Goal: Task Accomplishment & Management: Use online tool/utility

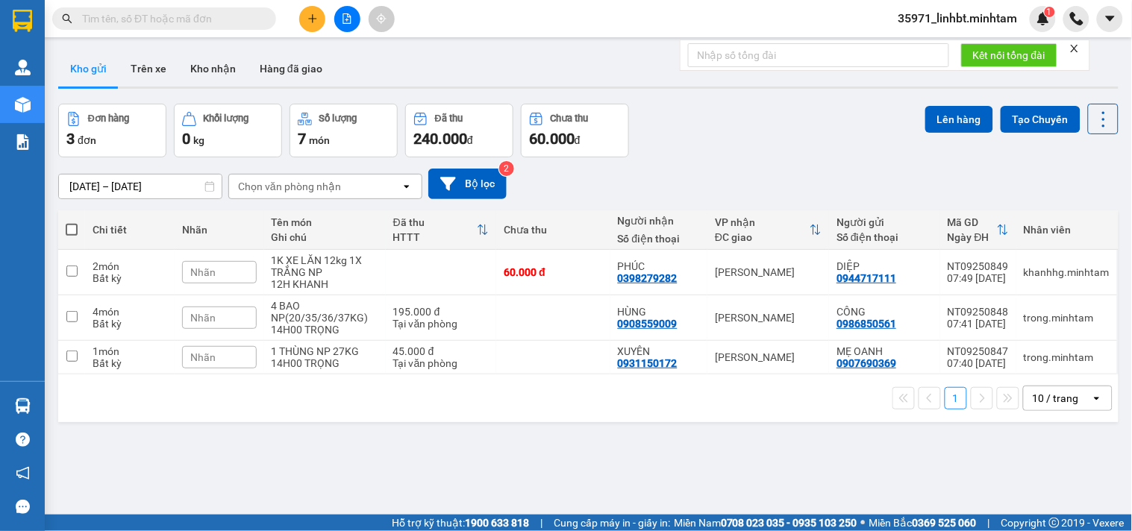
click at [972, 18] on span "35971_linhbt.minhtam" at bounding box center [958, 18] width 143 height 19
click at [965, 51] on span "Đăng xuất" at bounding box center [965, 46] width 112 height 16
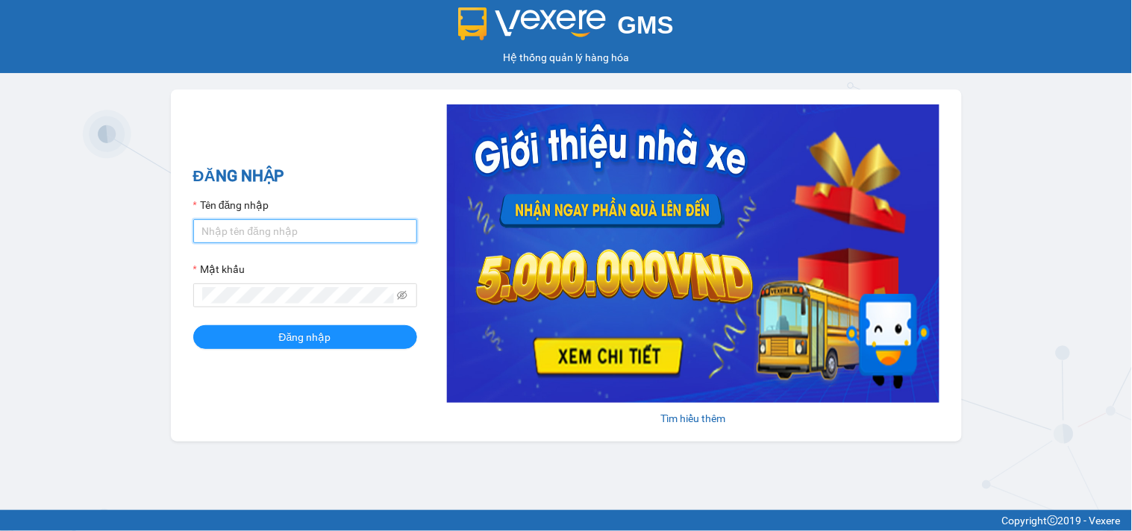
click at [234, 230] on input "Tên đăng nhập" at bounding box center [305, 231] width 224 height 24
click at [221, 240] on input "p" at bounding box center [305, 231] width 224 height 24
type input "phatbt.minhtam"
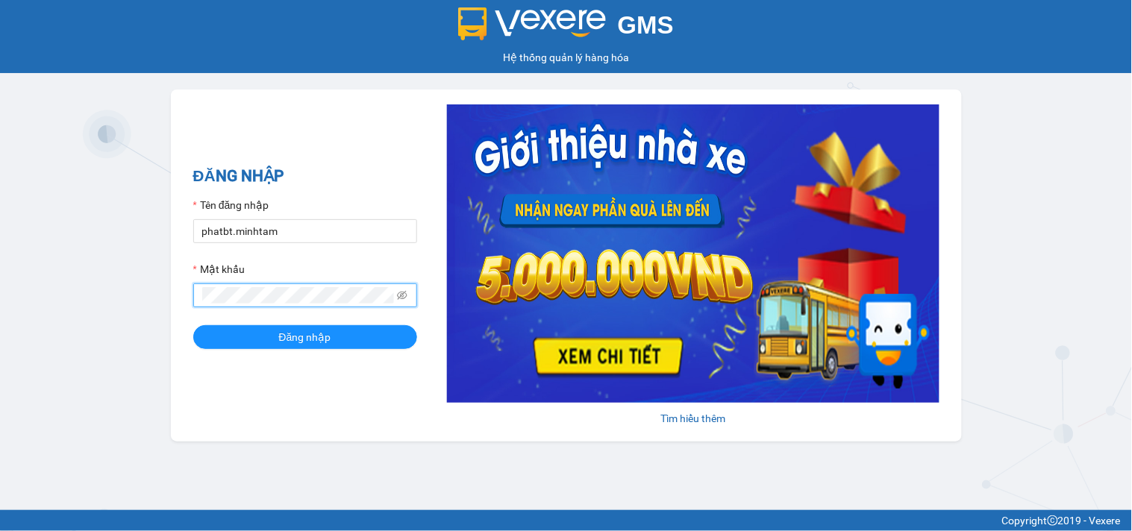
click at [193, 325] on button "Đăng nhập" at bounding box center [305, 337] width 224 height 24
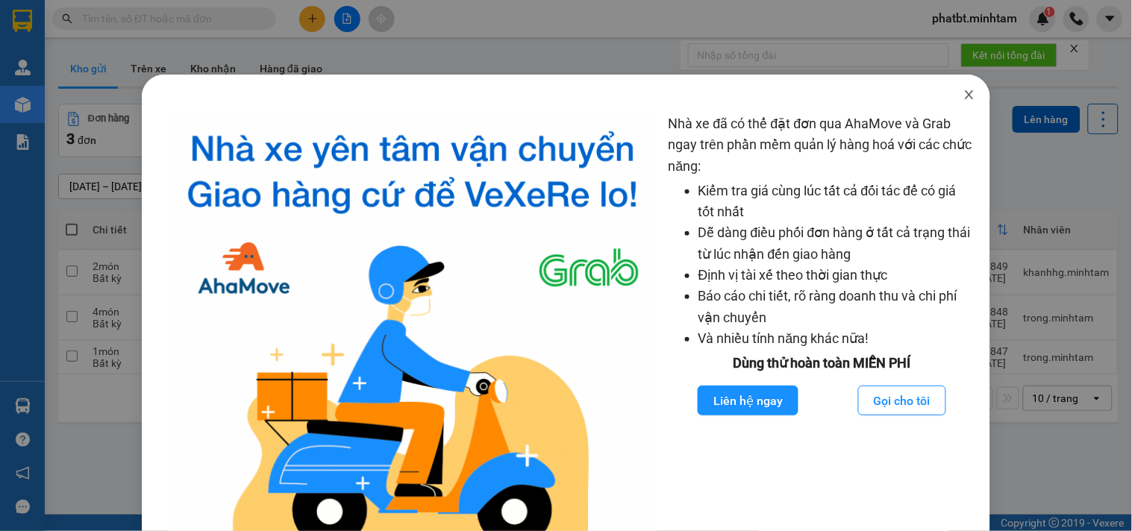
click at [963, 93] on icon "close" at bounding box center [969, 95] width 12 height 12
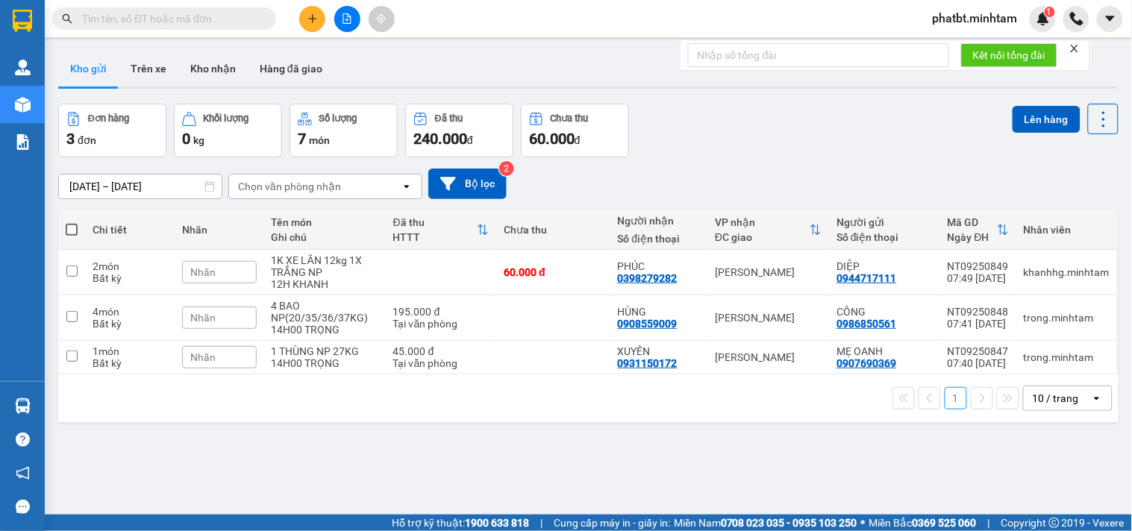
click at [1055, 391] on div "10 / trang" at bounding box center [1056, 398] width 46 height 15
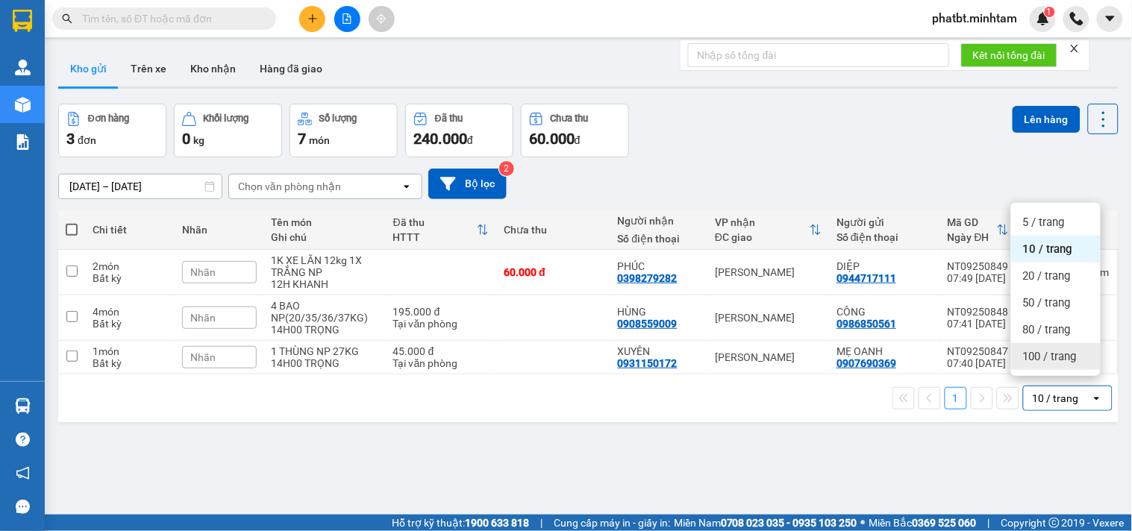
click at [1055, 363] on span "100 / trang" at bounding box center [1050, 356] width 54 height 15
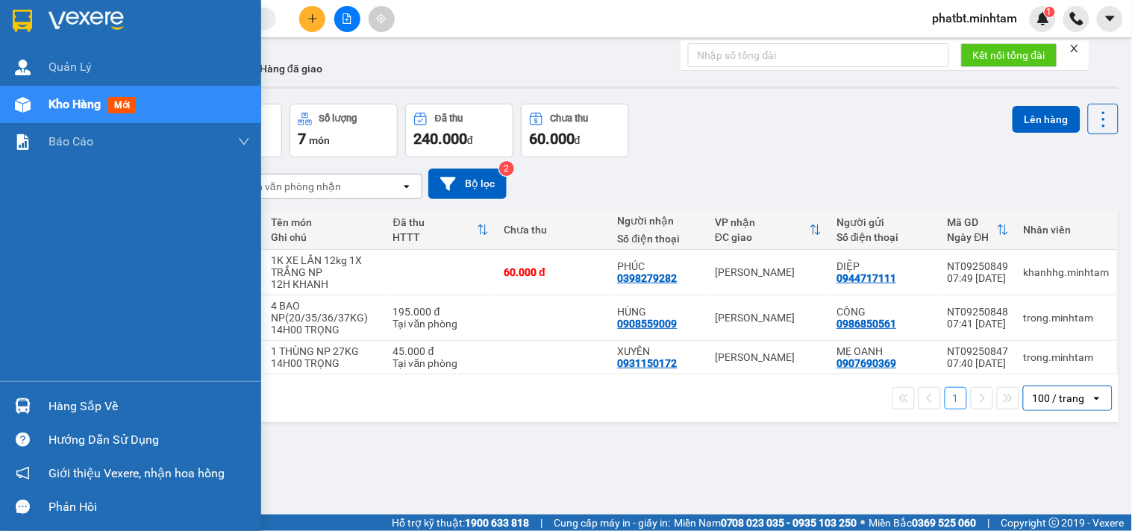
click at [63, 414] on div "Hàng sắp về" at bounding box center [150, 407] width 202 height 22
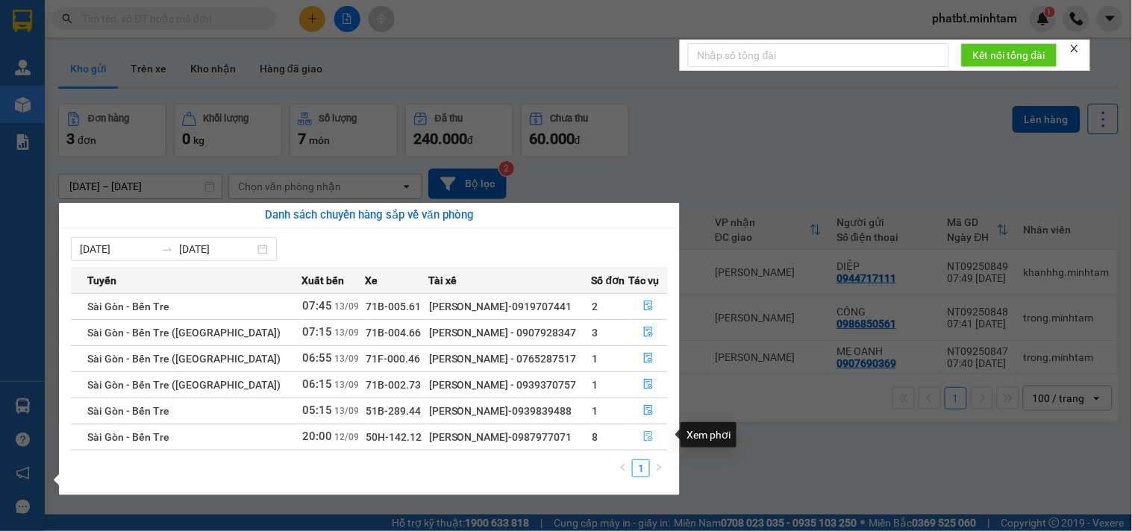
click at [647, 436] on icon "file-done" at bounding box center [648, 436] width 9 height 10
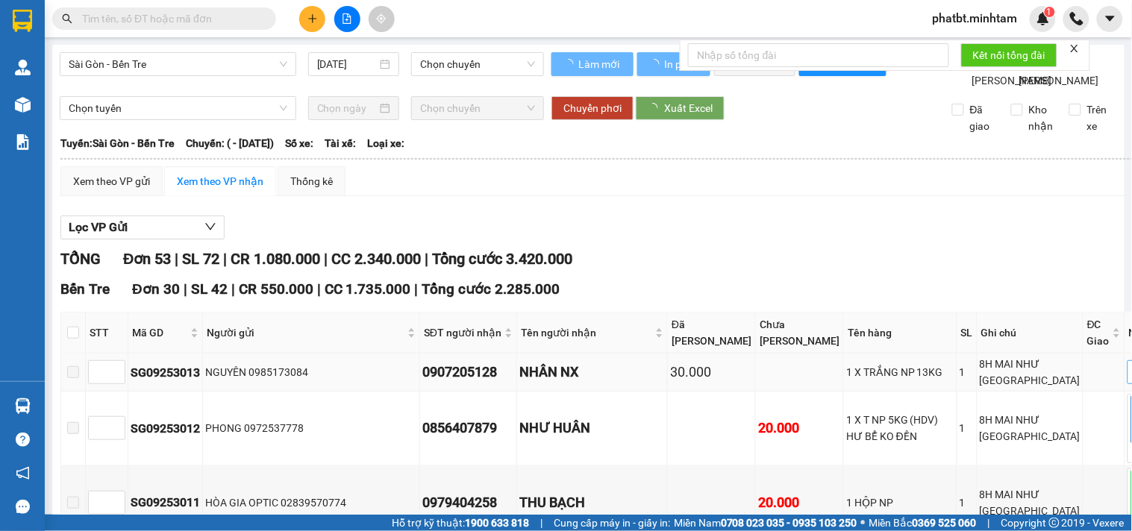
type input "12/09/2025"
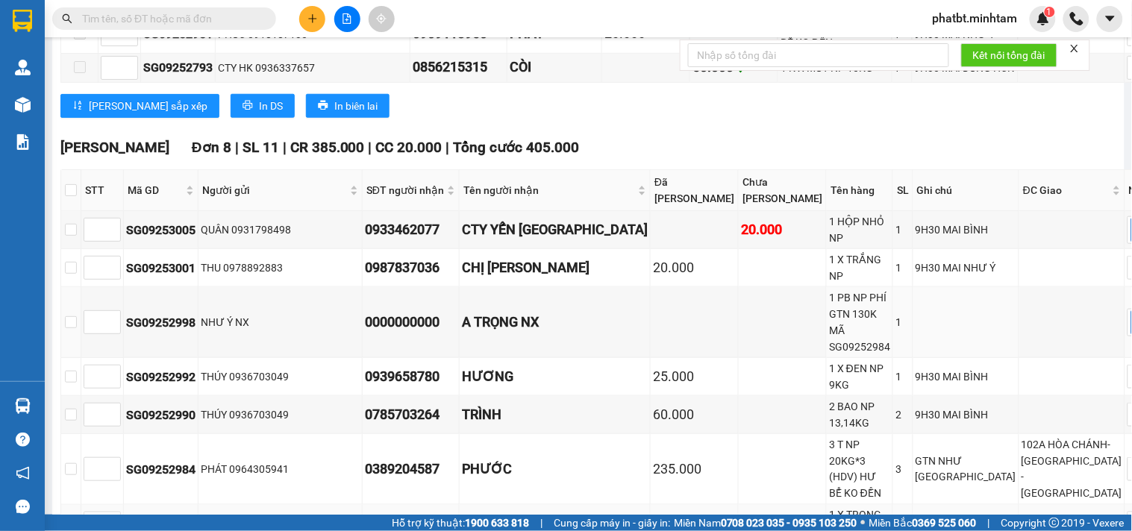
scroll to position [3300, 0]
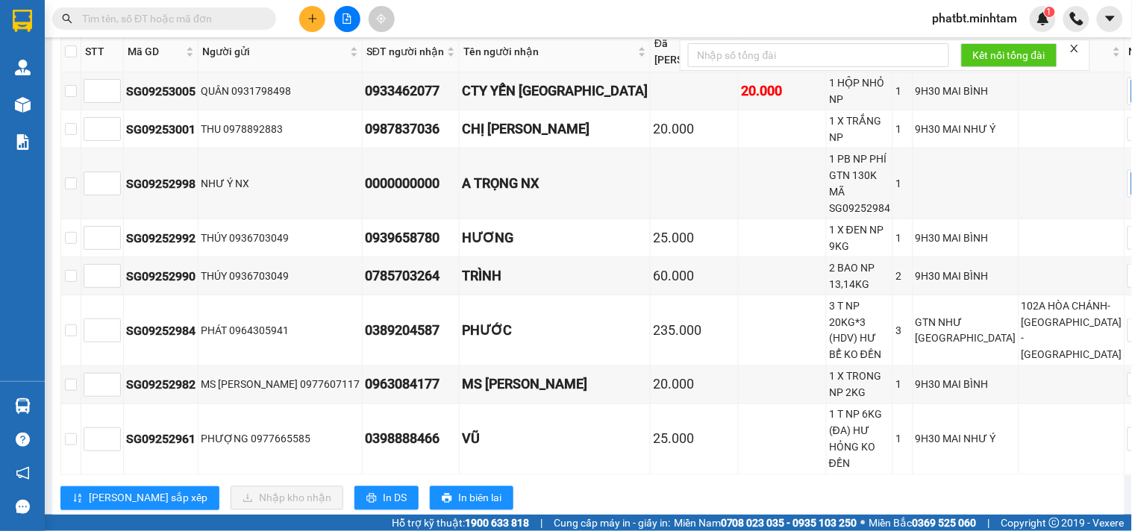
click at [254, 12] on input "text" at bounding box center [170, 18] width 176 height 16
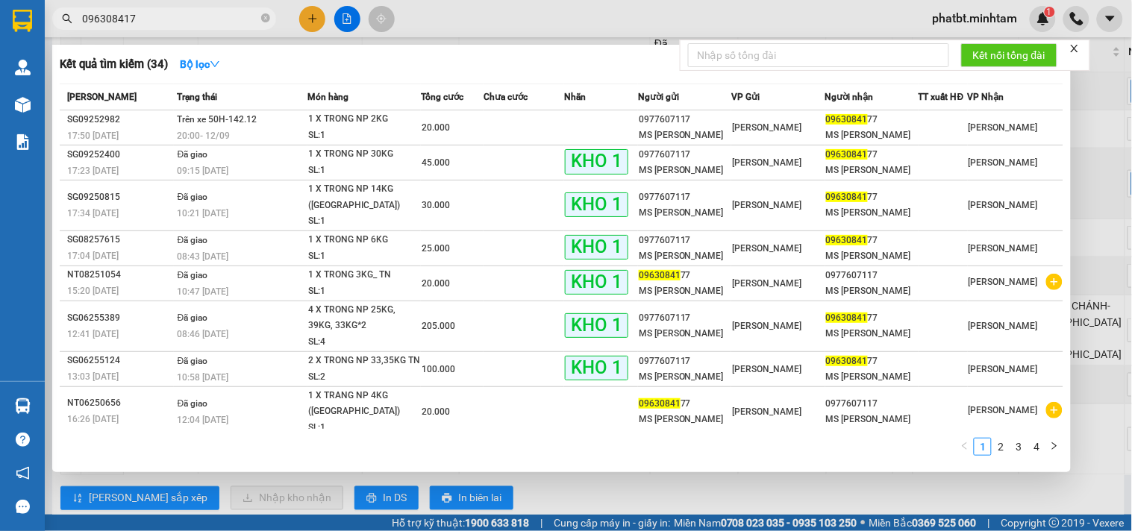
type input "0963084177"
click at [266, 19] on icon "close-circle" at bounding box center [265, 17] width 9 height 9
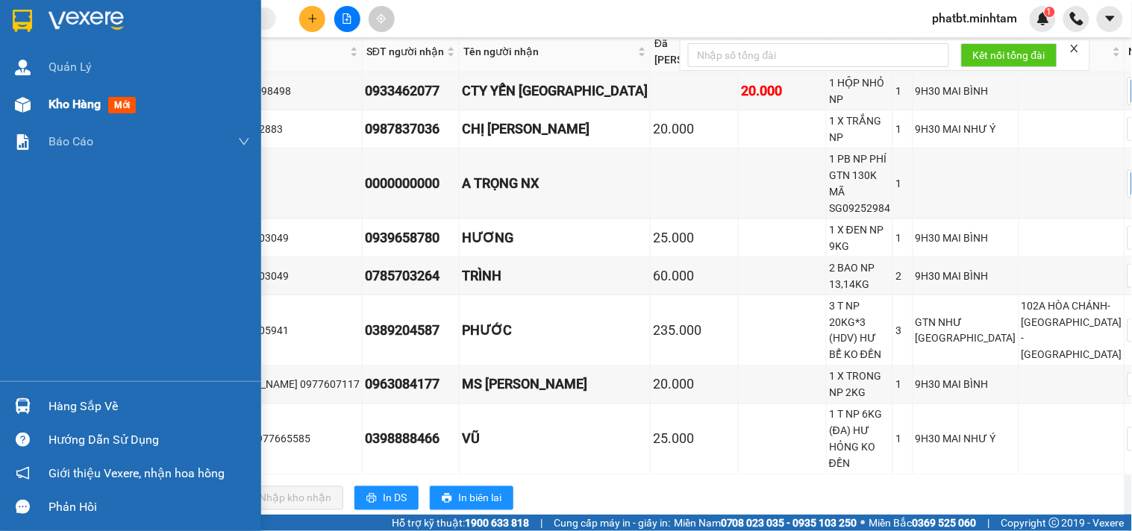
click at [39, 98] on div "Kho hàng mới" at bounding box center [130, 104] width 261 height 37
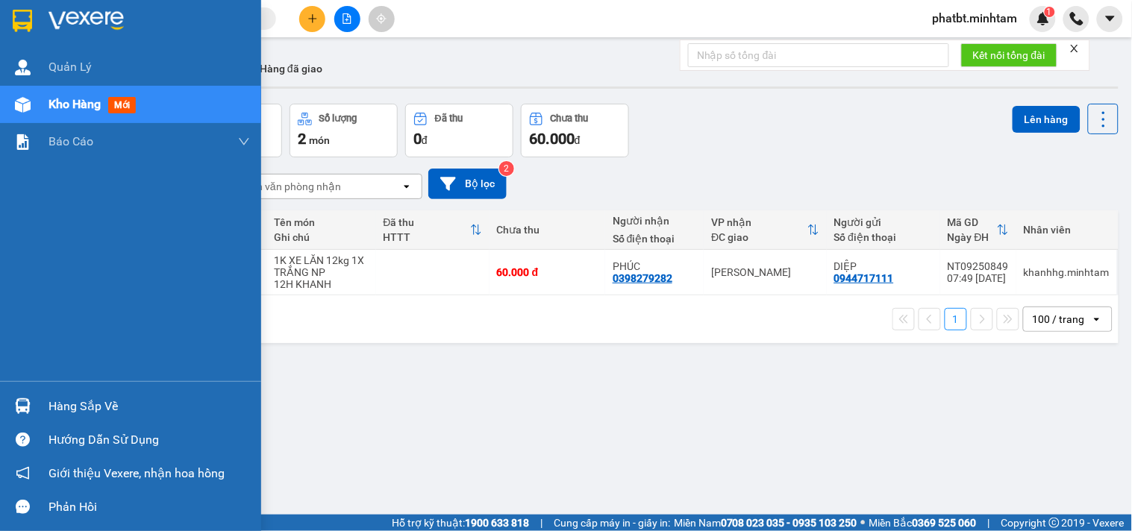
click at [57, 410] on div "Hàng sắp về" at bounding box center [150, 407] width 202 height 22
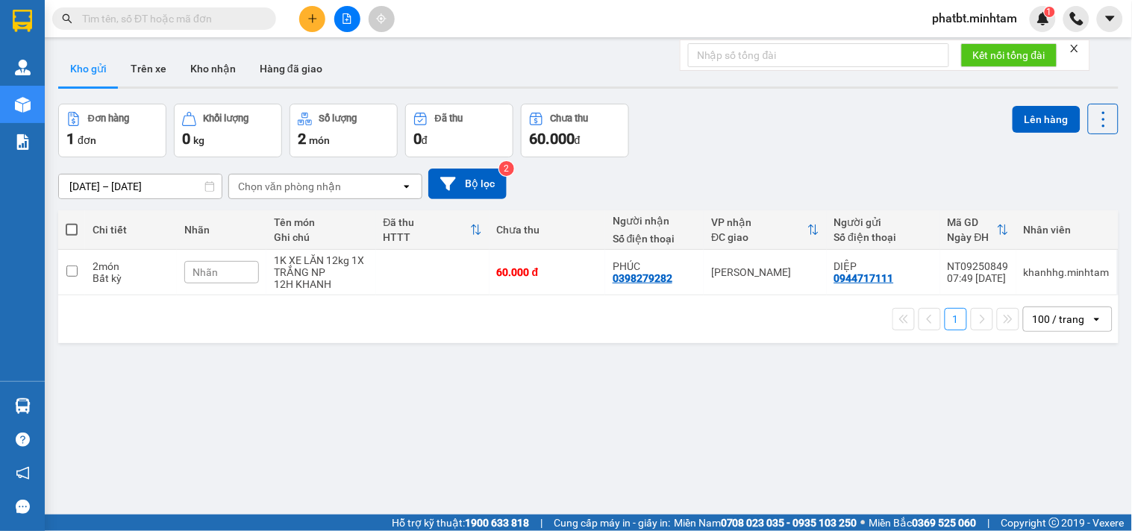
click at [764, 450] on section "Kết quả tìm kiếm ( 0 ) Bộ lọc No Data phatbt.minhtam 1 Quản Lý Kho hàng mới Báo…" at bounding box center [566, 265] width 1132 height 531
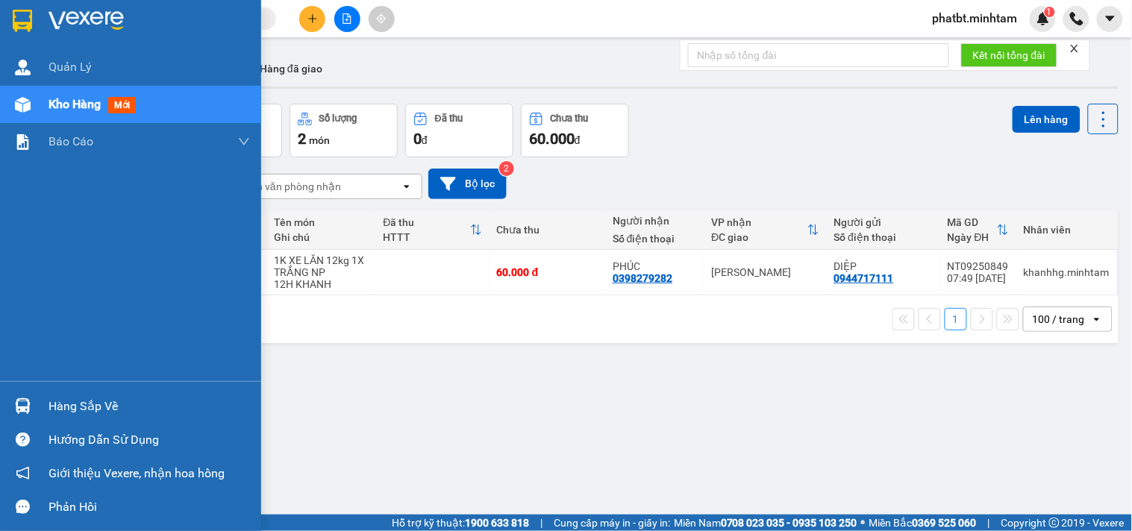
click at [27, 113] on div at bounding box center [23, 105] width 26 height 26
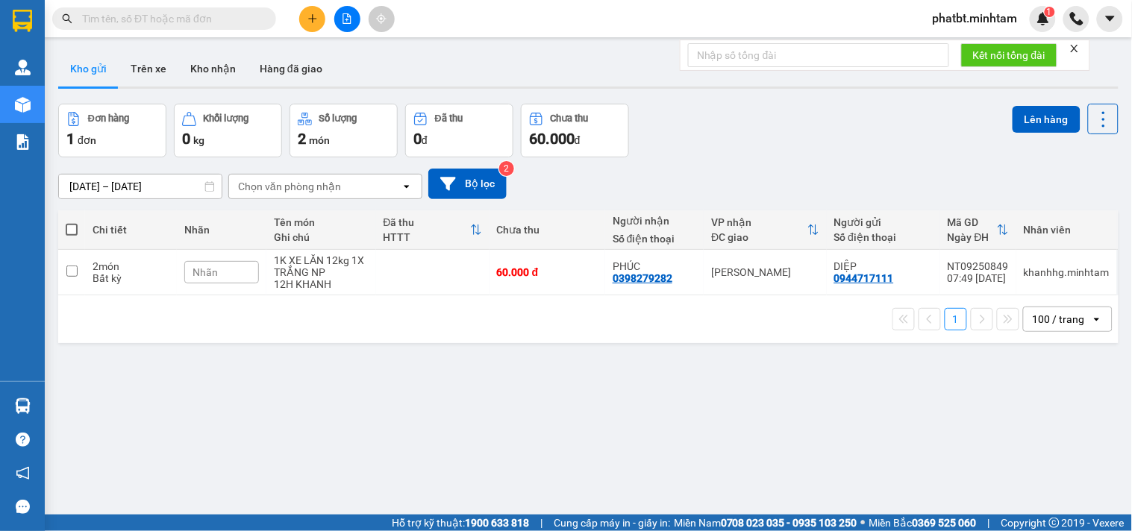
click at [72, 407] on div "ver 1.8.143 Kho gửi Trên xe Kho nhận Hàng đã giao Đơn hàng 1 đơn Khối lượng 0 k…" at bounding box center [588, 310] width 1072 height 531
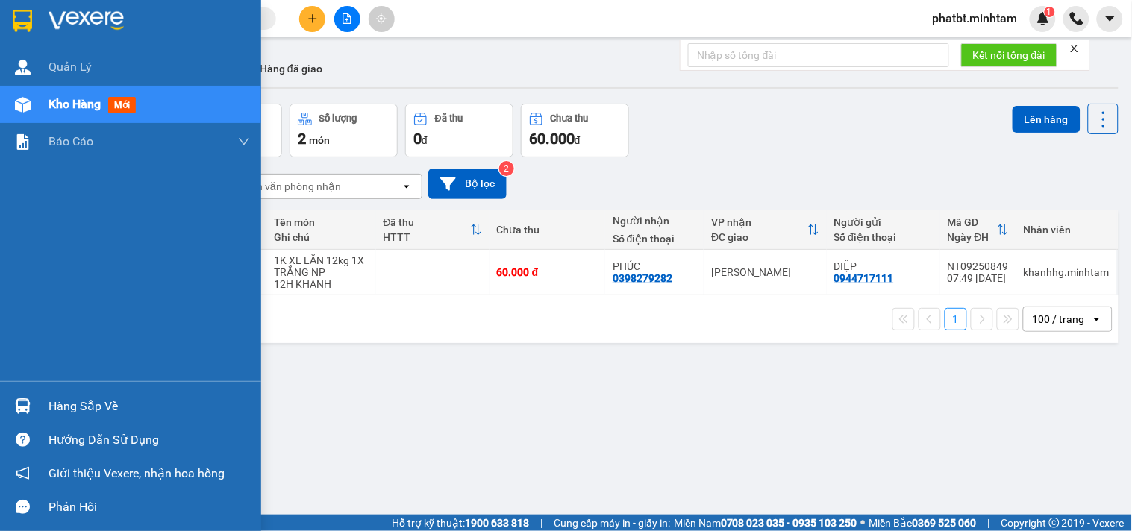
click at [43, 407] on div "Hàng sắp về" at bounding box center [130, 407] width 261 height 34
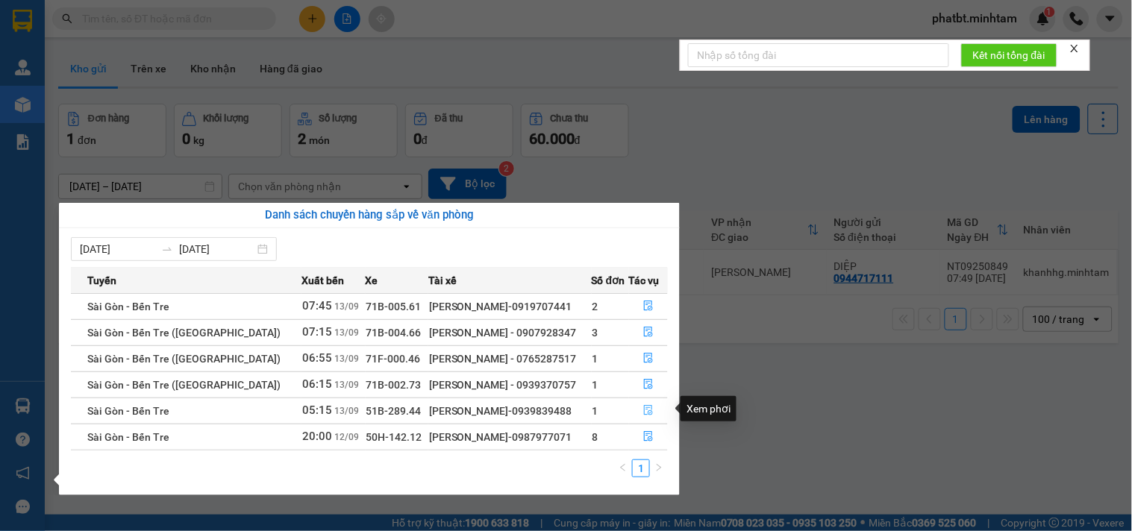
click at [646, 405] on icon "file-done" at bounding box center [648, 410] width 10 height 10
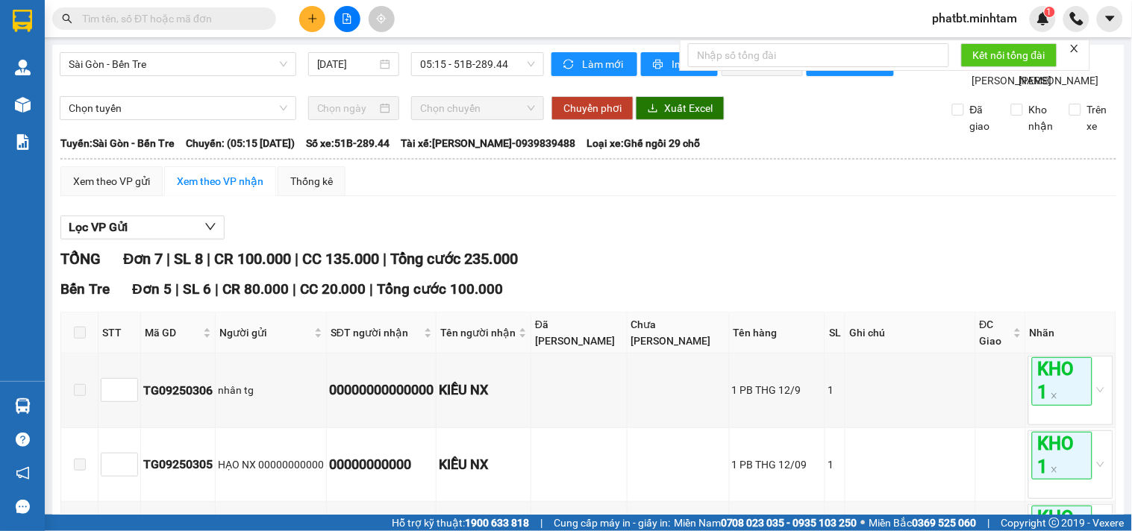
scroll to position [546, 0]
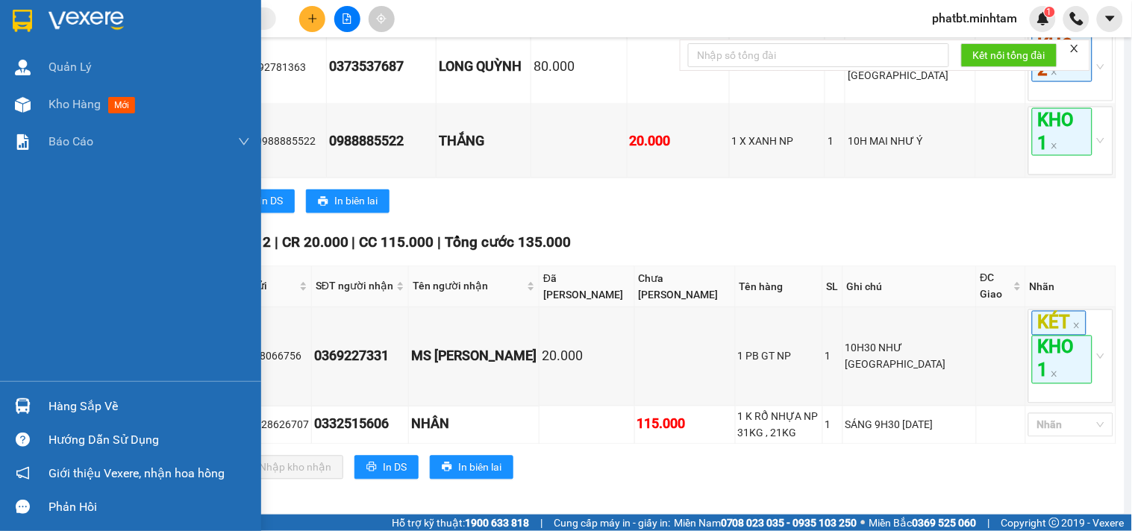
click at [78, 412] on div "Hàng sắp về" at bounding box center [150, 407] width 202 height 22
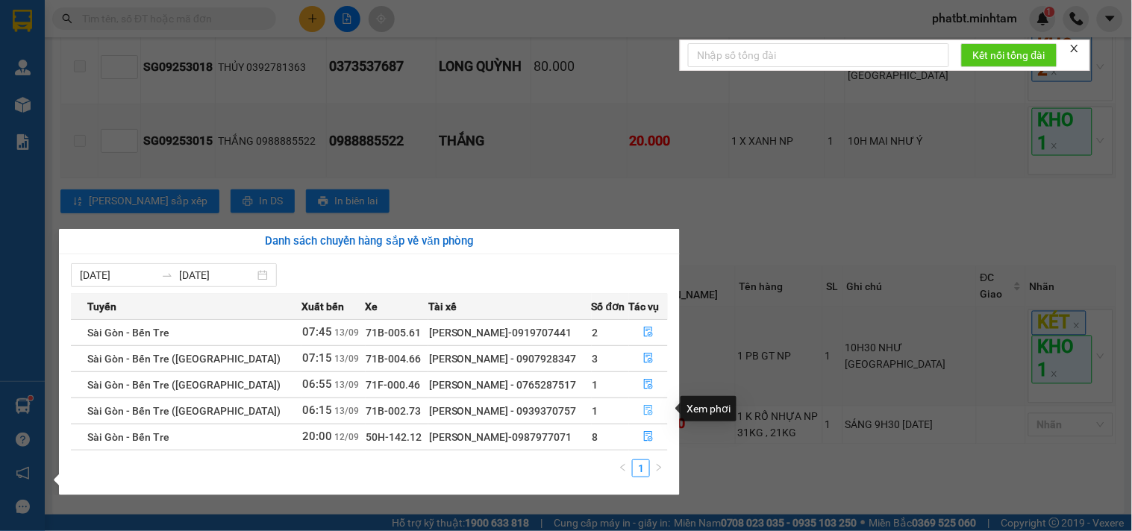
click at [645, 407] on icon "file-done" at bounding box center [648, 410] width 9 height 10
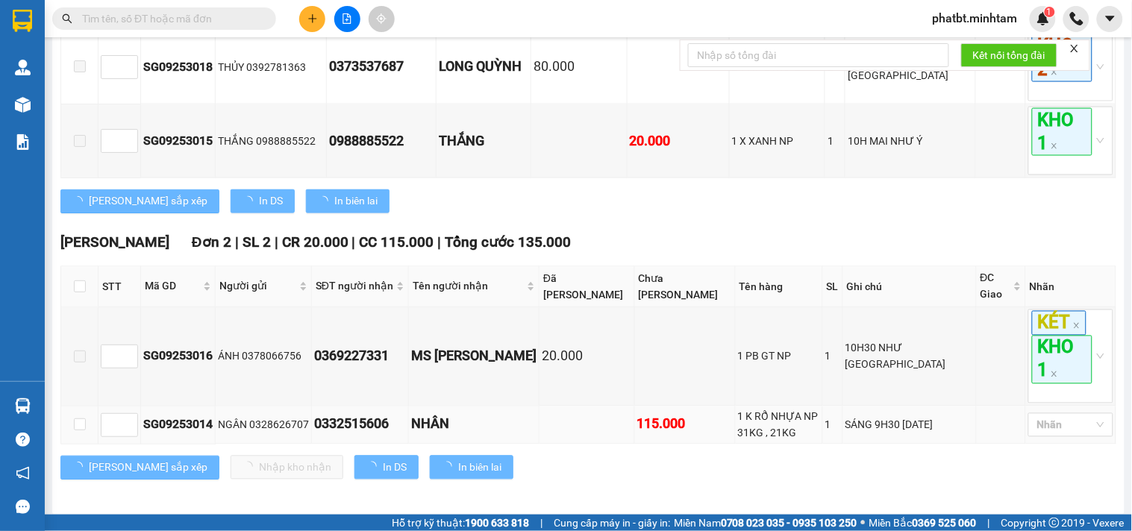
scroll to position [149, 0]
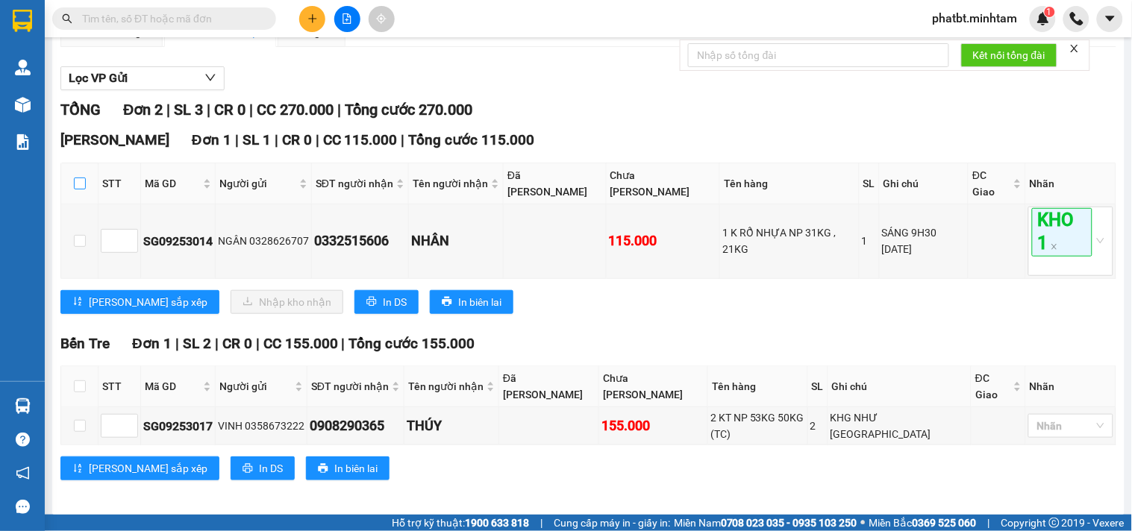
click at [79, 190] on input "checkbox" at bounding box center [80, 184] width 12 height 12
checkbox input "true"
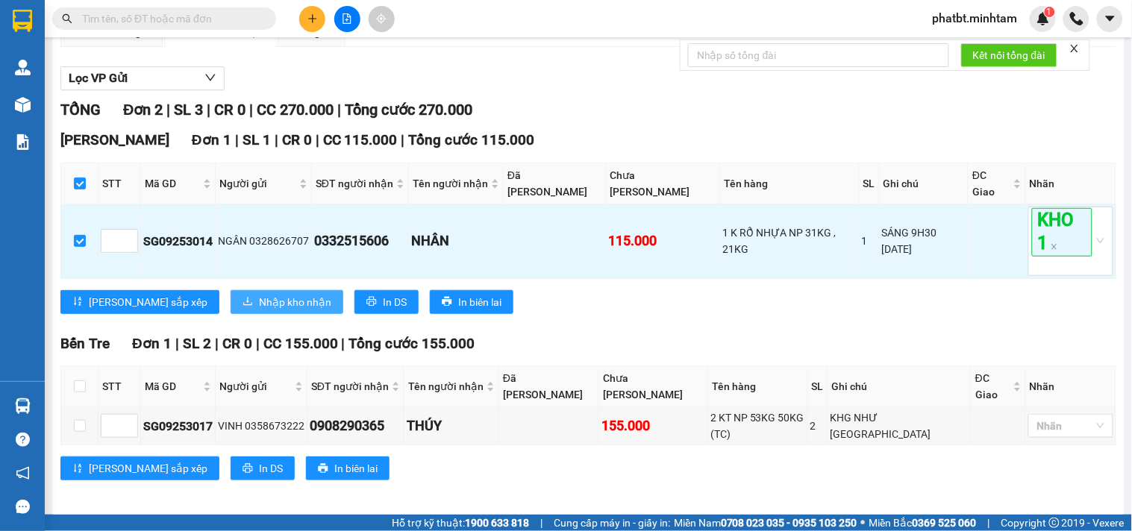
click at [259, 310] on span "Nhập kho nhận" at bounding box center [295, 302] width 72 height 16
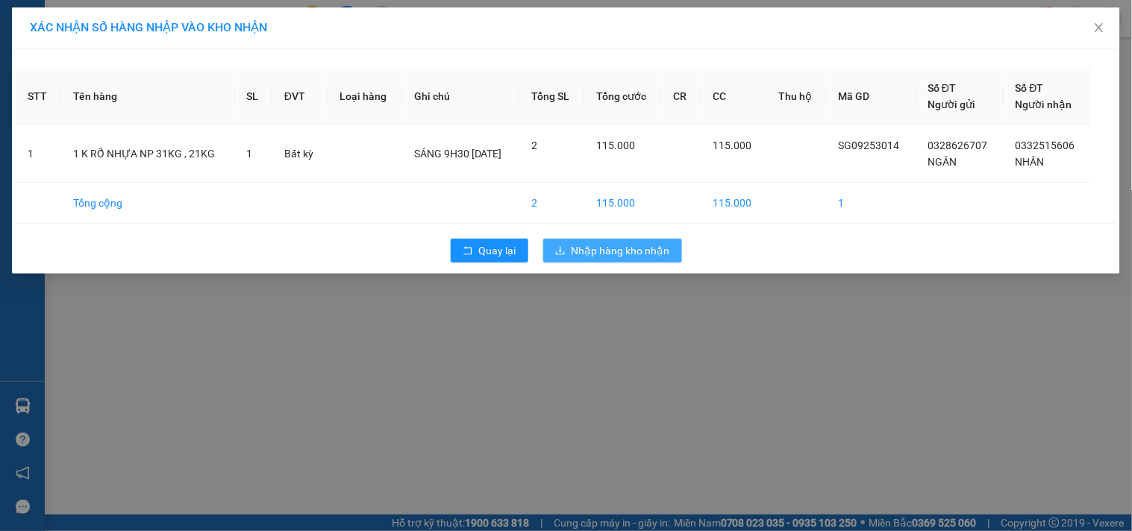
click at [575, 251] on span "Nhập hàng kho nhận" at bounding box center [621, 251] width 99 height 16
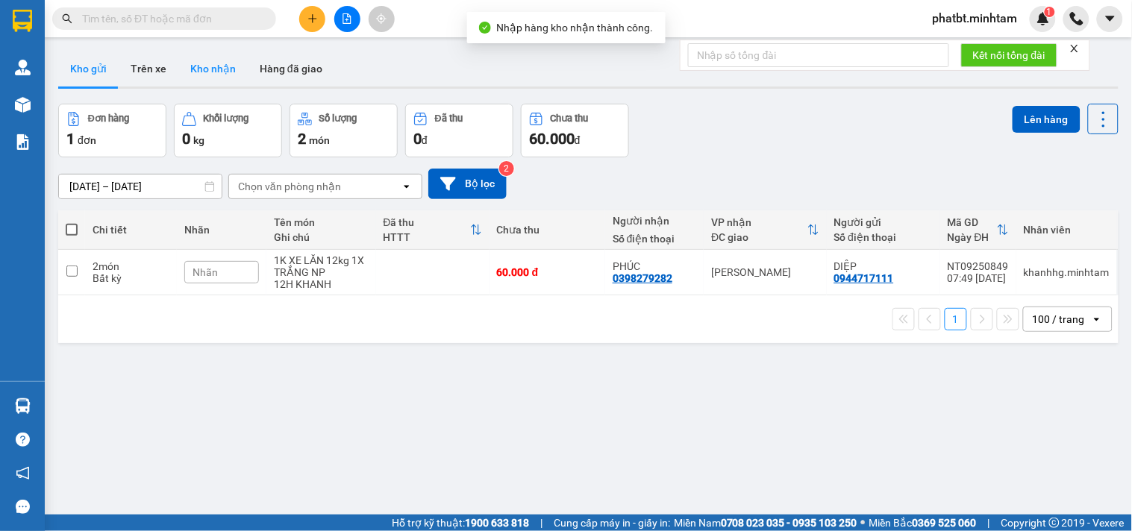
click at [207, 84] on button "Kho nhận" at bounding box center [212, 69] width 69 height 36
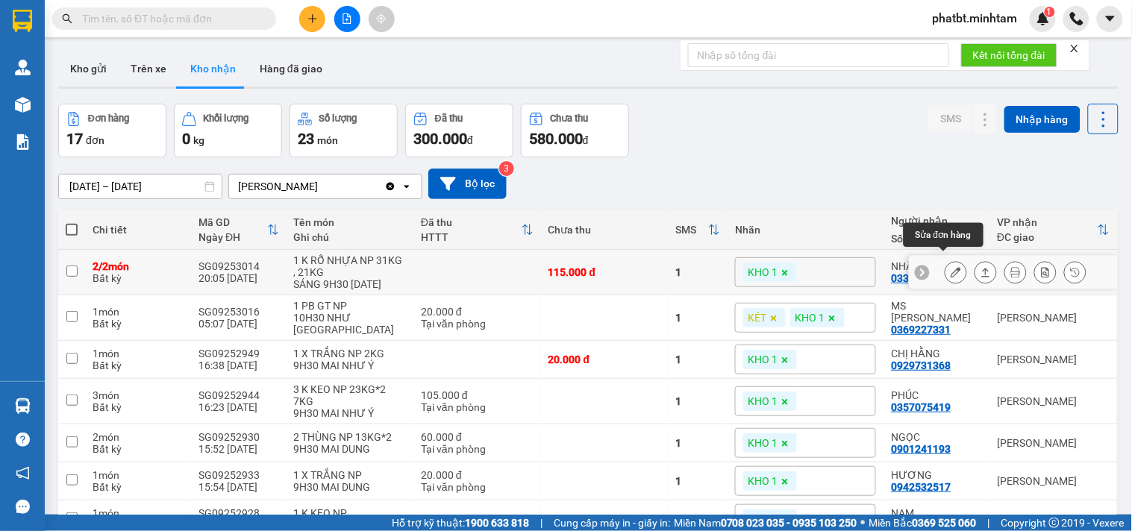
click at [951, 267] on icon at bounding box center [956, 272] width 10 height 10
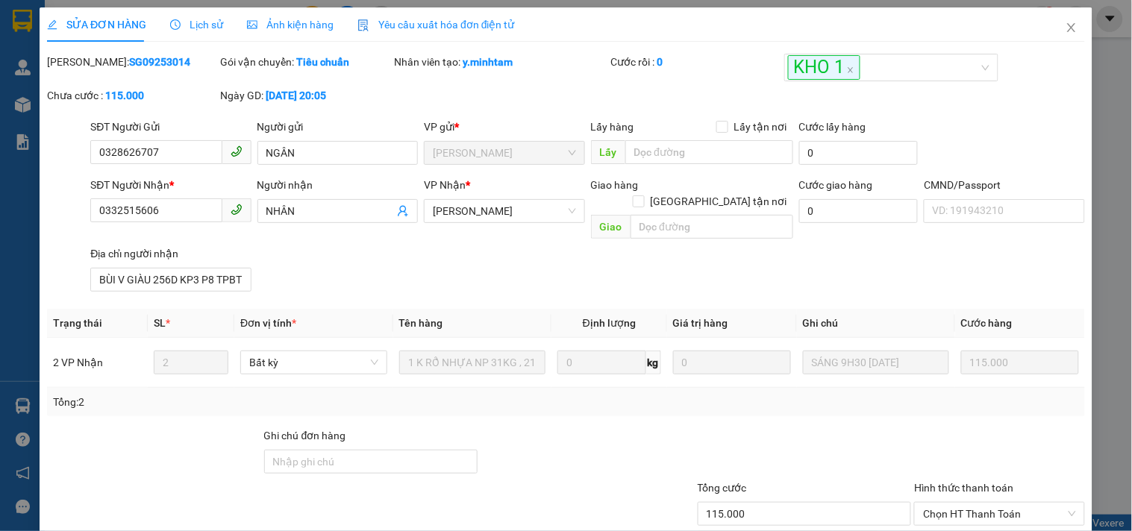
type input "0328626707"
type input "NGÂN"
type input "0332515606"
type input "NHÂN"
type input "BÙI V GIÀU 256D KP3 P8 TPBT BT"
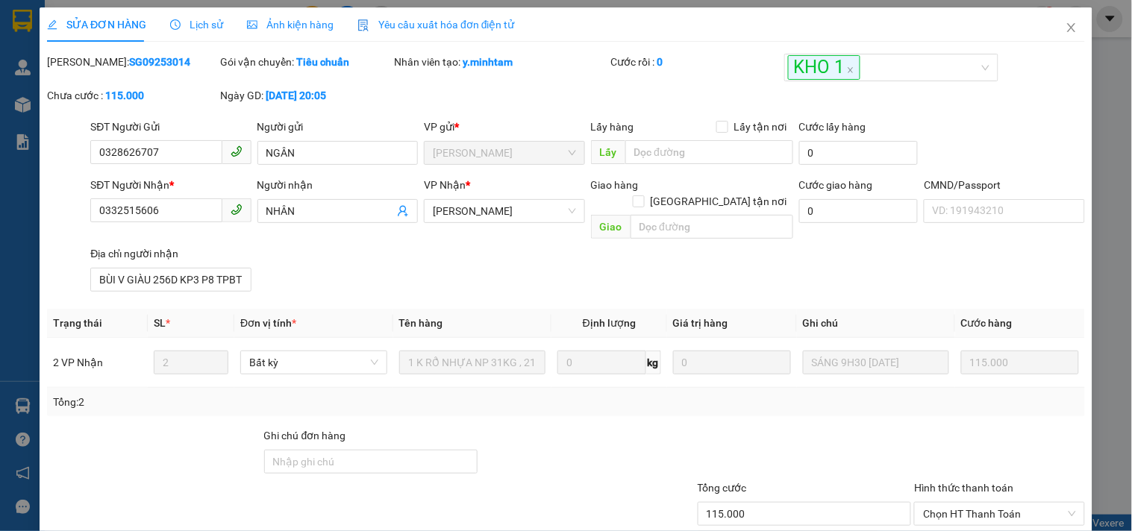
type input "115.000"
click at [196, 210] on input "0332515606" at bounding box center [155, 211] width 131 height 24
click at [337, 450] on input "Ghi chú đơn hàng" at bounding box center [371, 462] width 214 height 24
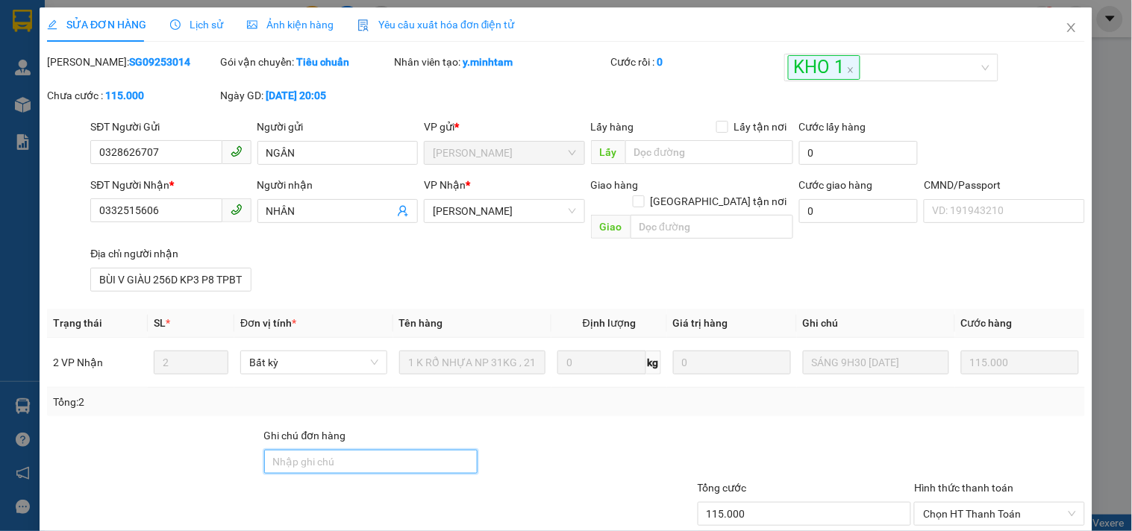
type input "ĐG"
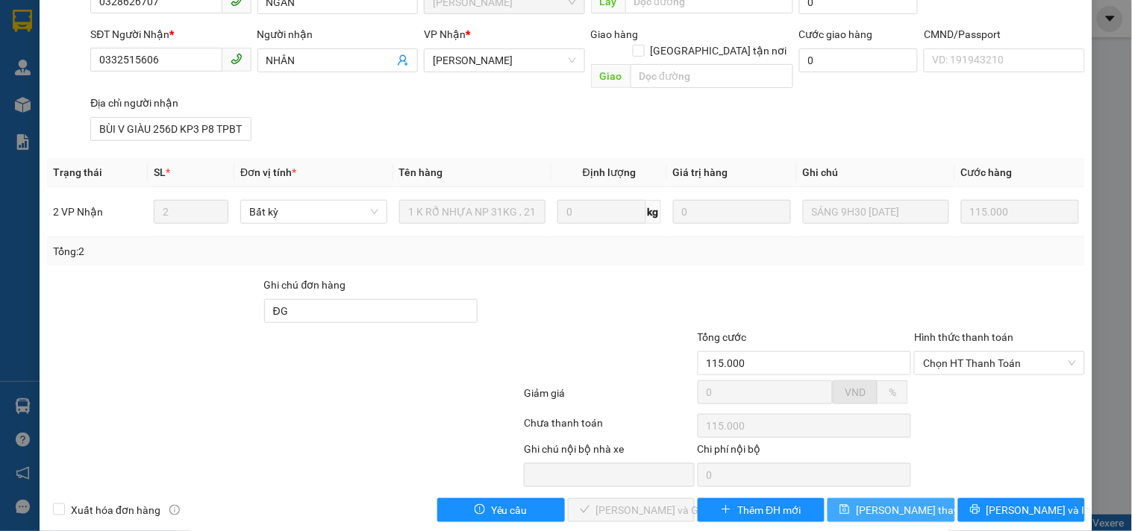
click at [896, 502] on span "Lưu thay đổi" at bounding box center [915, 510] width 119 height 16
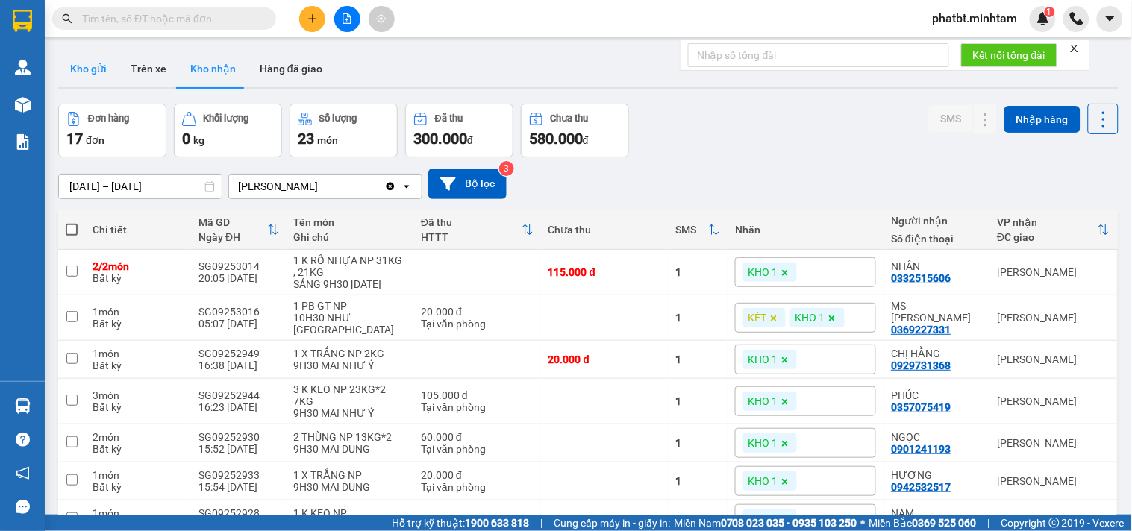
click at [103, 75] on button "Kho gửi" at bounding box center [88, 69] width 60 height 36
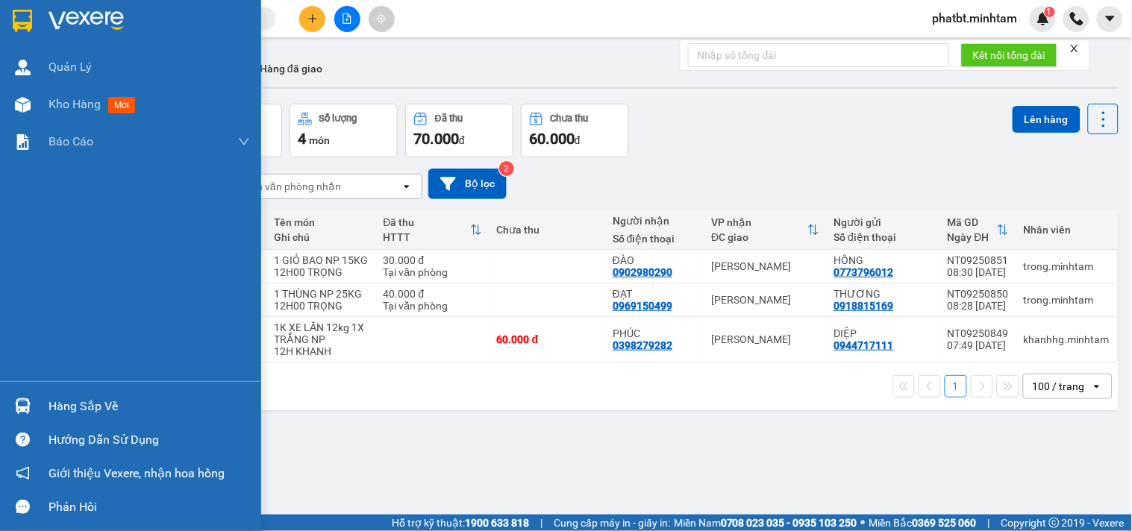
click at [38, 407] on div "Hàng sắp về" at bounding box center [130, 407] width 261 height 34
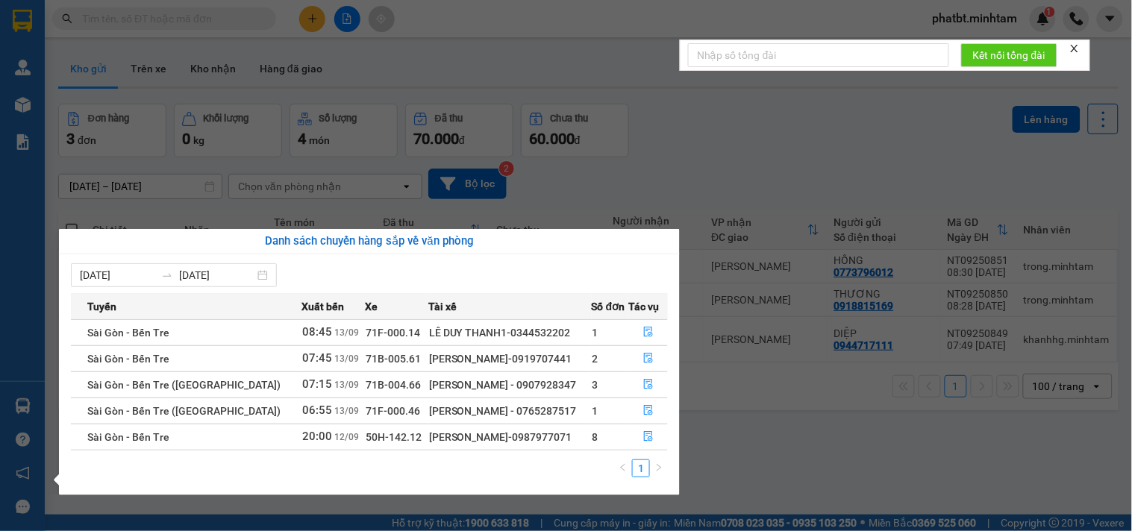
click at [765, 441] on section "Kết quả tìm kiếm ( 0 ) Bộ lọc No Data phatbt.minhtam 1 Quản Lý Kho hàng mới Báo…" at bounding box center [566, 265] width 1132 height 531
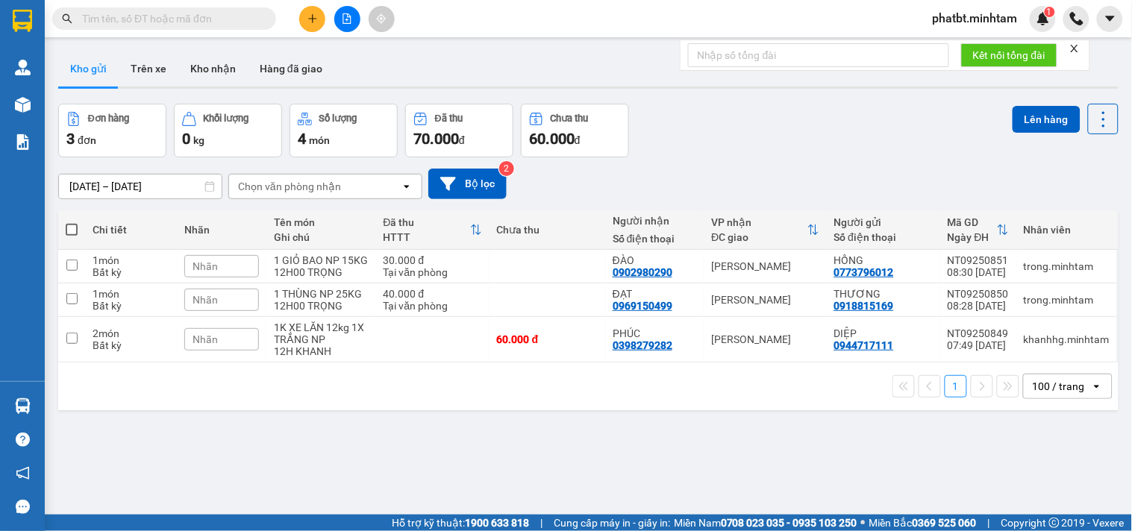
click at [251, 19] on input "text" at bounding box center [170, 18] width 176 height 16
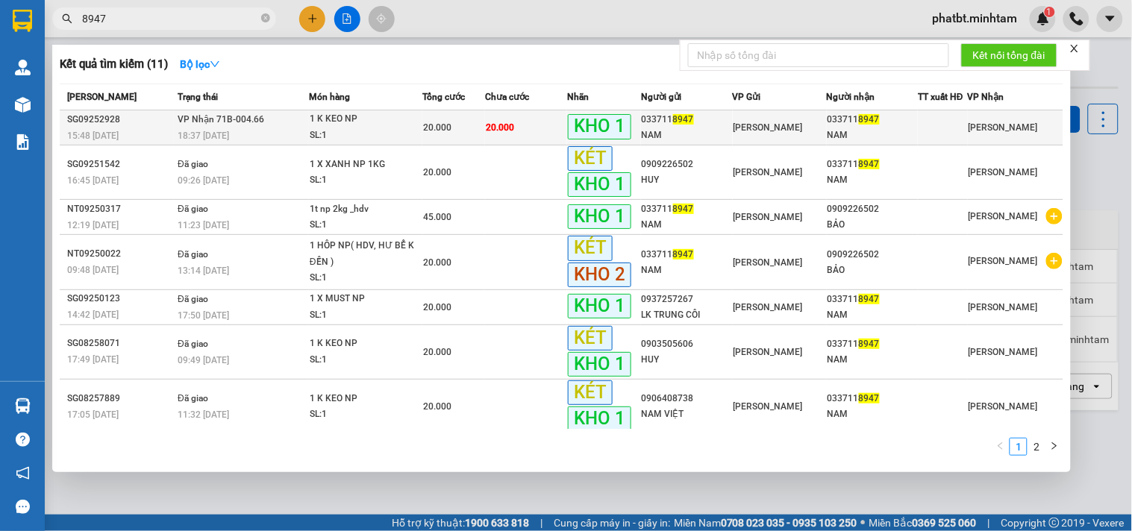
type input "8947"
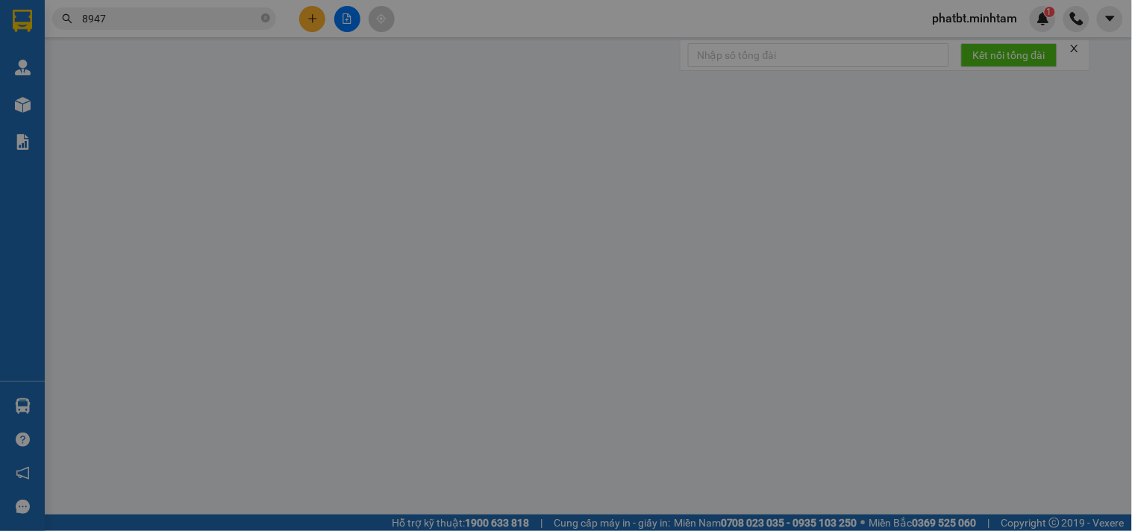
type input "0337118947"
type input "NAM"
type input "0337118947"
type input "NAM"
type input "ĐG"
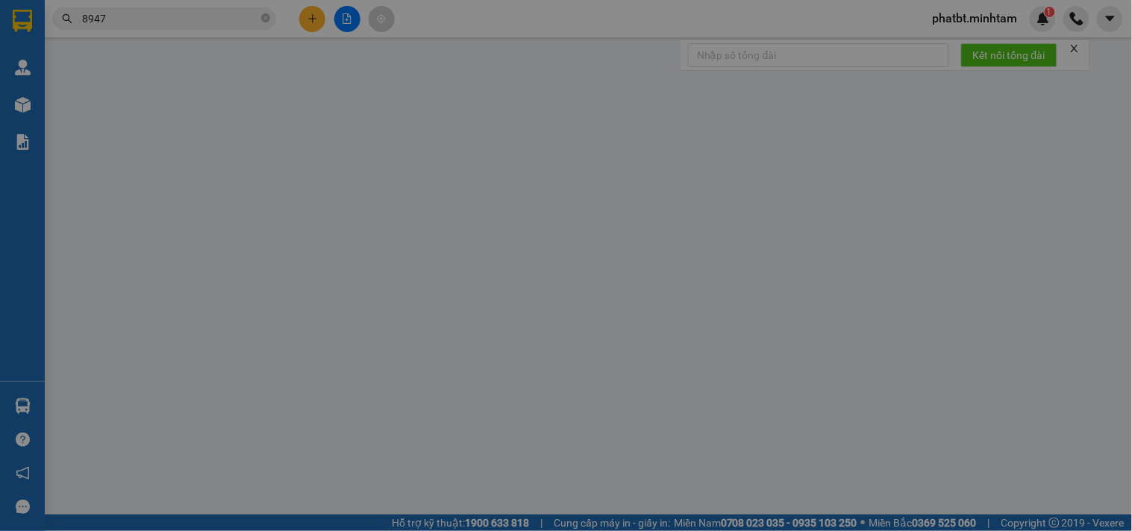
type input "20.000"
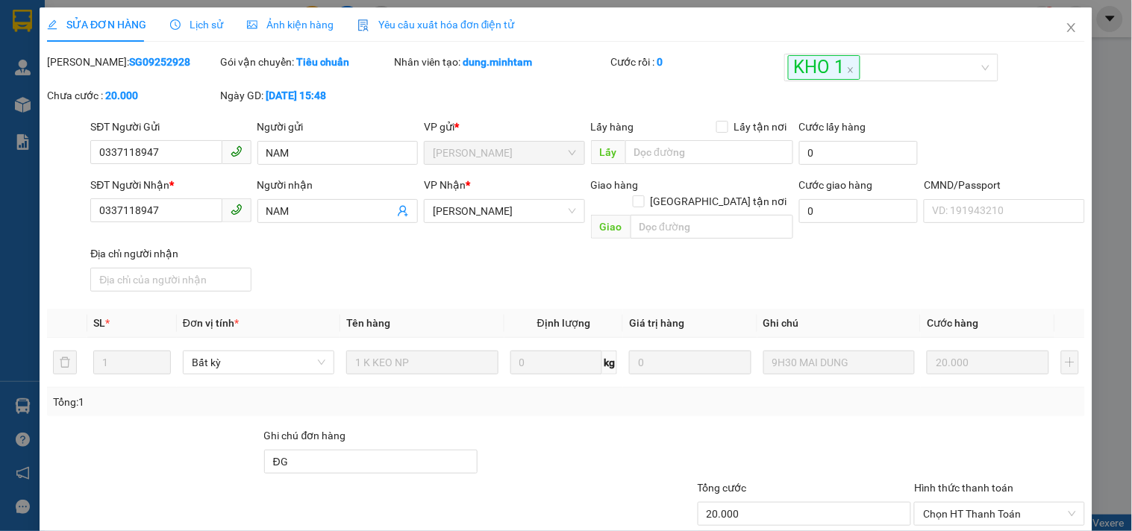
click at [198, 32] on div "Lịch sử" at bounding box center [196, 24] width 53 height 16
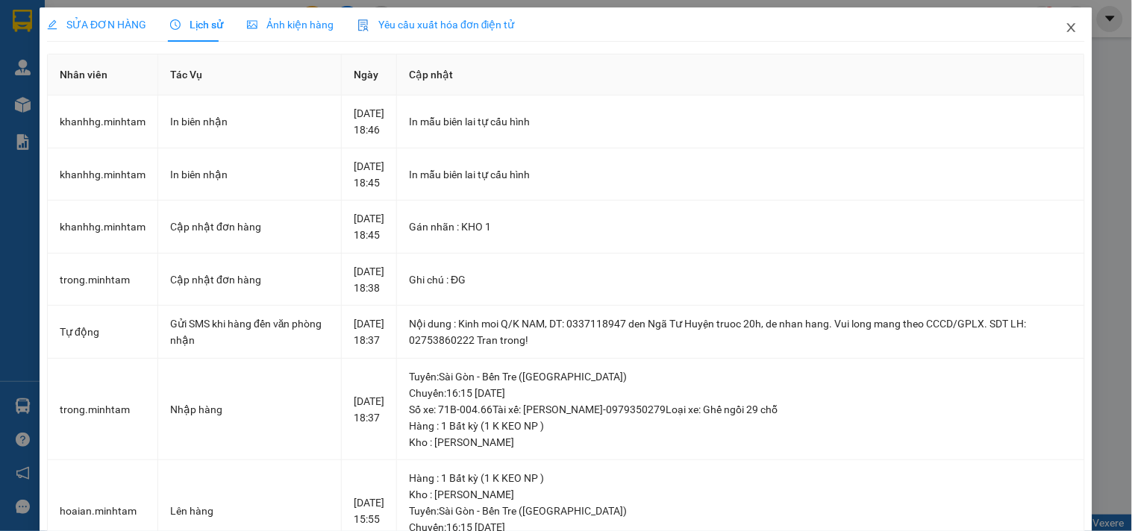
click at [1066, 28] on icon "close" at bounding box center [1072, 28] width 12 height 12
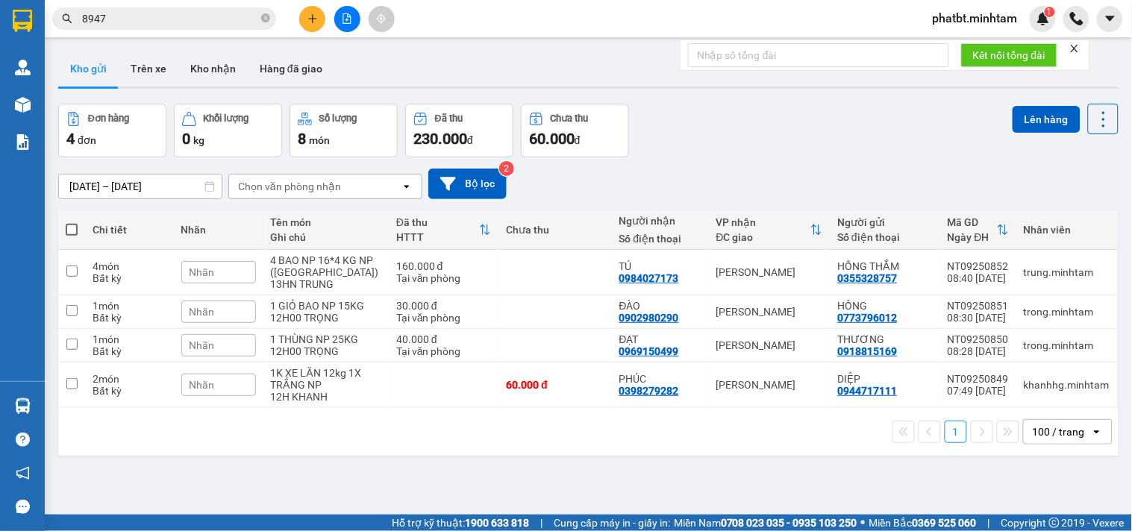
click at [205, 18] on input "8947" at bounding box center [170, 18] width 176 height 16
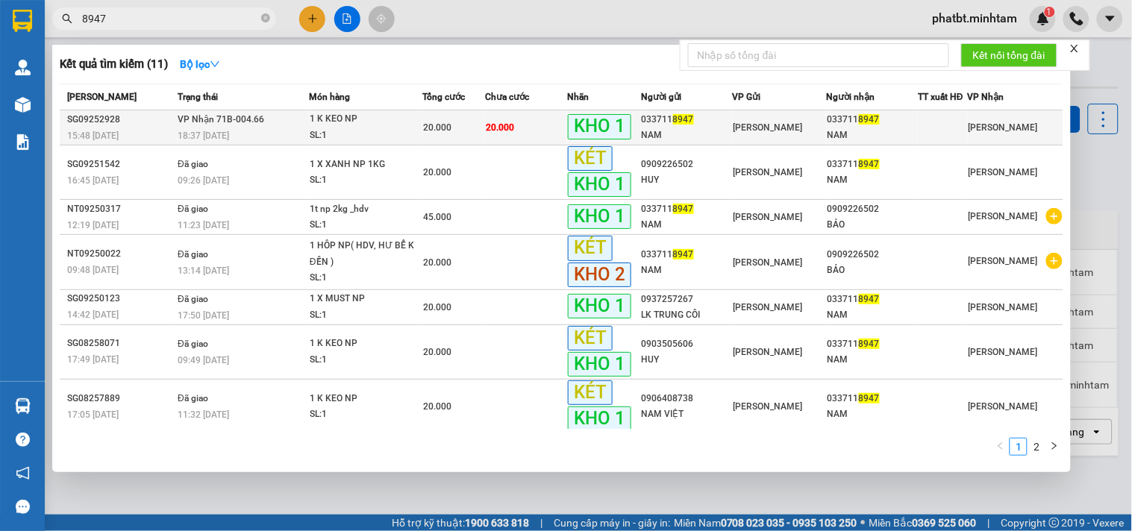
click at [287, 129] on div "18:37 [DATE]" at bounding box center [243, 136] width 131 height 16
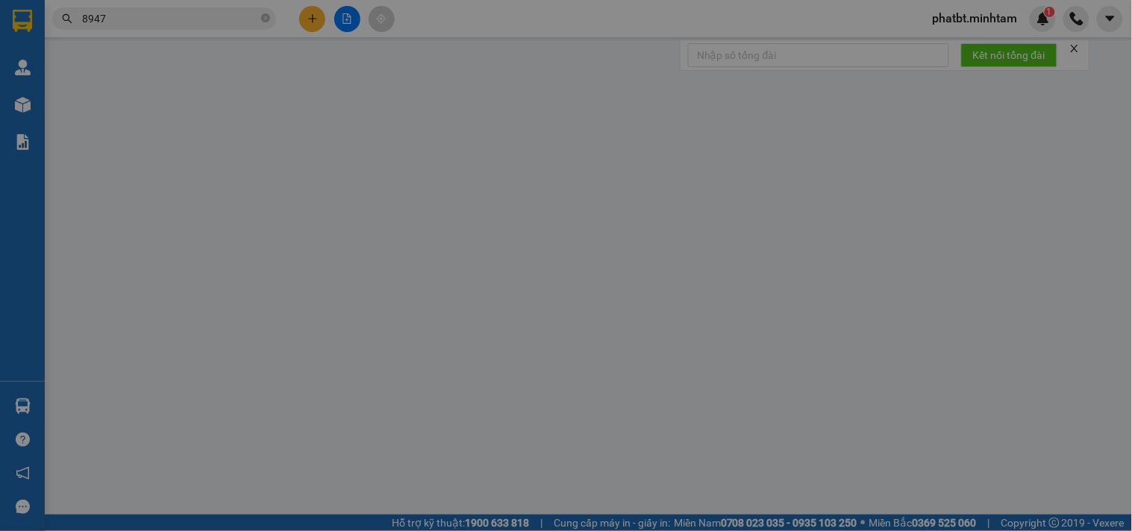
type input "0337118947"
type input "NAM"
type input "0337118947"
type input "NAM"
type input "ĐG"
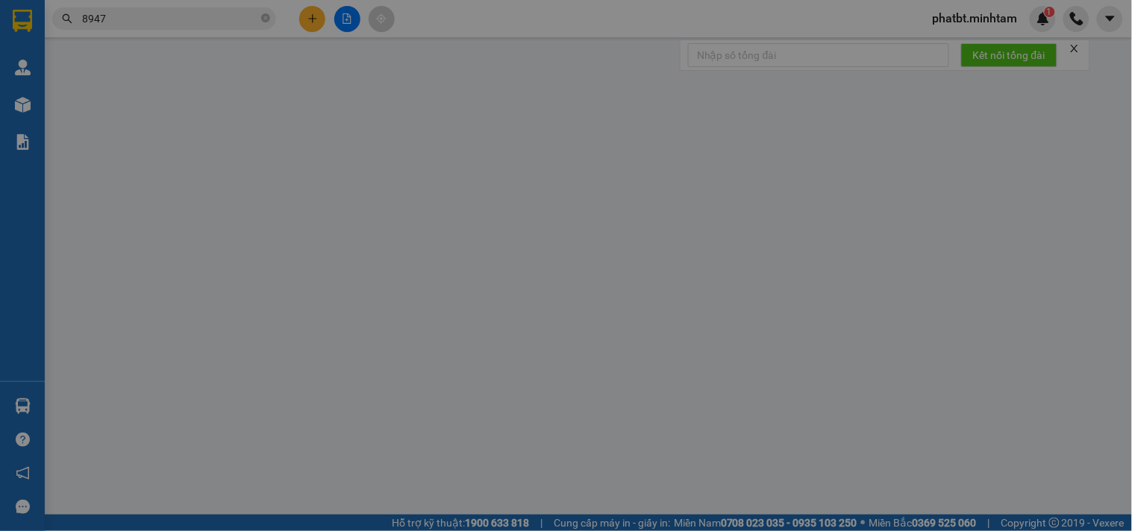
type input "20.000"
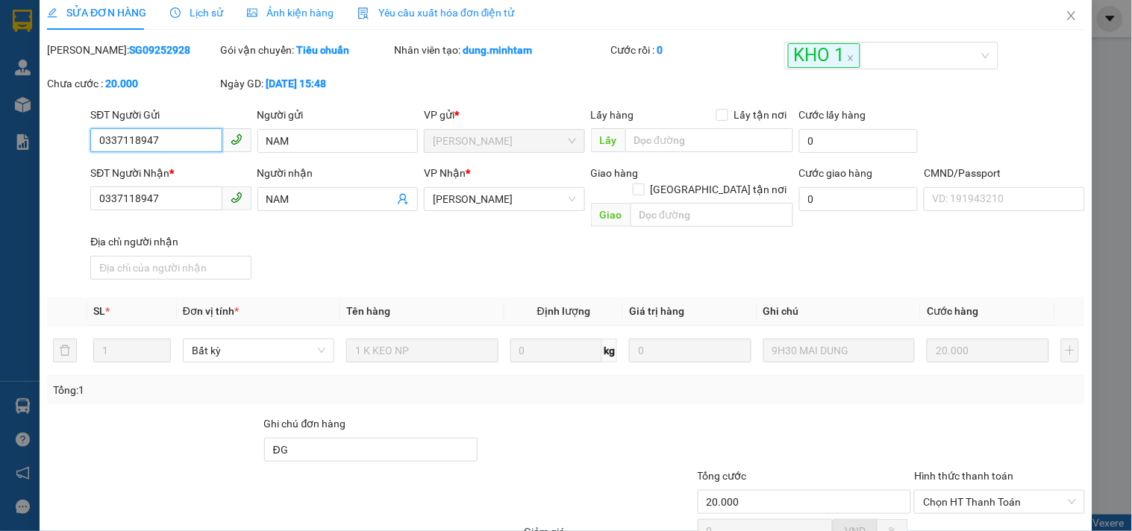
scroll to position [151, 0]
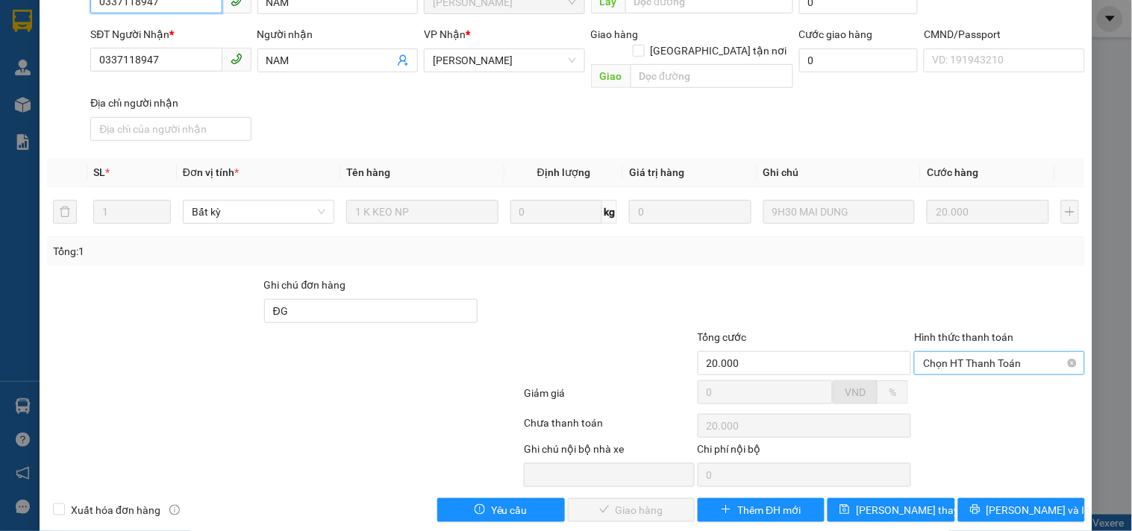
click at [956, 352] on span "Chọn HT Thanh Toán" at bounding box center [999, 363] width 152 height 22
click at [946, 370] on div "Tại văn phòng" at bounding box center [990, 374] width 151 height 16
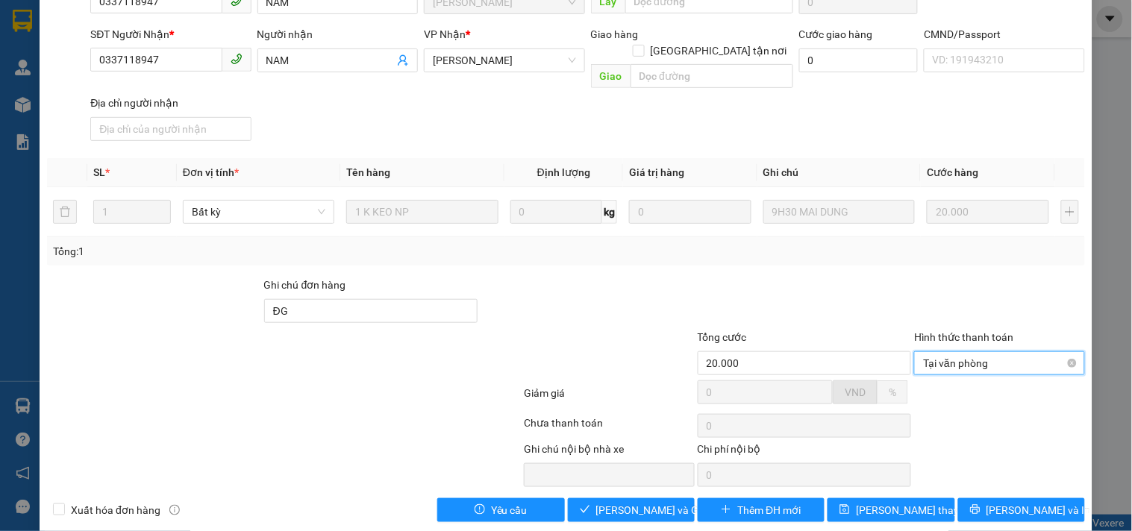
click at [1055, 352] on span "Tại văn phòng" at bounding box center [999, 363] width 152 height 22
click at [956, 366] on div "Tại văn phòng" at bounding box center [990, 374] width 151 height 16
type input "20.000"
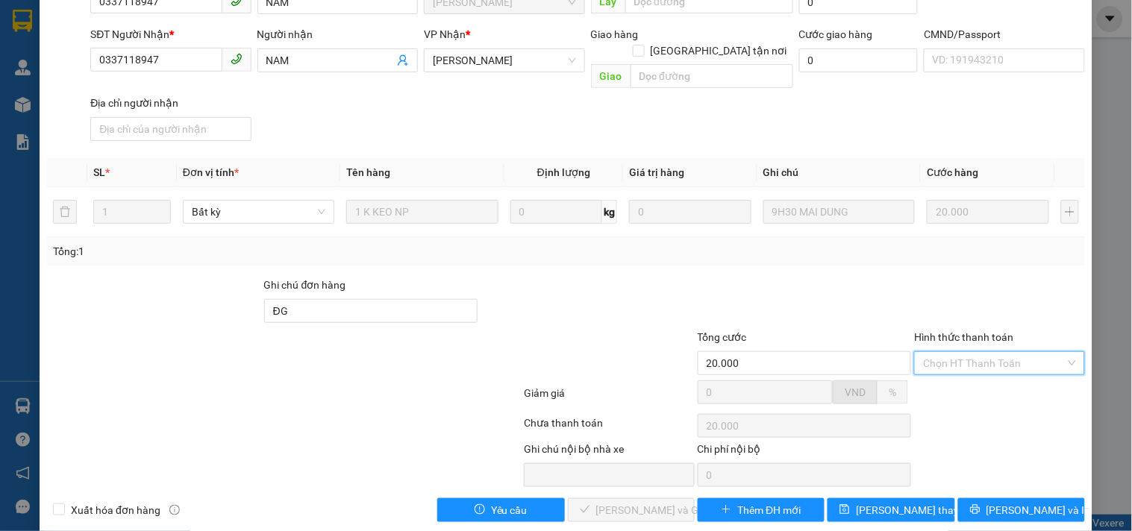
scroll to position [0, 0]
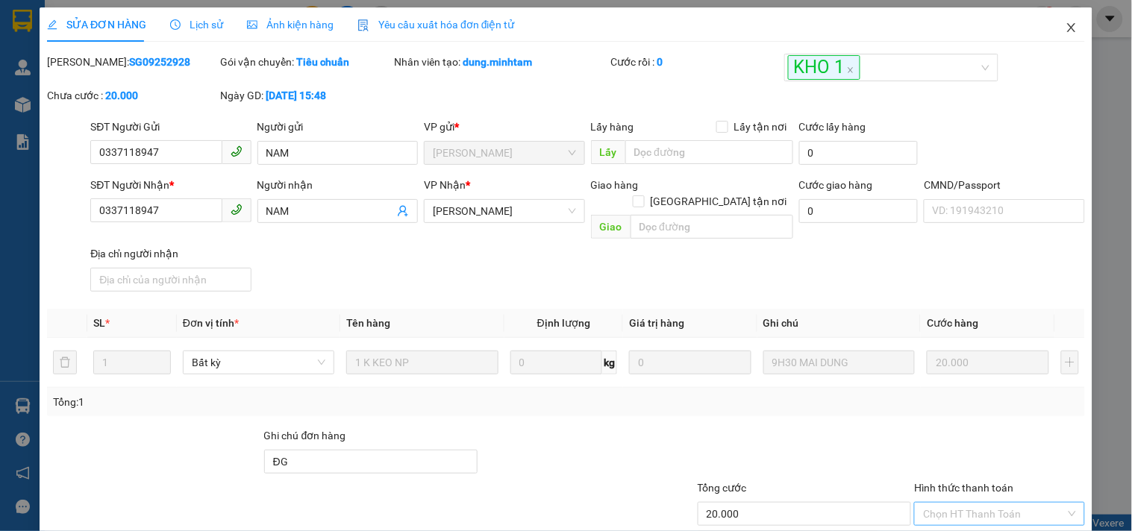
click at [1066, 34] on icon "close" at bounding box center [1072, 28] width 12 height 12
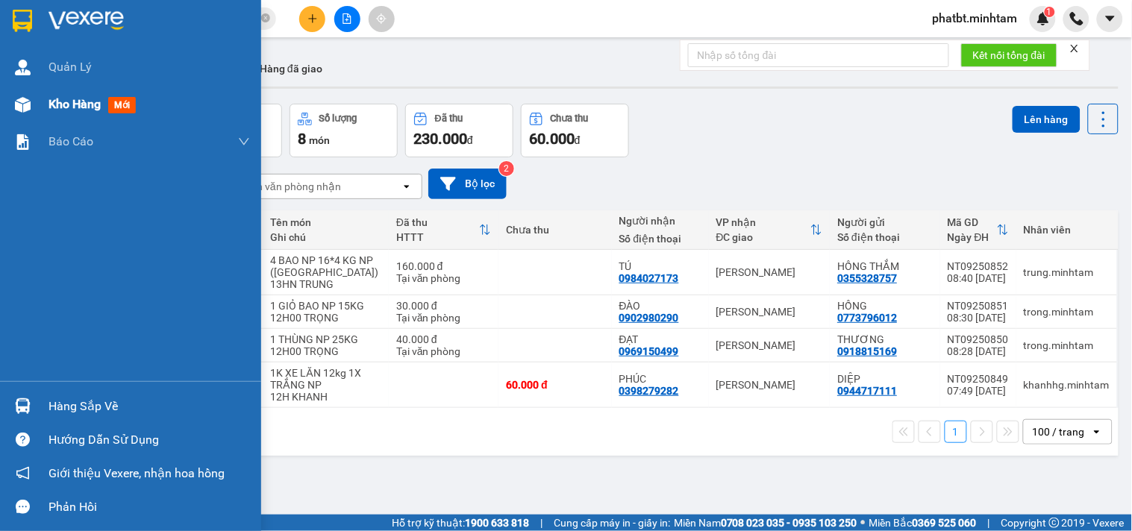
click at [43, 105] on div "Kho hàng mới" at bounding box center [130, 104] width 261 height 37
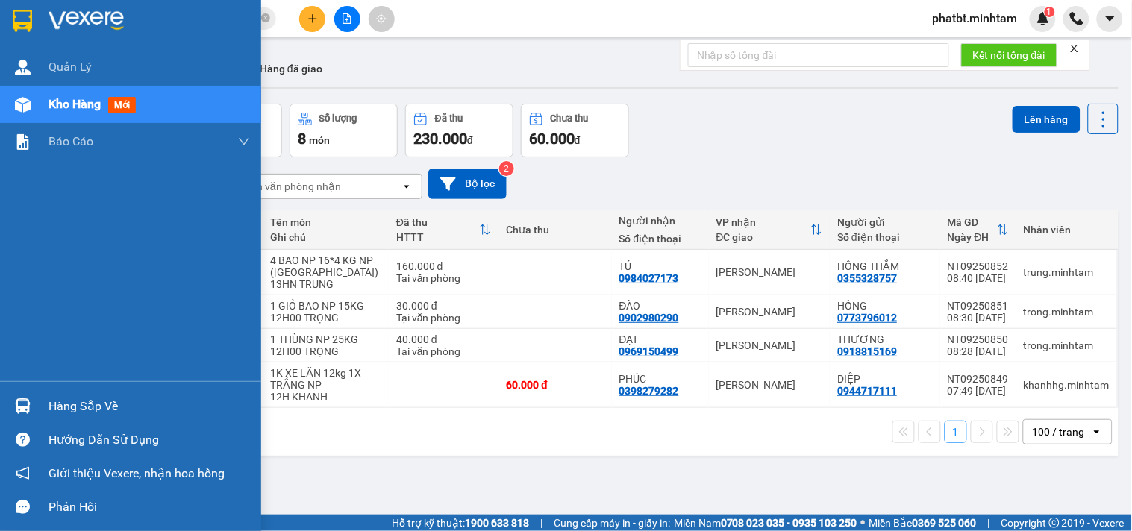
click at [21, 109] on img at bounding box center [23, 105] width 16 height 16
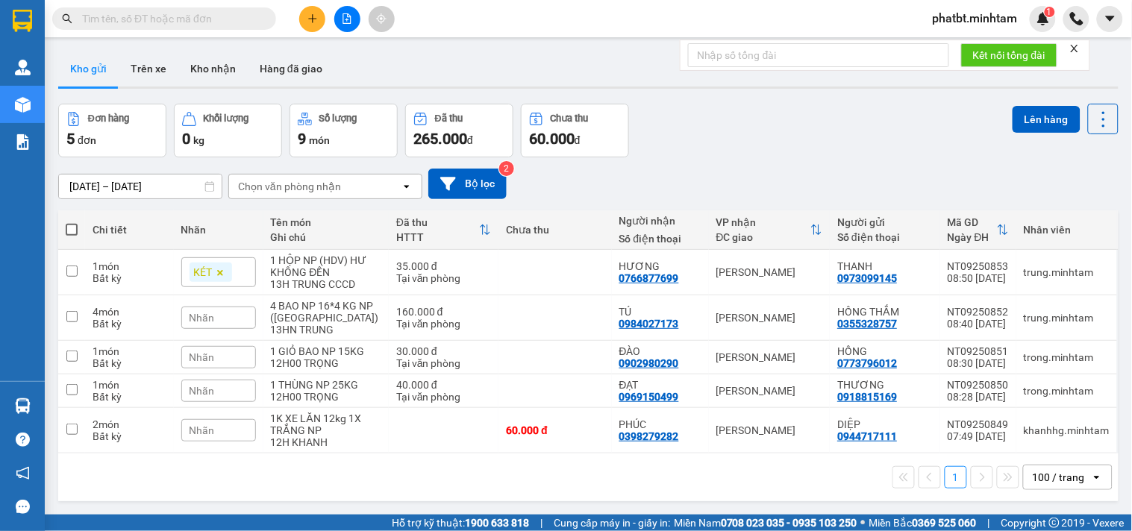
click at [72, 225] on span at bounding box center [72, 230] width 12 height 12
click at [72, 222] on input "checkbox" at bounding box center [72, 222] width 0 height 0
checkbox input "true"
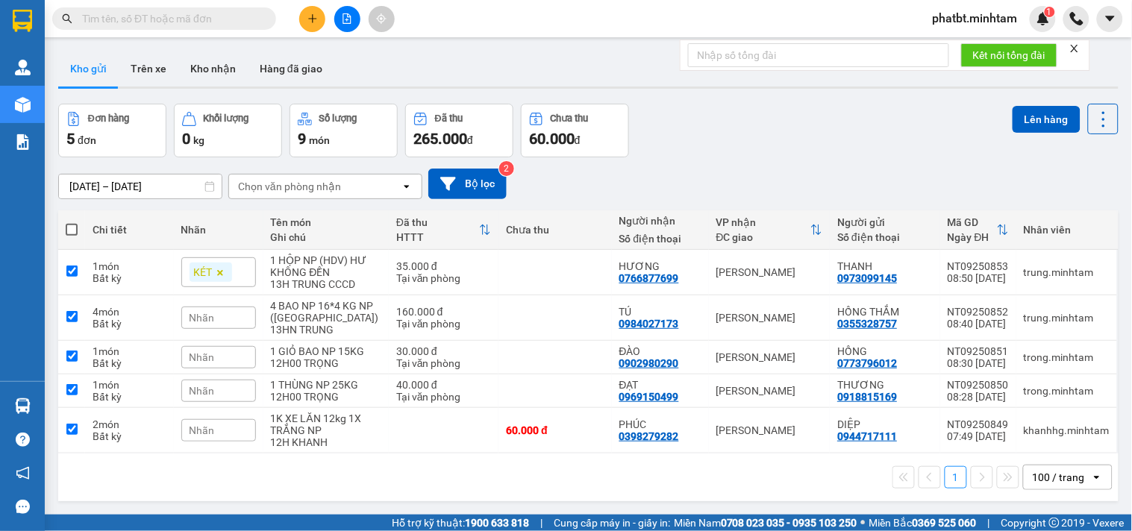
checkbox input "true"
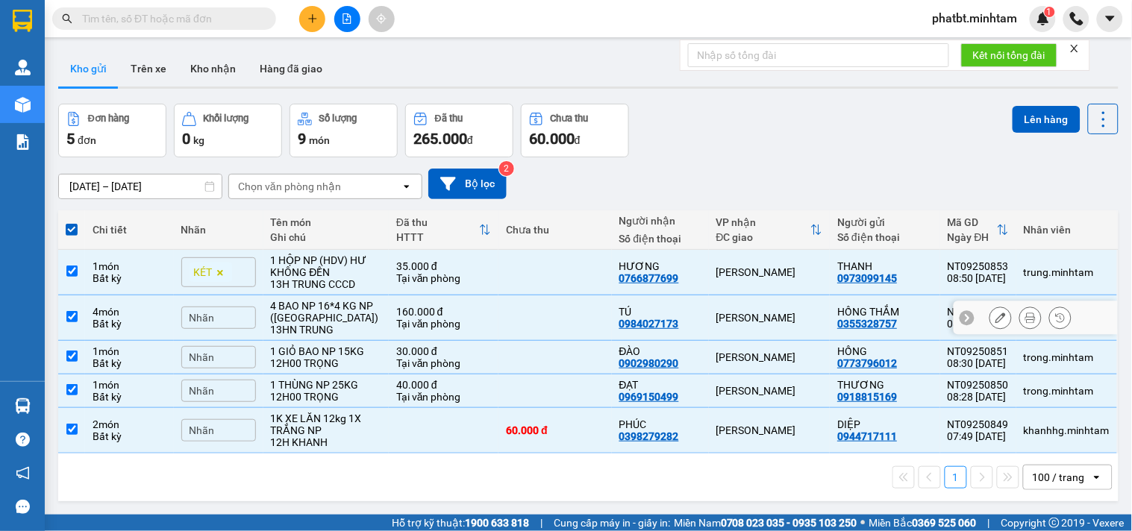
click at [337, 303] on div "4 BAO NP 16*4 KG NP ([GEOGRAPHIC_DATA])" at bounding box center [326, 312] width 110 height 24
checkbox input "false"
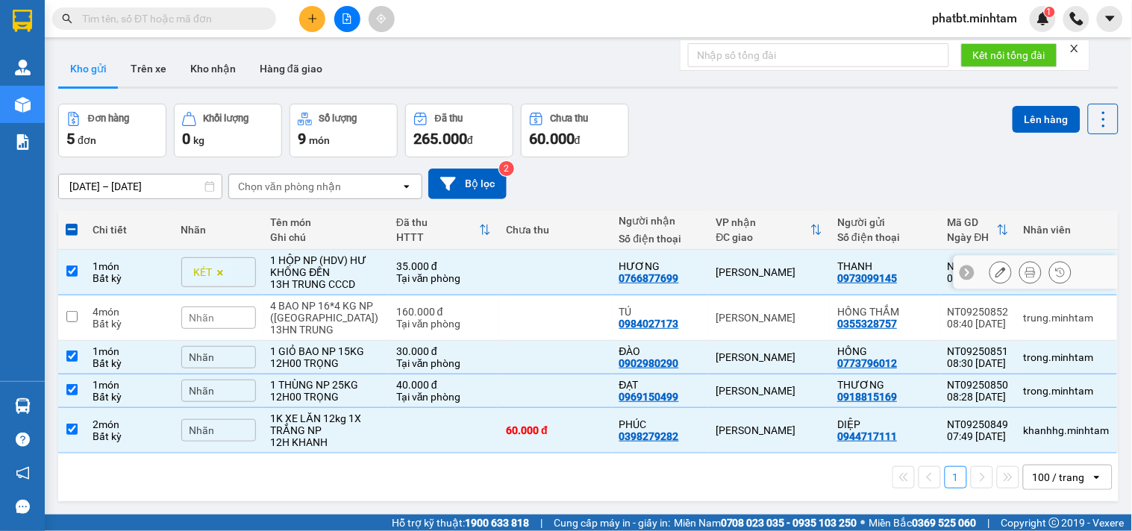
click at [428, 272] on div "Tại văn phòng" at bounding box center [444, 278] width 96 height 12
checkbox input "false"
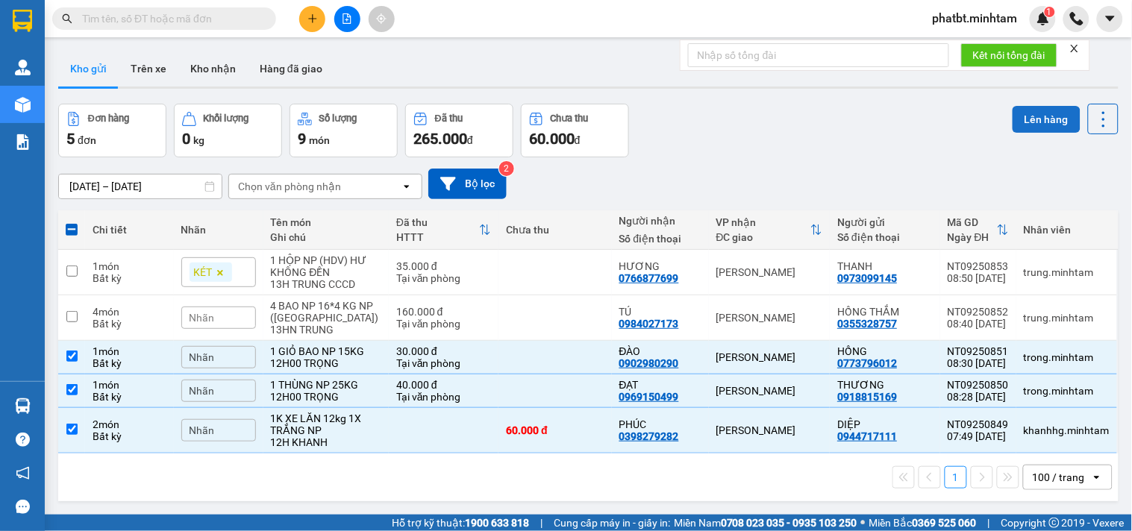
click at [1028, 122] on button "Lên hàng" at bounding box center [1047, 119] width 68 height 27
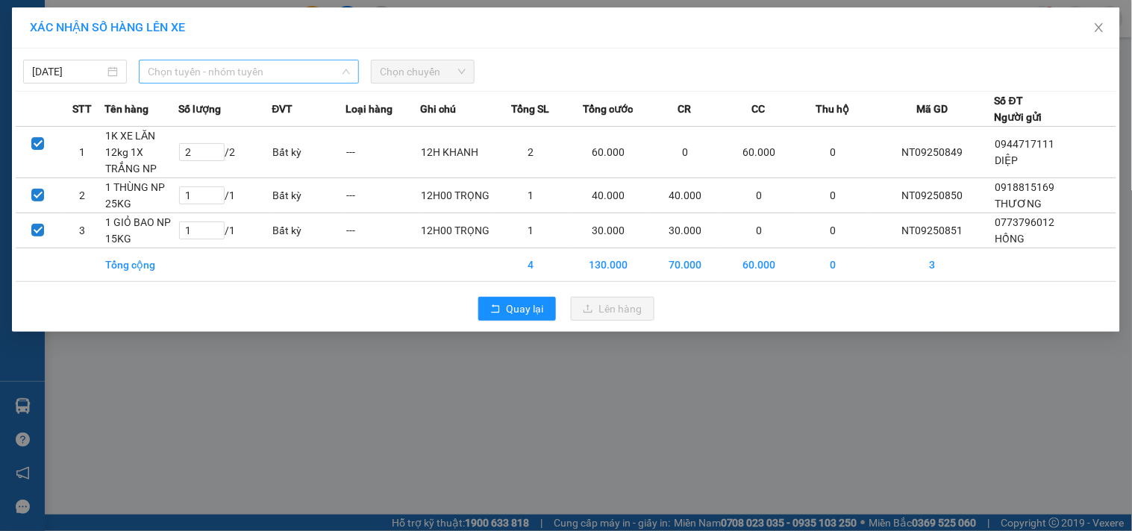
click at [195, 79] on span "Chọn tuyến - nhóm tuyến" at bounding box center [249, 71] width 202 height 22
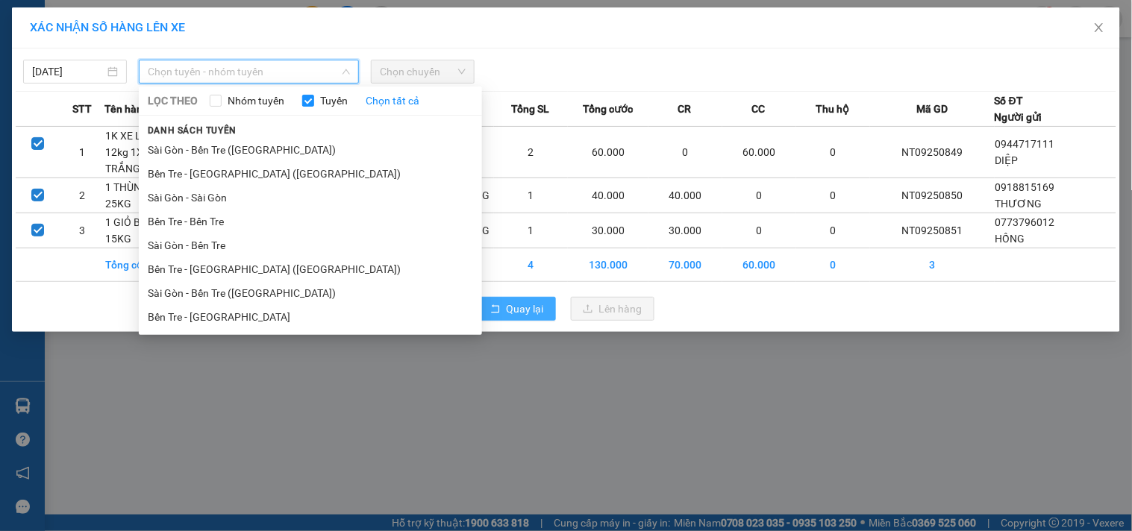
click at [523, 304] on span "Quay lại" at bounding box center [525, 309] width 37 height 16
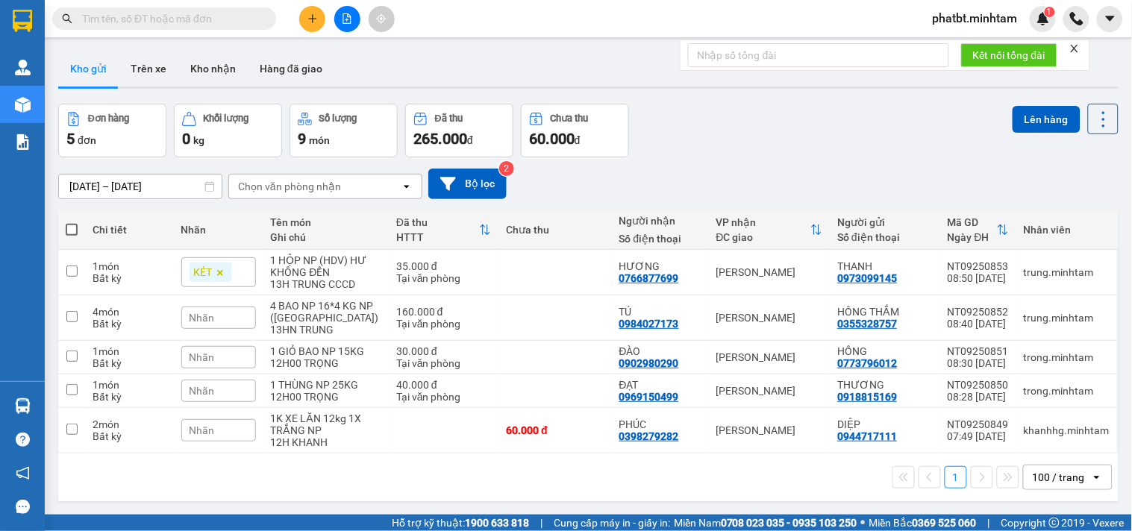
click at [77, 224] on span at bounding box center [72, 230] width 12 height 12
click at [72, 222] on input "checkbox" at bounding box center [72, 222] width 0 height 0
checkbox input "true"
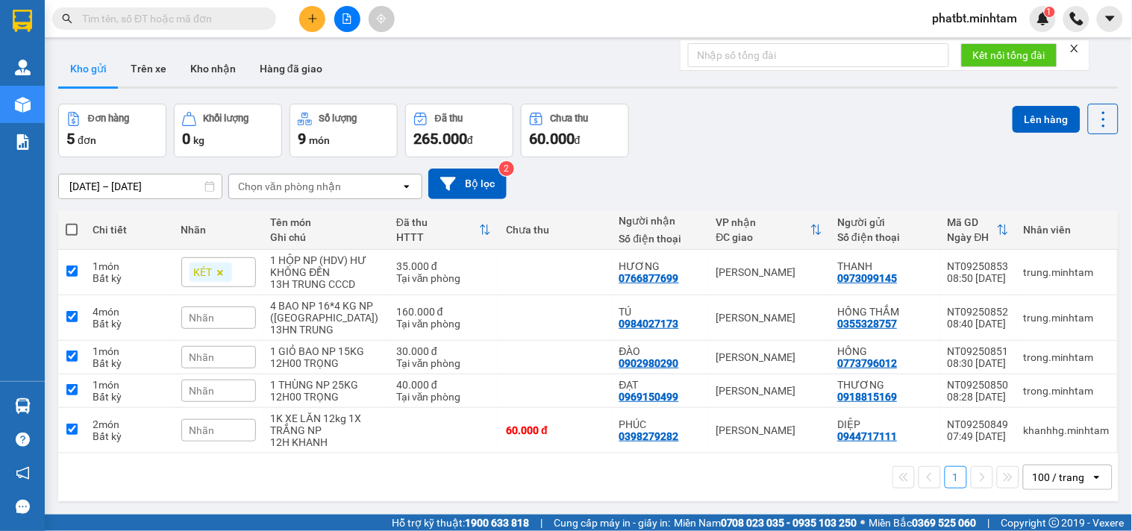
checkbox input "true"
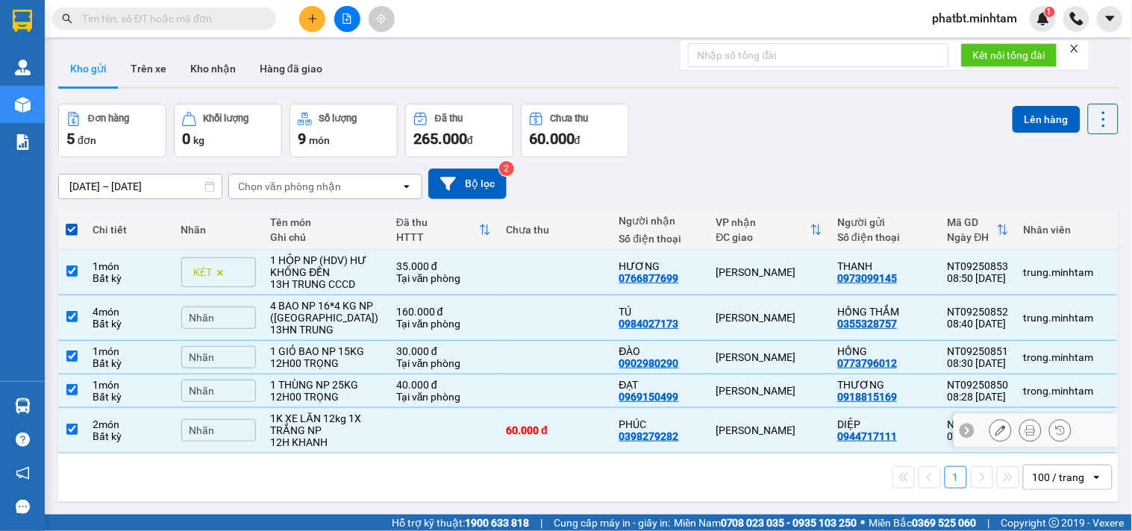
click at [315, 418] on div "1K XE LĂN 12kg 1X TRẮNG NP" at bounding box center [326, 425] width 110 height 24
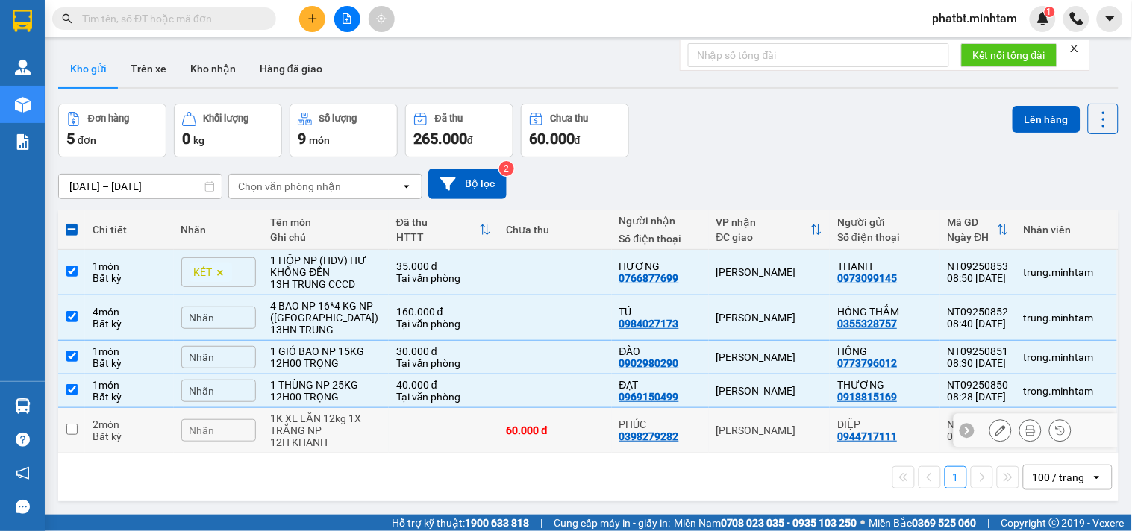
click at [316, 420] on div "1K XE LĂN 12kg 1X TRẮNG NP" at bounding box center [326, 425] width 110 height 24
checkbox input "true"
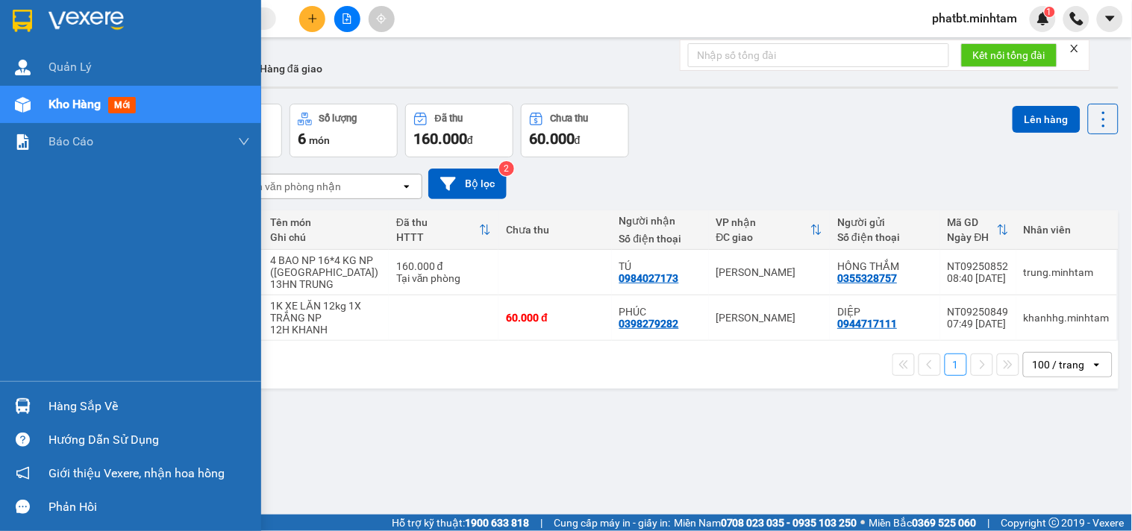
click at [63, 405] on div "Hàng sắp về" at bounding box center [150, 407] width 202 height 22
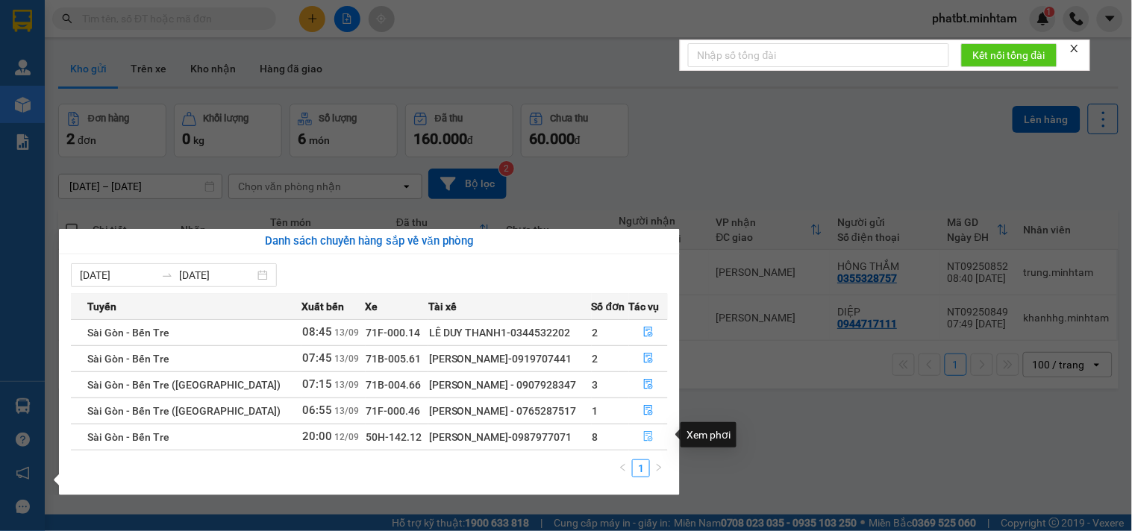
click at [651, 430] on button "button" at bounding box center [649, 437] width 38 height 24
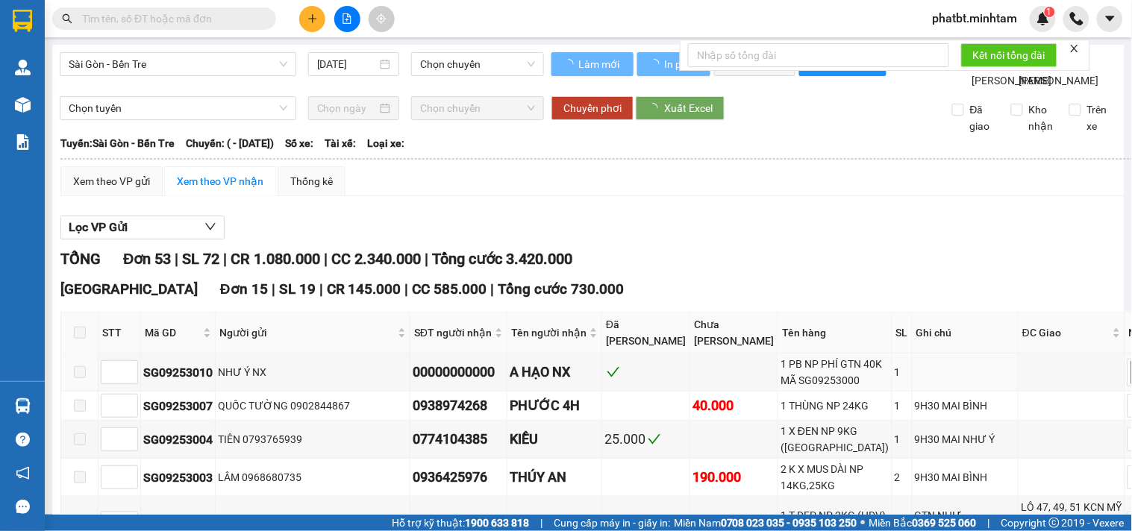
type input "[DATE]"
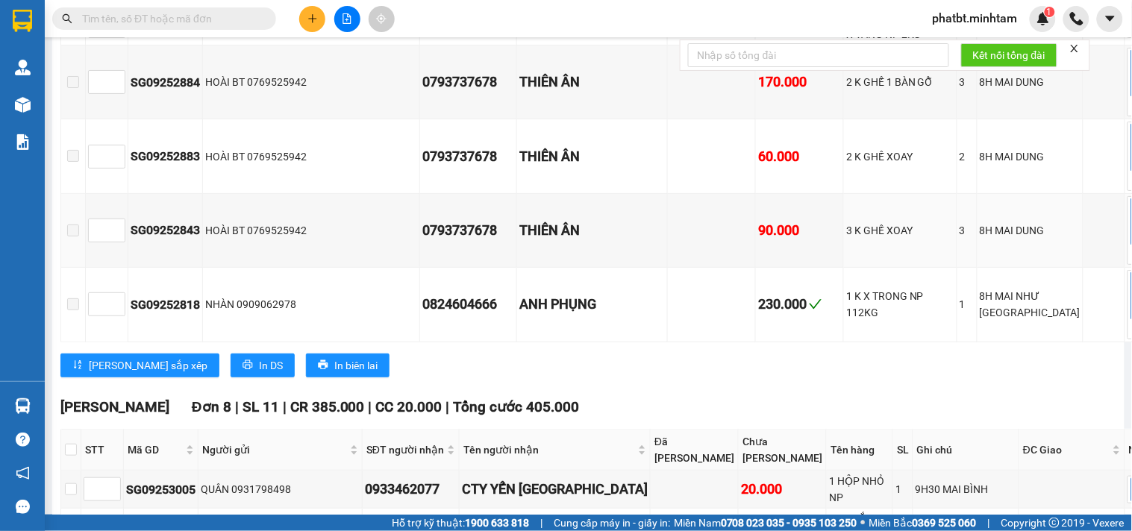
scroll to position [3317, 0]
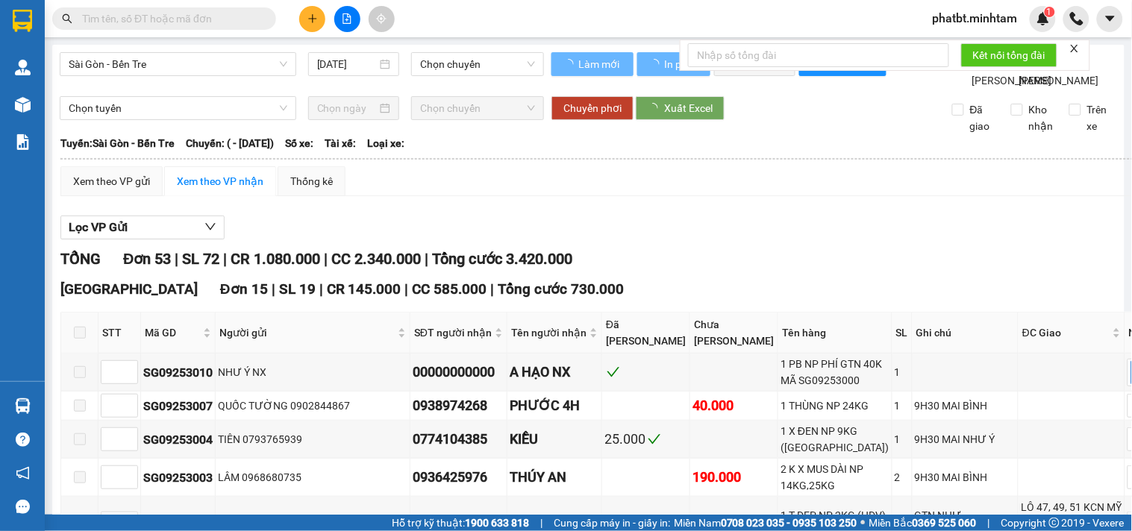
type input "[DATE]"
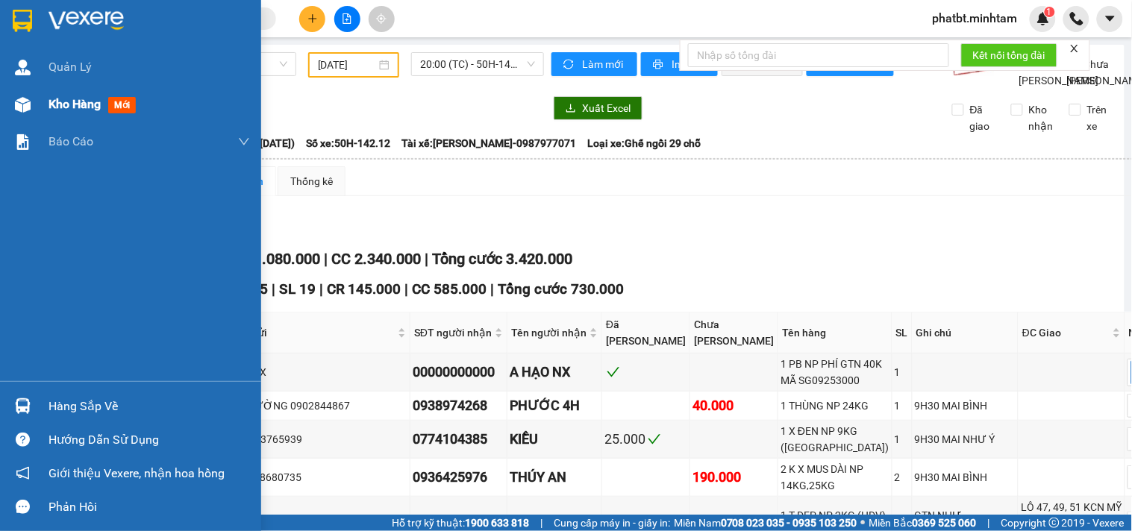
click at [68, 113] on div "Kho hàng mới" at bounding box center [95, 104] width 93 height 19
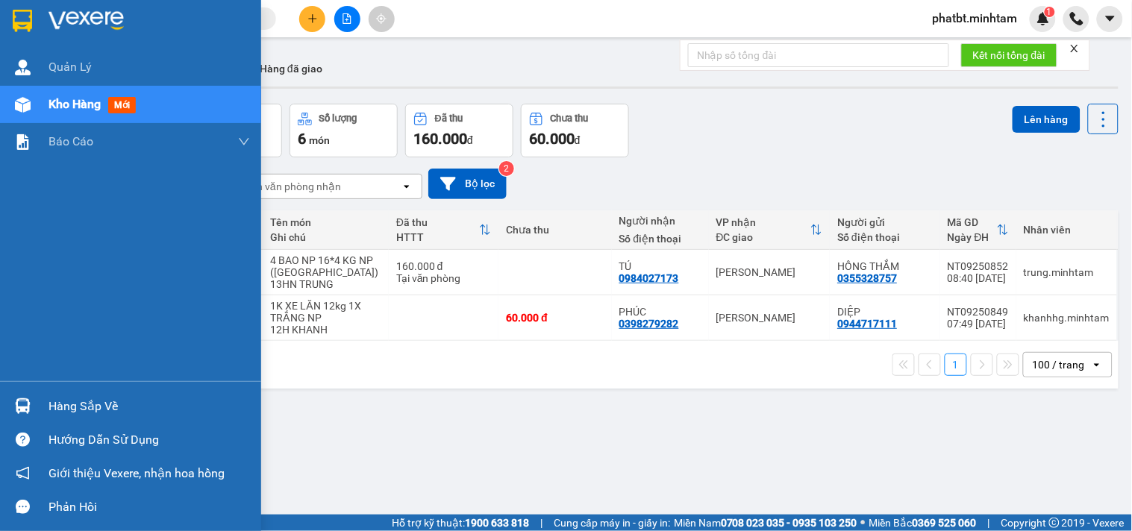
click at [107, 404] on div "Hàng sắp về" at bounding box center [150, 407] width 202 height 22
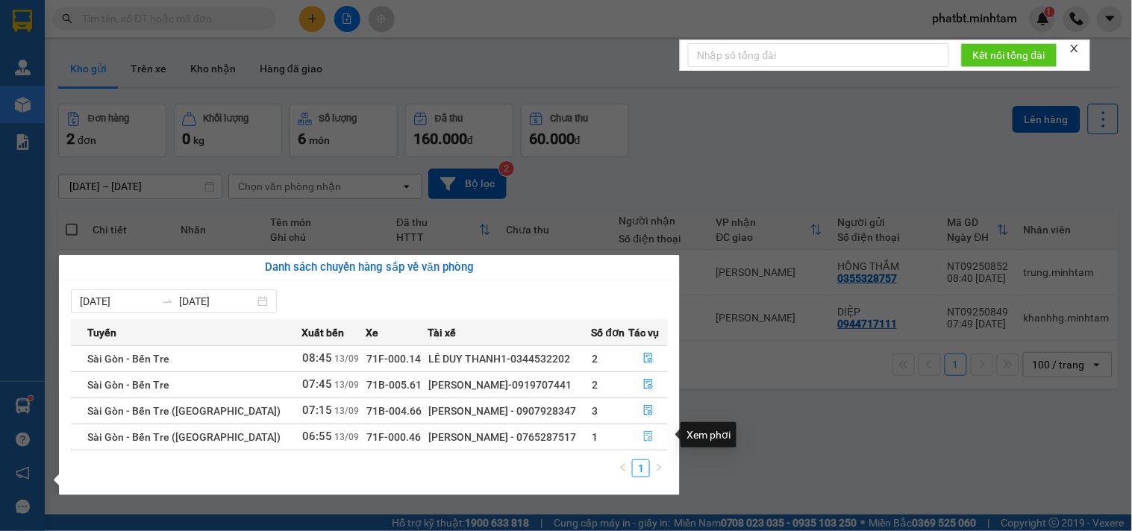
click at [647, 438] on icon "file-done" at bounding box center [648, 436] width 10 height 10
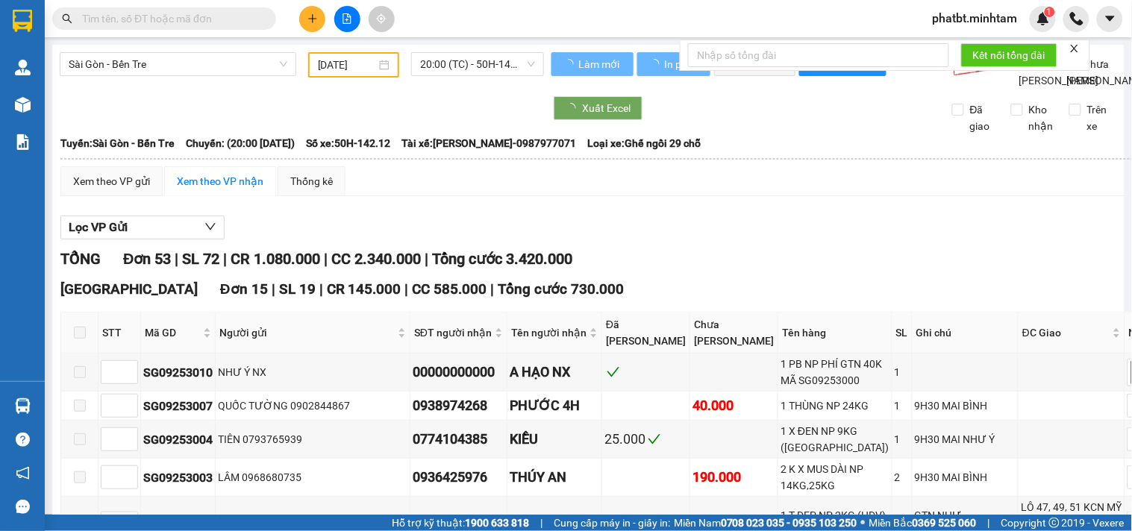
type input "[DATE]"
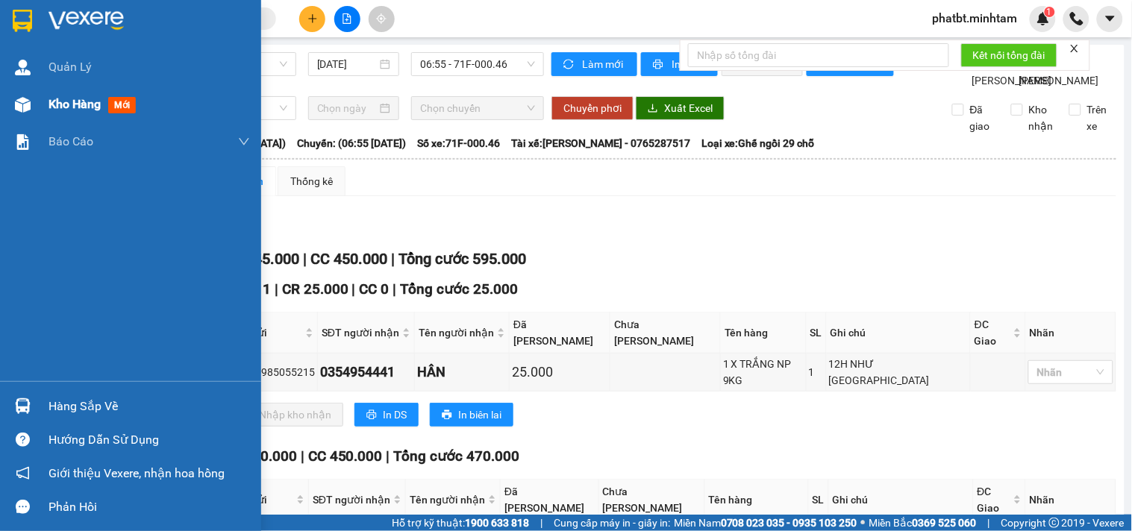
click at [82, 106] on span "Kho hàng" at bounding box center [75, 104] width 52 height 14
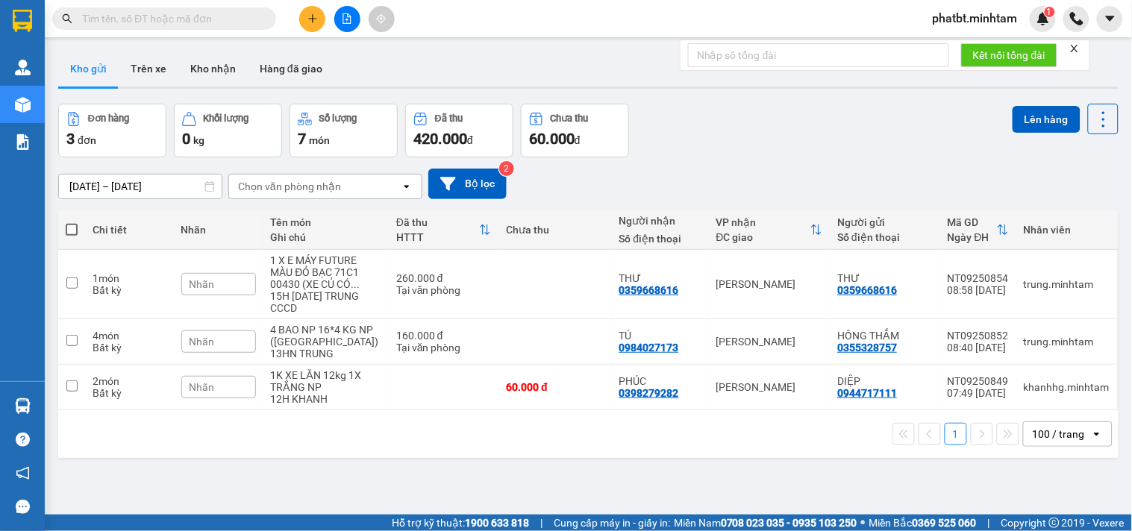
click at [982, 25] on span "phatbt.minhtam" at bounding box center [975, 18] width 109 height 19
click at [963, 47] on span "Đăng xuất" at bounding box center [982, 46] width 79 height 16
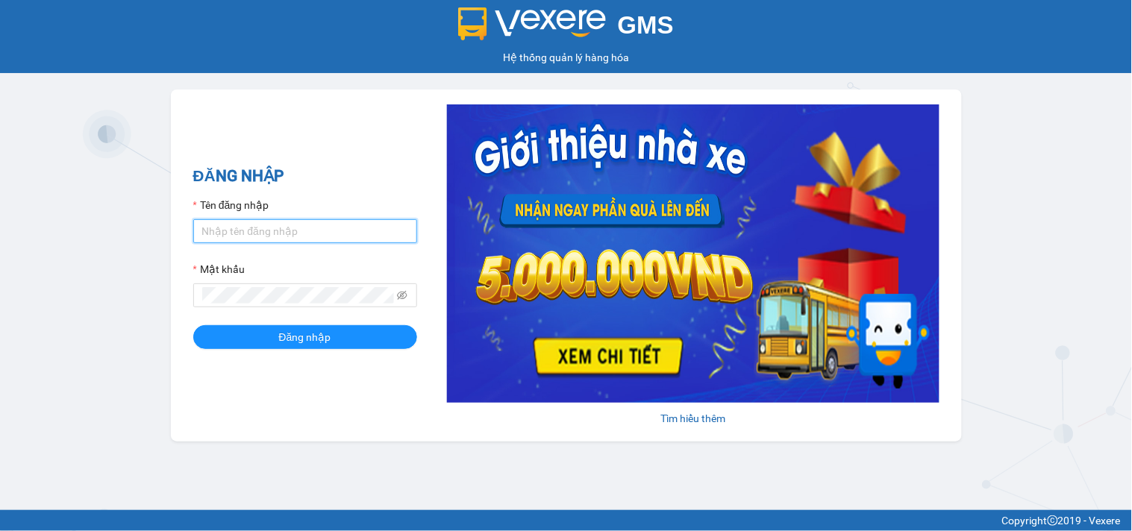
click at [272, 235] on input "Tên đăng nhập" at bounding box center [305, 231] width 224 height 24
type input "linhbt.minhtam"
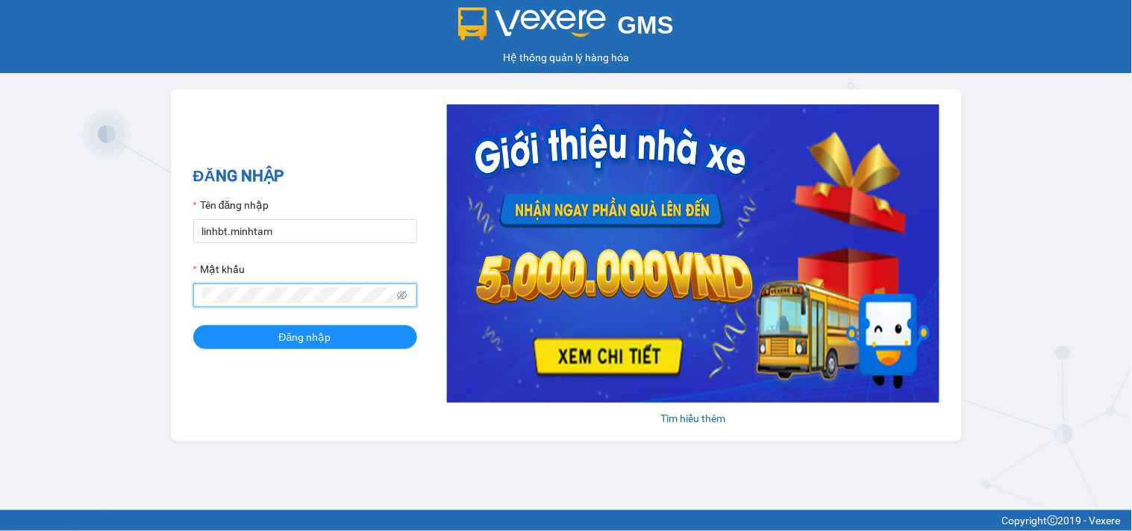
click at [193, 325] on button "Đăng nhập" at bounding box center [305, 337] width 224 height 24
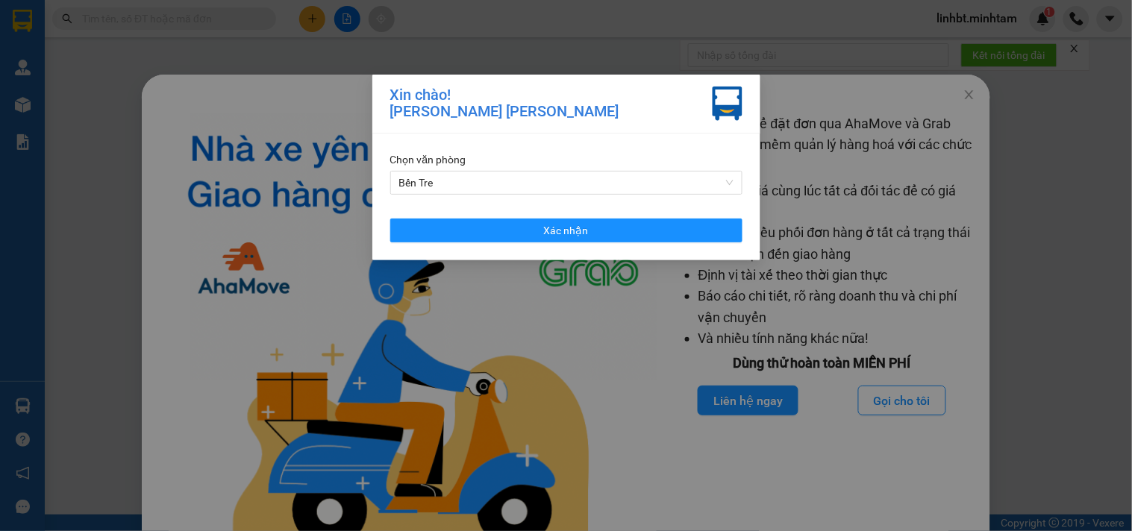
click at [387, 176] on div "Chọn văn phòng Bến Tre Xác nhận" at bounding box center [566, 197] width 388 height 127
click at [408, 175] on span "Bến Tre" at bounding box center [566, 183] width 334 height 22
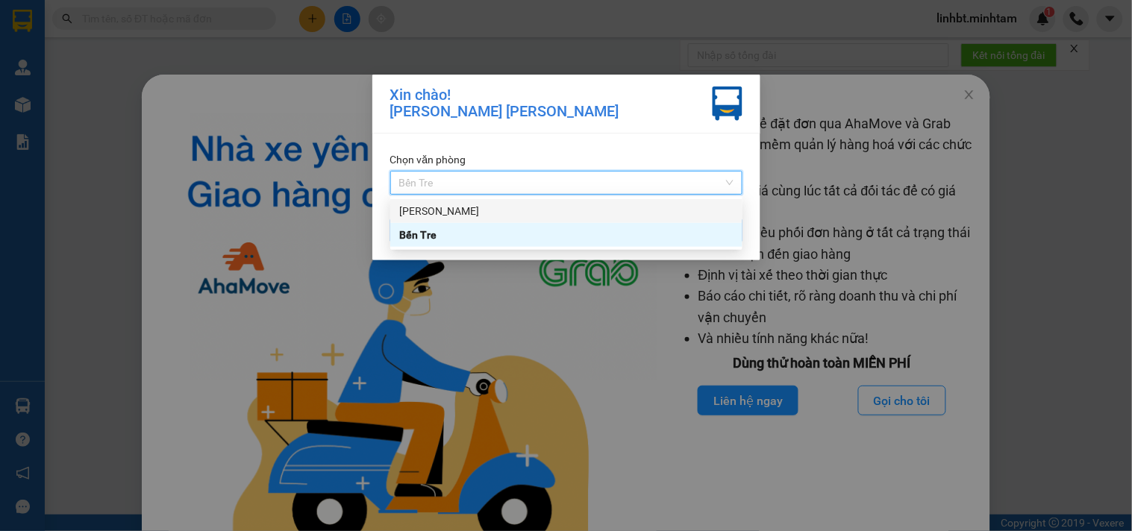
click at [404, 212] on div "[PERSON_NAME]" at bounding box center [566, 211] width 334 height 16
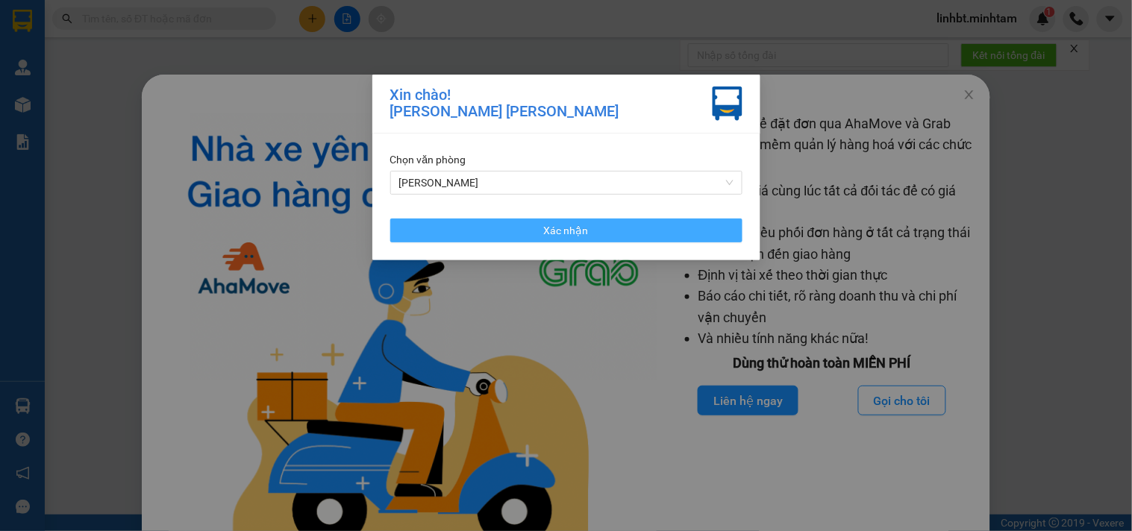
click at [491, 225] on button "Xác nhận" at bounding box center [566, 231] width 352 height 24
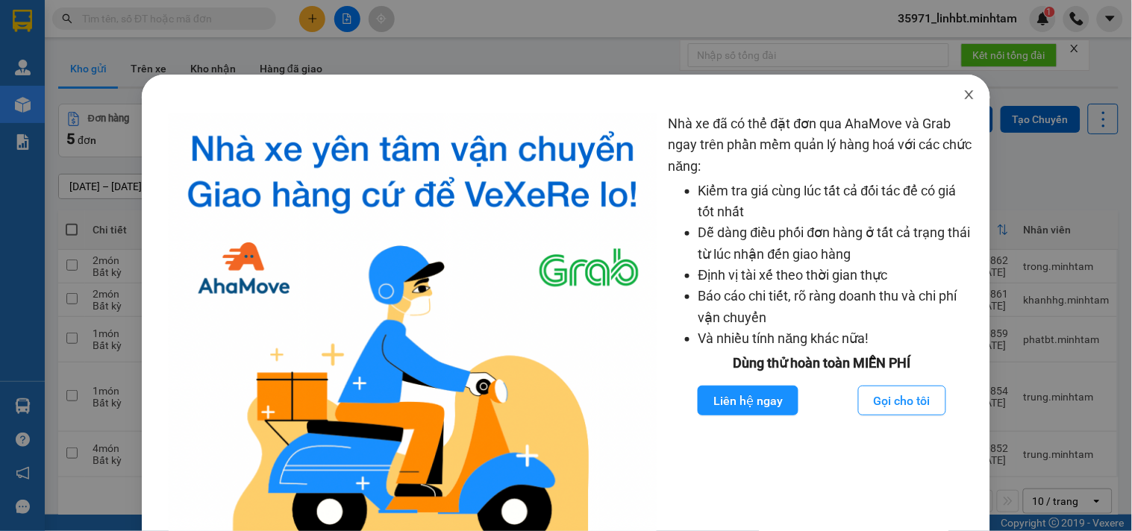
drag, startPoint x: 955, startPoint y: 92, endPoint x: 942, endPoint y: 100, distance: 15.7
click at [963, 92] on icon "close" at bounding box center [969, 95] width 12 height 12
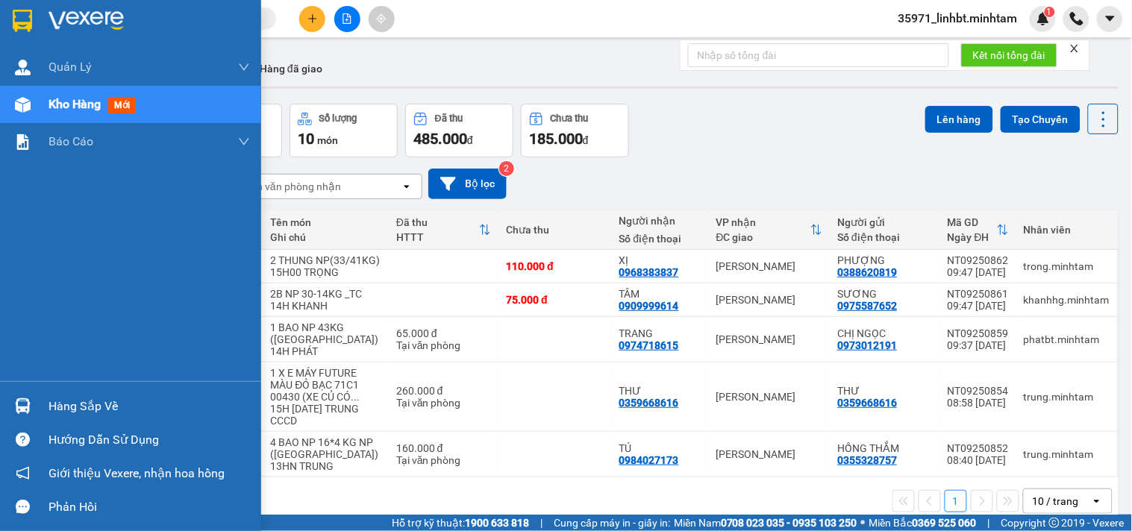
click at [28, 392] on div "Hàng sắp về" at bounding box center [130, 407] width 261 height 34
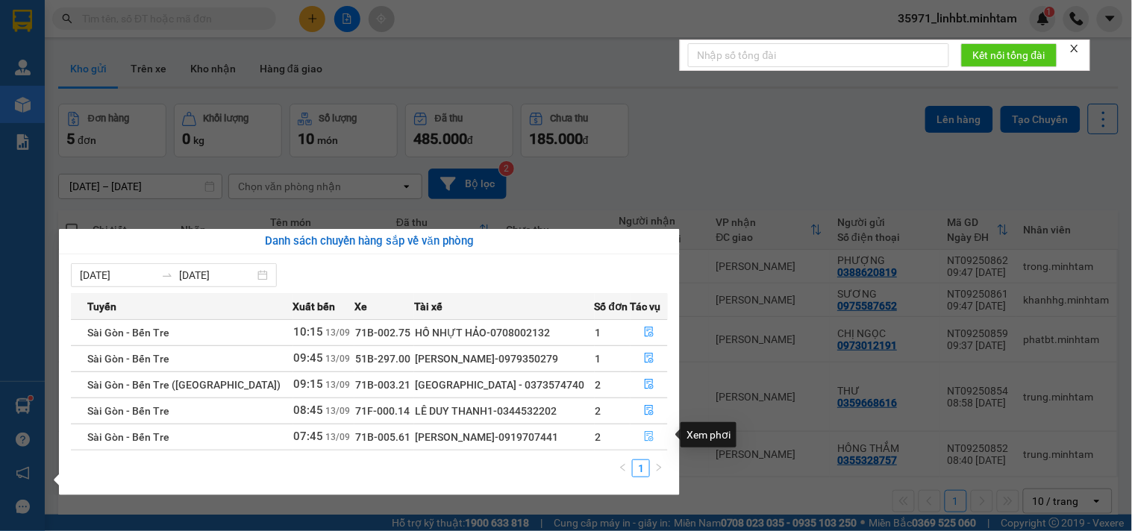
click at [645, 431] on icon "file-done" at bounding box center [649, 436] width 9 height 10
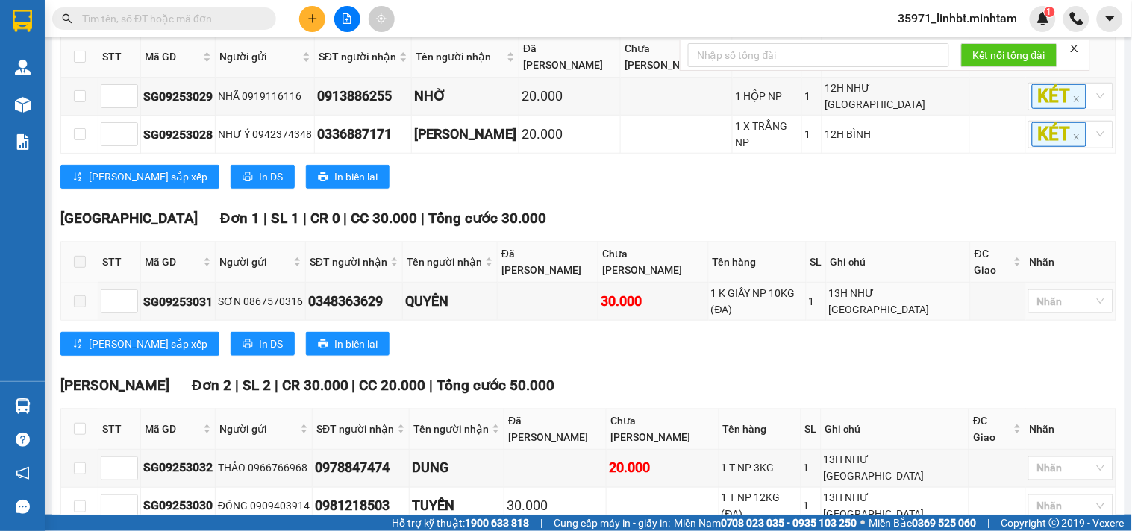
scroll to position [312, 0]
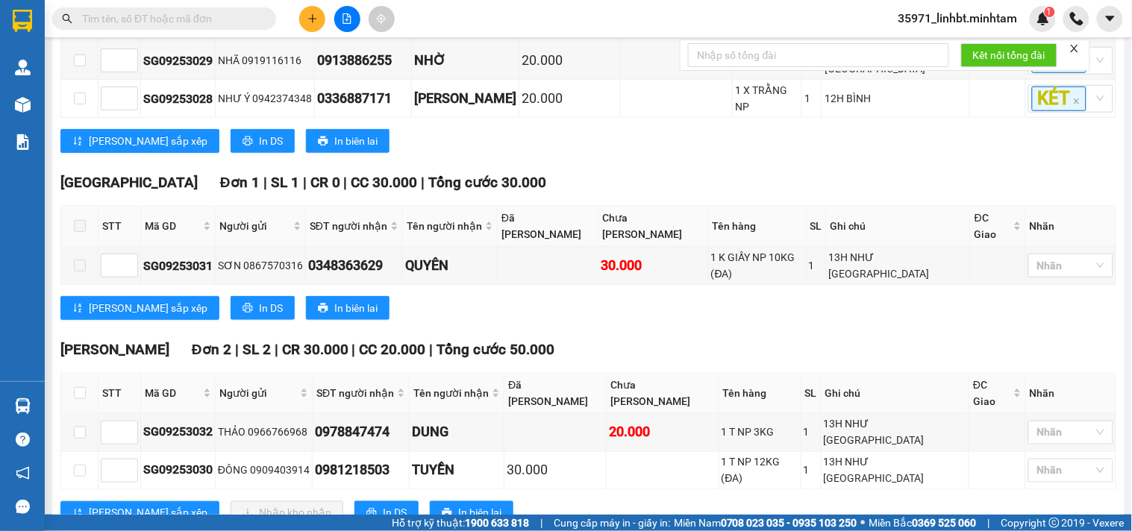
click at [170, 18] on input "text" at bounding box center [170, 18] width 176 height 16
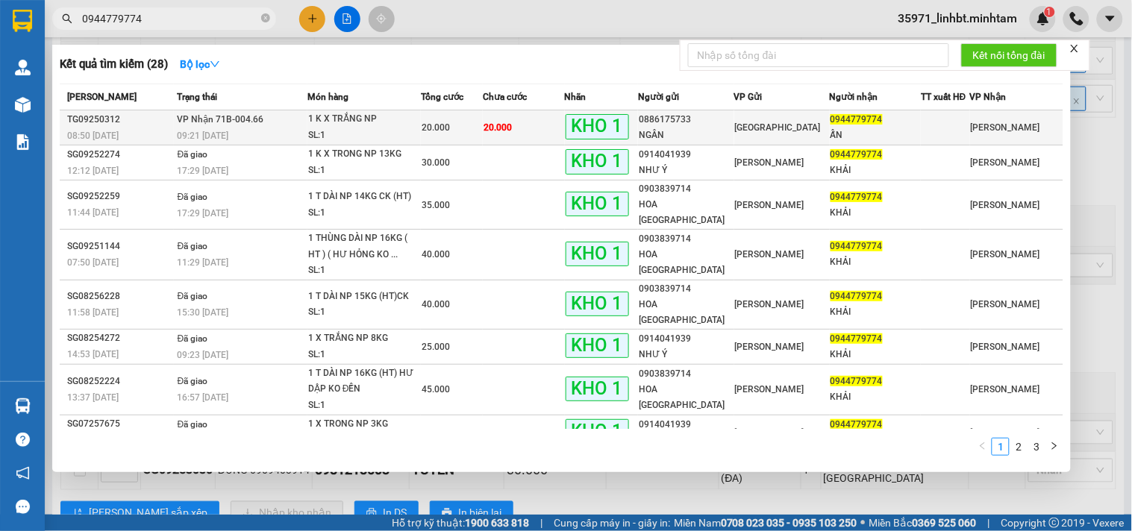
type input "0944779774"
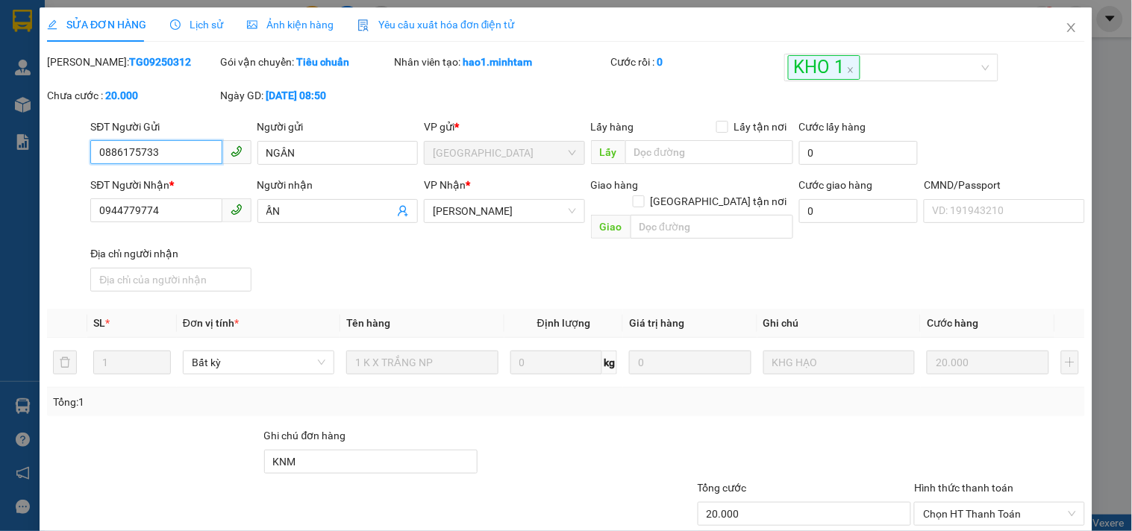
type input "0886175733"
type input "NGÂN"
type input "0944779774"
type input "ẤN"
type input "KNM"
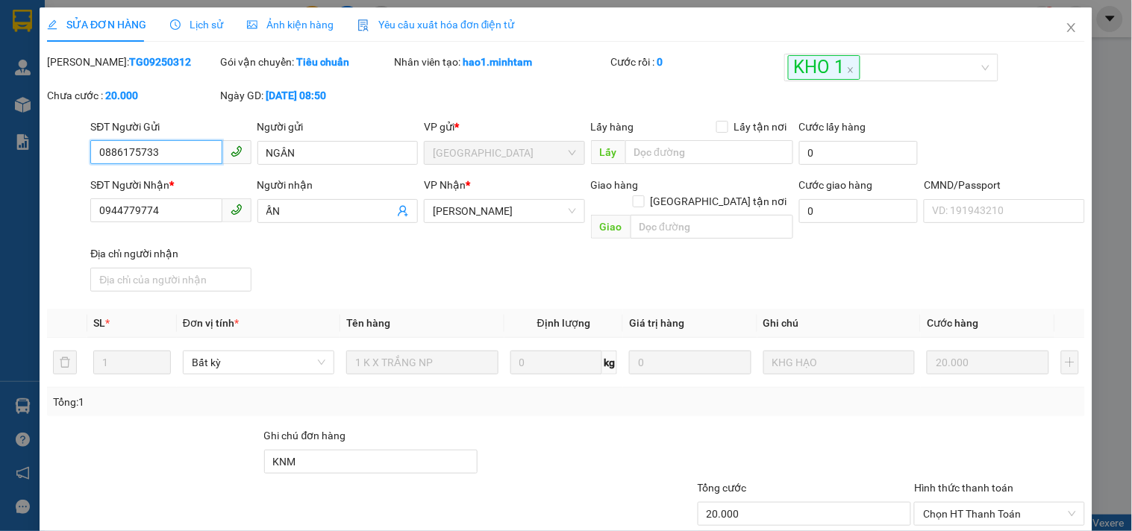
type input "20.000"
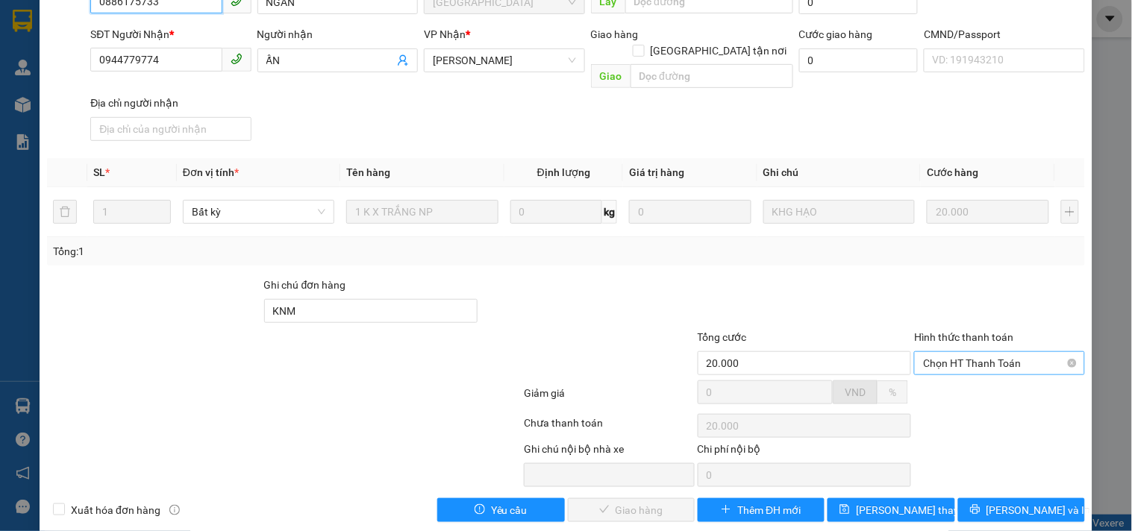
click at [971, 352] on span "Chọn HT Thanh Toán" at bounding box center [999, 363] width 152 height 22
click at [944, 375] on div "Tại văn phòng" at bounding box center [990, 374] width 151 height 16
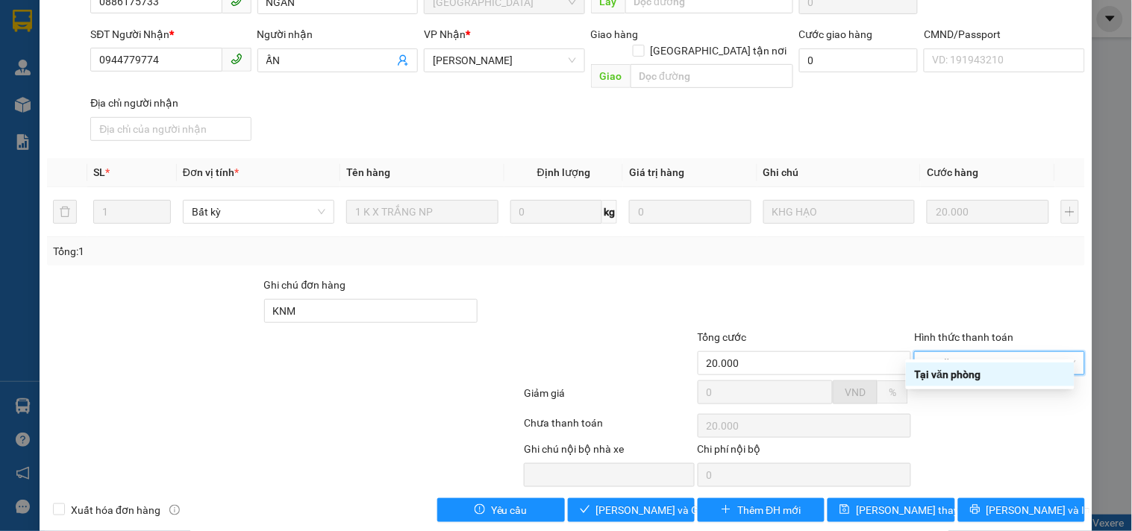
type input "0"
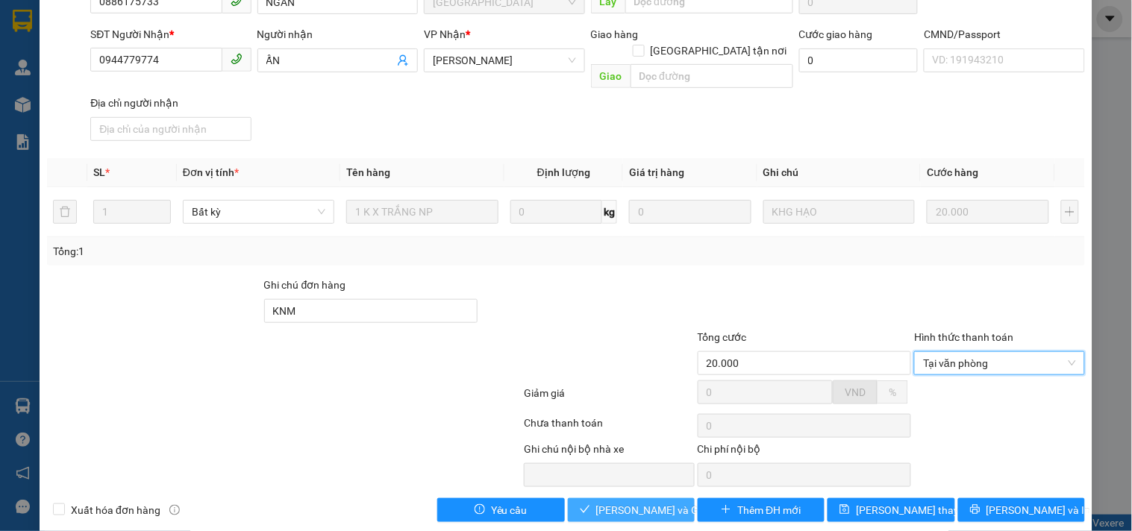
click at [587, 500] on button "[PERSON_NAME] và Giao hàng" at bounding box center [631, 511] width 127 height 24
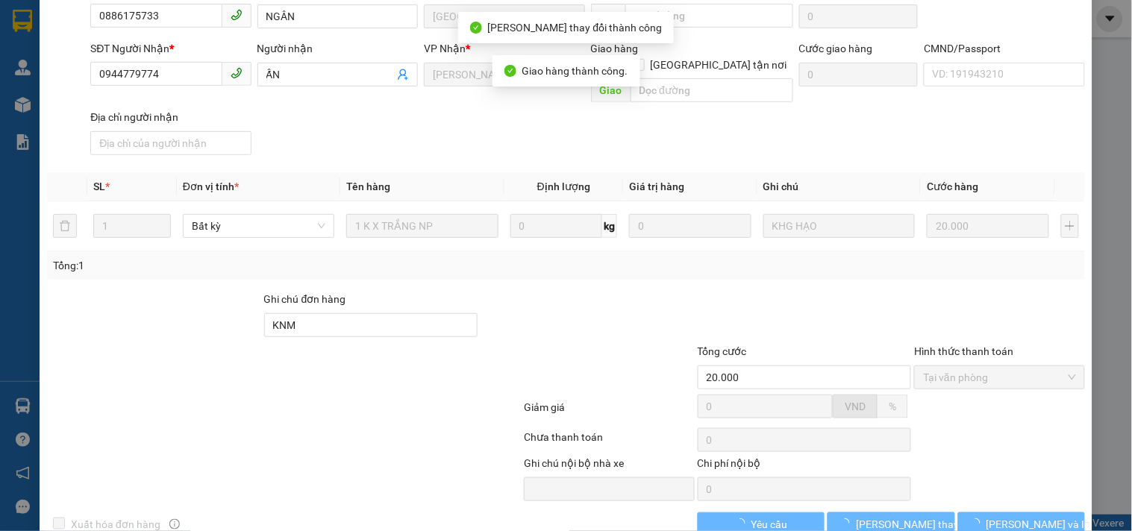
scroll to position [164, 0]
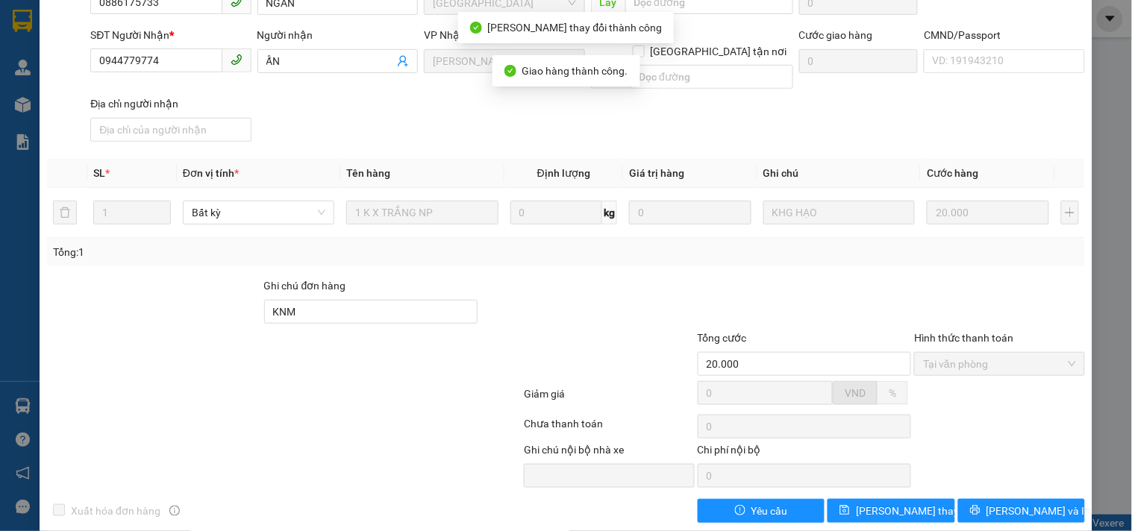
click at [1019, 503] on span "[PERSON_NAME] và In" at bounding box center [1039, 511] width 104 height 16
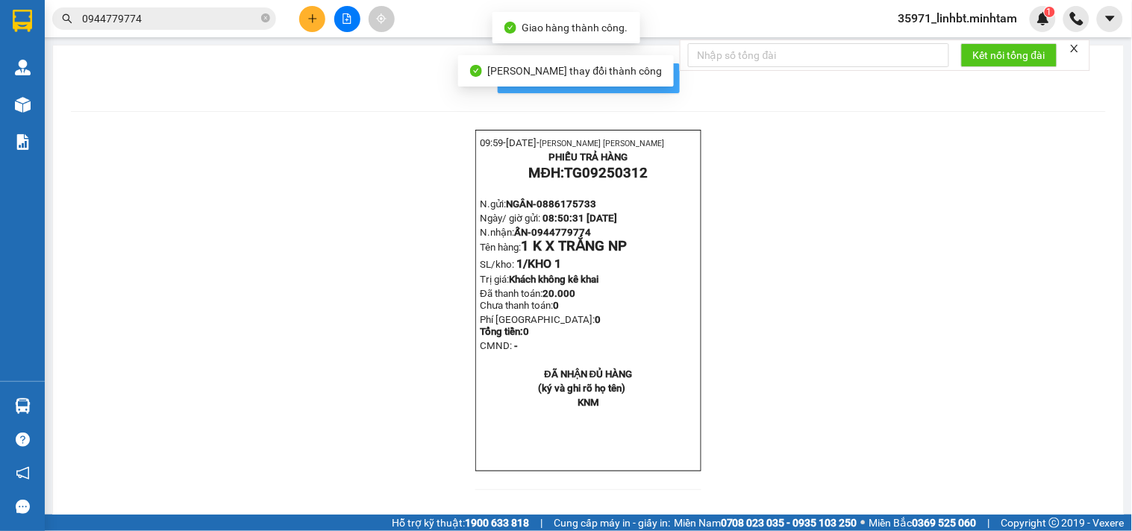
click at [654, 79] on span "In mẫu biên lai tự cấu hình" at bounding box center [598, 78] width 140 height 19
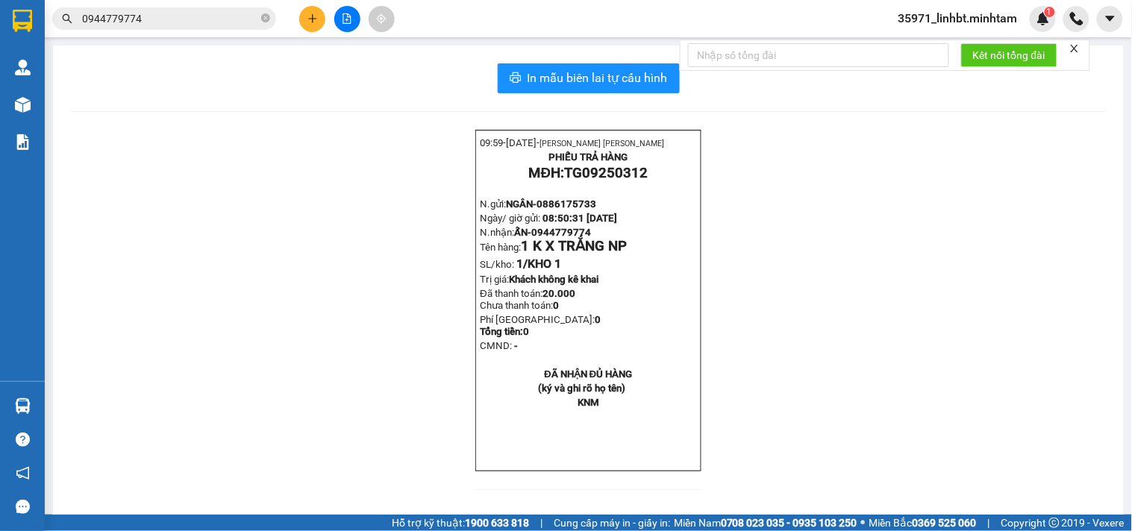
click at [169, 18] on input "0944779774" at bounding box center [170, 18] width 176 height 16
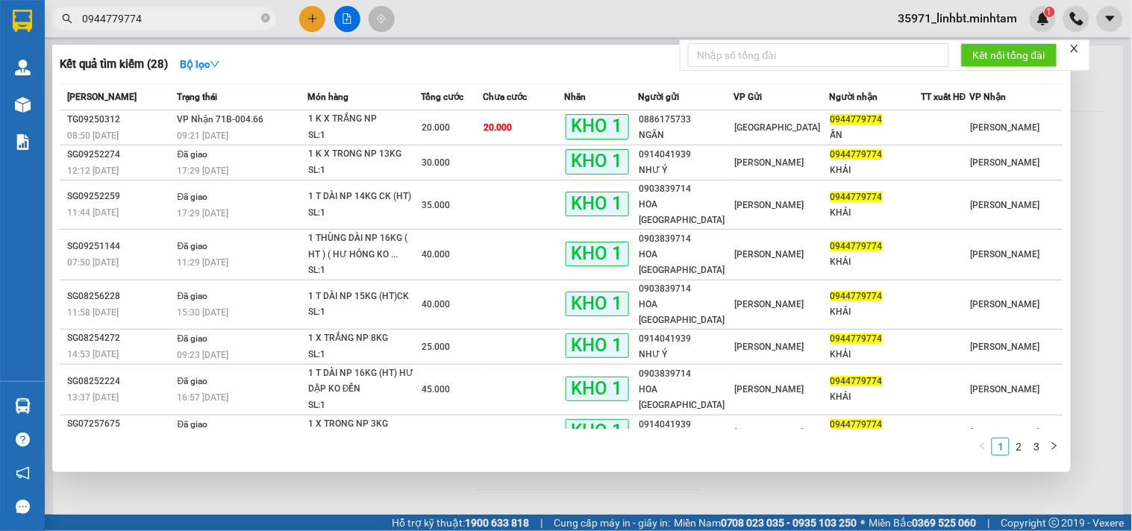
click at [169, 18] on input "0944779774" at bounding box center [170, 18] width 176 height 16
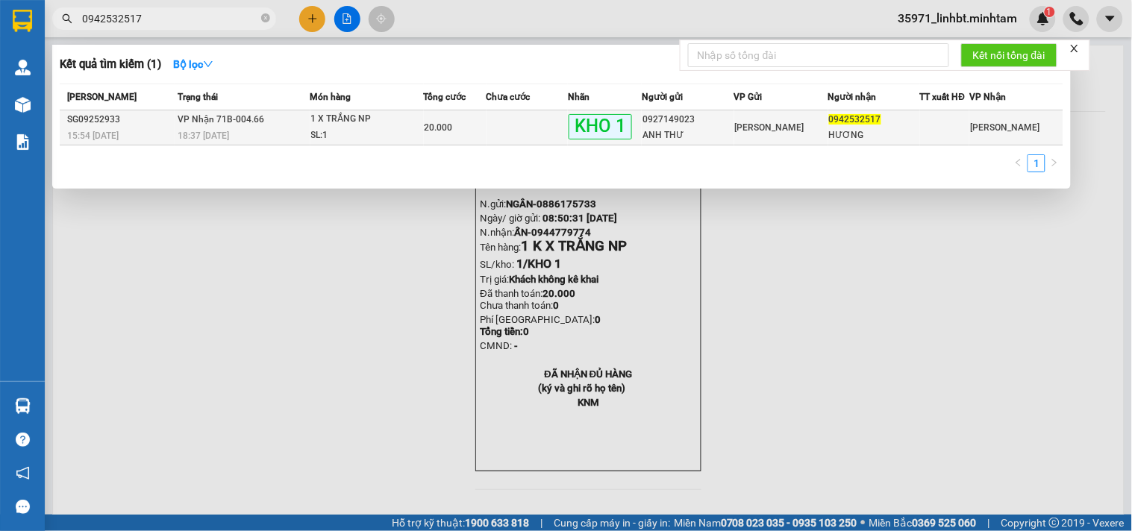
type input "0942532517"
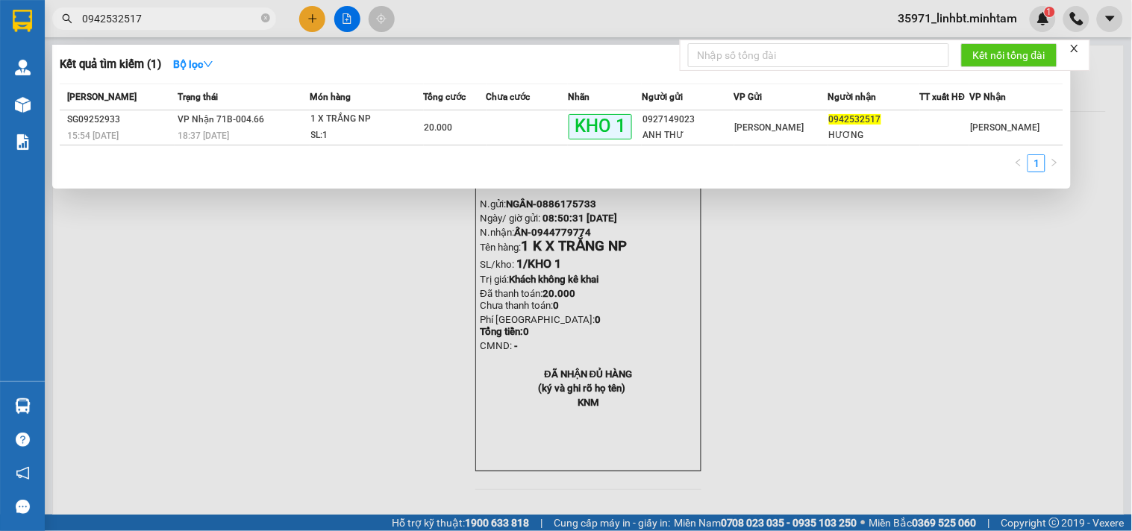
click at [427, 133] on span "20.000" at bounding box center [439, 127] width 28 height 10
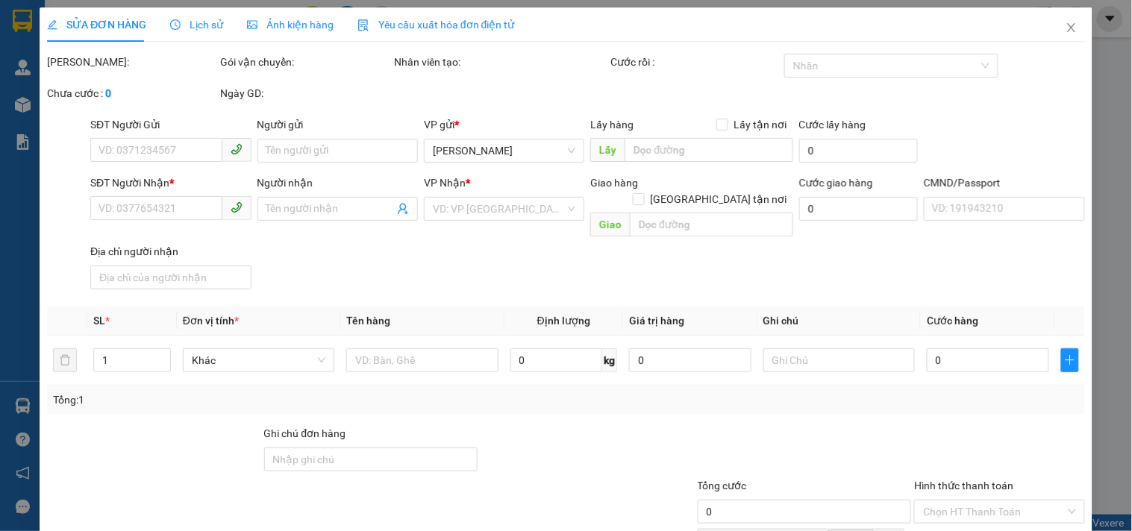
type input "0927149023"
type input "ANH THƯ"
type input "0942532517"
type input "HƯƠNG"
type input "ĐG"
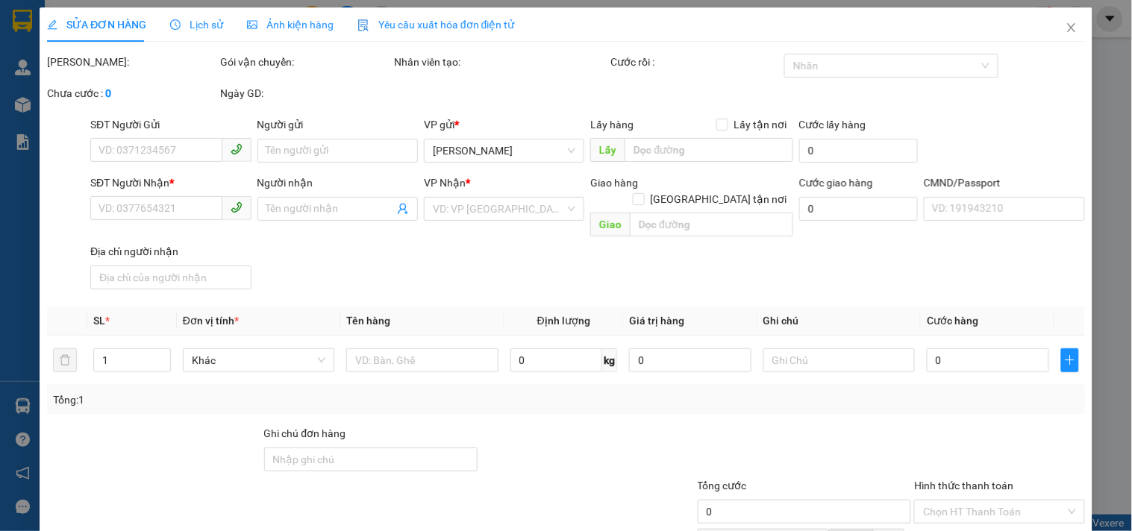
type input "20.000"
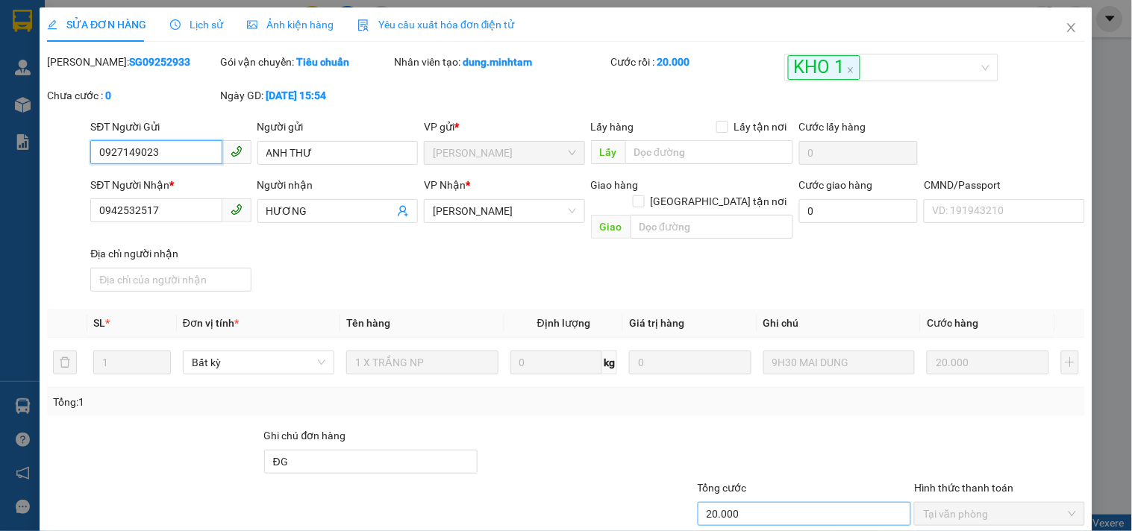
scroll to position [140, 0]
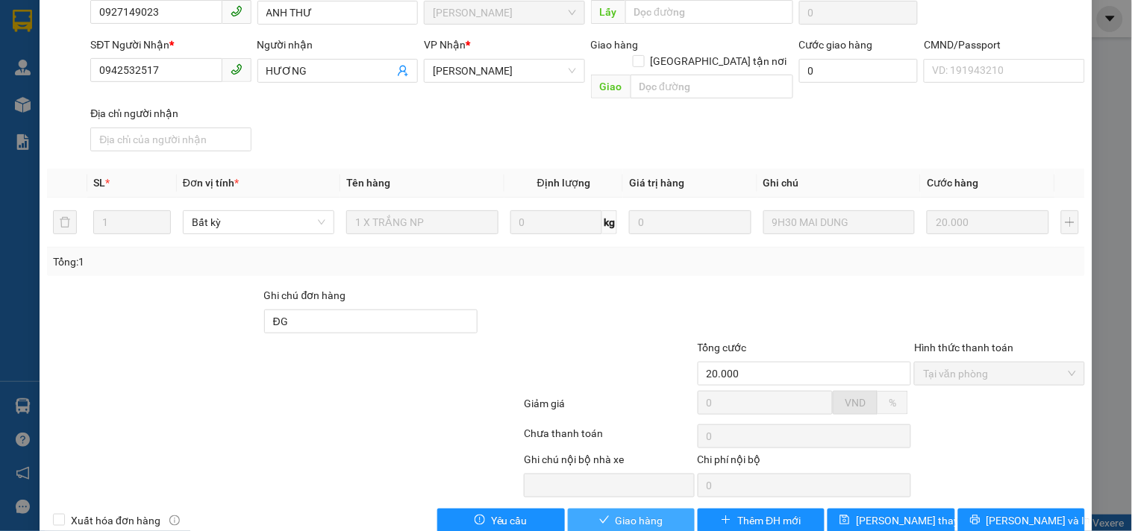
click at [642, 513] on span "Giao hàng" at bounding box center [640, 521] width 48 height 16
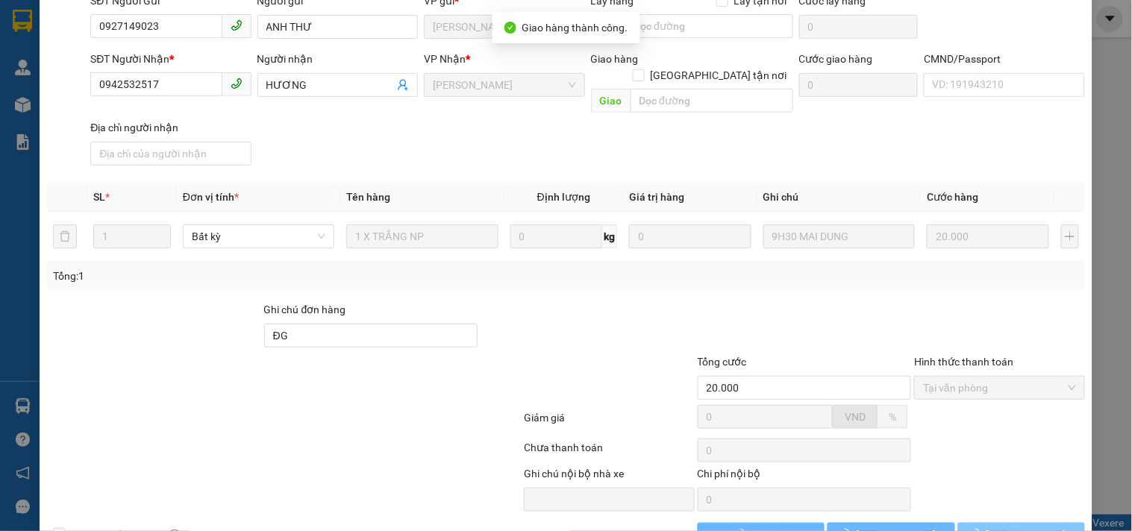
scroll to position [154, 0]
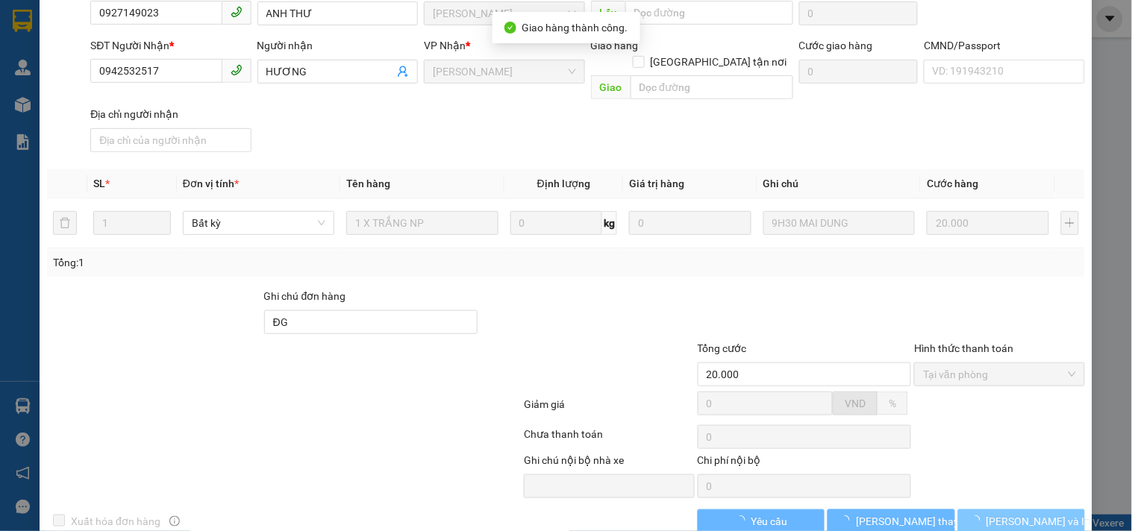
click at [1047, 510] on button "[PERSON_NAME] và In" at bounding box center [1021, 522] width 127 height 24
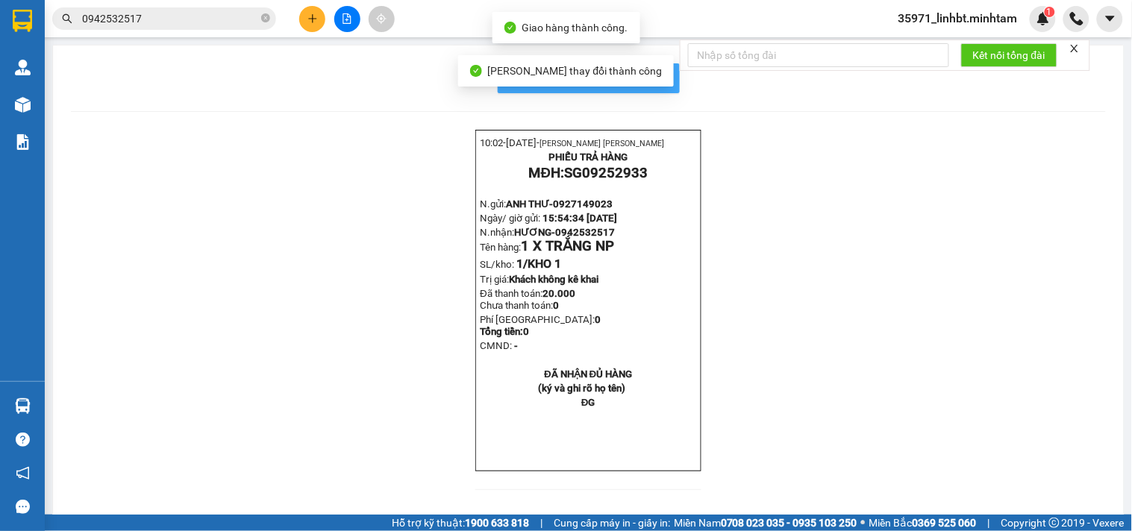
click at [657, 72] on span "In mẫu biên lai tự cấu hình" at bounding box center [598, 78] width 140 height 19
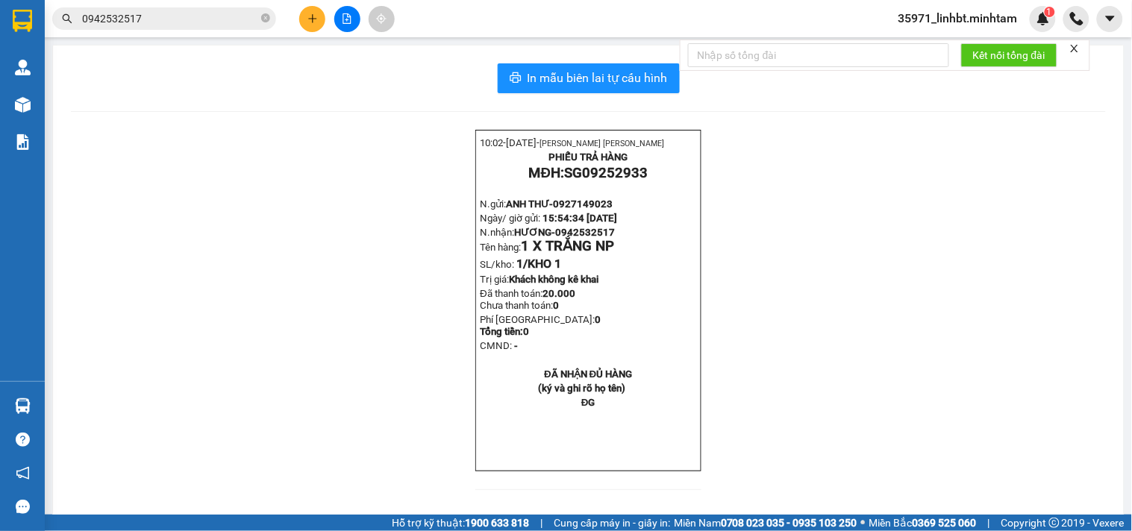
click at [215, 13] on input "0942532517" at bounding box center [170, 18] width 176 height 16
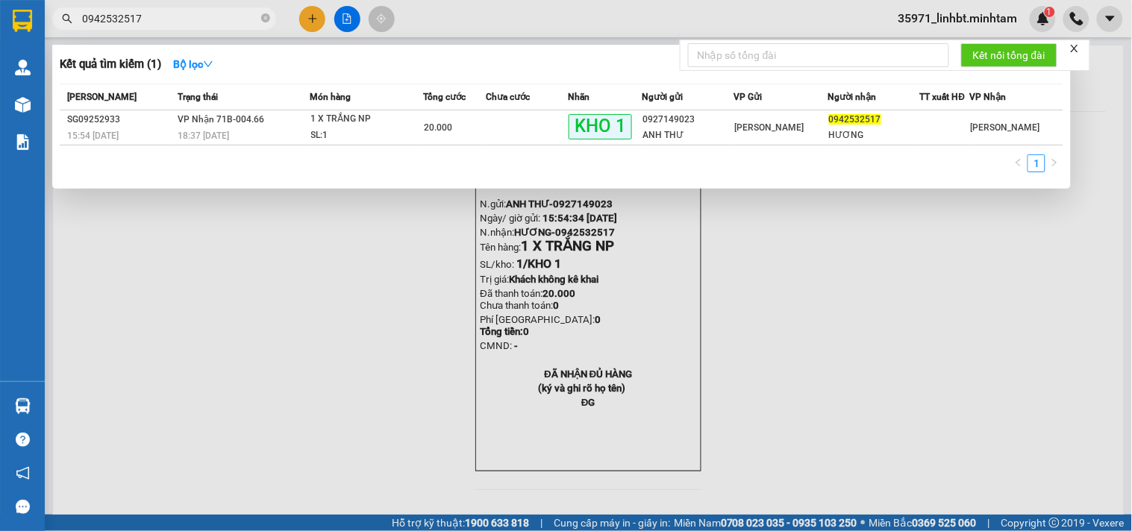
click at [215, 13] on input "0942532517" at bounding box center [170, 18] width 176 height 16
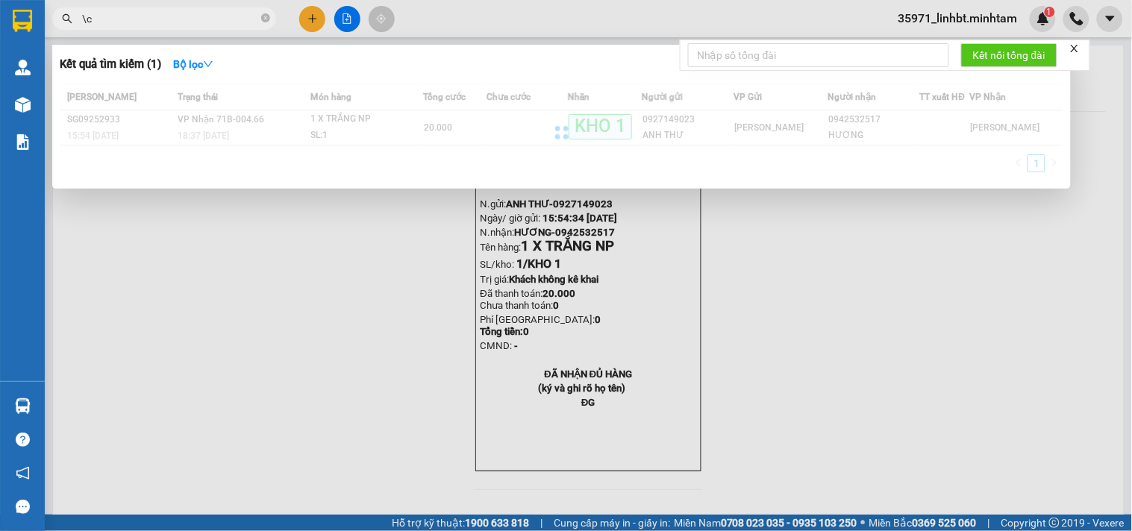
type input "\"
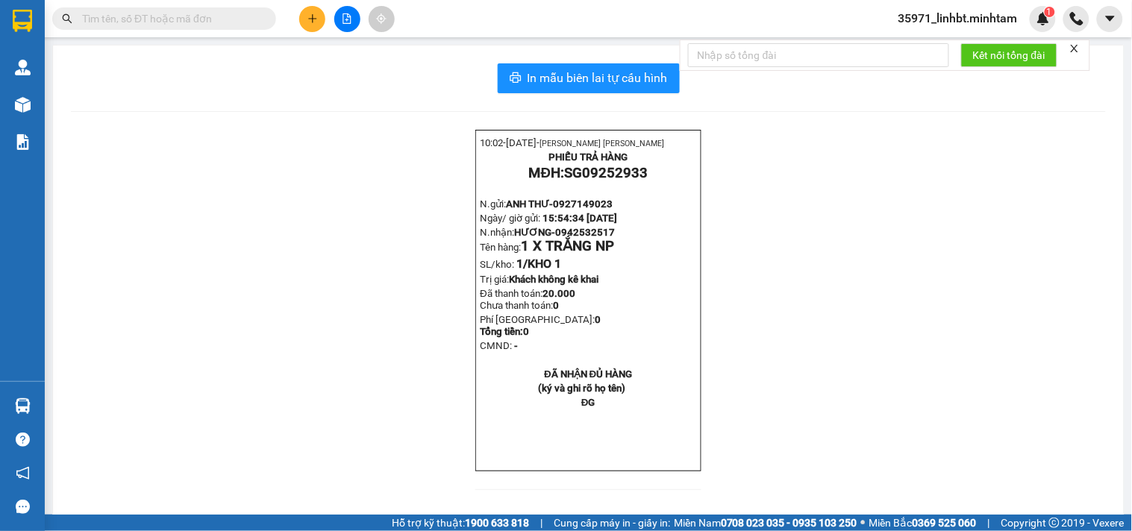
type input "x"
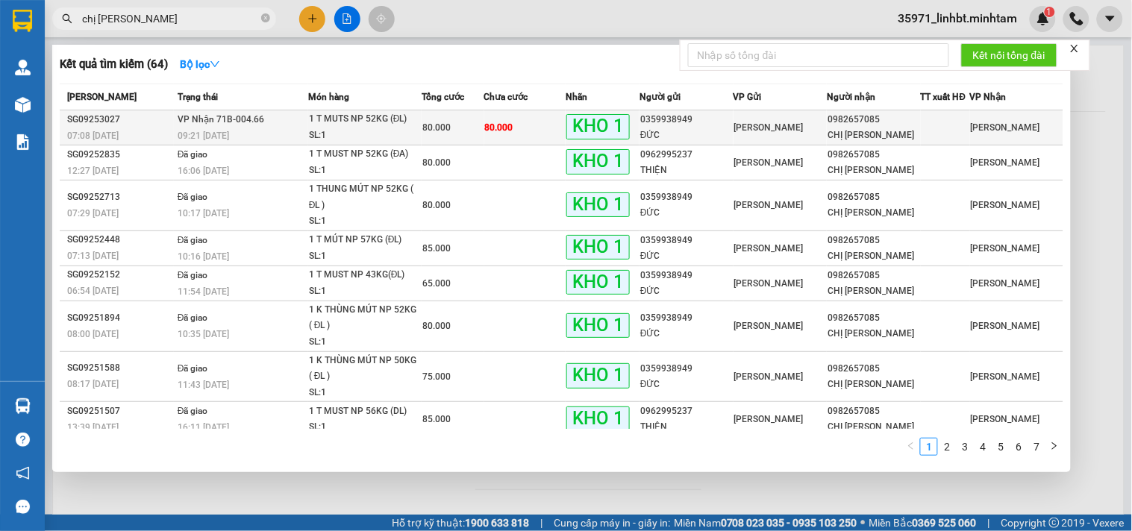
type input "chị [PERSON_NAME]"
click at [523, 136] on td "80.000" at bounding box center [525, 127] width 82 height 35
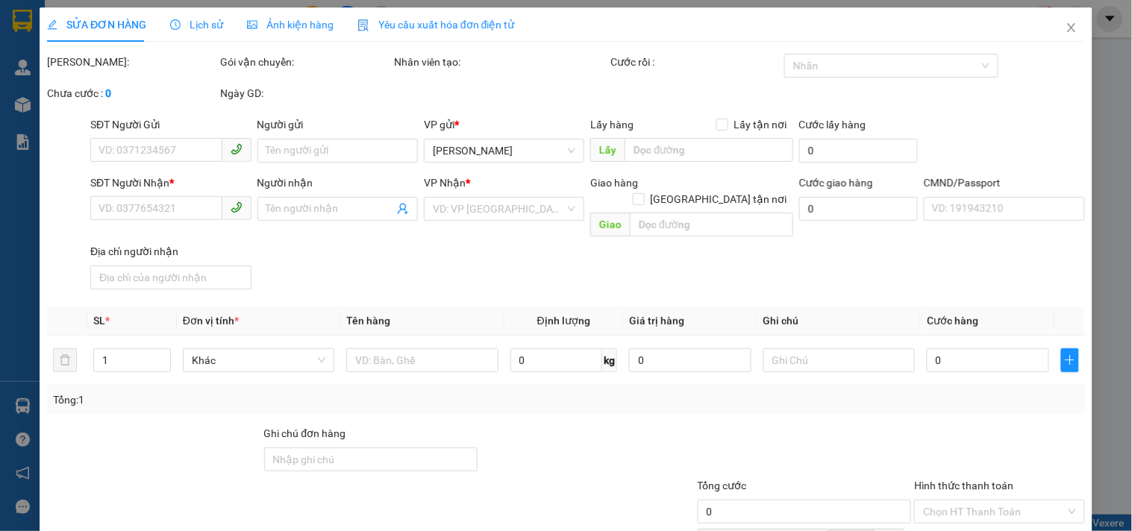
type input "0359938949"
type input "ĐỨC"
type input "0982657085"
type input "CHỊ [PERSON_NAME]"
type input "BM"
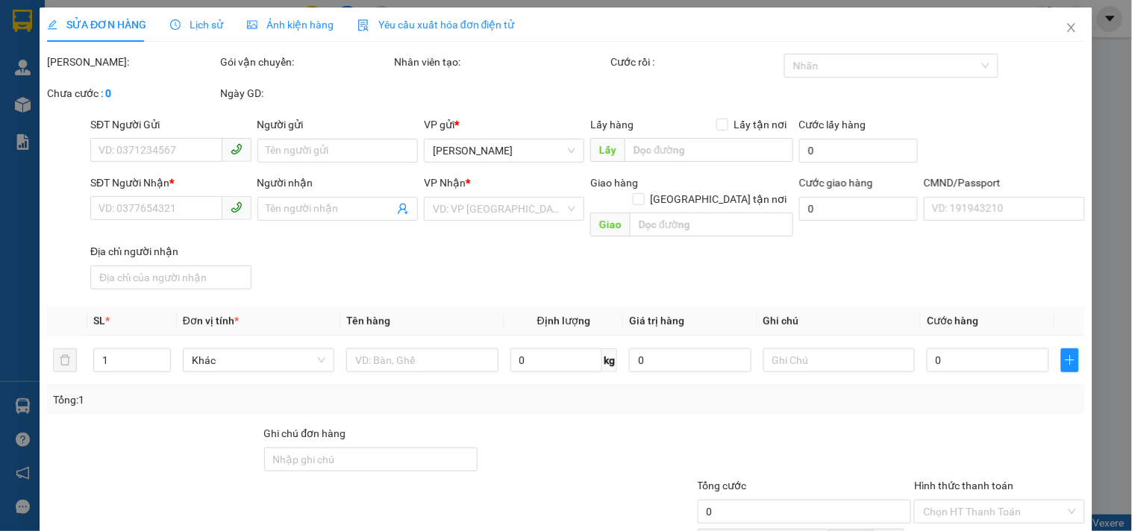
type input "80.000"
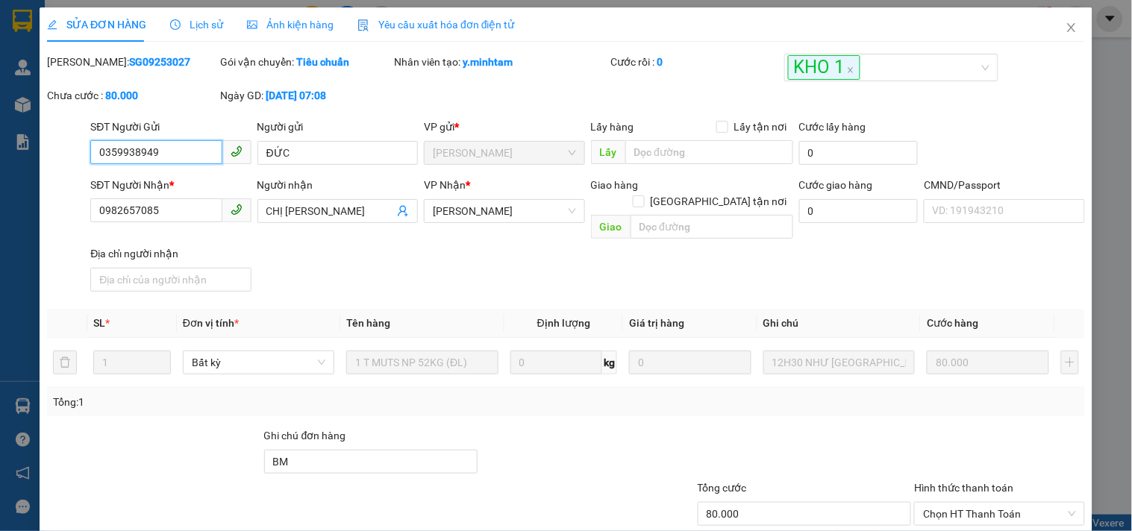
scroll to position [151, 0]
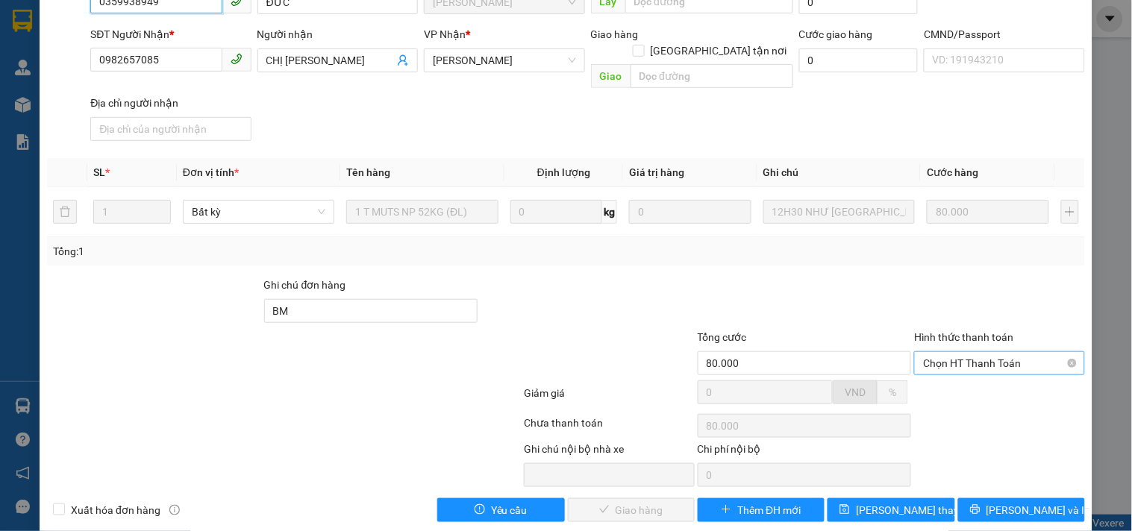
click at [975, 353] on span "Chọn HT Thanh Toán" at bounding box center [999, 363] width 152 height 22
click at [969, 381] on div "Tại văn phòng" at bounding box center [990, 374] width 151 height 16
type input "0"
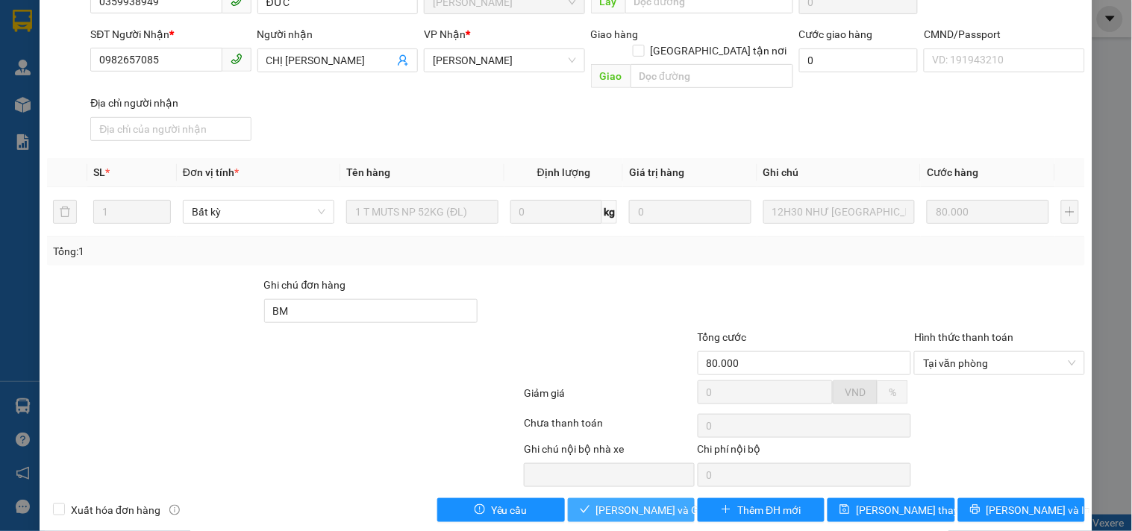
click at [607, 502] on span "[PERSON_NAME] và Giao hàng" at bounding box center [667, 510] width 143 height 16
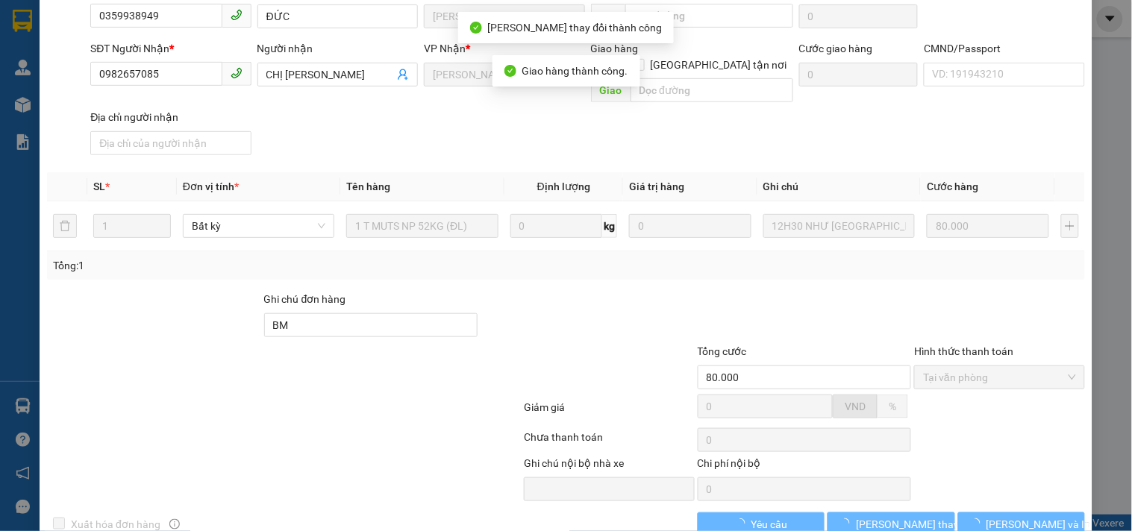
scroll to position [164, 0]
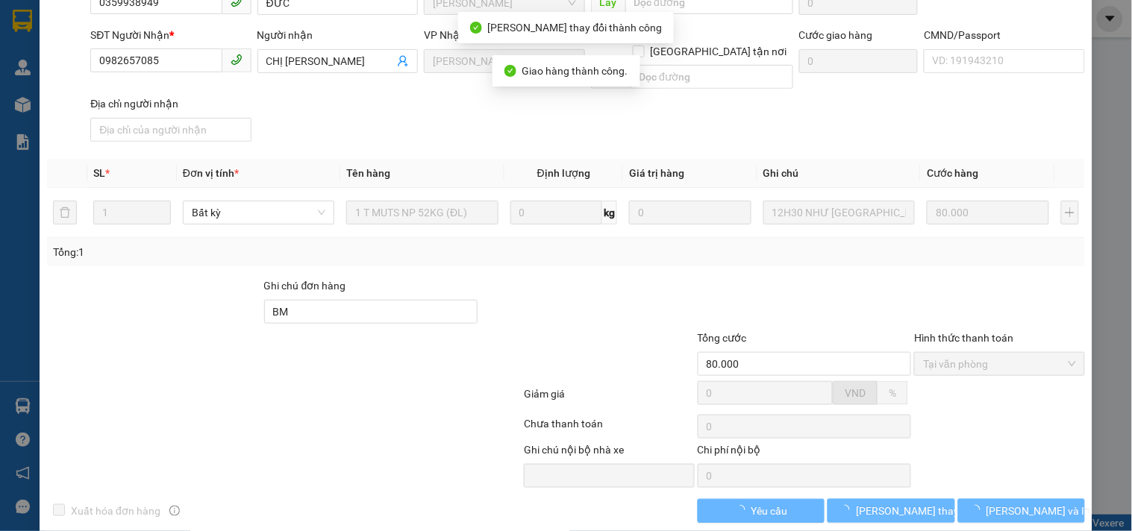
click at [1049, 499] on button "[PERSON_NAME] và In" at bounding box center [1021, 511] width 127 height 24
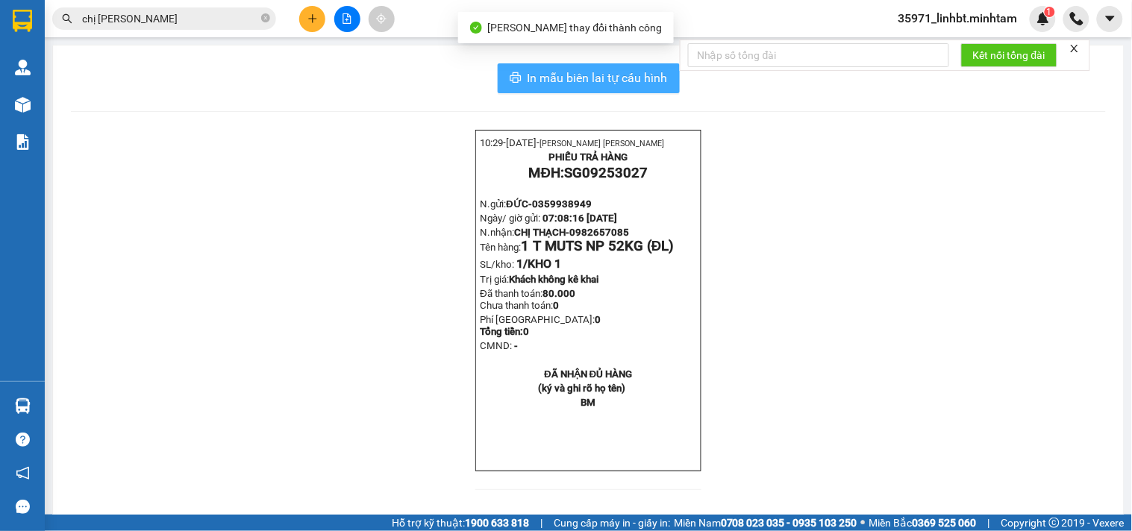
click at [665, 72] on button "In mẫu biên lai tự cấu hình" at bounding box center [589, 78] width 182 height 30
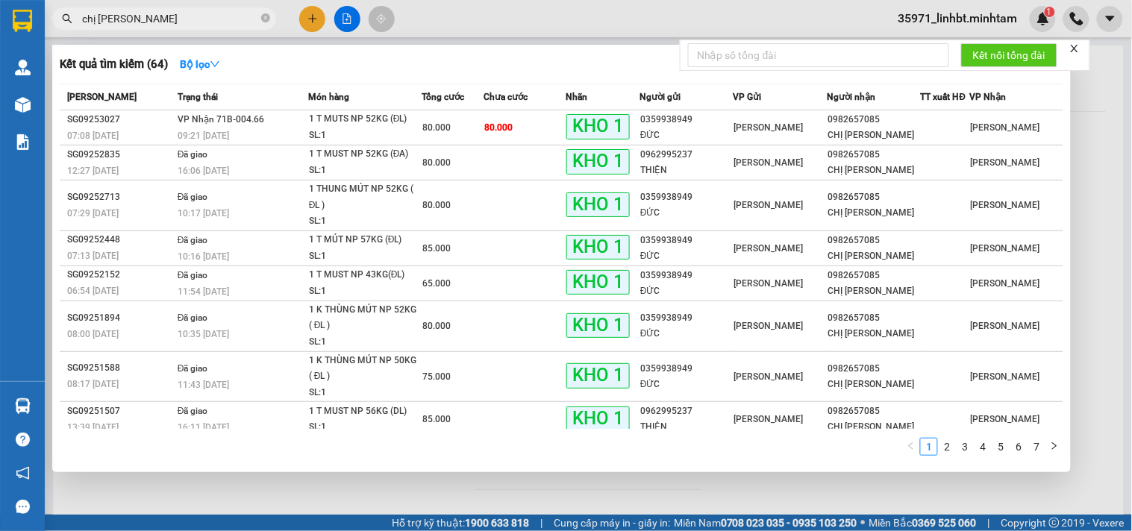
click at [204, 19] on input "chị [PERSON_NAME]" at bounding box center [170, 18] width 176 height 16
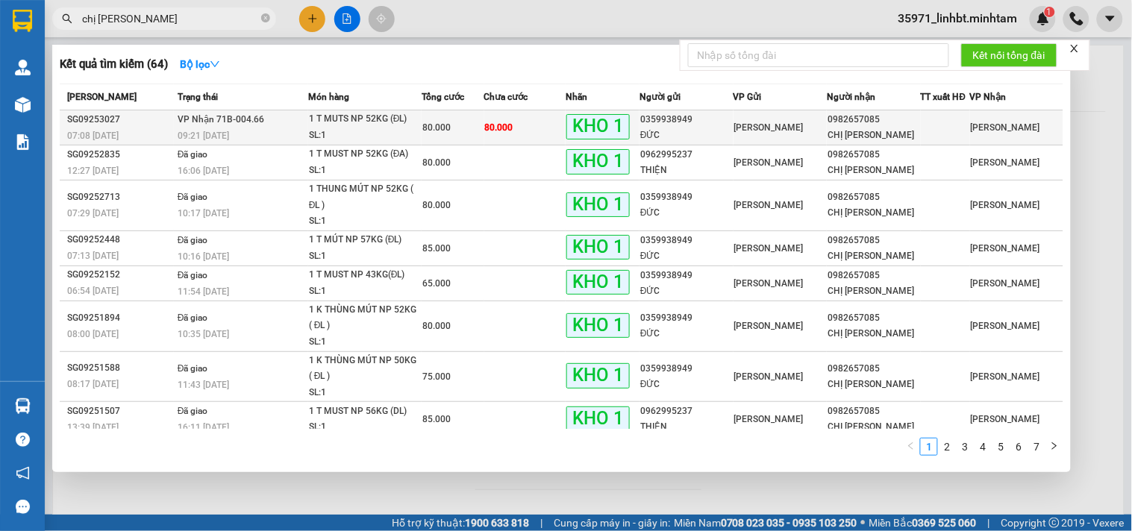
click at [307, 132] on div "09:21 [DATE]" at bounding box center [243, 136] width 130 height 16
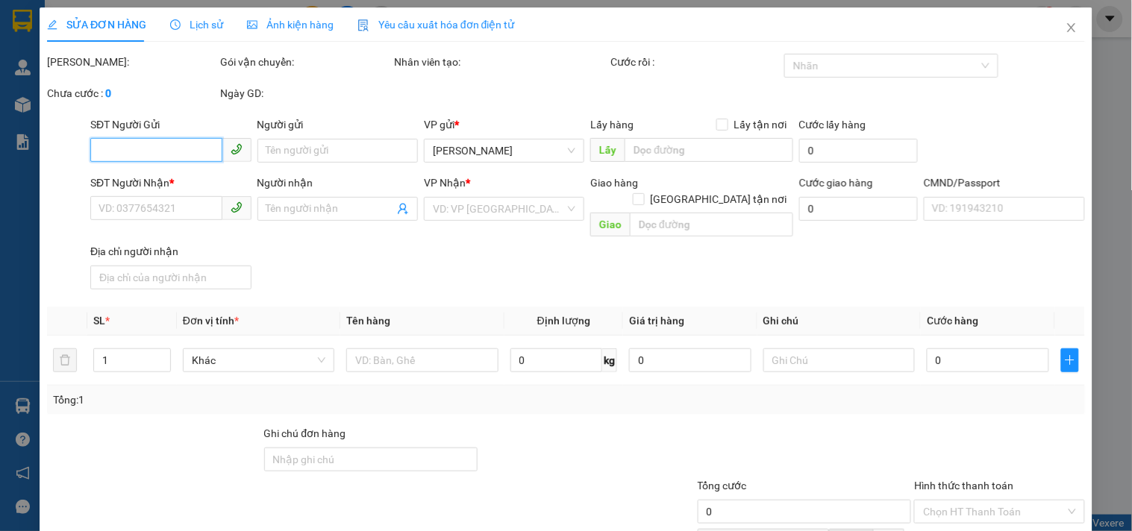
type input "0359938949"
type input "ĐỨC"
type input "0982657085"
type input "CHỊ [PERSON_NAME]"
type input "BM"
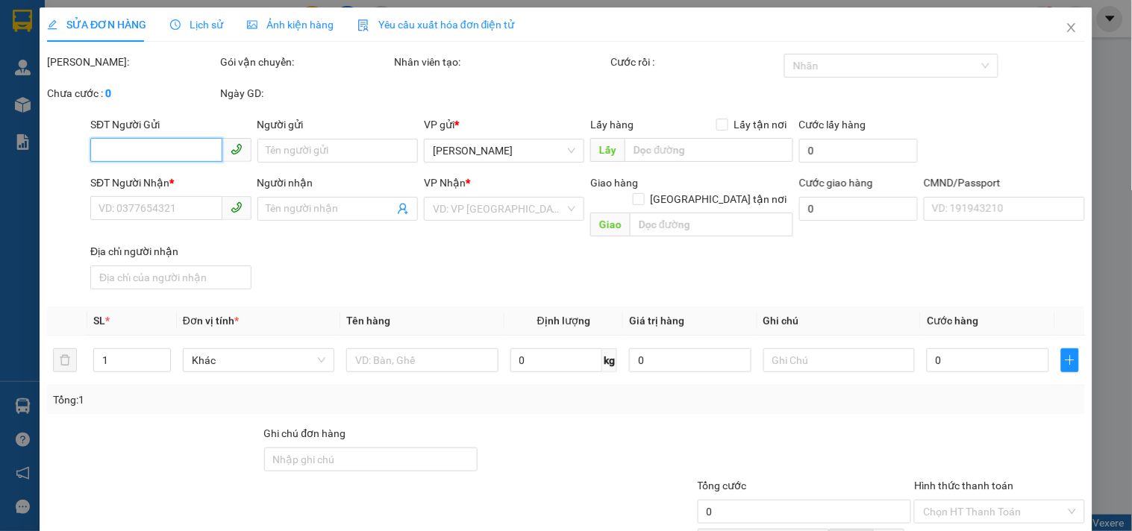
type input "80.000"
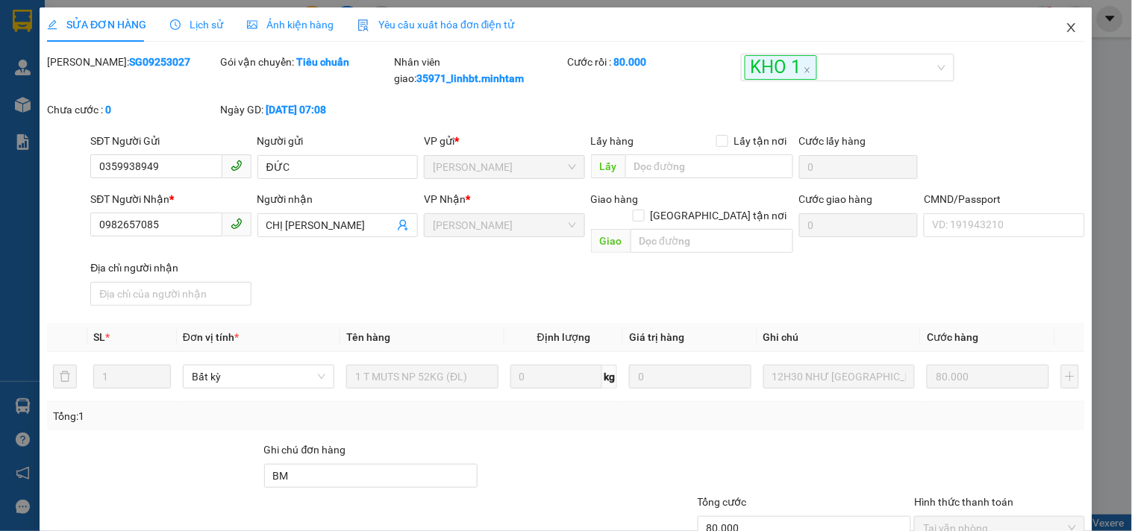
click at [1065, 20] on span "Close" at bounding box center [1072, 28] width 42 height 42
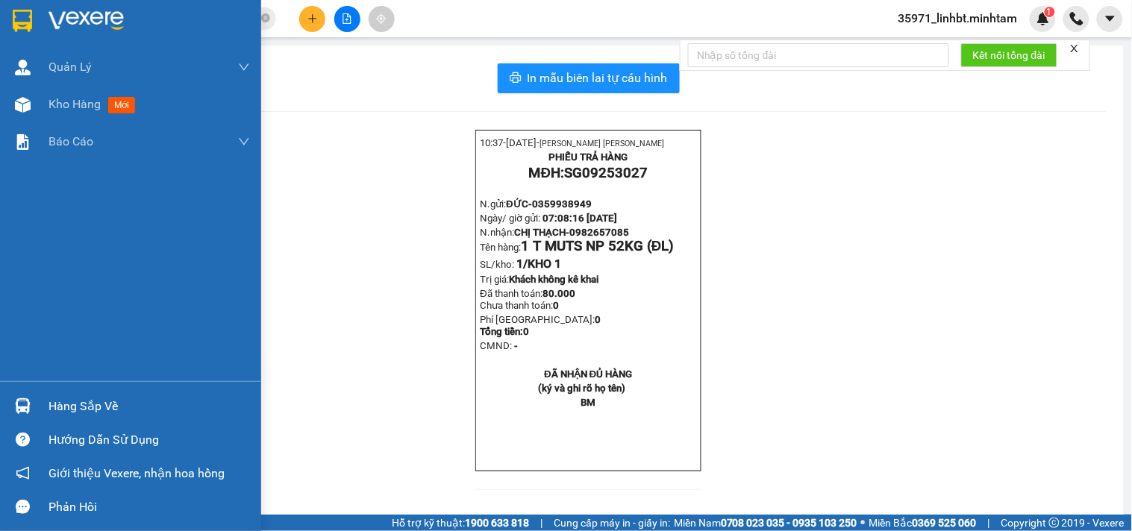
click at [19, 26] on img at bounding box center [22, 21] width 19 height 22
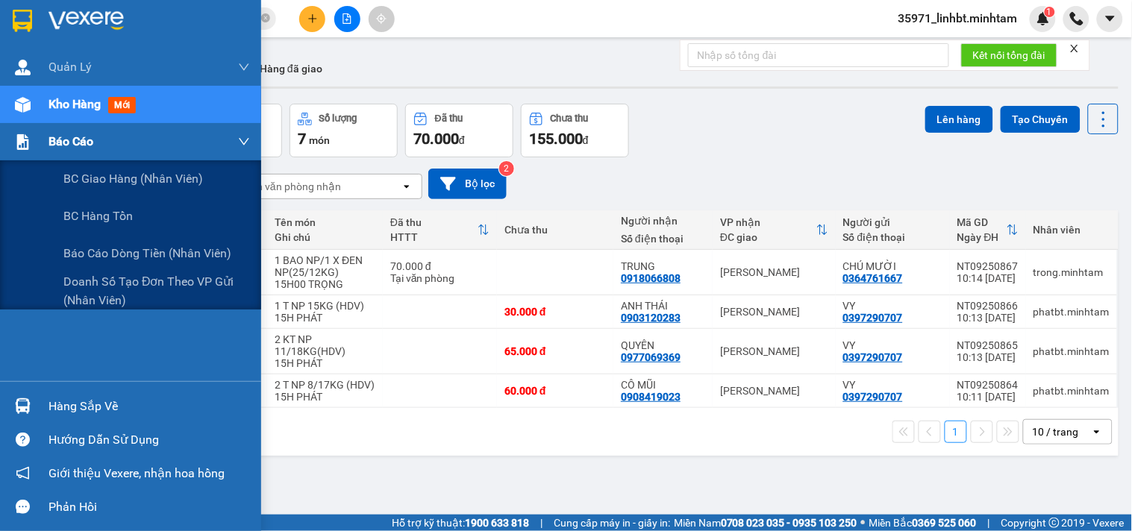
click at [128, 159] on div "Báo cáo" at bounding box center [150, 141] width 202 height 37
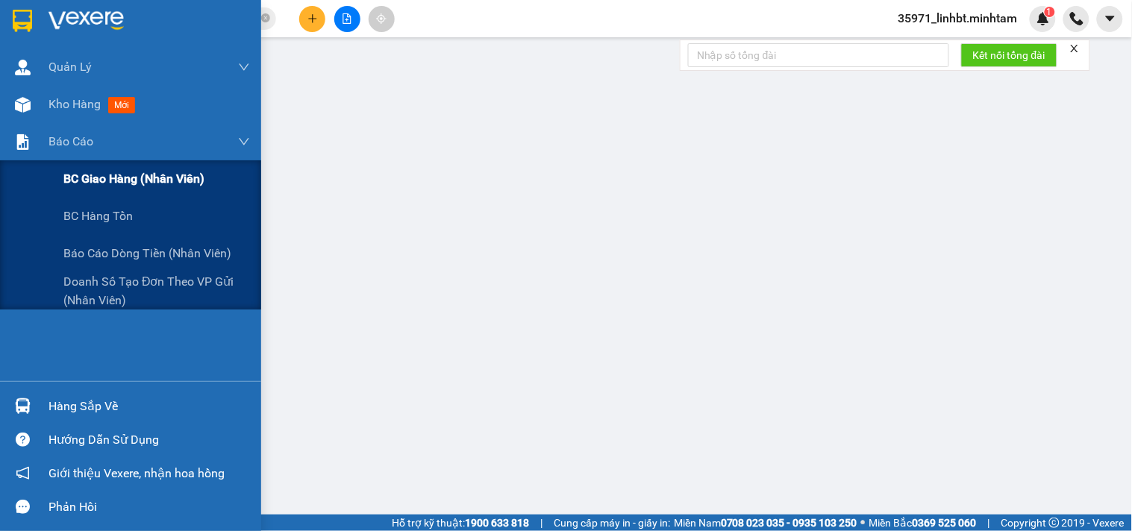
click at [107, 180] on span "BC giao hàng (nhân viên)" at bounding box center [133, 178] width 141 height 19
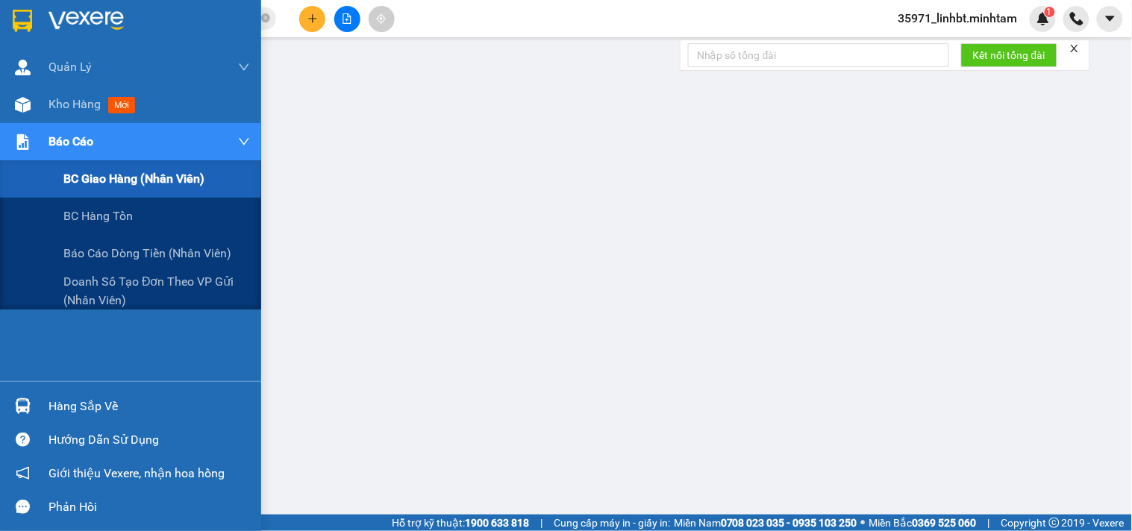
click at [30, 137] on img at bounding box center [23, 142] width 16 height 16
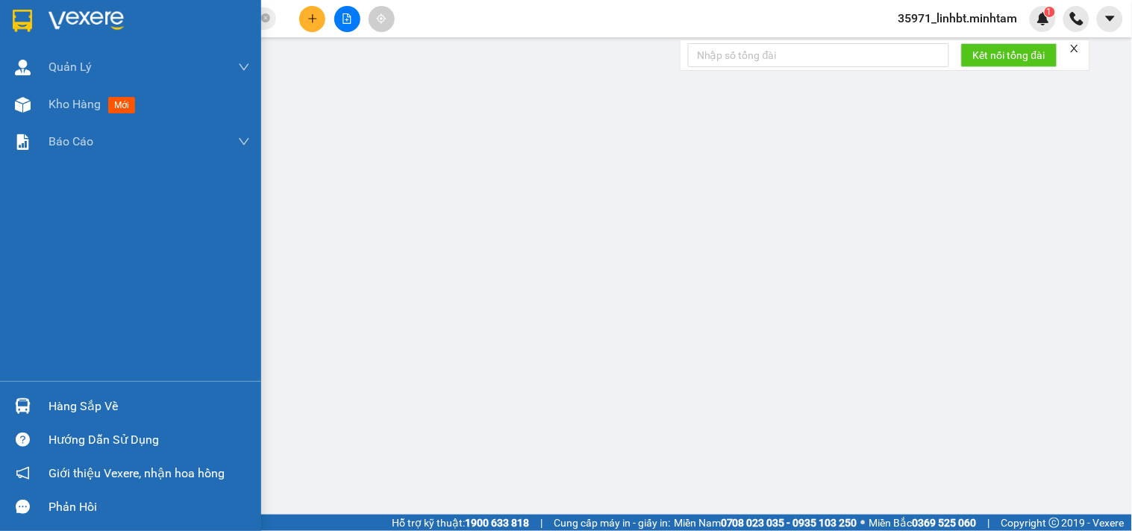
click at [123, 400] on div "Hàng sắp về" at bounding box center [150, 407] width 202 height 22
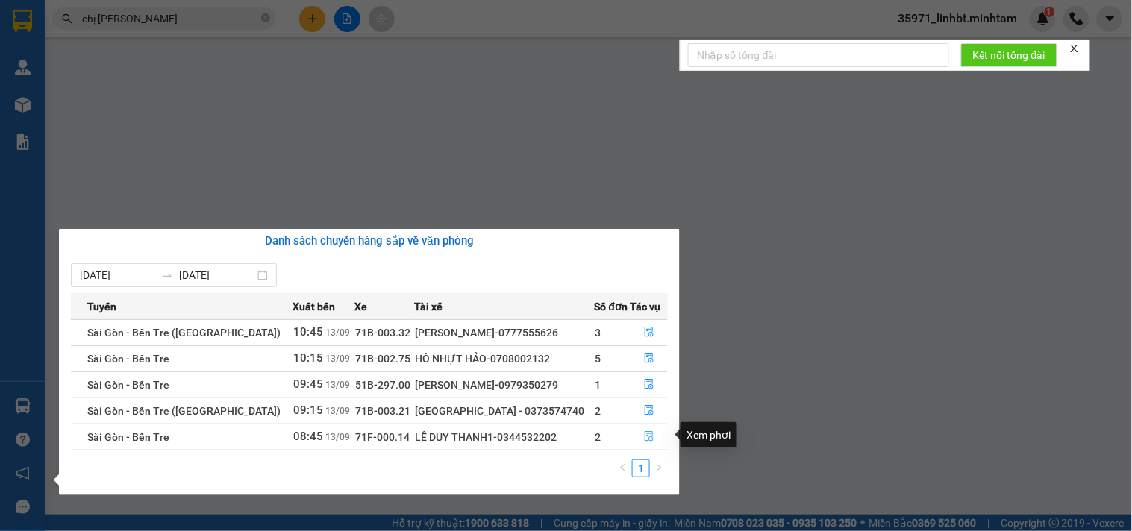
click at [638, 434] on button "button" at bounding box center [649, 437] width 37 height 24
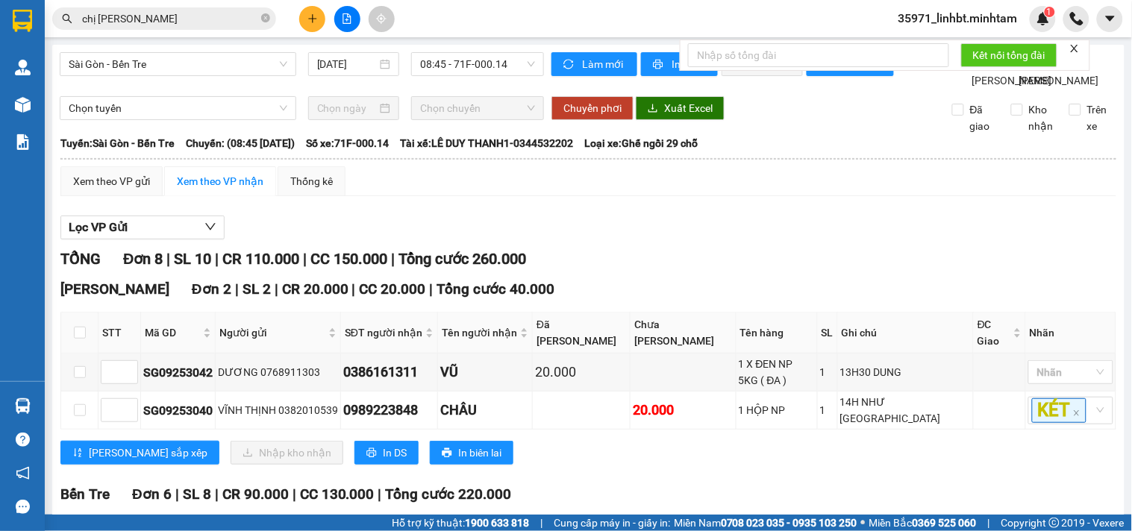
click at [709, 240] on div "Lọc VP Gửi" at bounding box center [588, 228] width 1056 height 25
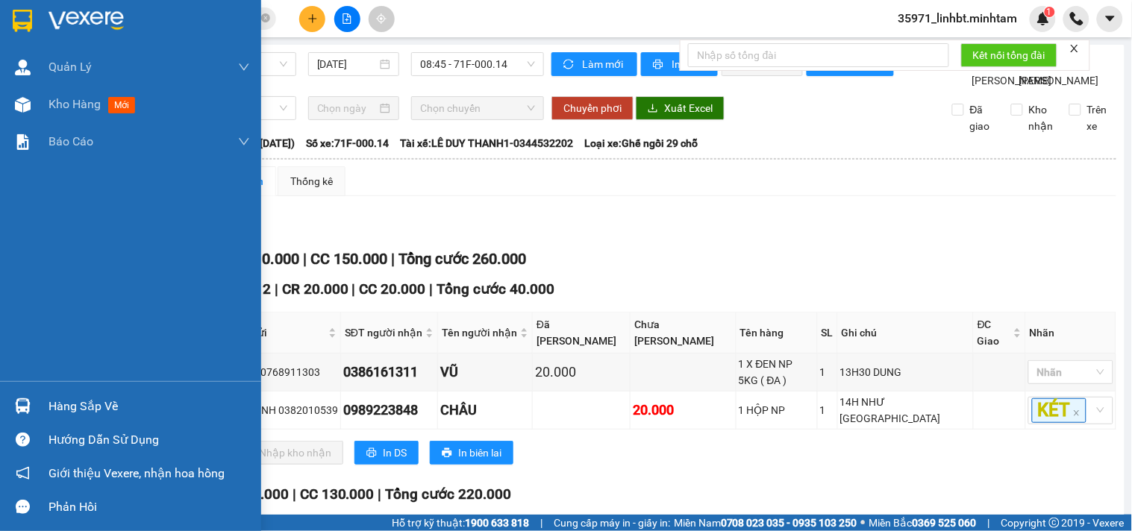
click at [24, 15] on img at bounding box center [22, 21] width 19 height 22
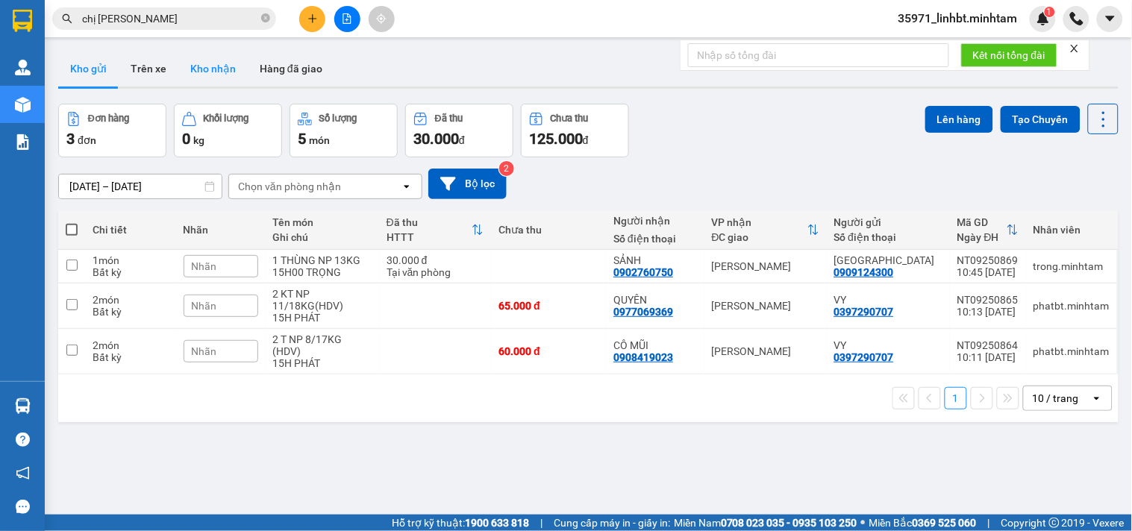
click at [212, 72] on button "Kho nhận" at bounding box center [212, 69] width 69 height 36
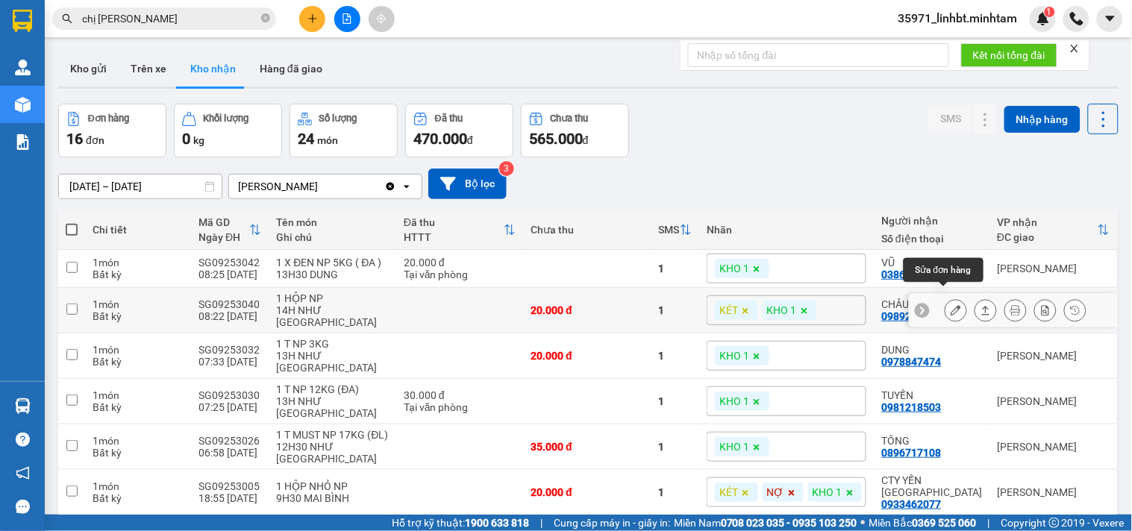
click at [951, 305] on icon at bounding box center [956, 310] width 10 height 10
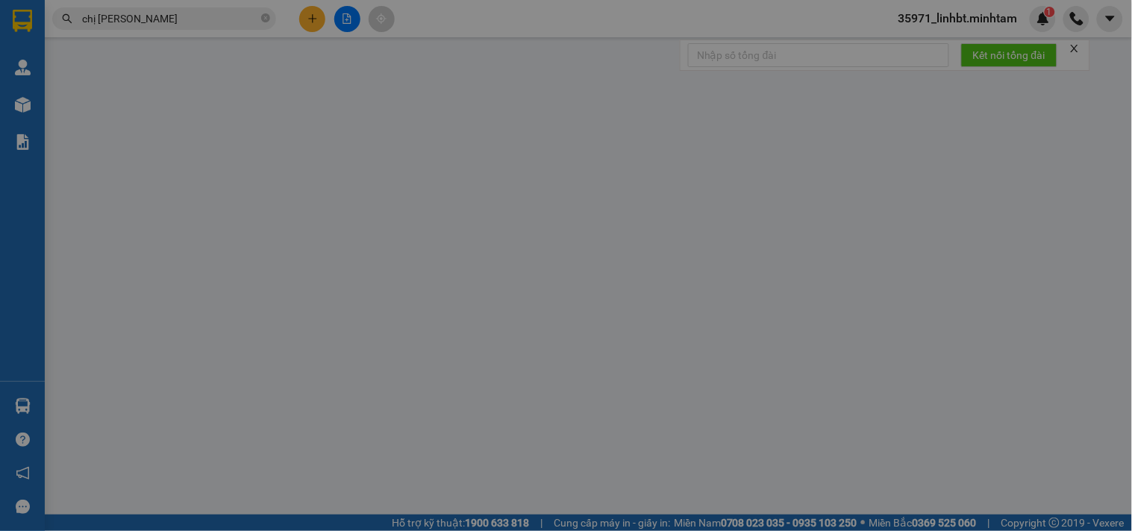
type input "0382010539"
type input "VĨNH THỊNH"
type input "0989223848"
type input "CHÂU"
type input "20.000"
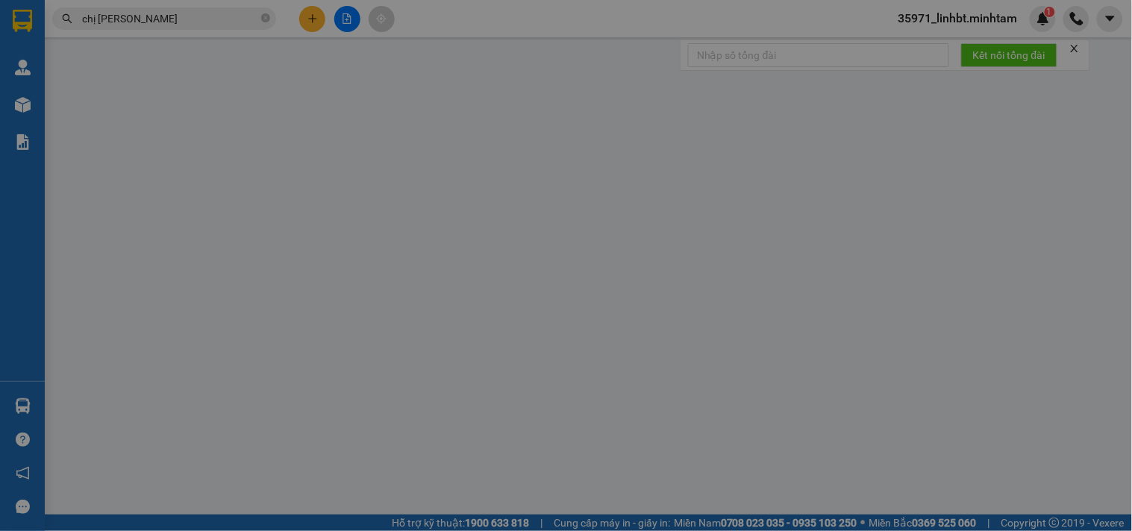
type input "20.000"
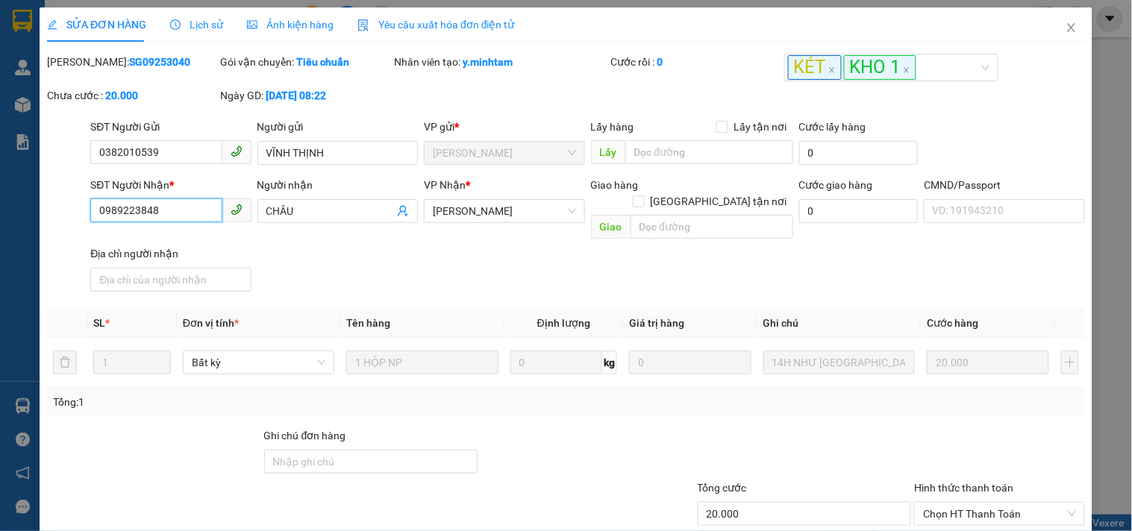
click at [129, 220] on input "0989223848" at bounding box center [155, 211] width 131 height 24
click at [129, 217] on input "0989223848" at bounding box center [155, 211] width 131 height 24
click at [346, 450] on input "Ghi chú đơn hàng" at bounding box center [371, 462] width 214 height 24
type input "ĐG"
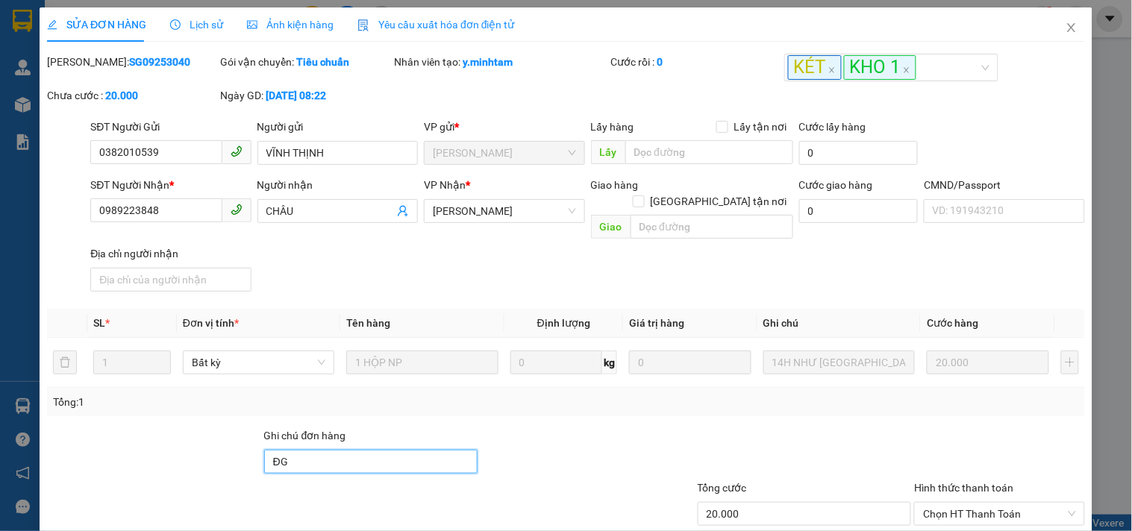
scroll to position [151, 0]
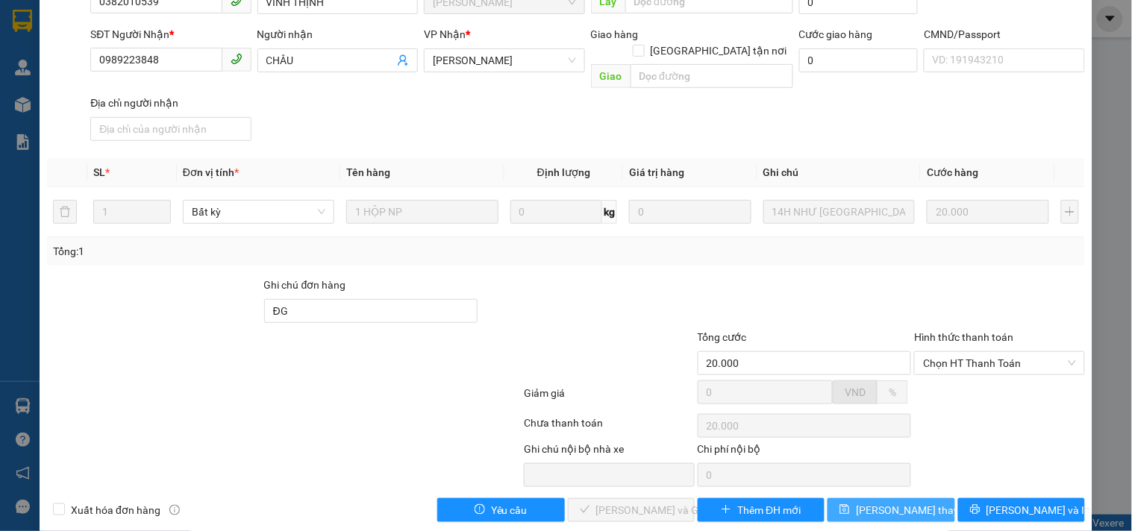
click at [883, 499] on button "[PERSON_NAME] thay đổi" at bounding box center [891, 511] width 127 height 24
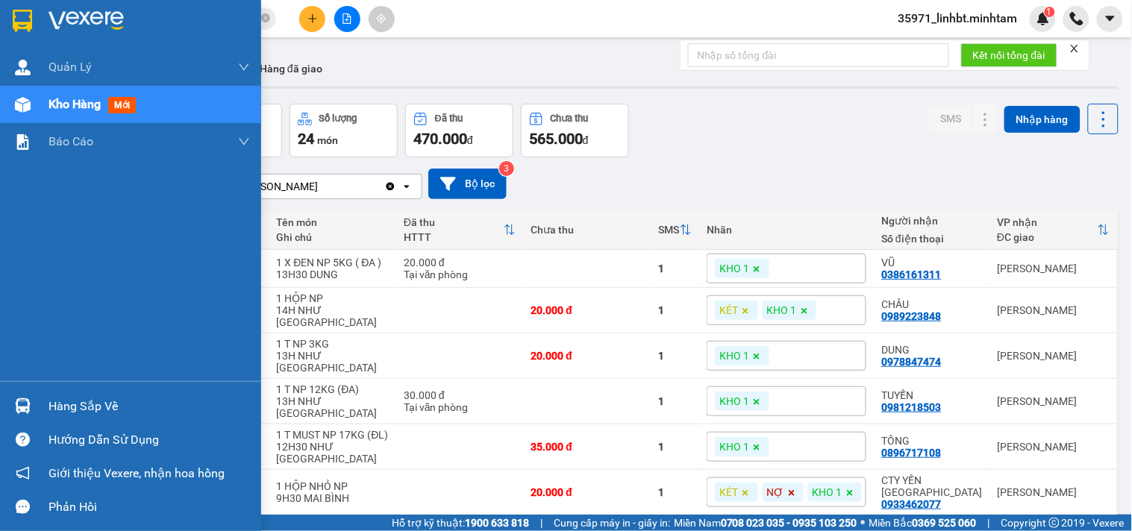
click at [30, 17] on img at bounding box center [22, 21] width 19 height 22
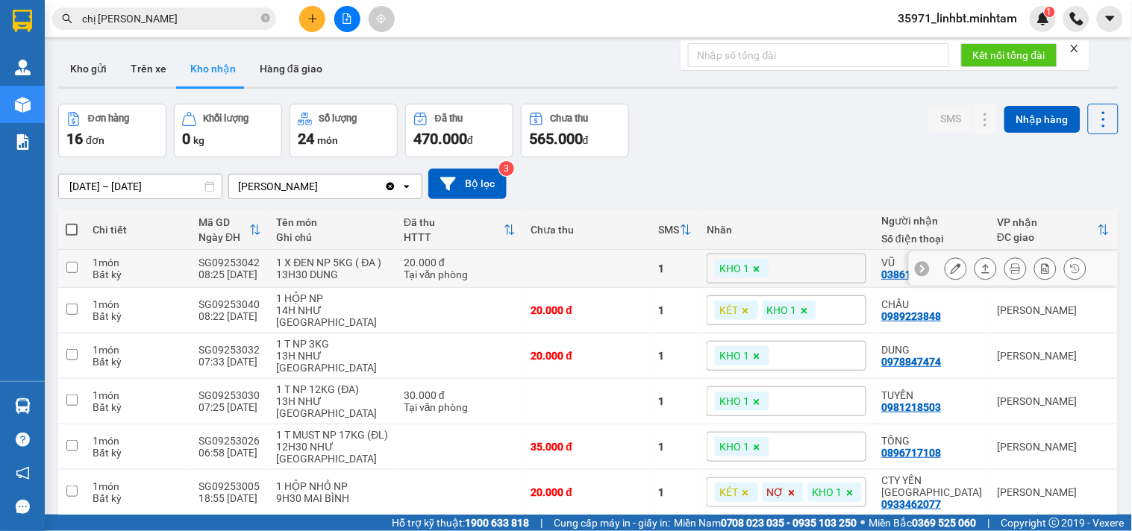
click at [951, 263] on icon at bounding box center [956, 268] width 10 height 10
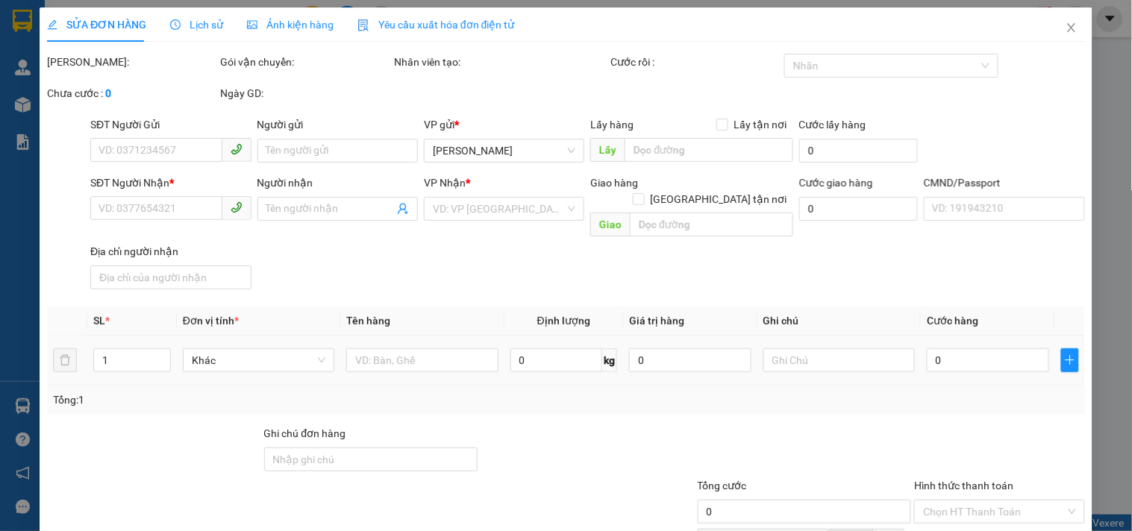
type input "0768911303"
type input "DƯƠNG"
type input "0386161311"
type input "VŨ"
type input "20.000"
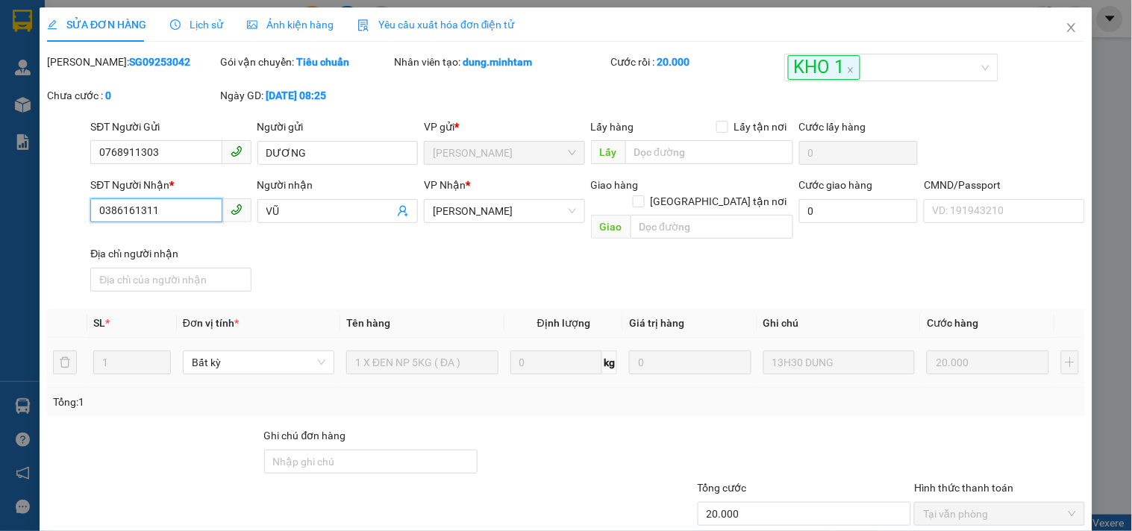
click at [151, 203] on input "0386161311" at bounding box center [155, 211] width 131 height 24
click at [331, 450] on input "Ghi chú đơn hàng" at bounding box center [371, 462] width 214 height 24
type input "ĐG"
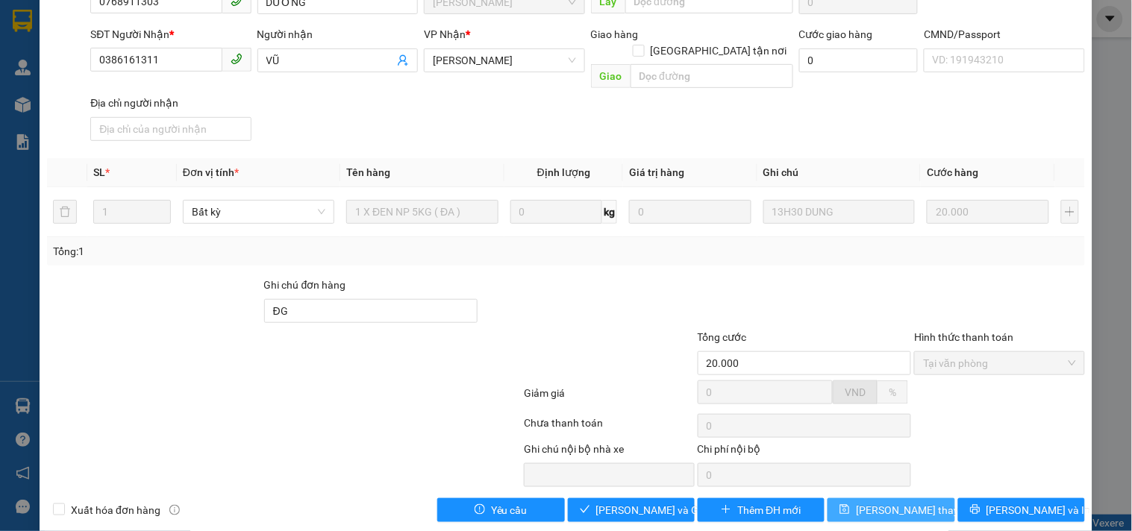
click at [875, 502] on span "[PERSON_NAME] thay đổi" at bounding box center [915, 510] width 119 height 16
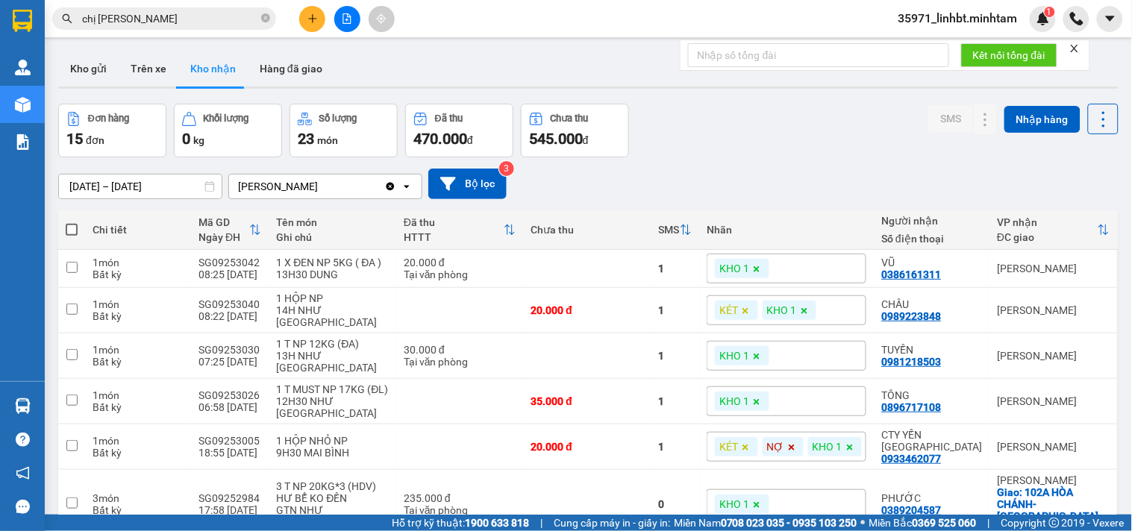
click at [146, 13] on input "chị [PERSON_NAME]" at bounding box center [170, 18] width 176 height 16
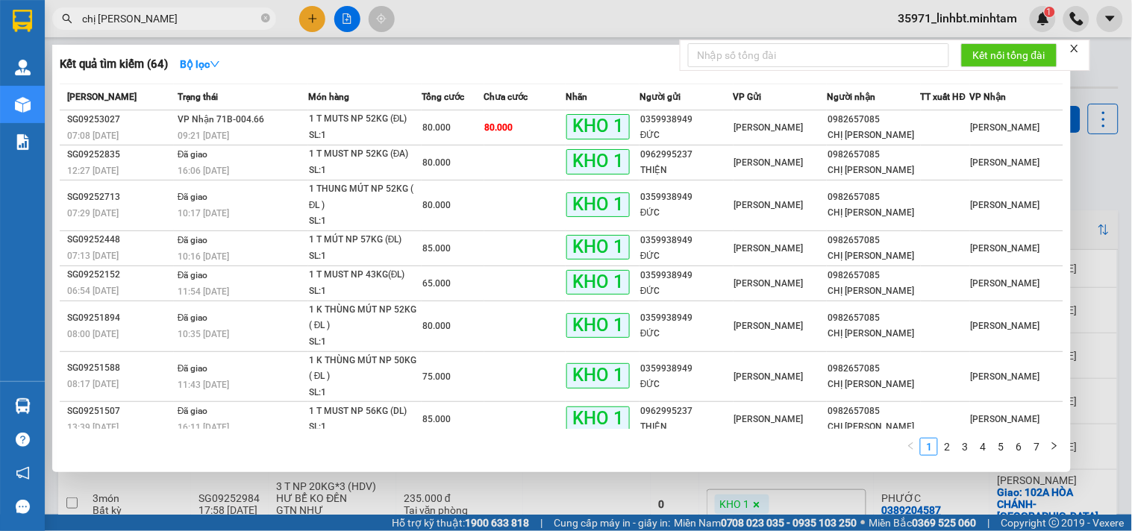
click at [146, 13] on input "chị [PERSON_NAME]" at bounding box center [170, 18] width 176 height 16
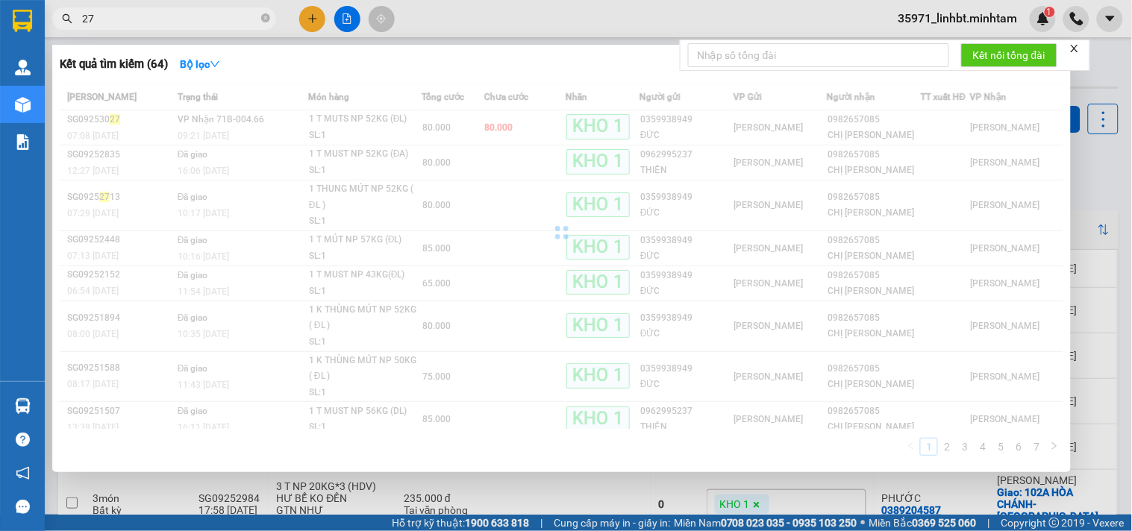
type input "2"
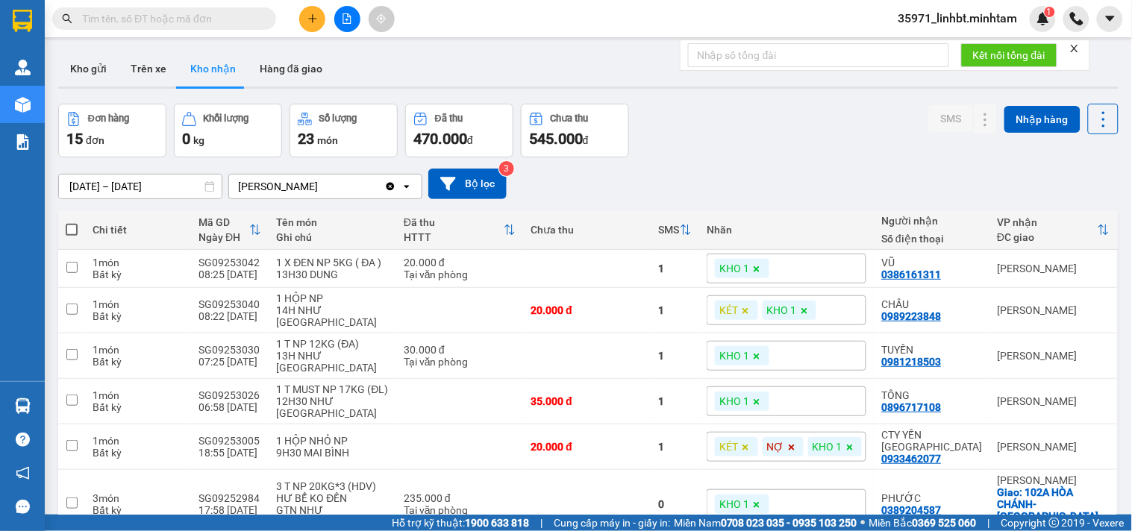
click at [137, 18] on input "text" at bounding box center [170, 18] width 176 height 16
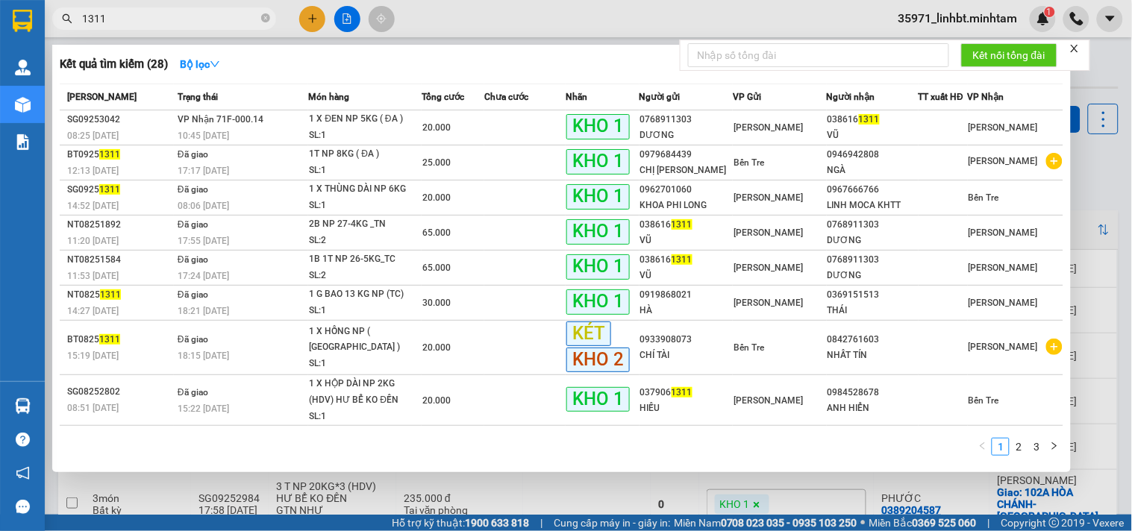
type input "1311"
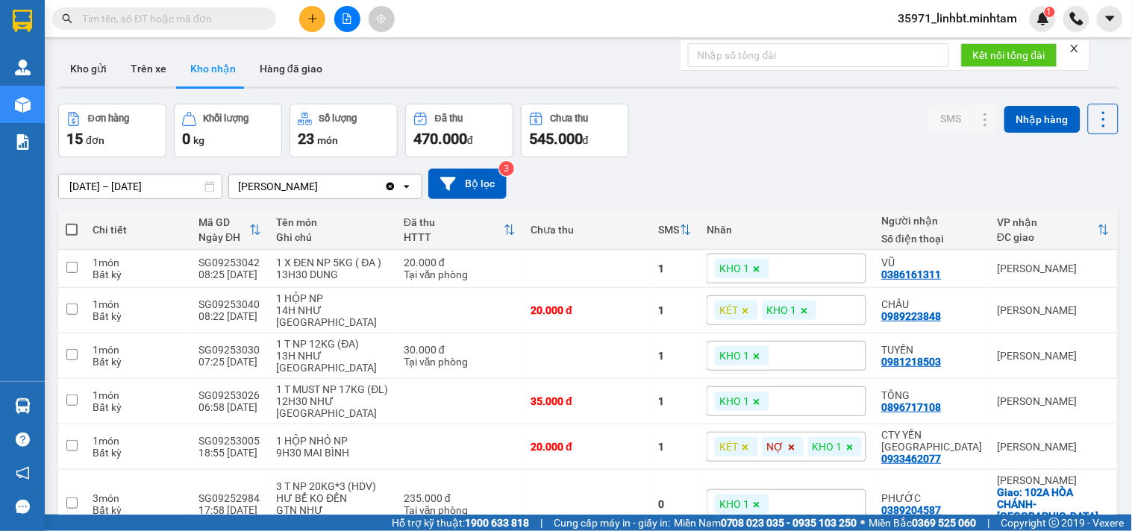
click at [135, 19] on input "text" at bounding box center [170, 18] width 176 height 16
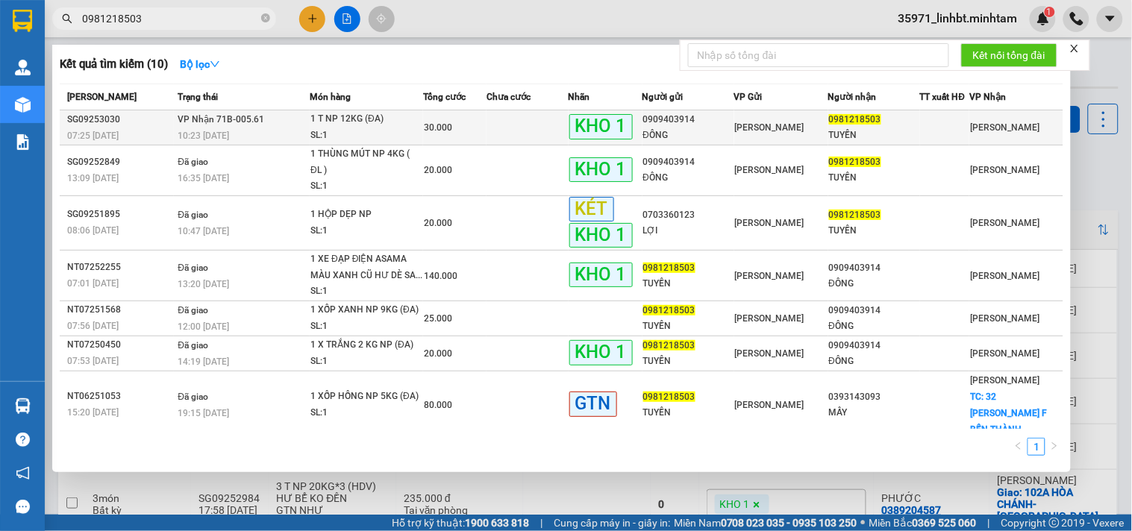
type input "0981218503"
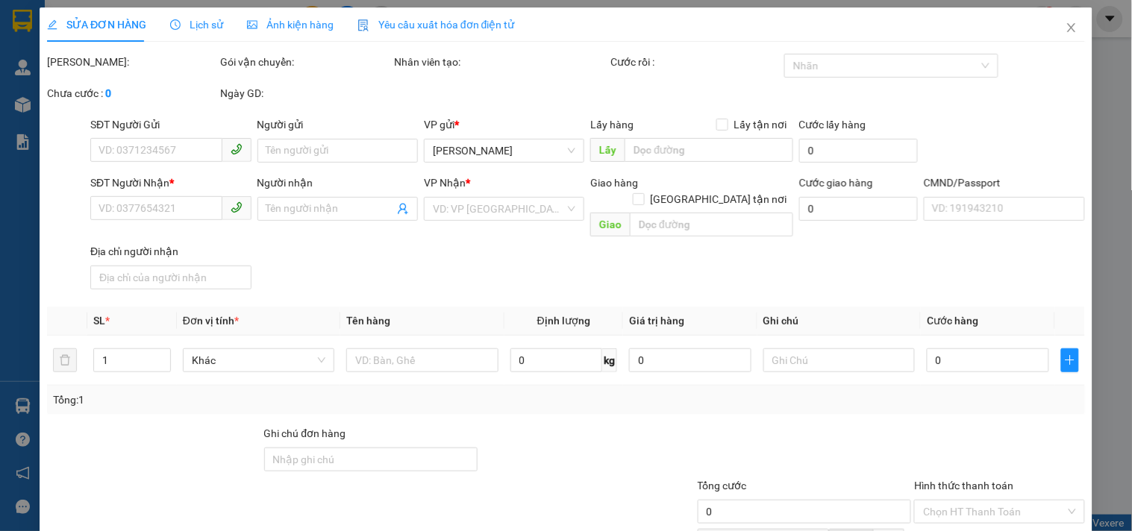
type input "0909403914"
type input "ĐÔNG"
type input "0981218503"
type input "TUYỀN"
type input "30.000"
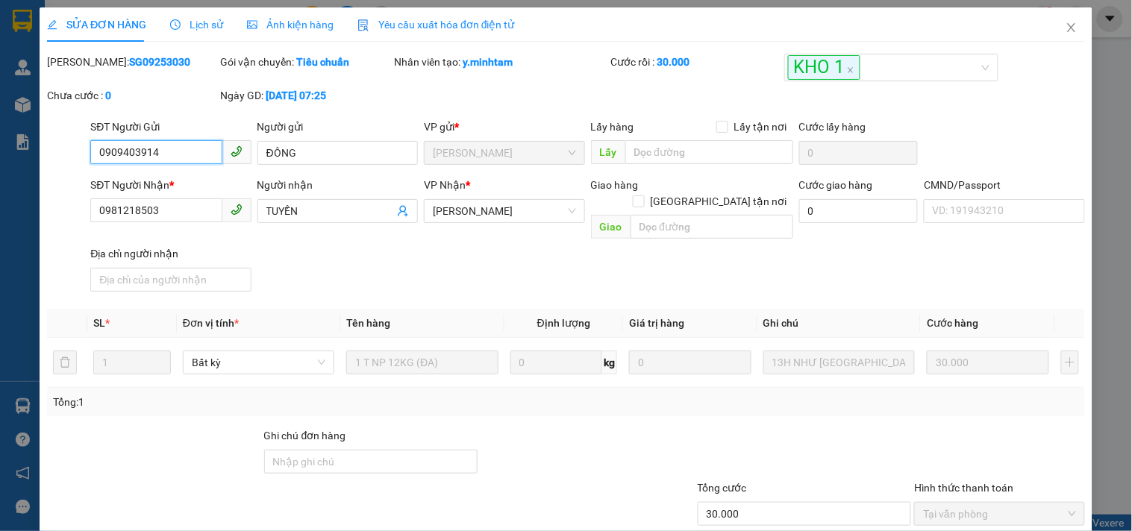
scroll to position [140, 0]
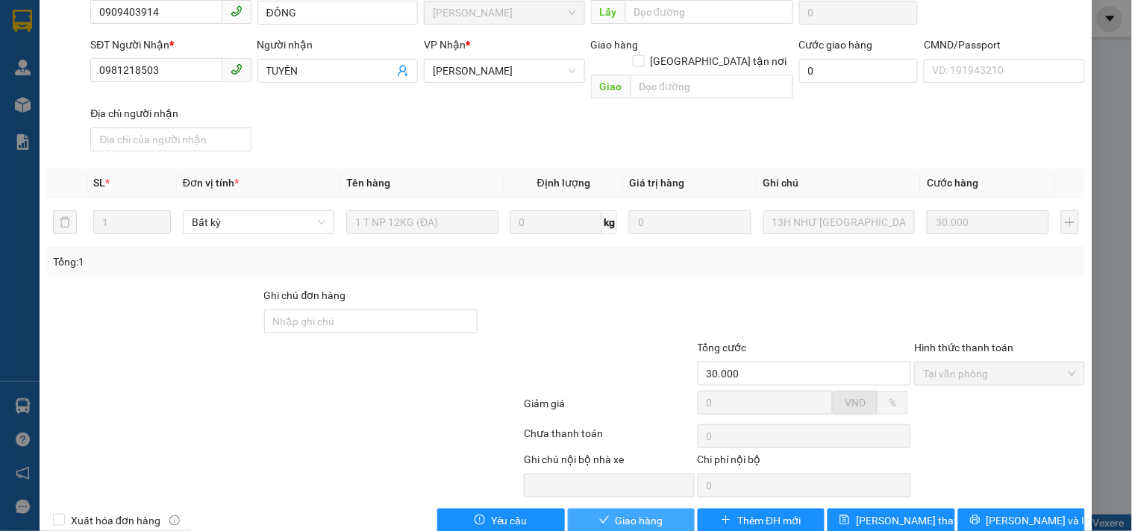
click at [619, 513] on span "Giao hàng" at bounding box center [640, 521] width 48 height 16
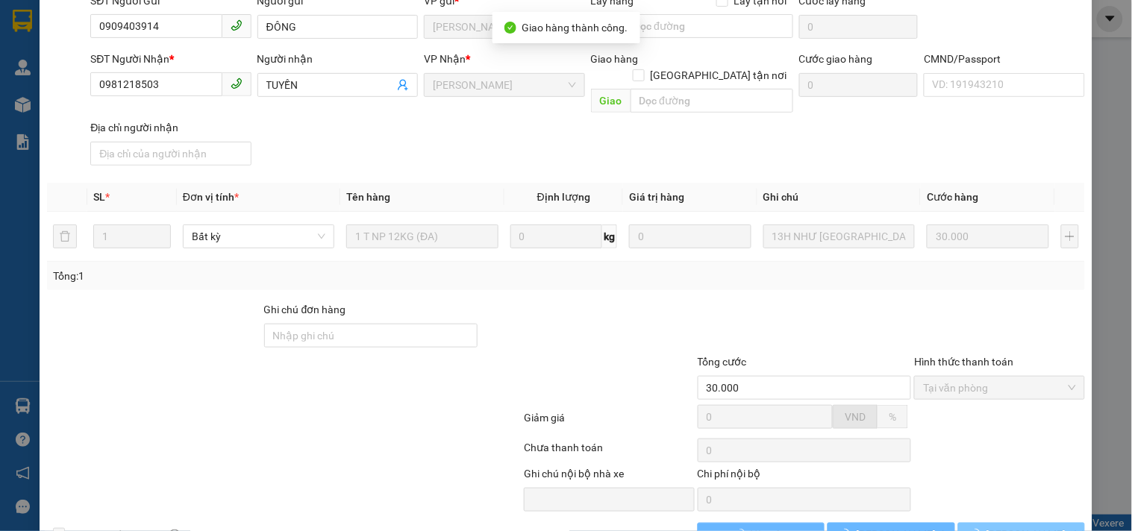
scroll to position [154, 0]
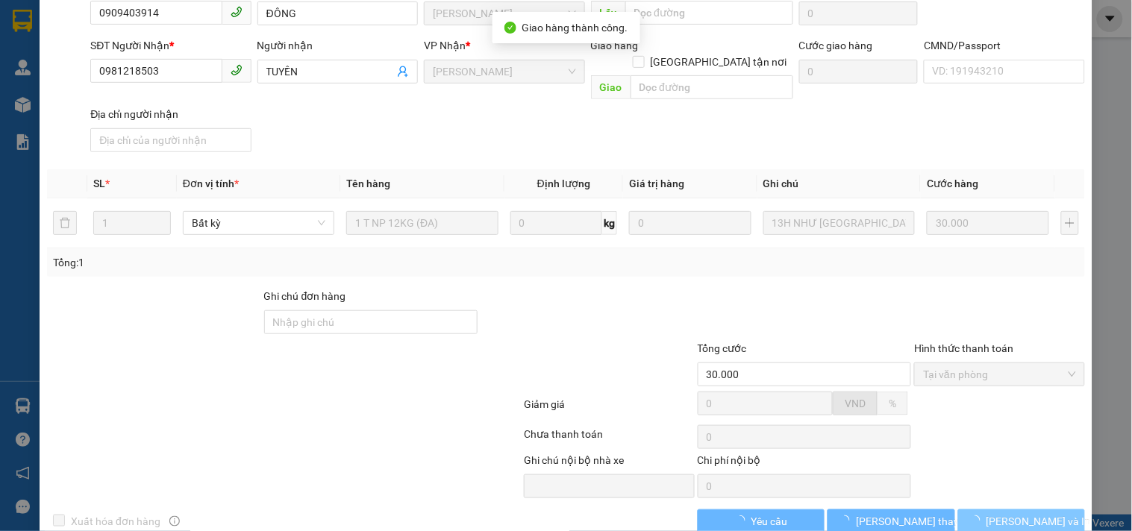
click at [981, 516] on icon "loading" at bounding box center [974, 521] width 11 height 11
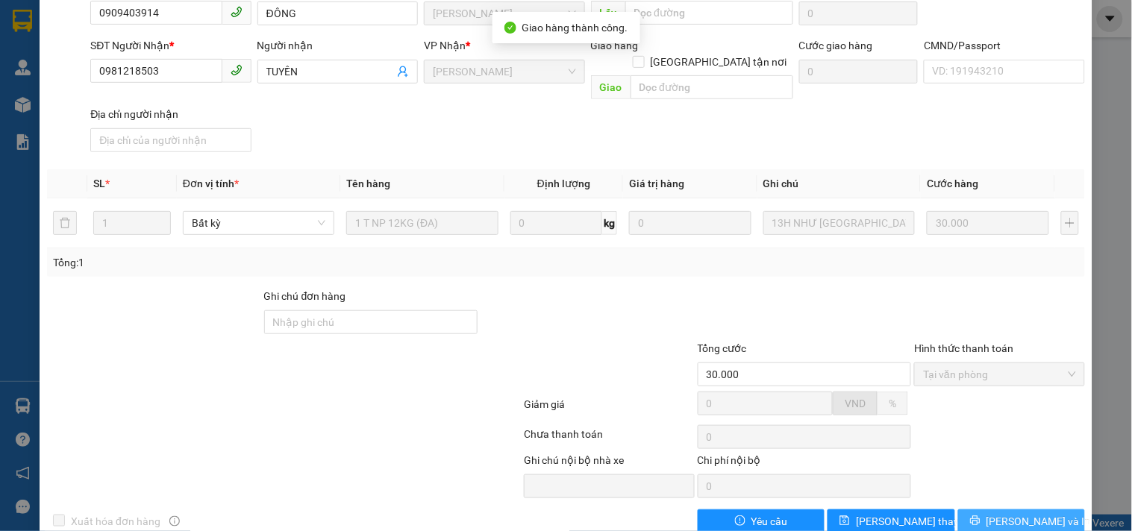
click at [1005, 513] on span "[PERSON_NAME] và In" at bounding box center [1039, 521] width 104 height 16
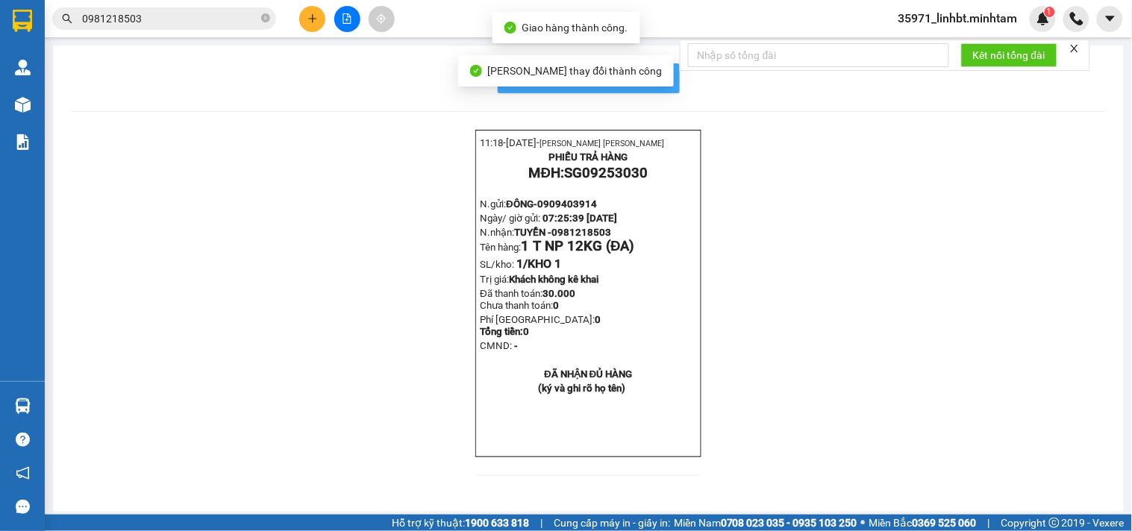
click at [655, 70] on span "In mẫu biên lai tự cấu hình" at bounding box center [598, 78] width 140 height 19
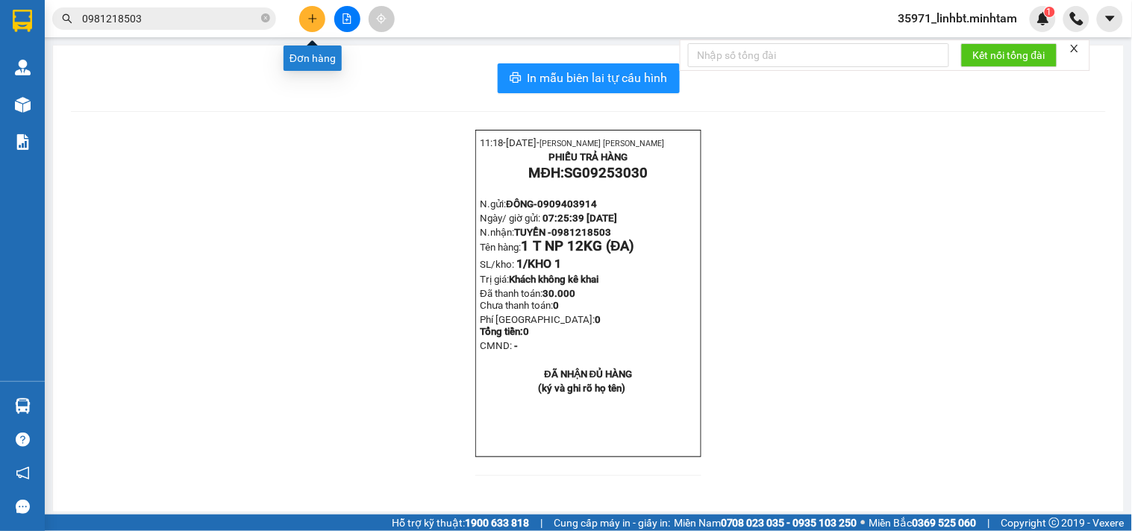
click at [312, 15] on icon "plus" at bounding box center [312, 18] width 1 height 8
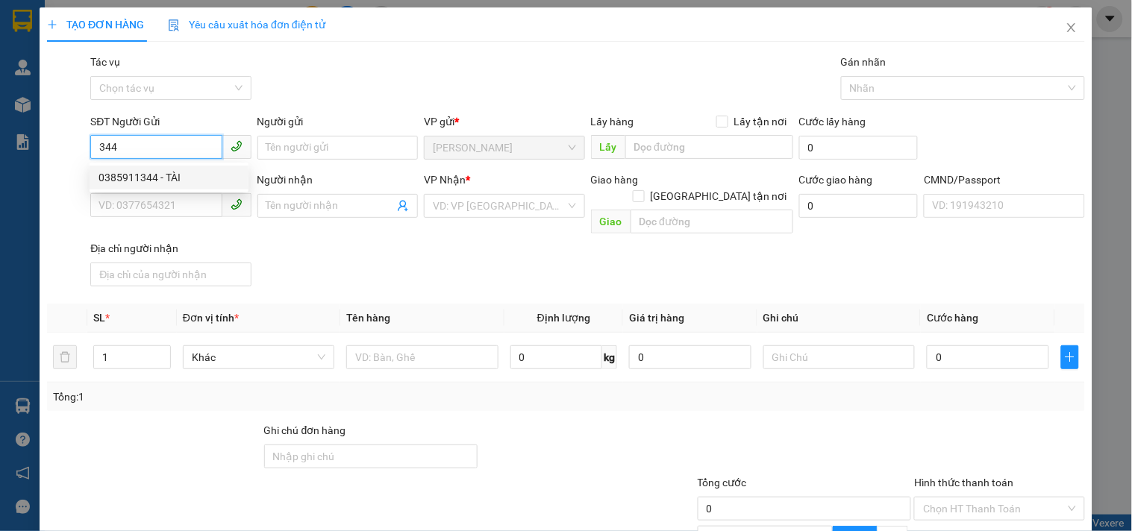
click at [172, 181] on div "0385911344 - TÀI" at bounding box center [169, 177] width 141 height 16
type input "0385911344"
type input "TÀI"
type input "0903657818"
type input "DUYÊN"
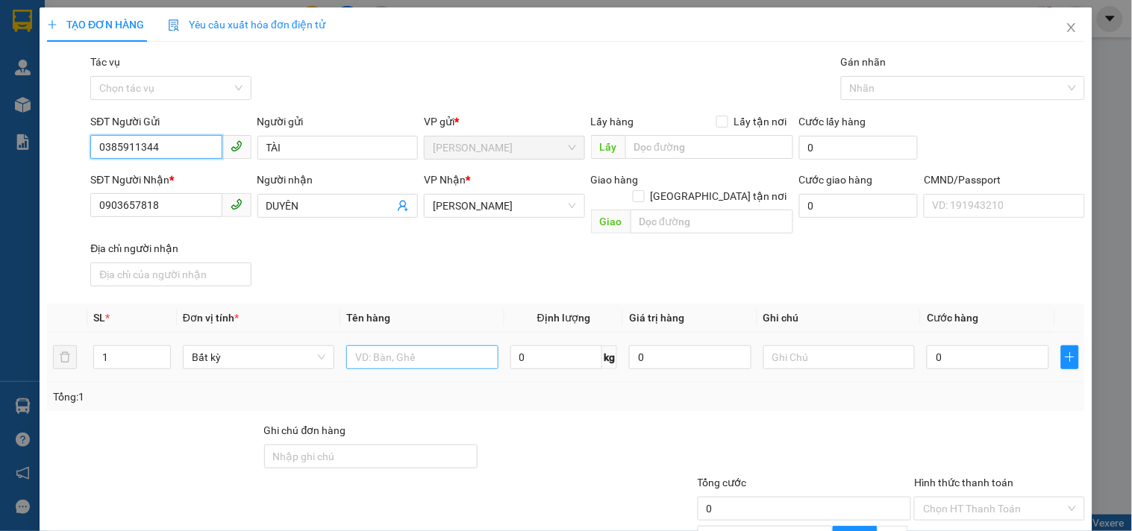
type input "0385911344"
click at [405, 346] on input "text" at bounding box center [421, 358] width 151 height 24
type input "1 t np 34kg_ tc"
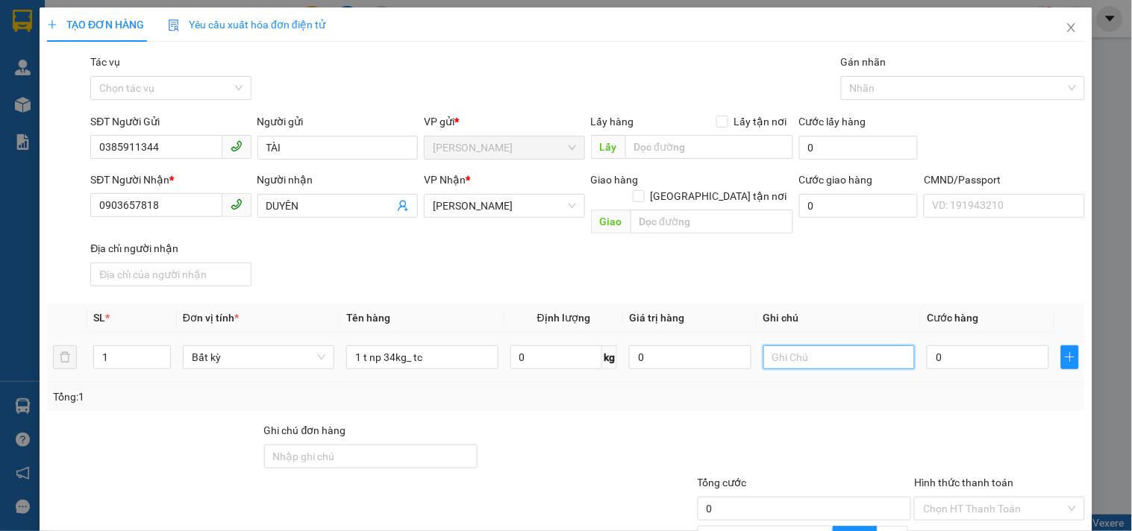
click at [848, 346] on input "text" at bounding box center [838, 358] width 151 height 24
type input "16h linh"
click at [960, 346] on input "0" at bounding box center [988, 358] width 122 height 24
type input "5"
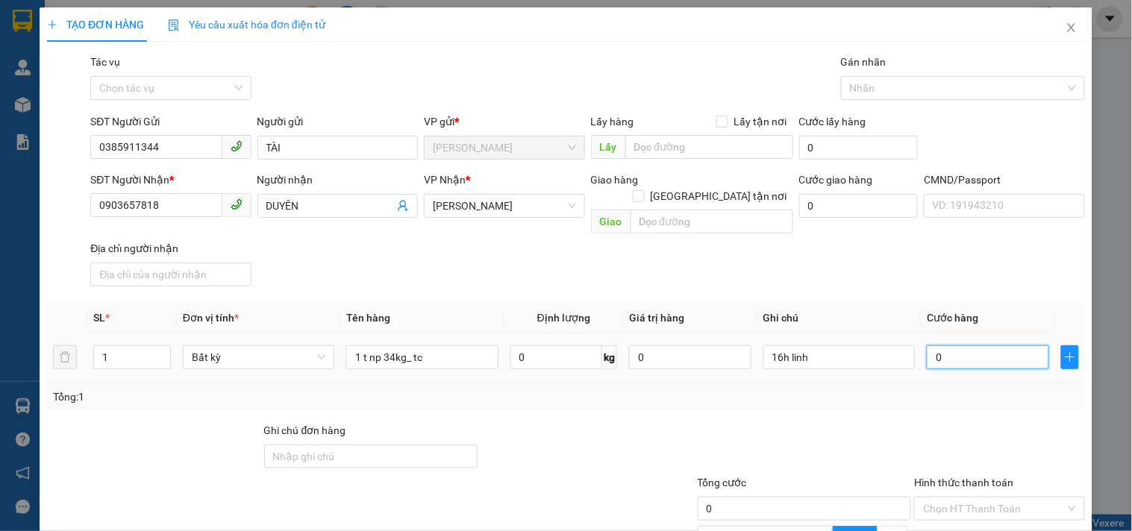
type input "5"
type input "50"
type input "50.000"
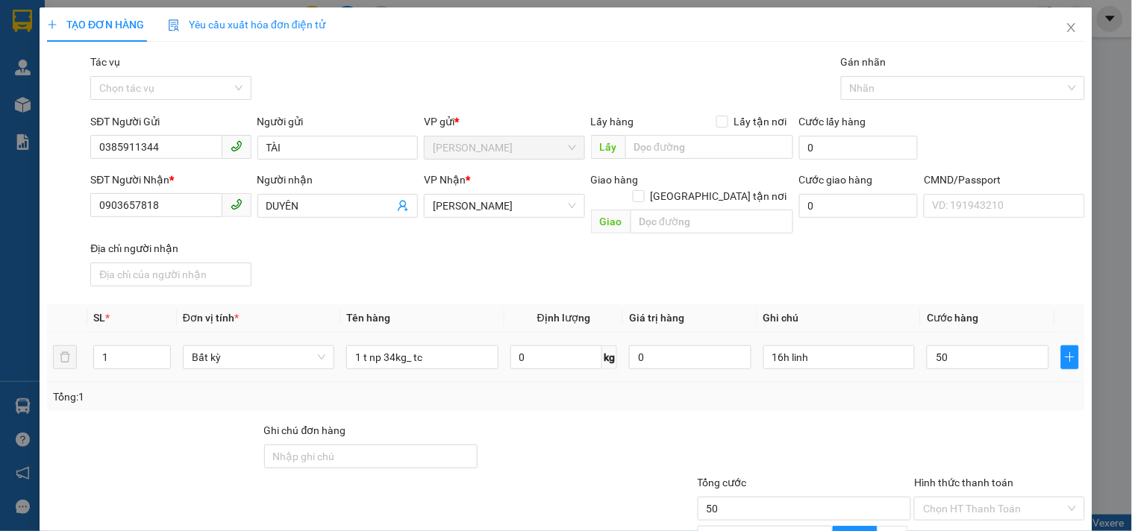
type input "50.000"
click at [855, 422] on div at bounding box center [804, 448] width 217 height 52
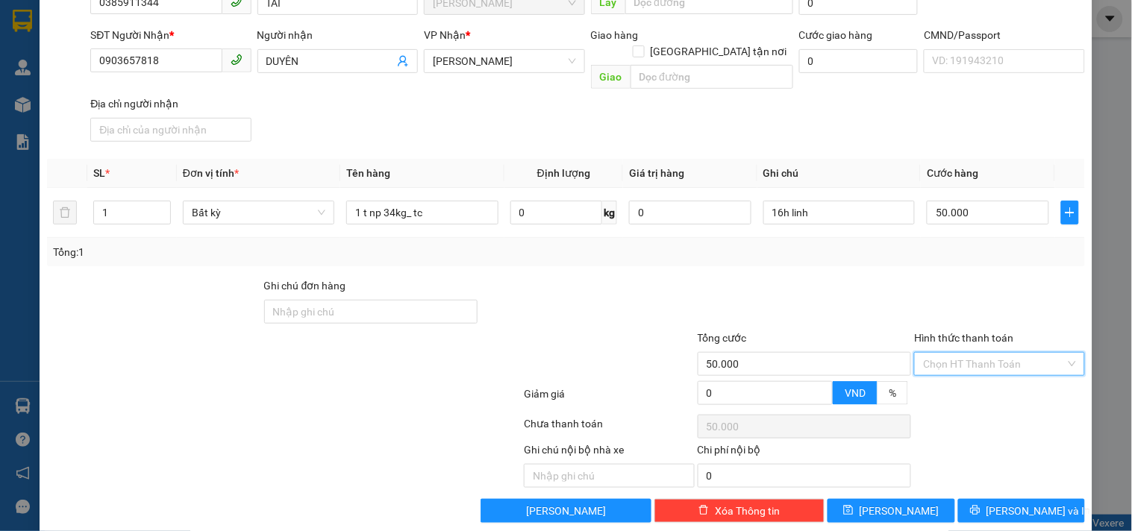
click at [958, 354] on input "Hình thức thanh toán" at bounding box center [994, 364] width 142 height 22
click at [950, 369] on div "Tại văn phòng" at bounding box center [990, 375] width 151 height 16
type input "0"
click at [1013, 503] on span "[PERSON_NAME] và In" at bounding box center [1039, 511] width 104 height 16
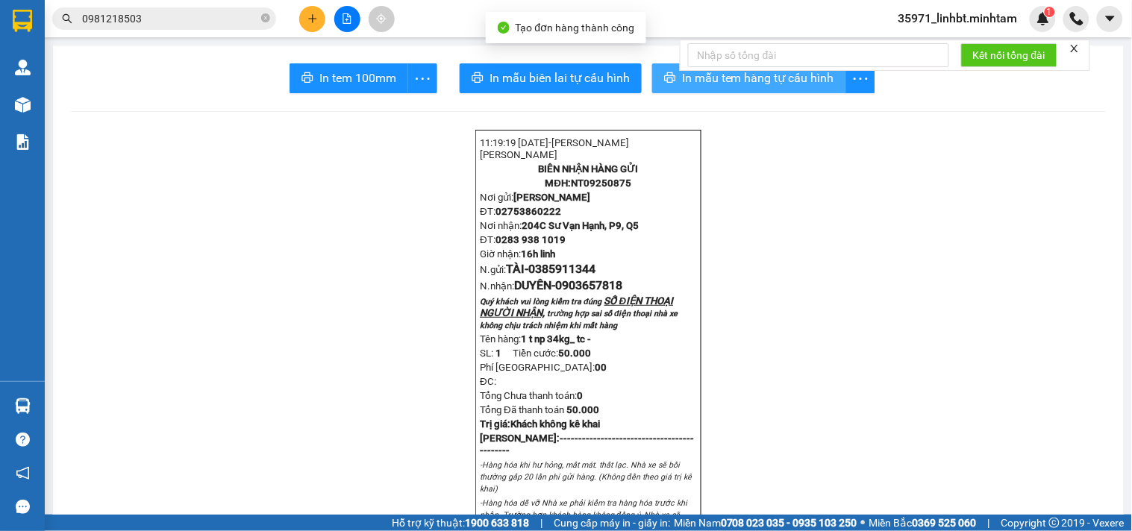
click at [664, 79] on icon "printer" at bounding box center [670, 78] width 12 height 12
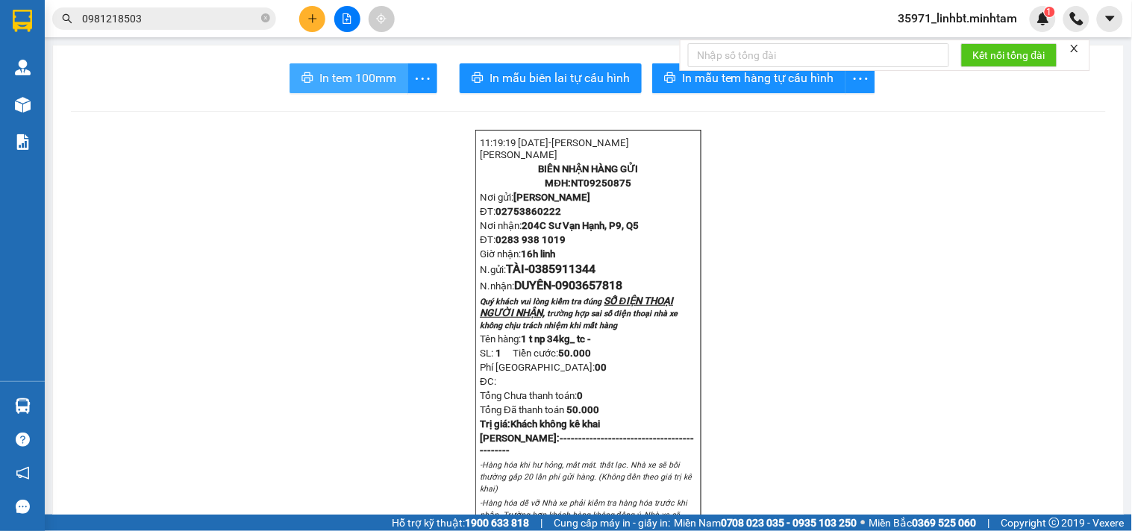
click at [323, 80] on span "In tem 100mm" at bounding box center [357, 78] width 77 height 19
click at [128, 19] on input "0981218503" at bounding box center [170, 18] width 176 height 16
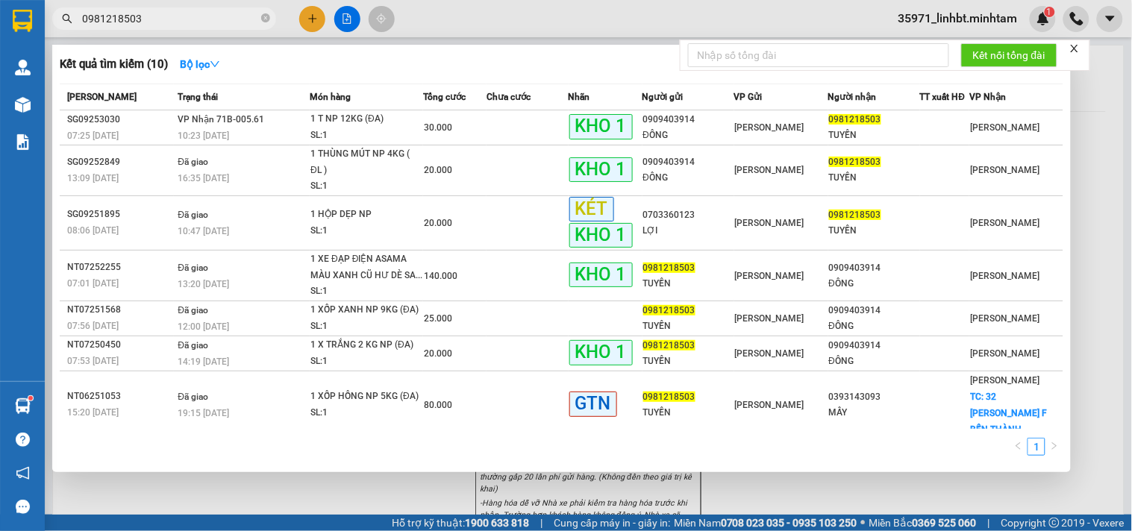
click at [128, 19] on input "0981218503" at bounding box center [170, 18] width 176 height 16
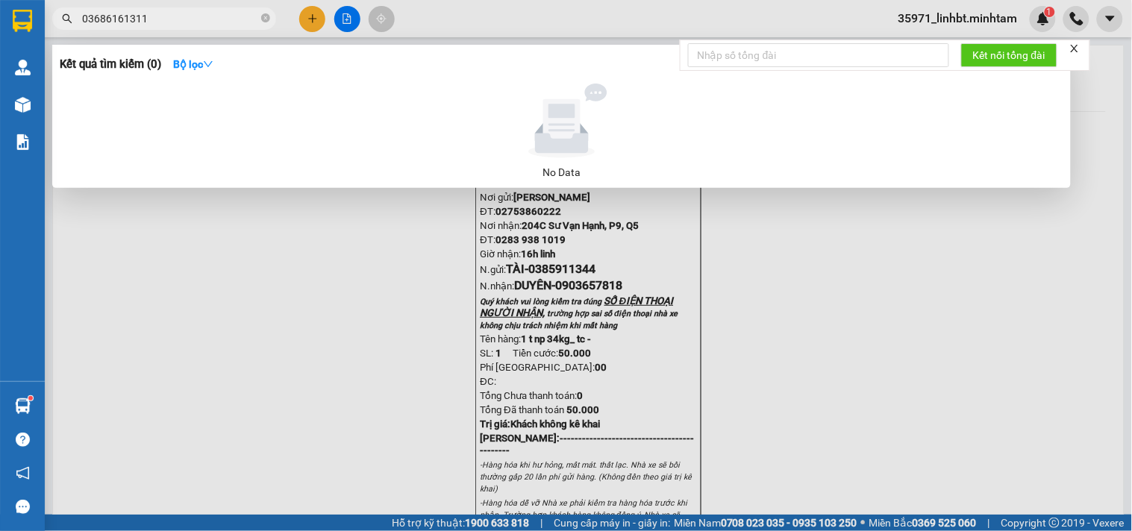
click at [173, 19] on input "03686161311" at bounding box center [170, 18] width 176 height 16
click at [147, 12] on input "03686161311" at bounding box center [170, 18] width 176 height 16
click at [104, 16] on input "03686161311" at bounding box center [170, 18] width 176 height 16
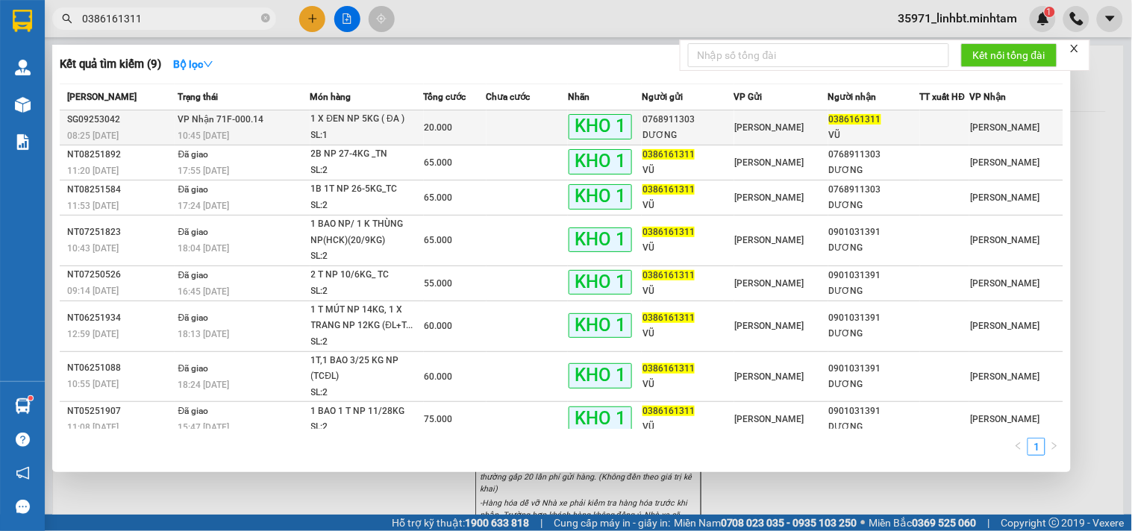
type input "0386161311"
click at [503, 123] on td at bounding box center [528, 127] width 82 height 35
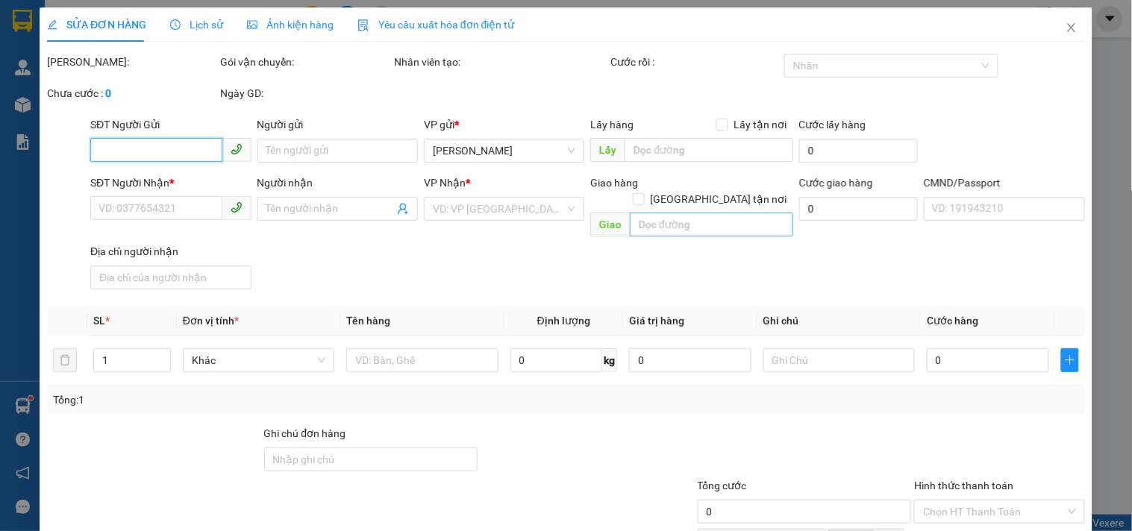
type input "0768911303"
type input "DƯƠNG"
type input "0386161311"
type input "VŨ"
type input "ĐG"
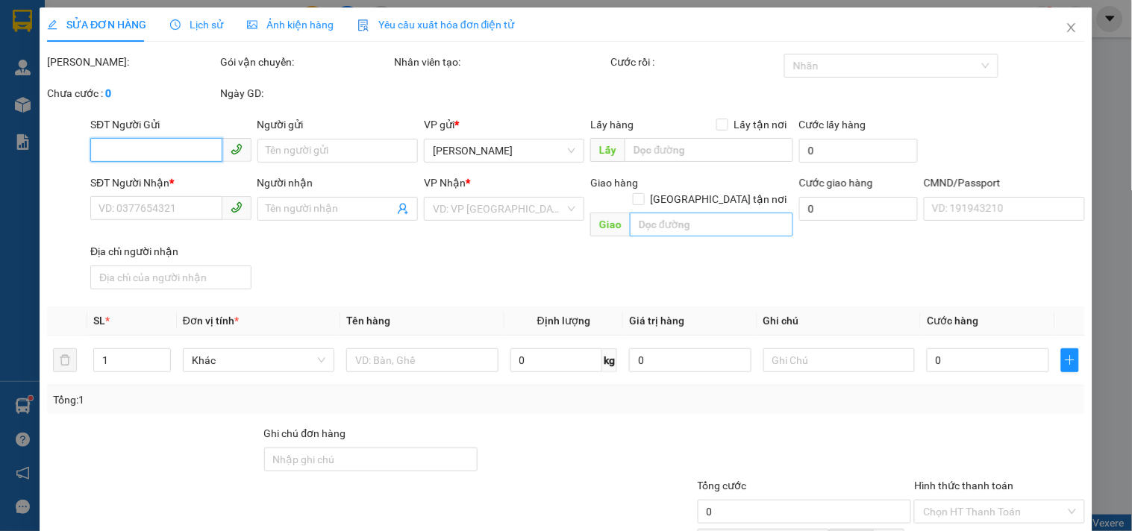
type input "20.000"
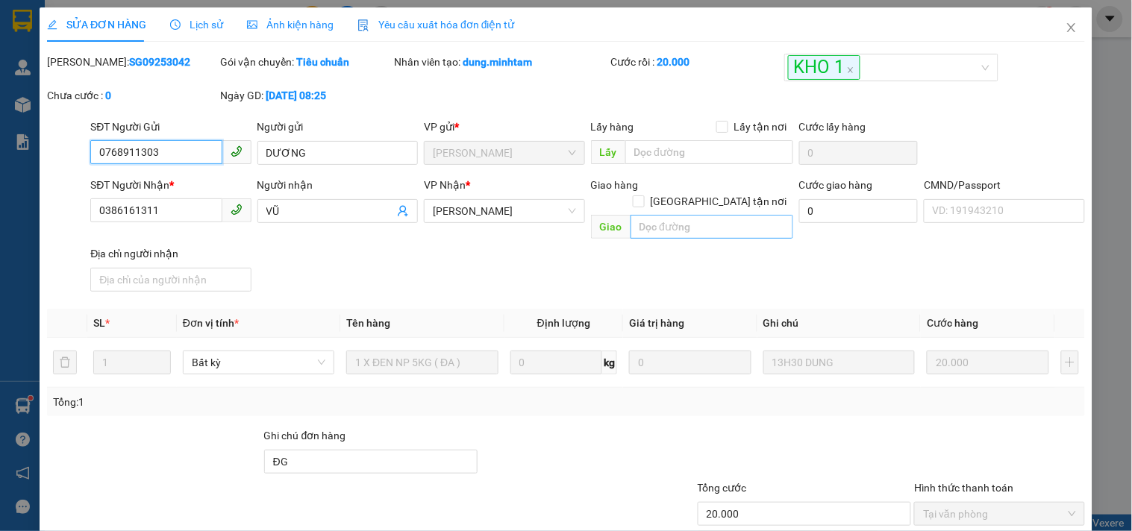
scroll to position [151, 0]
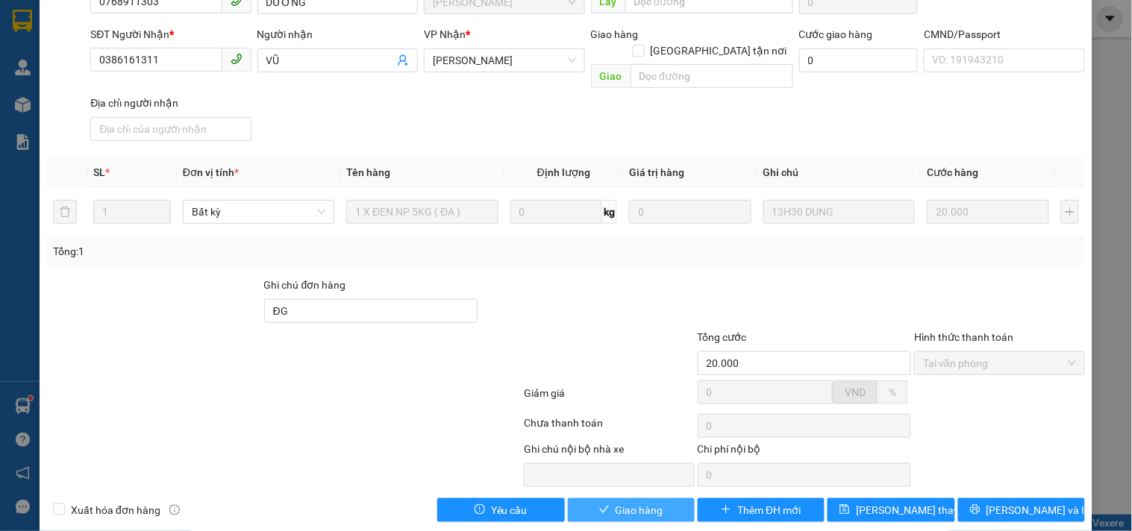
click at [630, 502] on span "Giao hàng" at bounding box center [640, 510] width 48 height 16
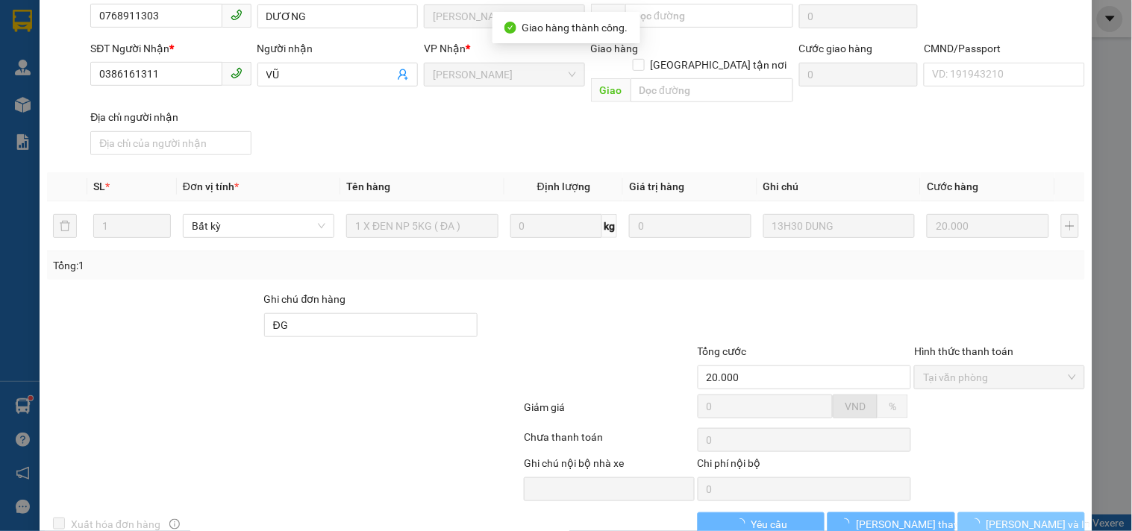
click at [976, 513] on button "[PERSON_NAME] và In" at bounding box center [1021, 525] width 127 height 24
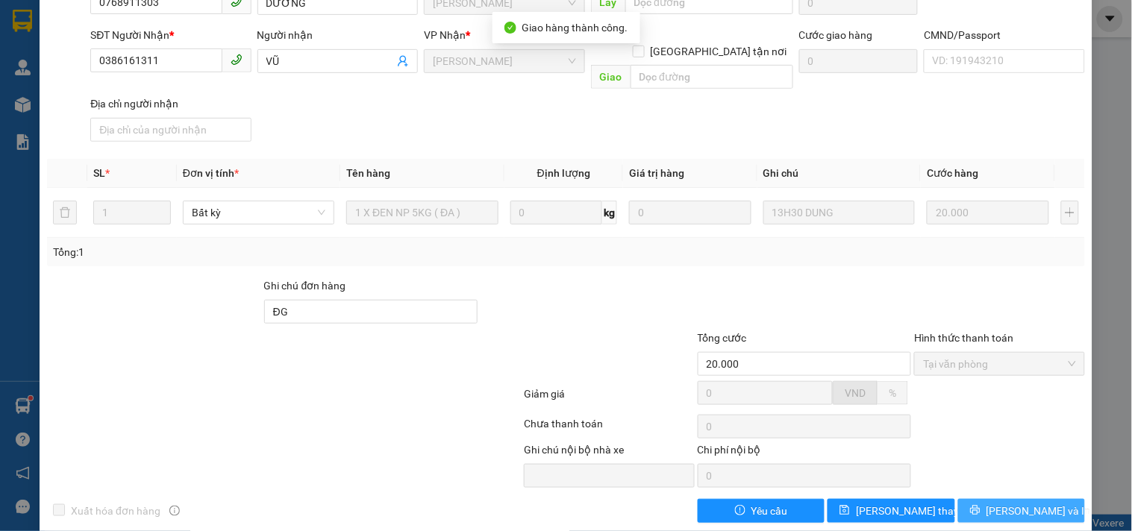
click at [976, 499] on button "[PERSON_NAME] và In" at bounding box center [1021, 511] width 127 height 24
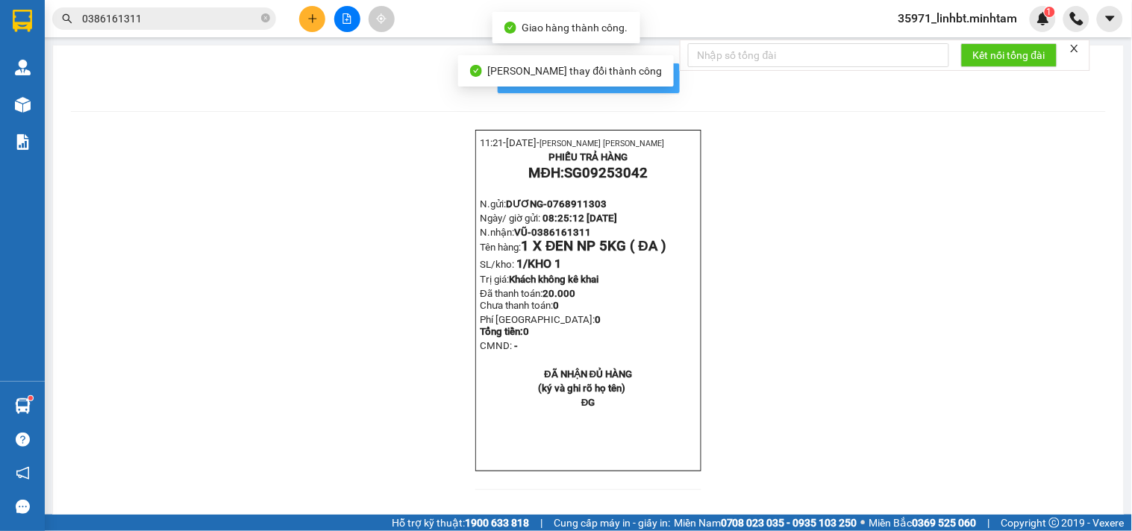
click at [662, 81] on button "In mẫu biên lai tự cấu hình" at bounding box center [589, 78] width 182 height 30
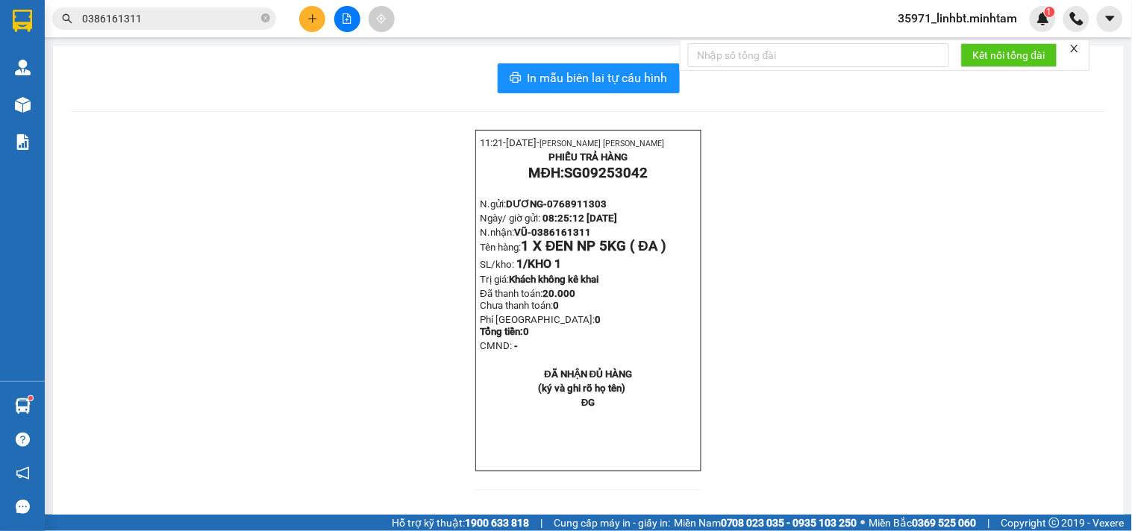
scroll to position [69, 0]
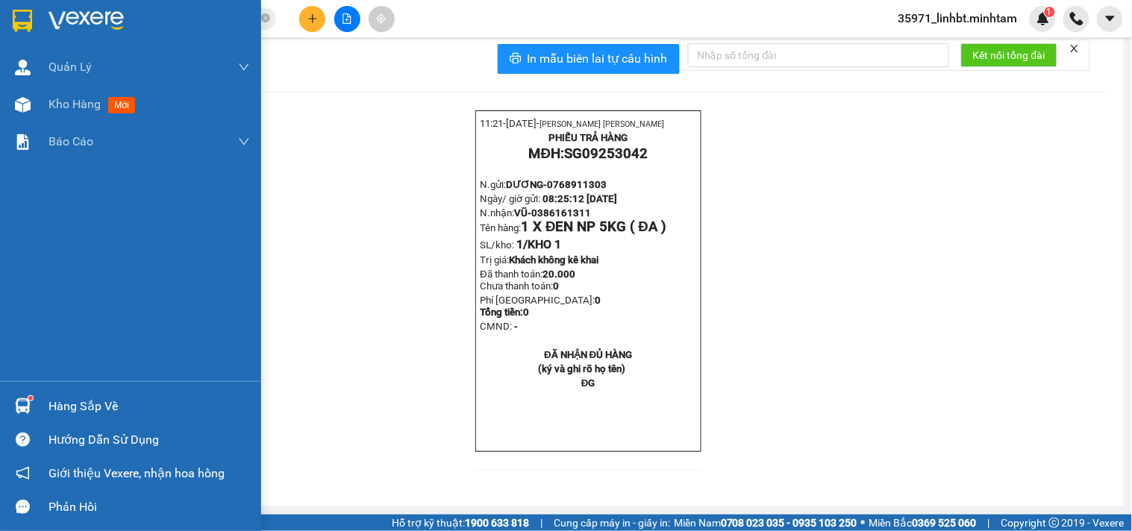
click at [82, 399] on div "Hàng sắp về" at bounding box center [150, 407] width 202 height 22
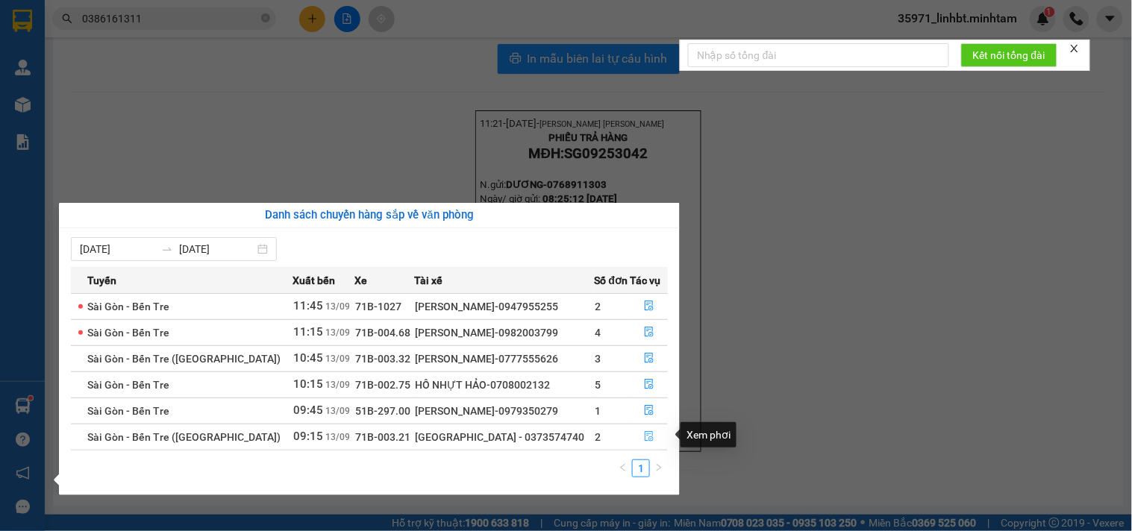
click at [646, 431] on icon "file-done" at bounding box center [649, 436] width 9 height 10
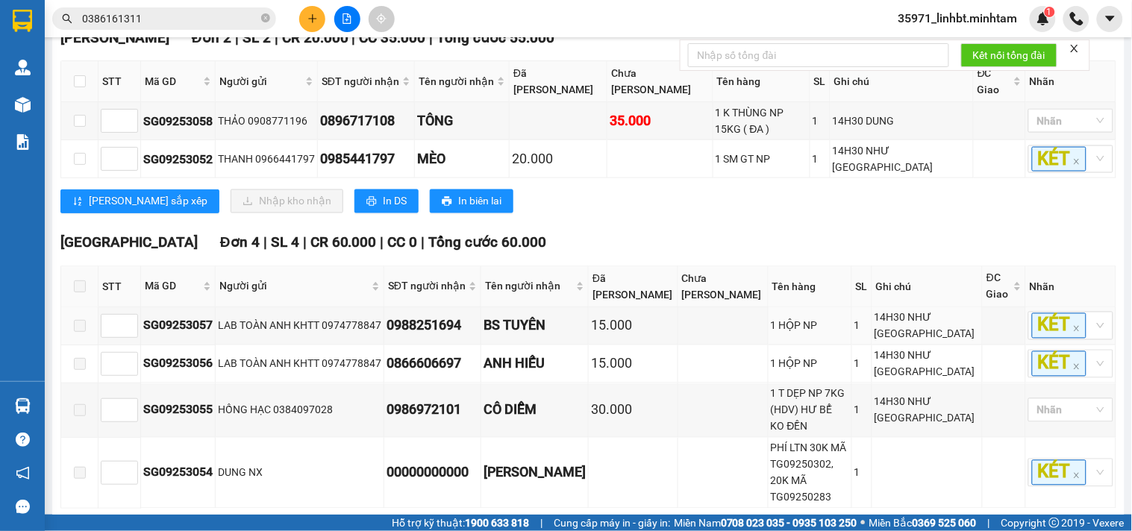
scroll to position [402, 0]
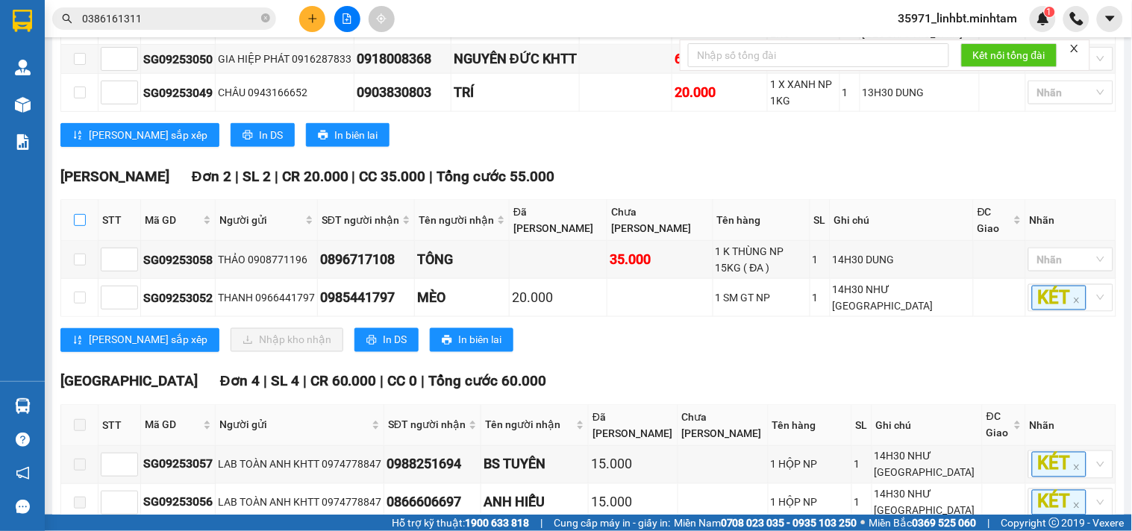
click at [76, 222] on input "checkbox" at bounding box center [80, 220] width 12 height 12
checkbox input "true"
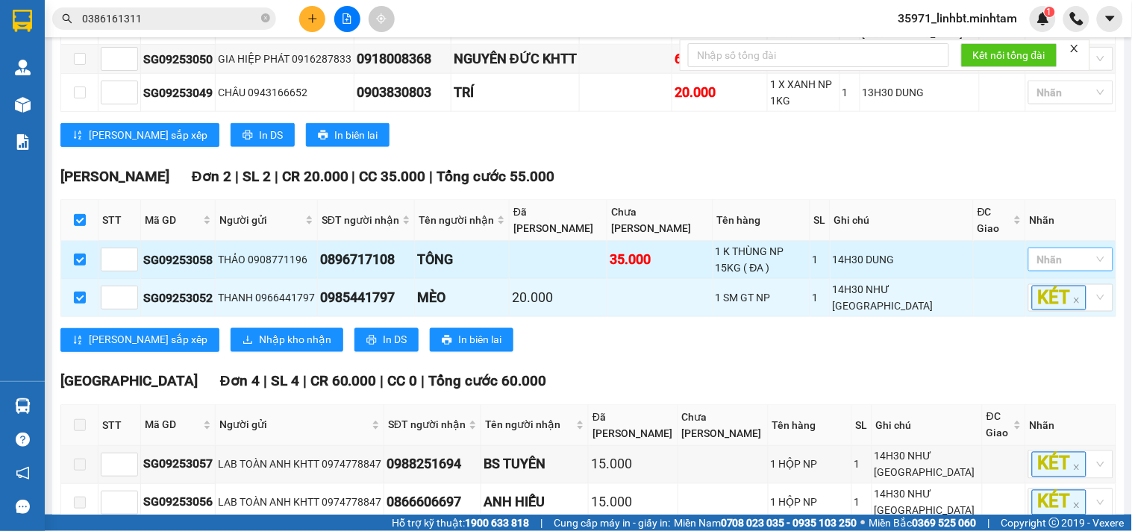
click at [1052, 251] on div at bounding box center [1063, 260] width 63 height 18
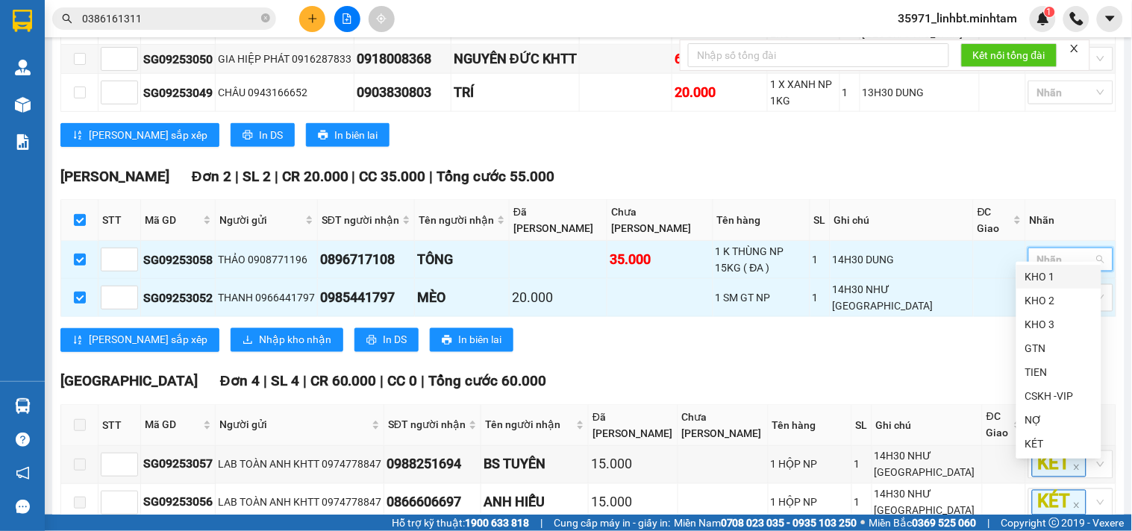
click at [1049, 281] on div "KHO 1" at bounding box center [1058, 277] width 67 height 16
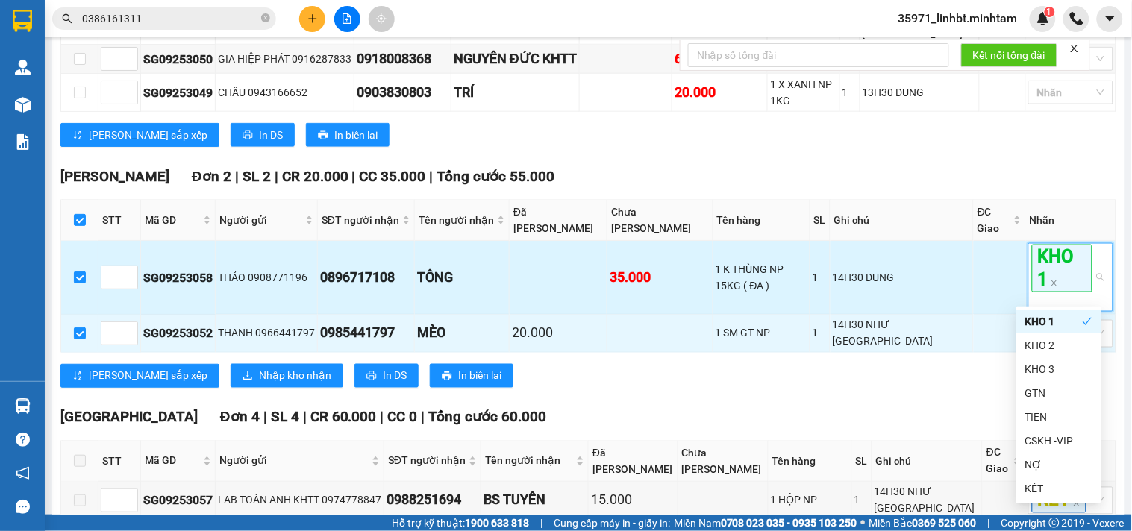
click at [667, 248] on td "35.000" at bounding box center [659, 278] width 105 height 74
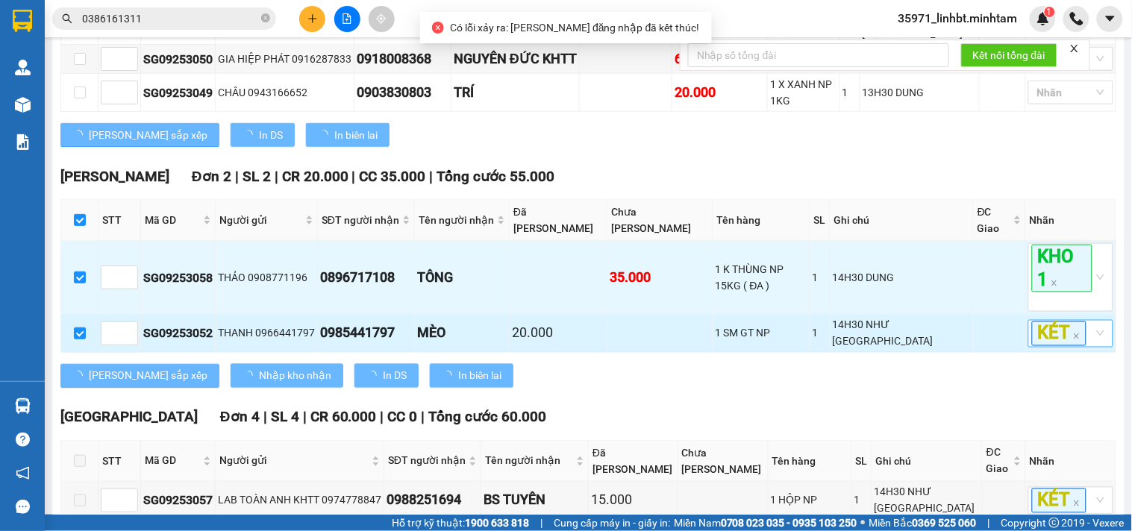
click at [1079, 322] on div "KÉT" at bounding box center [1063, 334] width 63 height 25
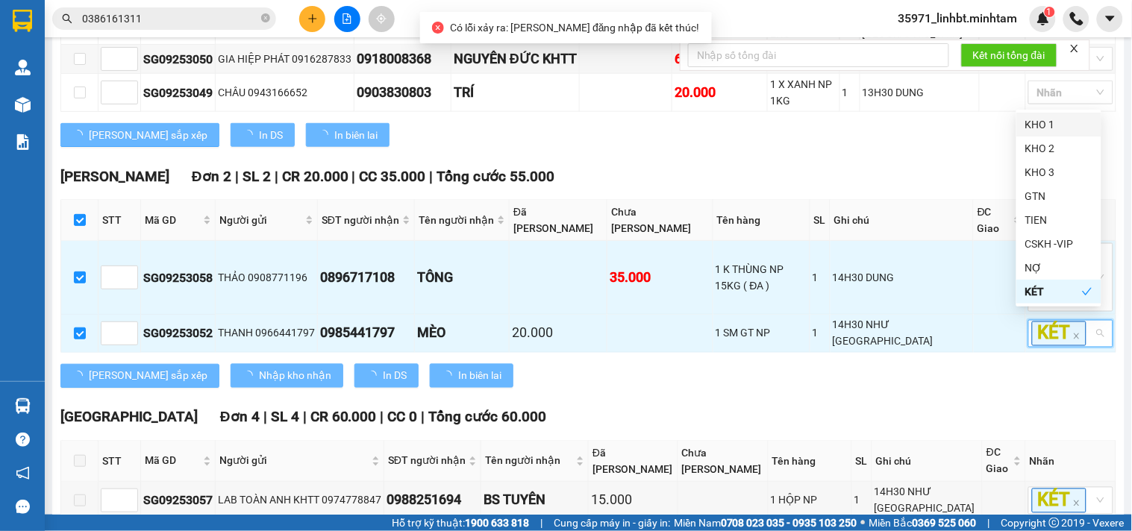
click at [1064, 119] on div "KHO 1" at bounding box center [1058, 124] width 67 height 16
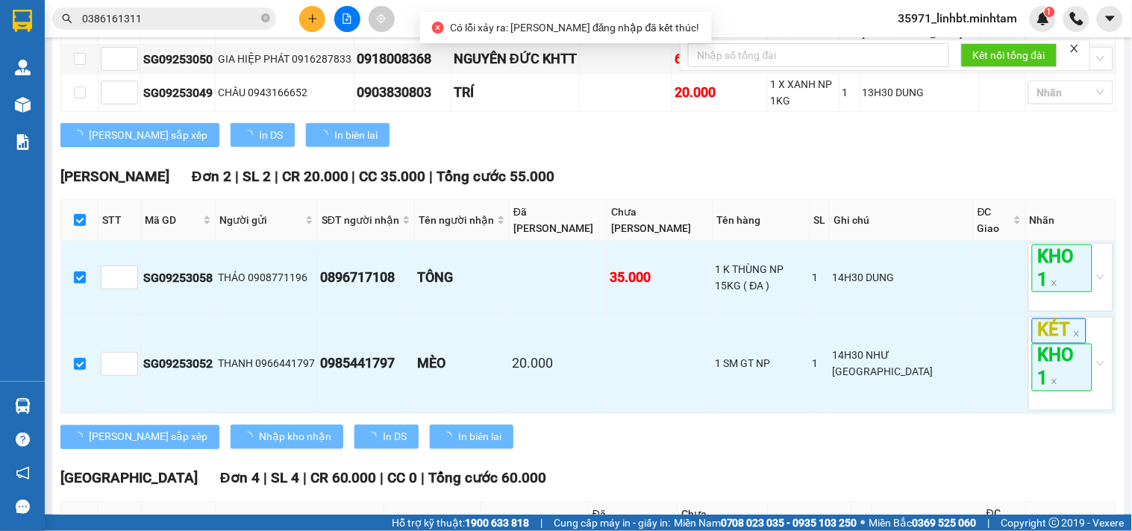
click at [756, 158] on div "Bến Tre Đơn 4 | SL 7 | CR 0 | CC 100.000 | Tổng cước 100.000 STT Mã GD Người g…" at bounding box center [588, 17] width 1056 height 281
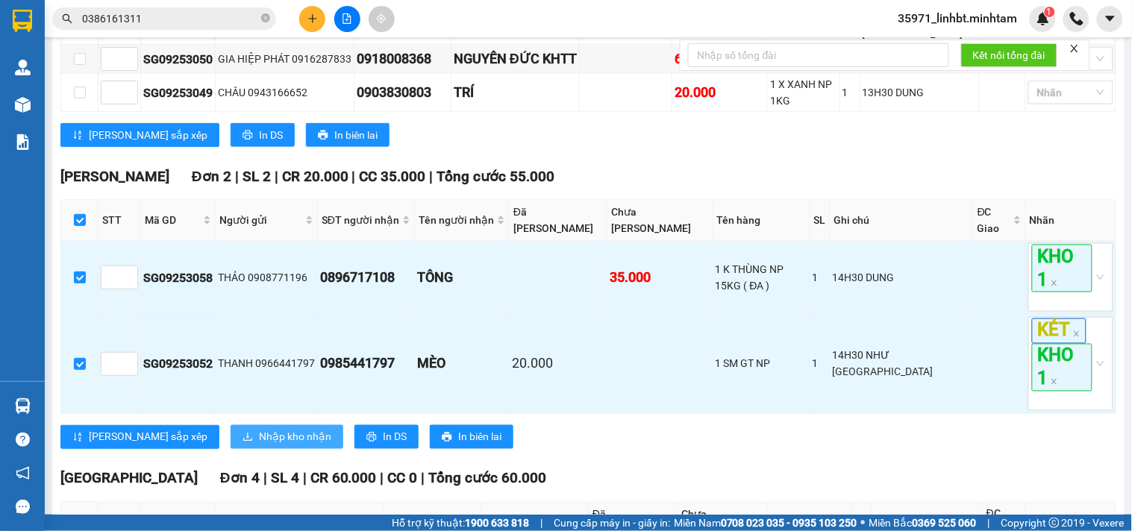
click at [259, 429] on span "Nhập kho nhận" at bounding box center [295, 437] width 72 height 16
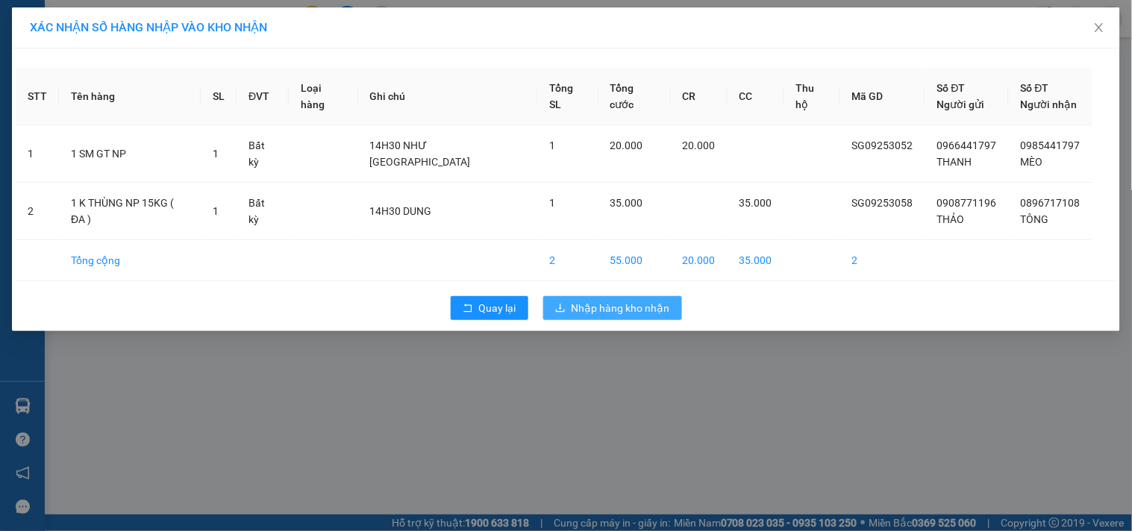
click at [633, 296] on button "Nhập hàng kho nhận" at bounding box center [612, 308] width 139 height 24
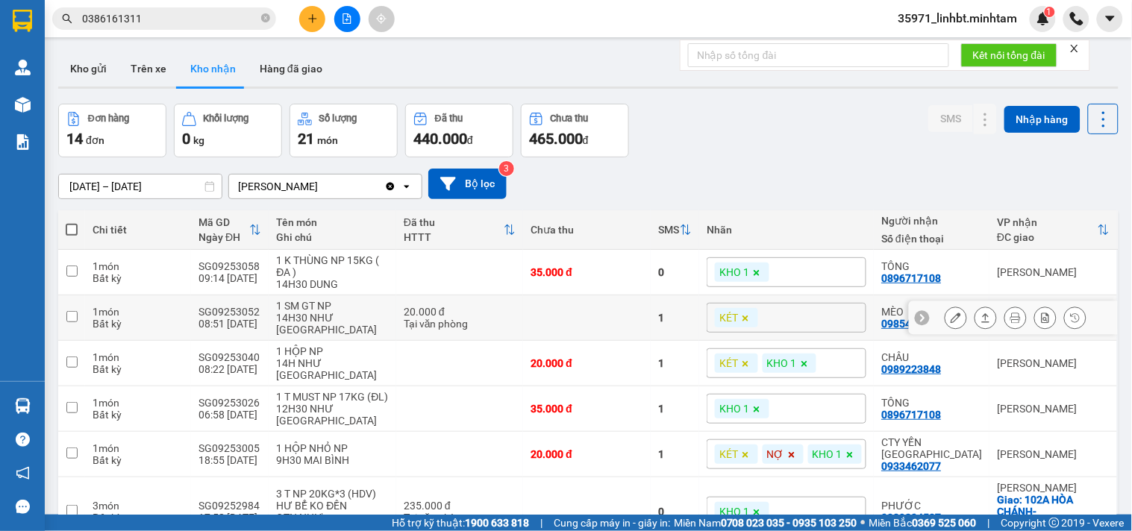
click at [951, 313] on icon at bounding box center [956, 318] width 10 height 10
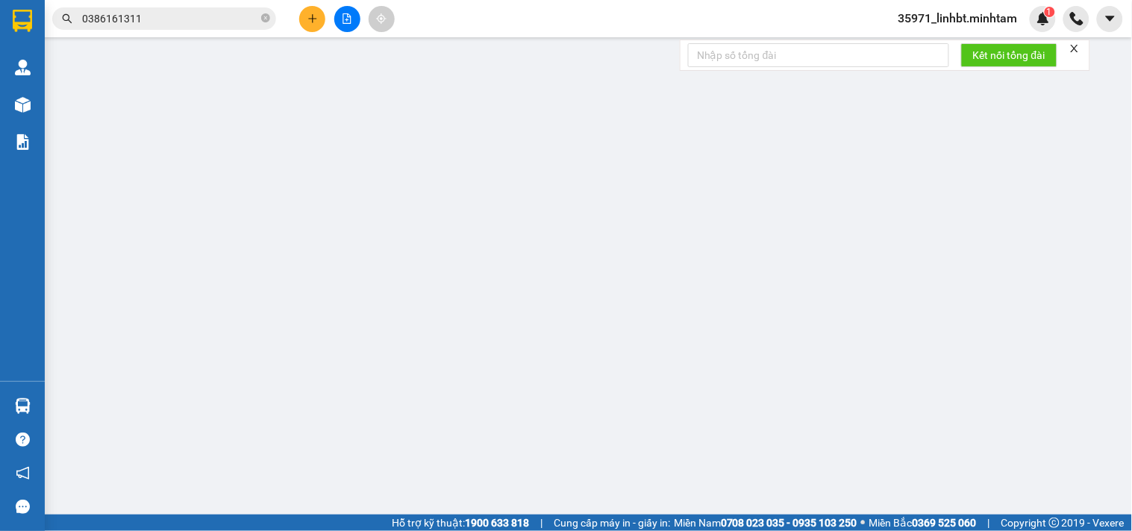
type input "0966441797"
type input "THANH"
type input "0985441797"
type input "MÈO"
type input "20.000"
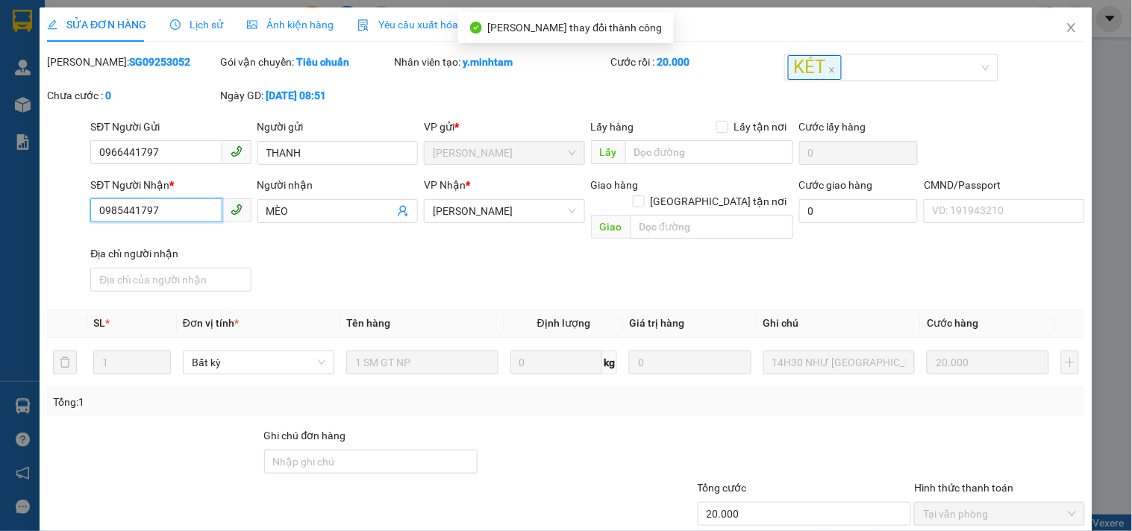
click at [118, 207] on input "0985441797" at bounding box center [155, 211] width 131 height 24
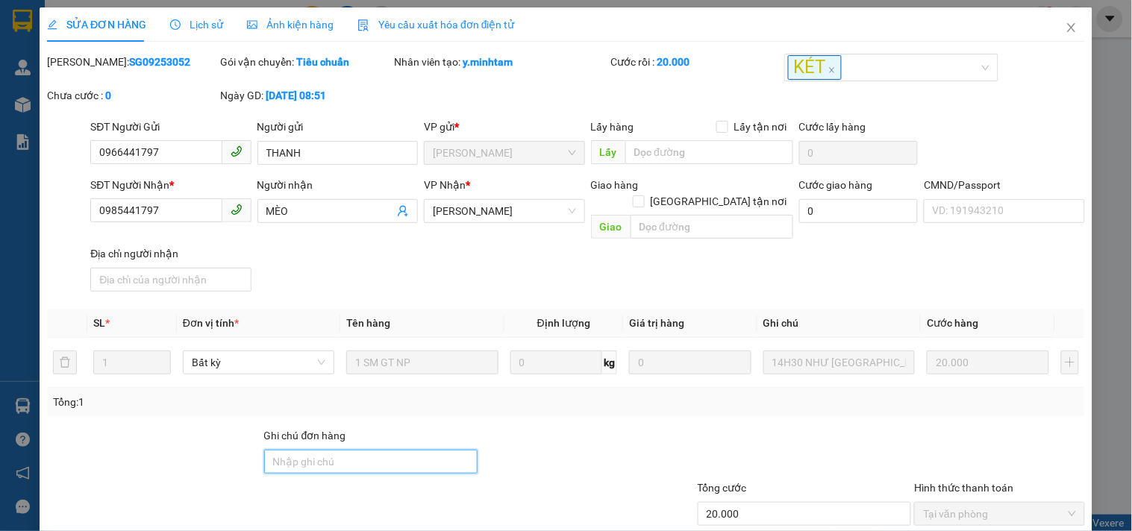
click at [343, 450] on input "Ghi chú đơn hàng" at bounding box center [371, 462] width 214 height 24
type input "knm"
click at [567, 446] on div at bounding box center [587, 454] width 217 height 52
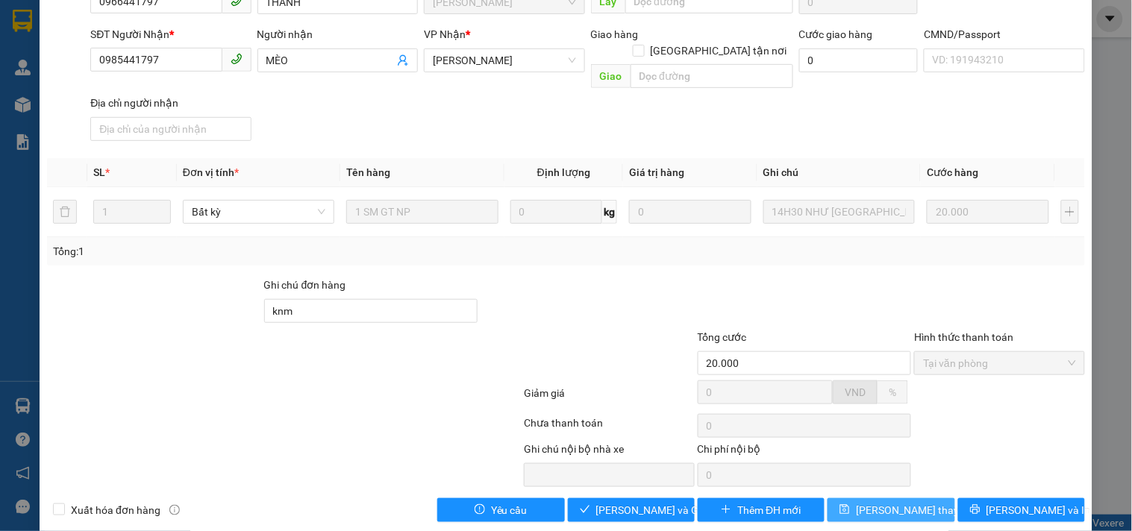
click at [939, 499] on button "[PERSON_NAME] thay đổi" at bounding box center [891, 511] width 127 height 24
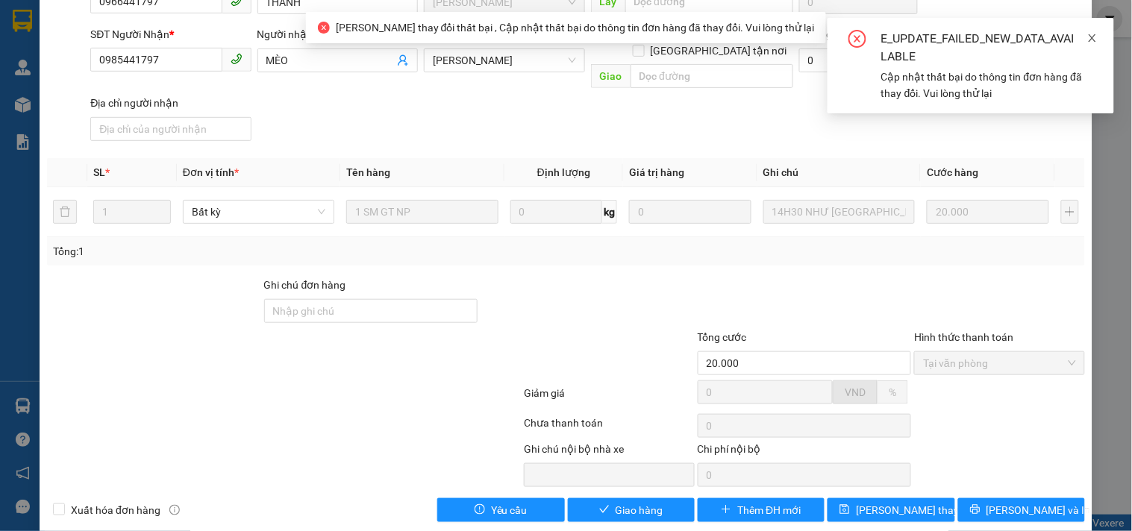
click at [1098, 36] on icon "close" at bounding box center [1092, 38] width 10 height 10
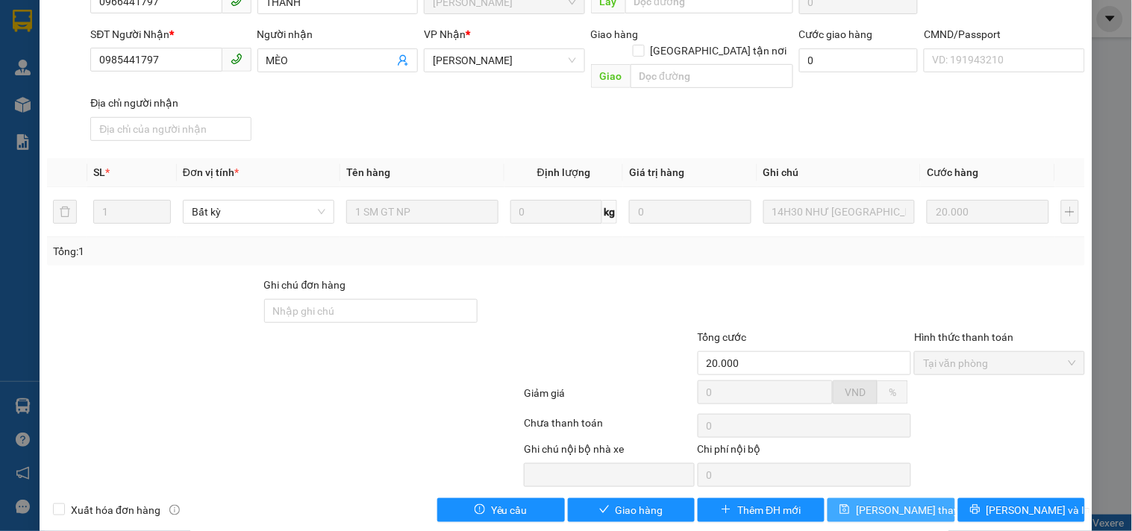
click at [872, 502] on span "[PERSON_NAME] thay đổi" at bounding box center [915, 510] width 119 height 16
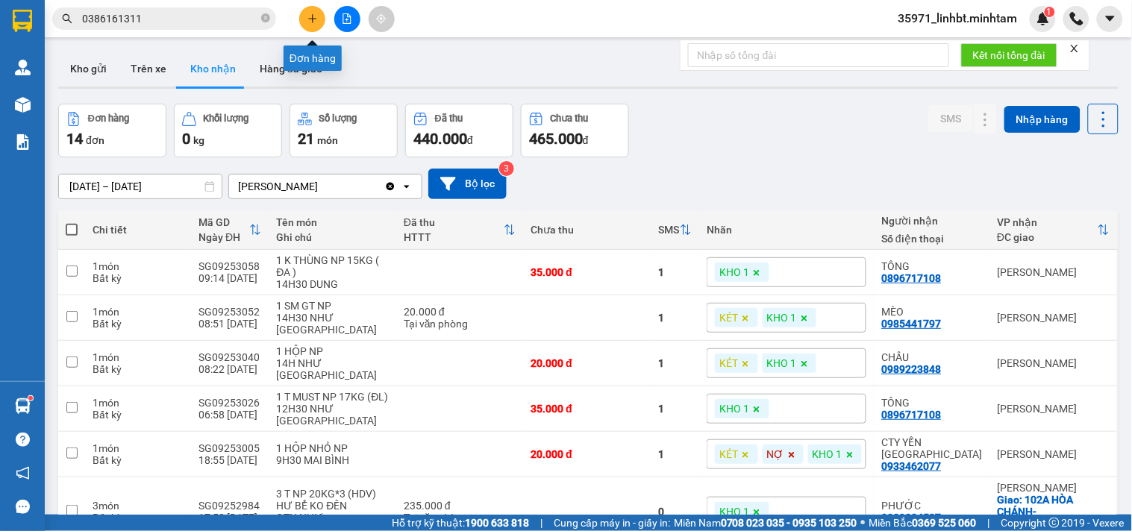
click at [316, 19] on icon "plus" at bounding box center [312, 18] width 10 height 10
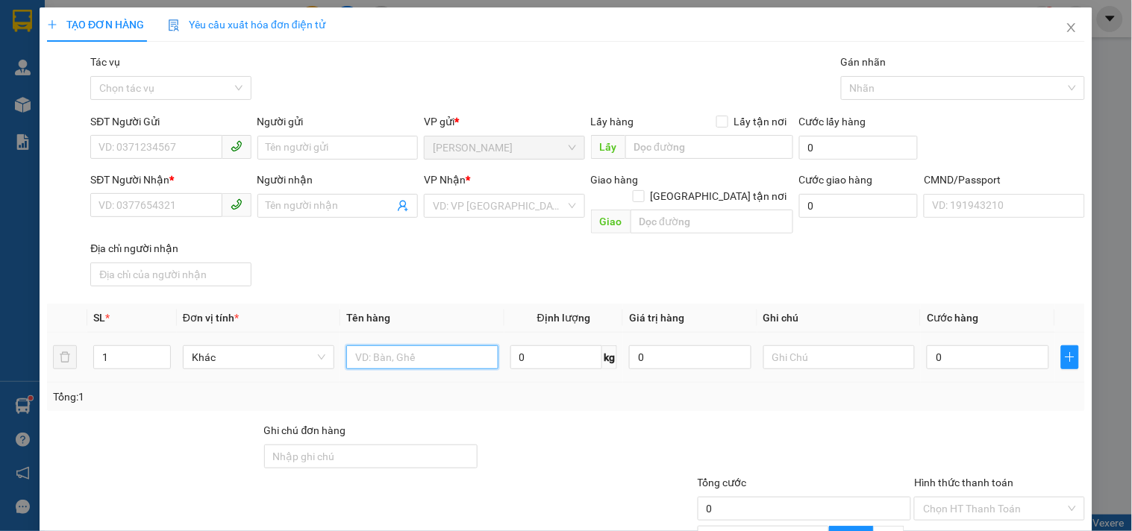
click at [364, 346] on input "text" at bounding box center [421, 358] width 151 height 24
click at [385, 346] on input "text" at bounding box center [421, 358] width 151 height 24
type input "1 T 15KG NP_ TC"
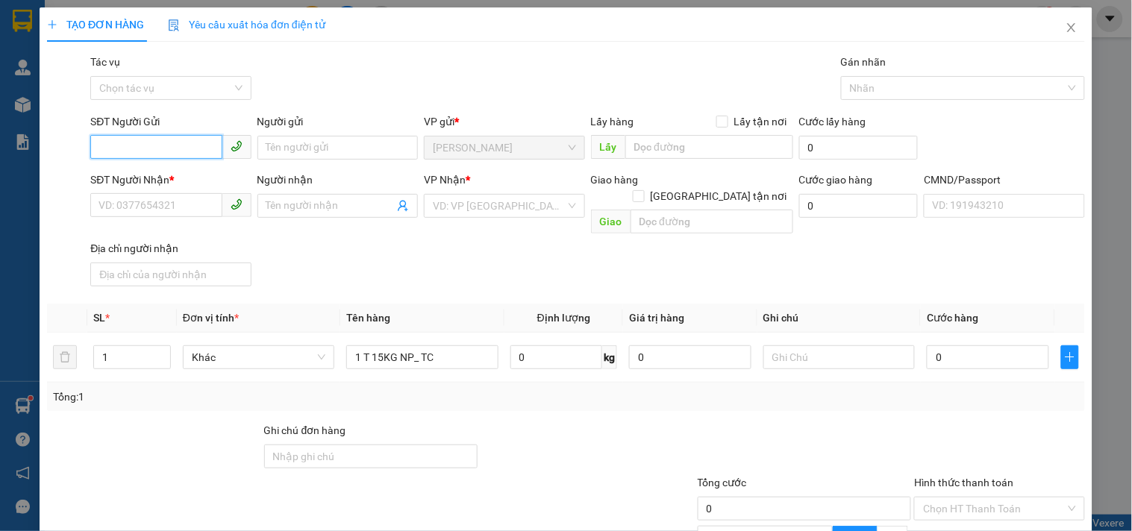
click at [195, 135] on input "SĐT Người Gửi" at bounding box center [155, 147] width 131 height 24
type input "0339532247"
click at [301, 150] on input "Người gửi" at bounding box center [337, 148] width 160 height 24
type input "L"
type input "K"
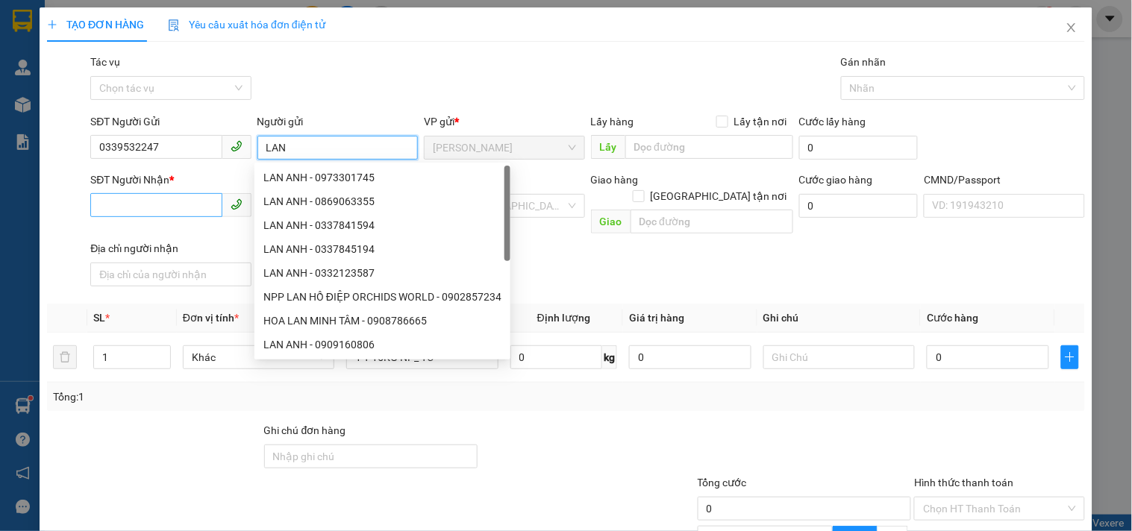
type input "LAN"
click at [121, 204] on input "SĐT Người Nhận *" at bounding box center [155, 205] width 131 height 24
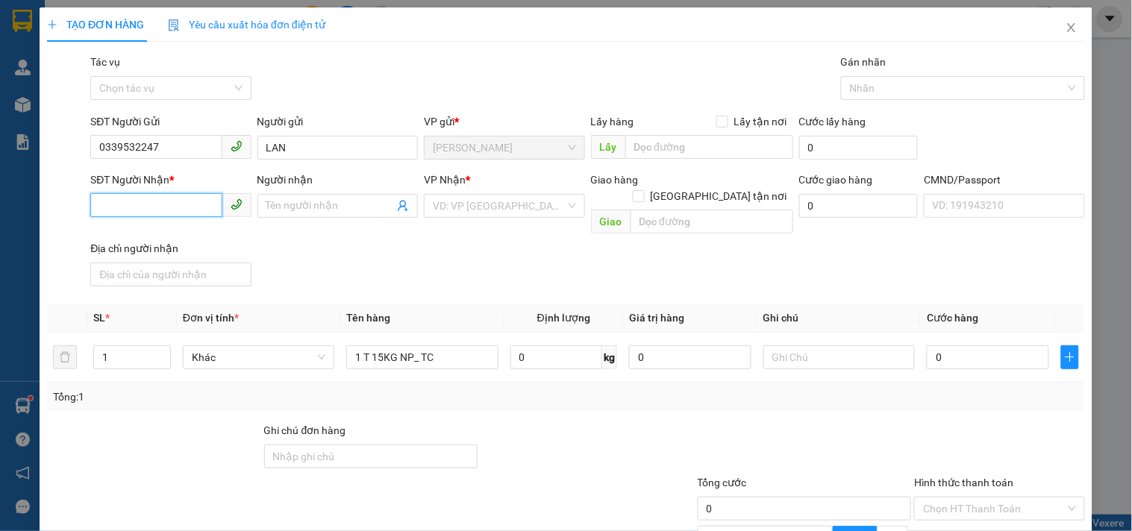
click at [119, 204] on input "SĐT Người Nhận *" at bounding box center [155, 205] width 131 height 24
type input "0903139132"
click at [311, 207] on input "Người nhận" at bounding box center [330, 206] width 128 height 16
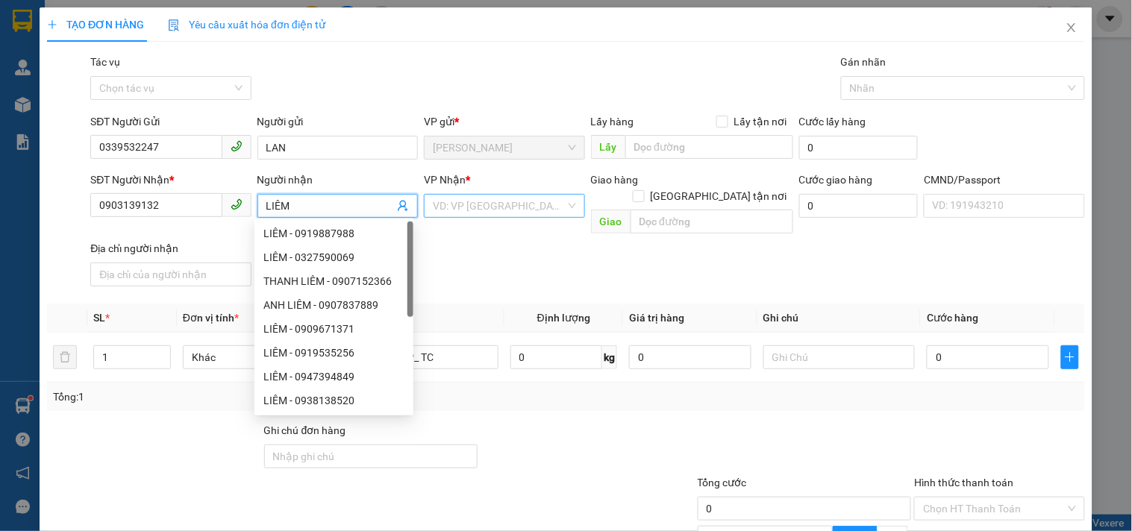
type input "LIÊM"
click at [478, 211] on input "search" at bounding box center [499, 206] width 132 height 22
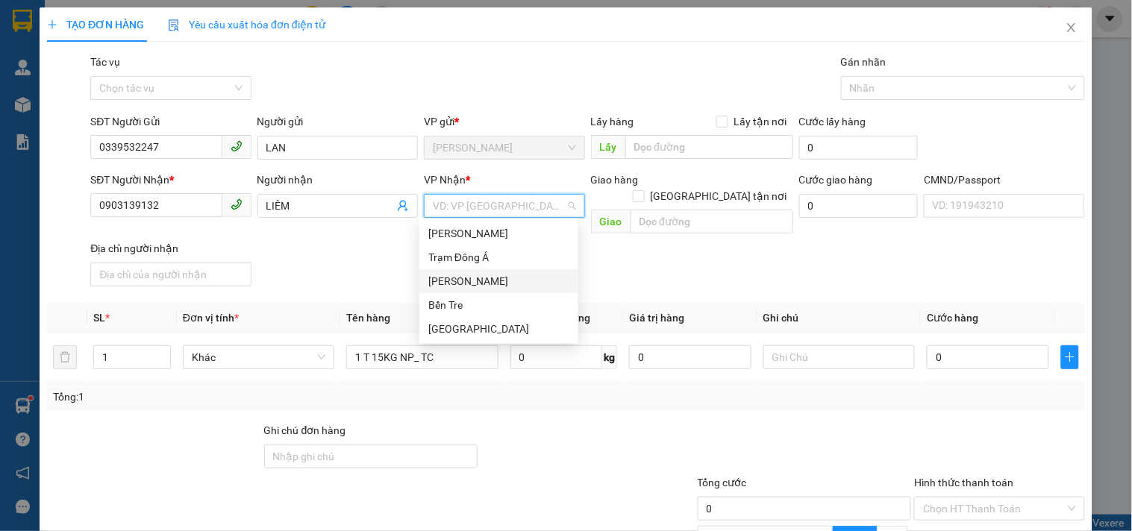
click at [452, 281] on div "[PERSON_NAME]" at bounding box center [498, 281] width 141 height 16
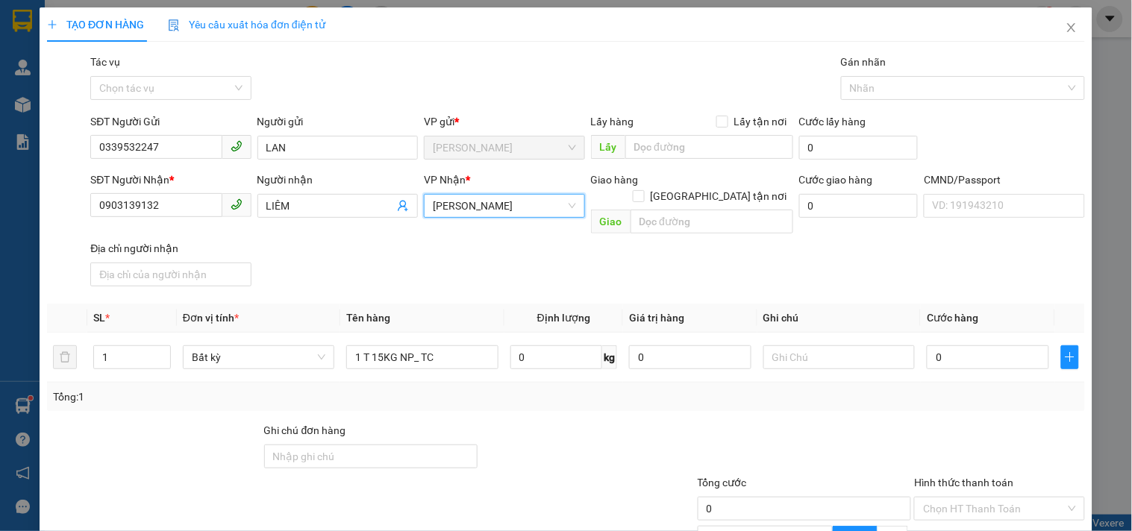
click at [351, 278] on div "Transit Pickup Surcharge Ids Transit Deliver Surcharge Ids Transit Deliver Surc…" at bounding box center [566, 361] width 1038 height 614
click at [805, 346] on input "text" at bounding box center [838, 358] width 151 height 24
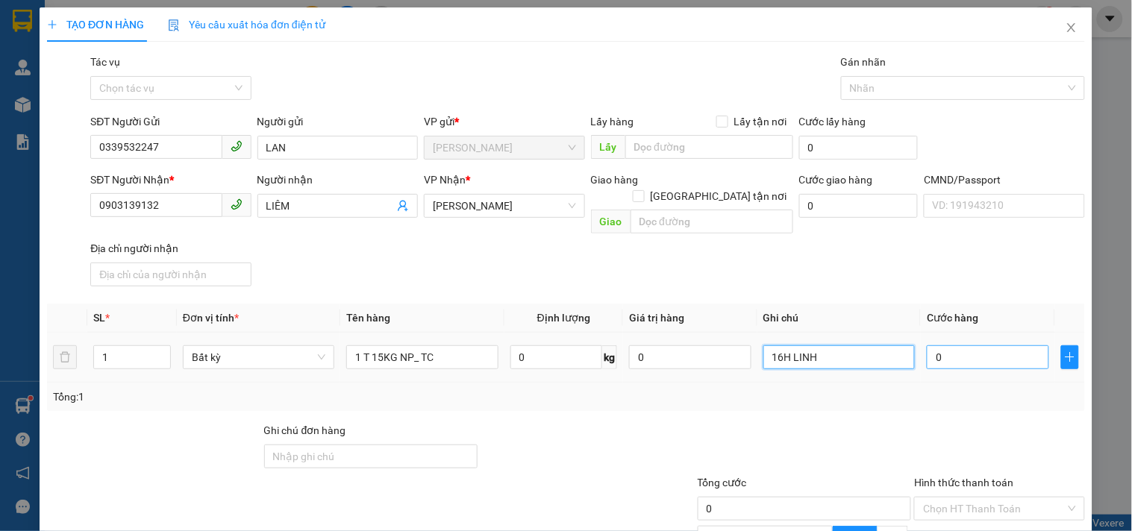
type input "16H LINH"
click at [979, 346] on input "0" at bounding box center [988, 358] width 122 height 24
type input "3"
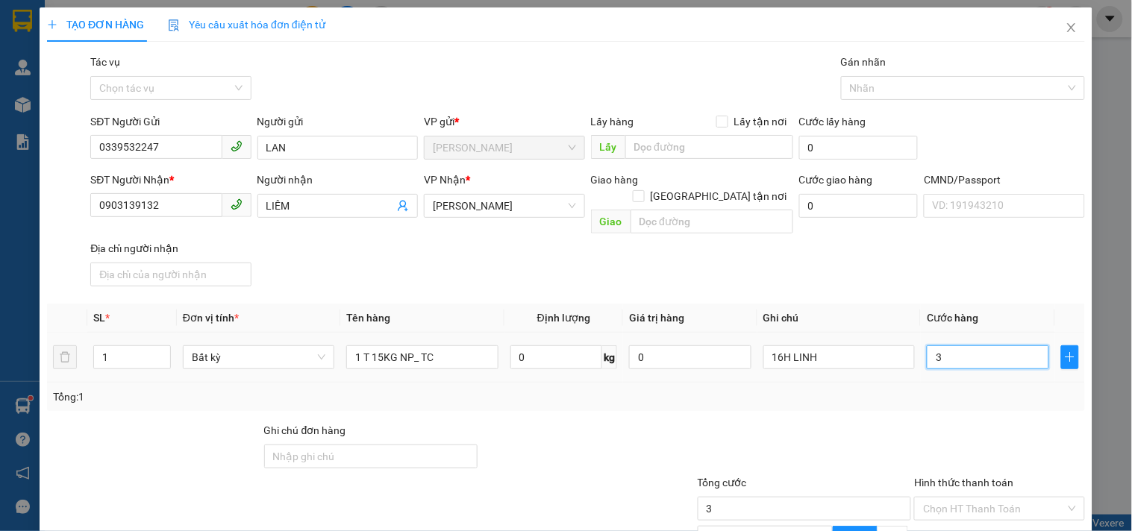
type input "30"
type input "30.000"
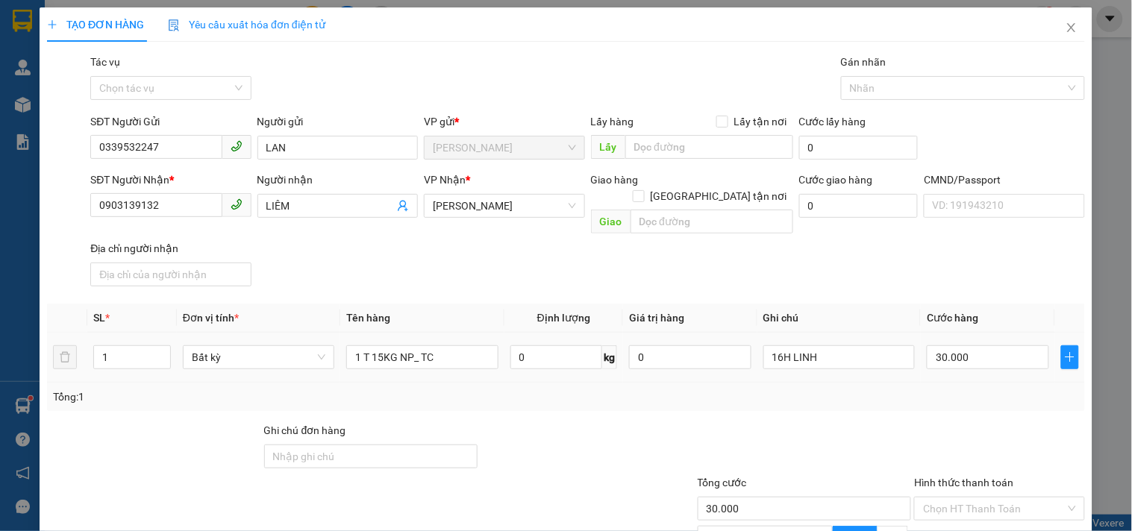
click at [926, 361] on td "30.000" at bounding box center [988, 358] width 134 height 50
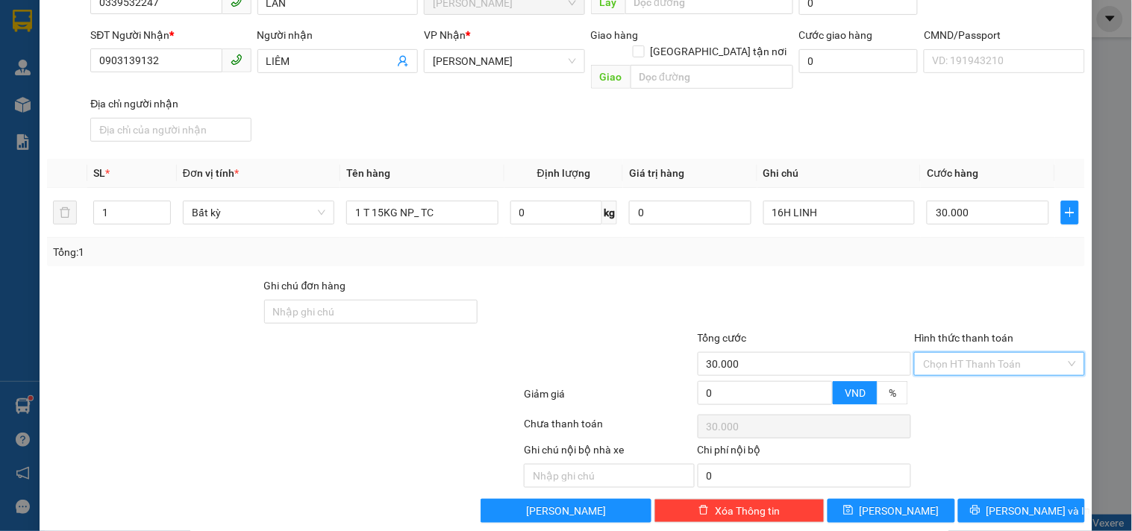
click at [973, 353] on input "Hình thức thanh toán" at bounding box center [994, 364] width 142 height 22
click at [953, 367] on div "Tại văn phòng" at bounding box center [990, 375] width 151 height 16
type input "0"
click at [993, 499] on button "[PERSON_NAME] và In" at bounding box center [1021, 511] width 127 height 24
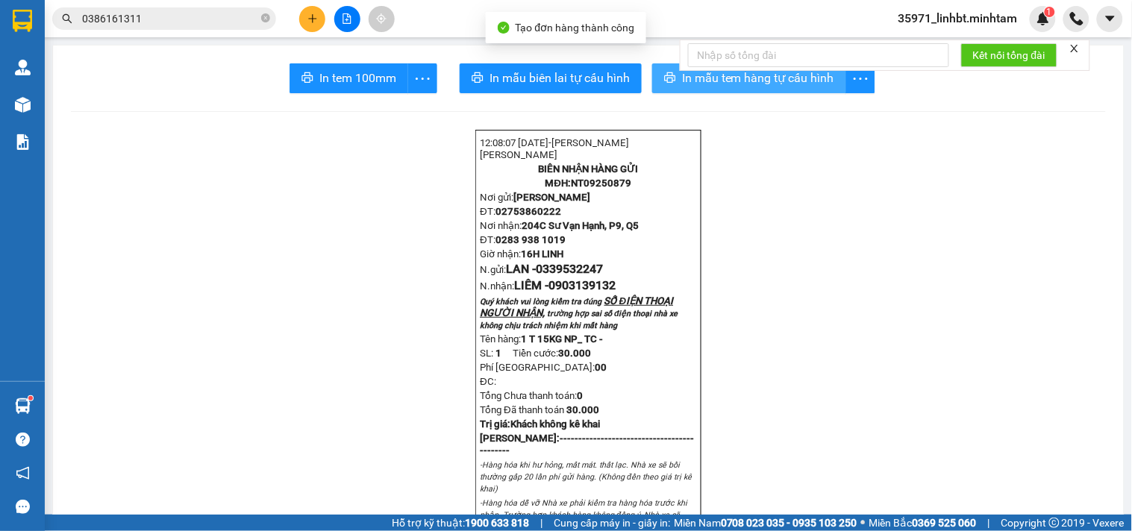
click at [689, 79] on span "In mẫu tem hàng tự cấu hình" at bounding box center [758, 78] width 152 height 19
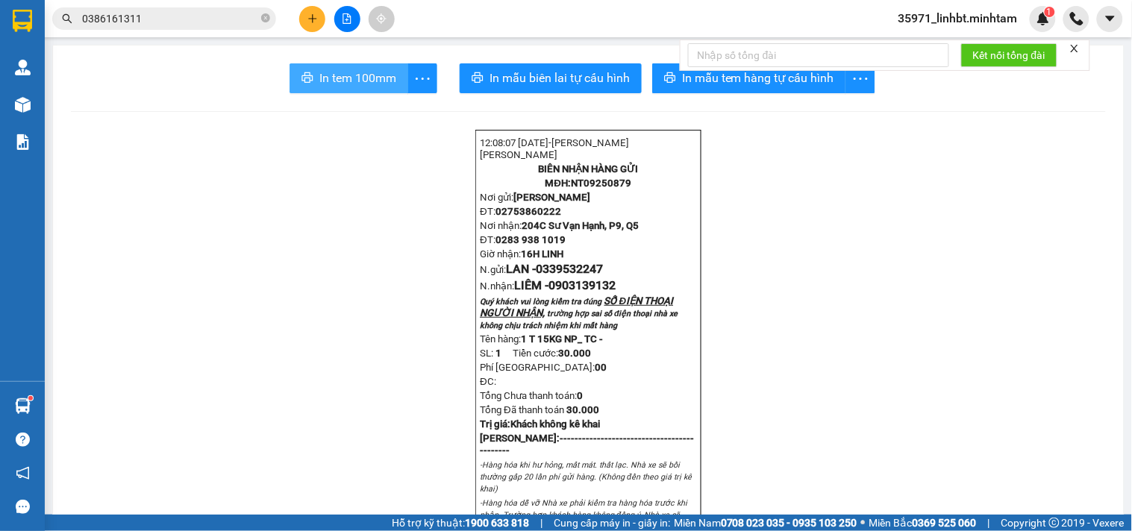
click at [311, 77] on icon "printer" at bounding box center [308, 78] width 12 height 12
click at [123, 17] on input "0386161311" at bounding box center [170, 18] width 176 height 16
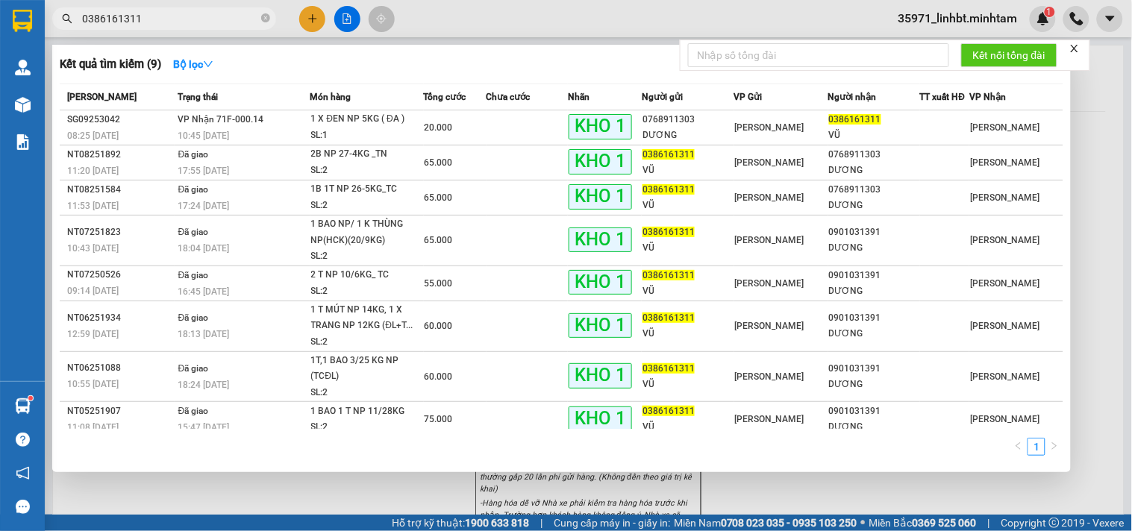
click at [123, 17] on input "0386161311" at bounding box center [170, 18] width 176 height 16
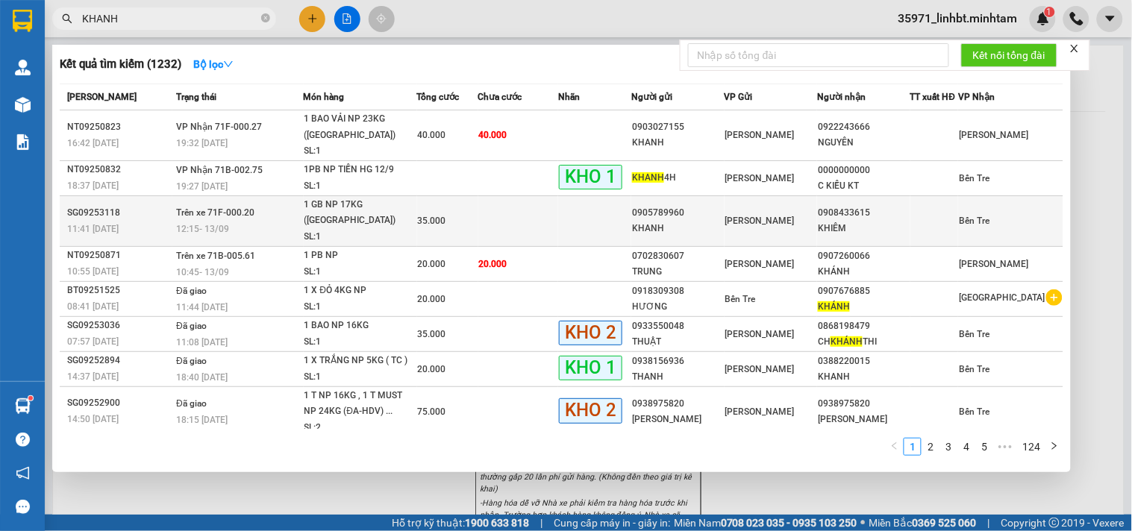
scroll to position [84, 0]
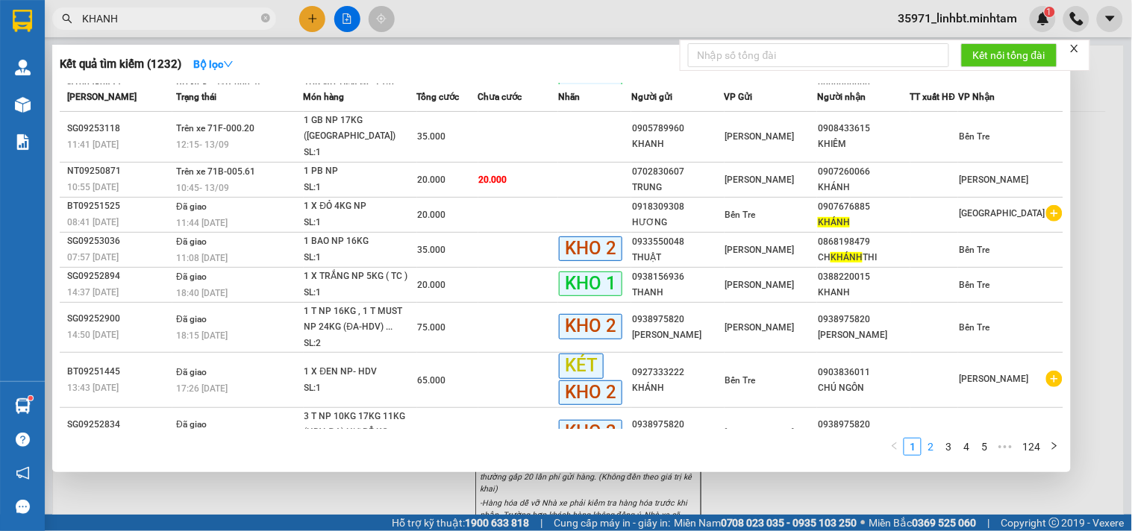
click at [935, 446] on link "2" at bounding box center [930, 447] width 16 height 16
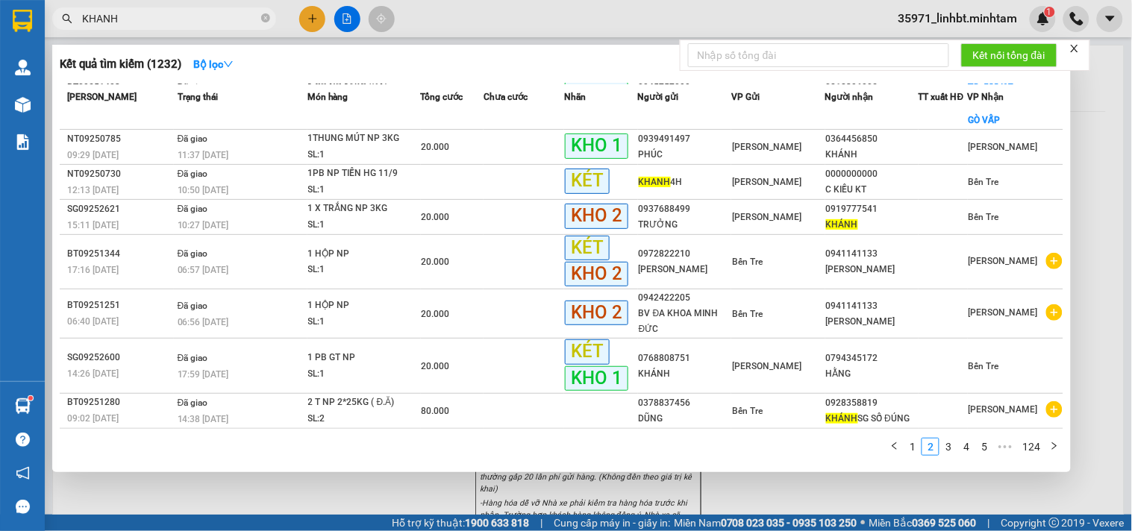
scroll to position [0, 0]
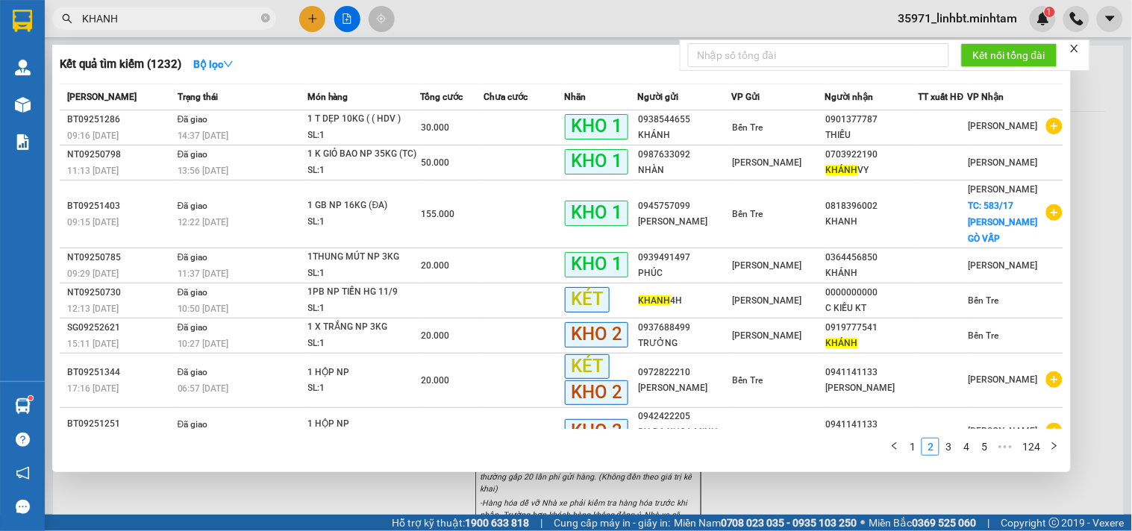
click at [129, 19] on input "KHANH" at bounding box center [170, 18] width 176 height 16
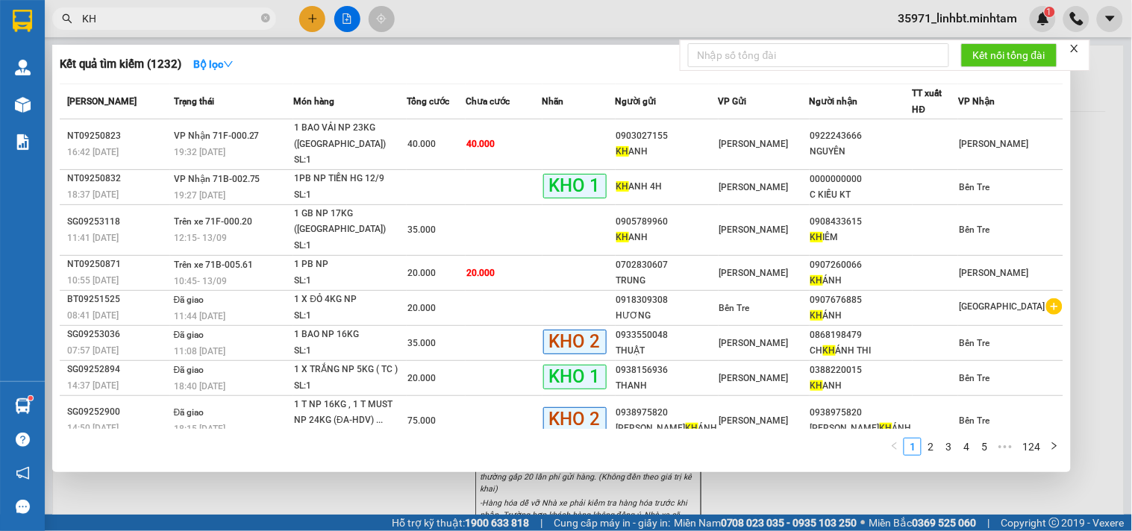
type input "K"
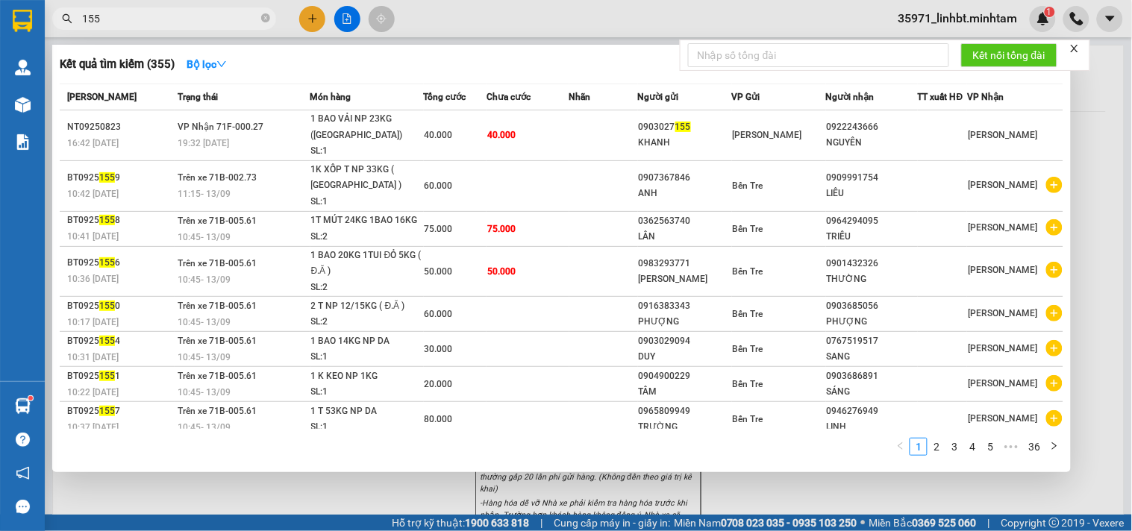
type input "155"
click at [314, 19] on div at bounding box center [566, 265] width 1132 height 531
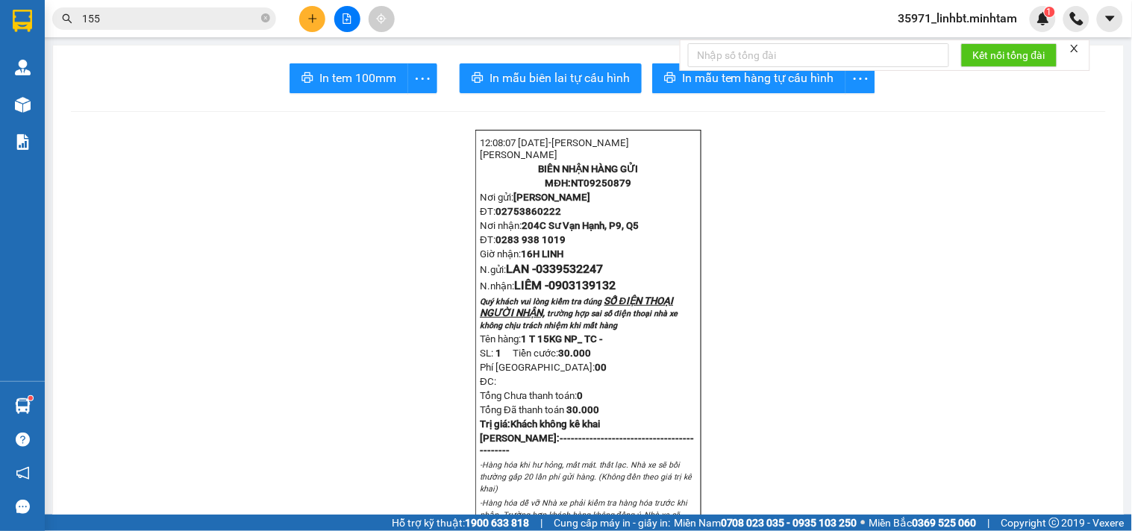
click at [307, 8] on button at bounding box center [312, 19] width 26 height 26
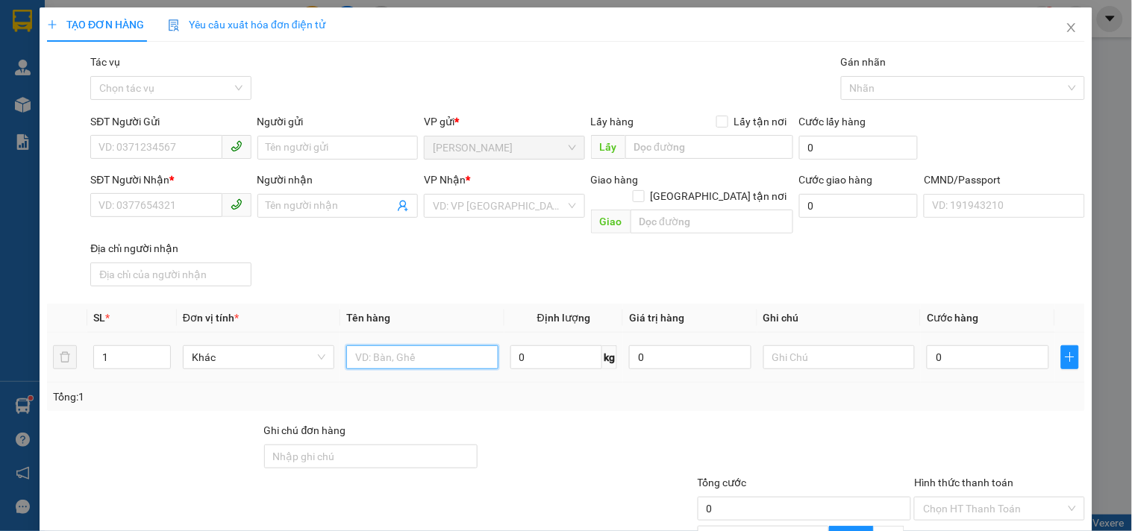
click at [413, 346] on input "text" at bounding box center [421, 358] width 151 height 24
type input "1 T MÚT NP 24KG_ HDV"
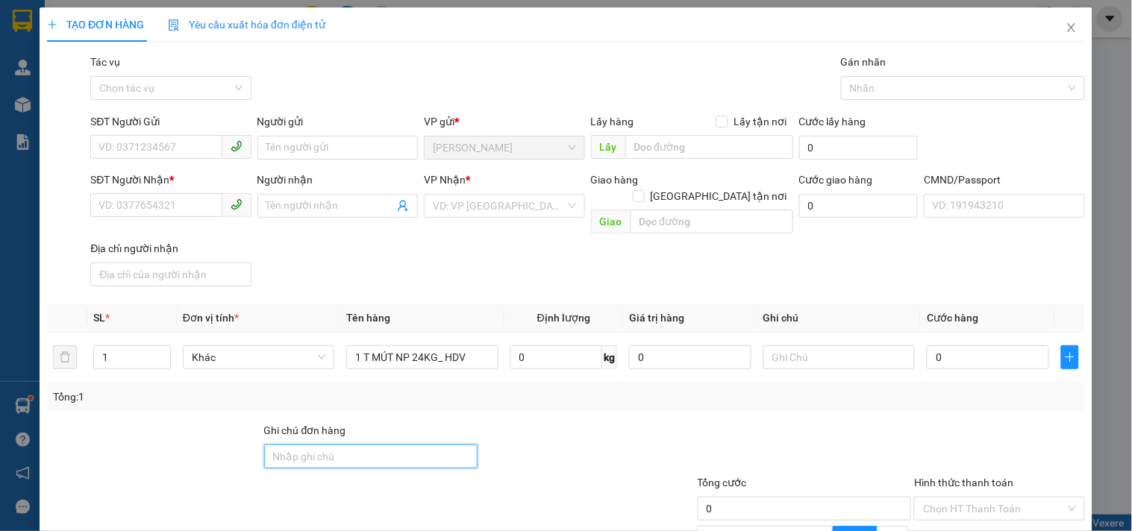
click at [371, 445] on input "Ghi chú đơn hàng" at bounding box center [371, 457] width 214 height 24
type input "HƯ BỂ K ĐỀN"
click at [563, 422] on div at bounding box center [587, 448] width 217 height 52
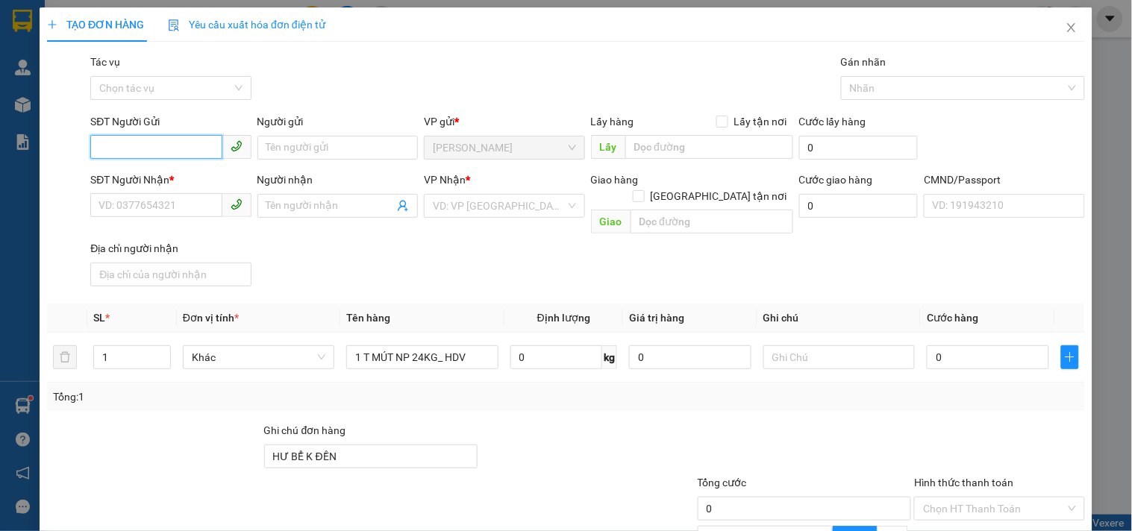
click at [107, 140] on input "SĐT Người Gửi" at bounding box center [155, 147] width 131 height 24
type input "0898483464"
click at [328, 149] on input "Người gửi" at bounding box center [337, 148] width 160 height 24
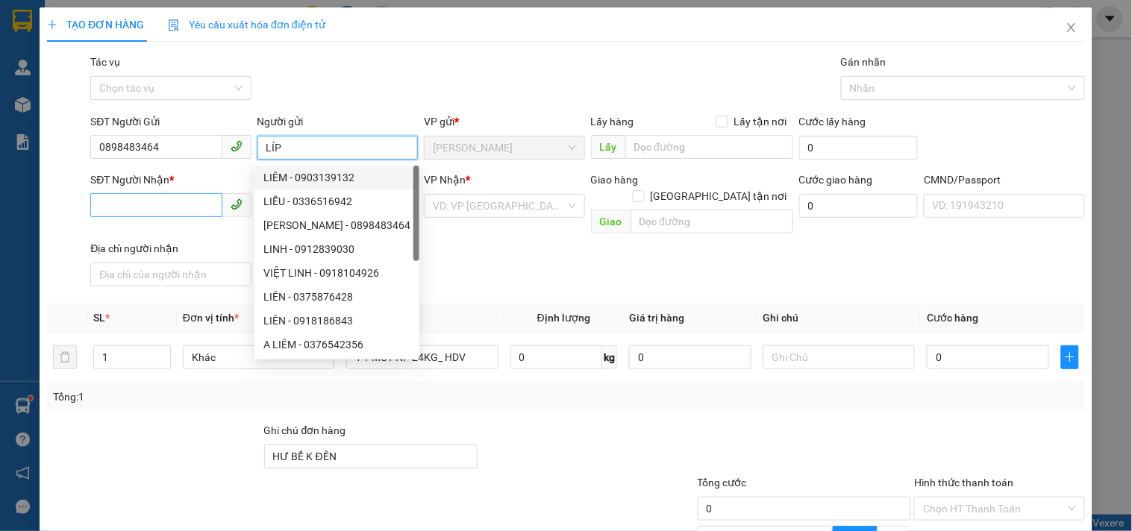
type input "LÍP"
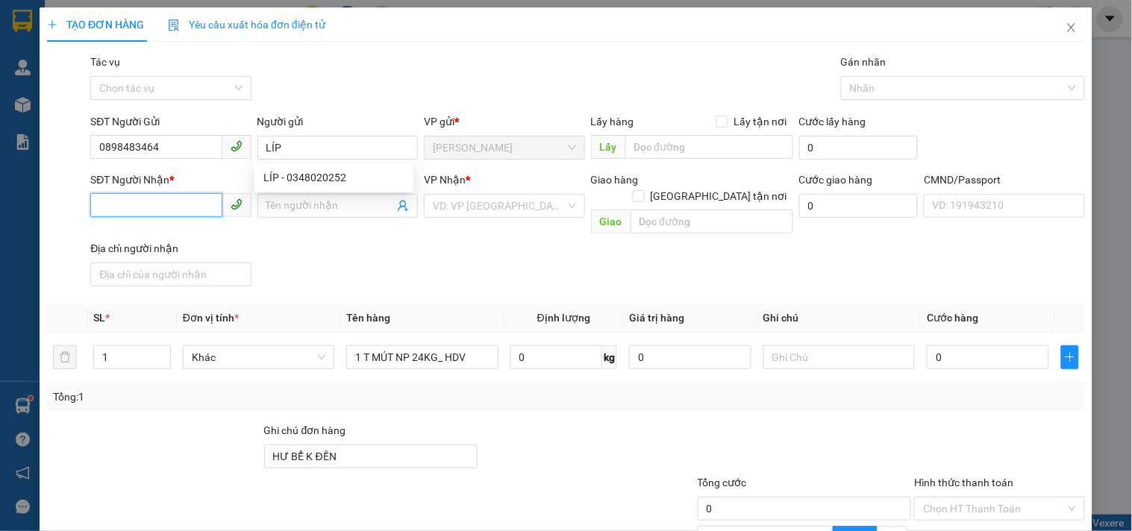
click at [128, 200] on input "SĐT Người Nhận *" at bounding box center [155, 205] width 131 height 24
type input "0919563838"
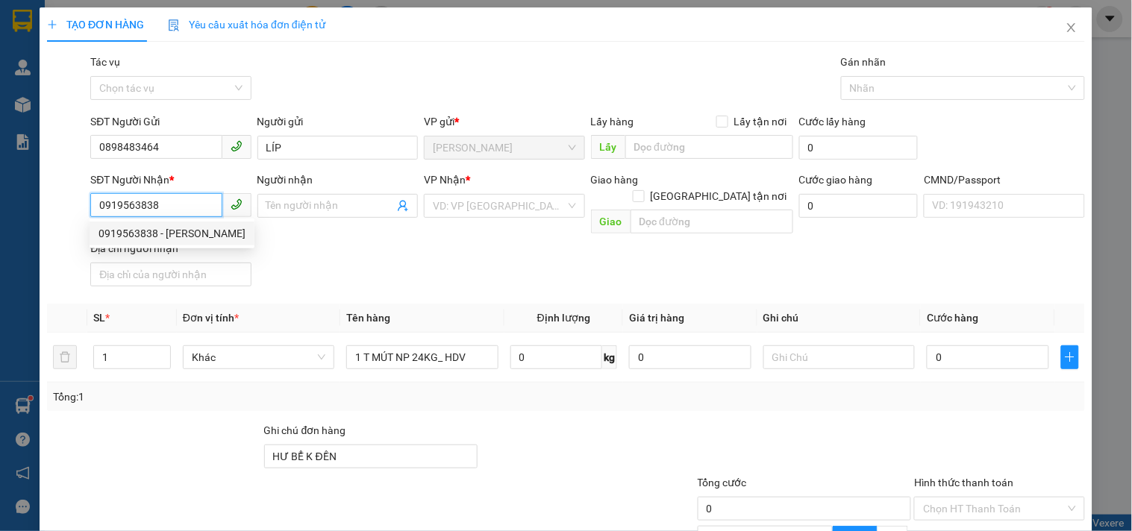
click at [144, 230] on div "0919563838 - [PERSON_NAME]" at bounding box center [172, 233] width 147 height 16
type input "HOÀNG"
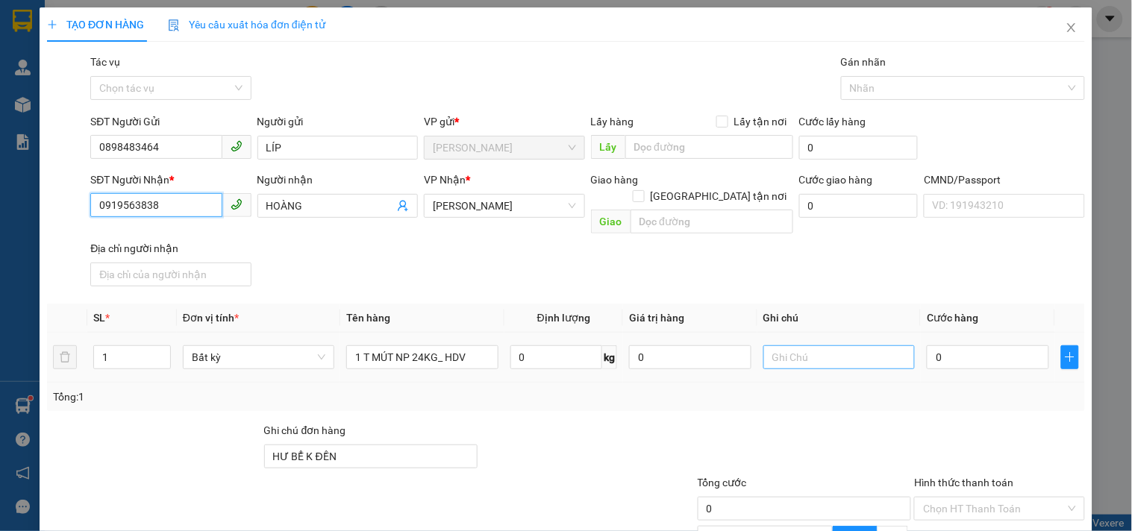
type input "0919563838"
click at [845, 346] on input "text" at bounding box center [838, 358] width 151 height 24
type input "17H LINH"
click at [956, 346] on input "0" at bounding box center [988, 358] width 122 height 24
type input "004"
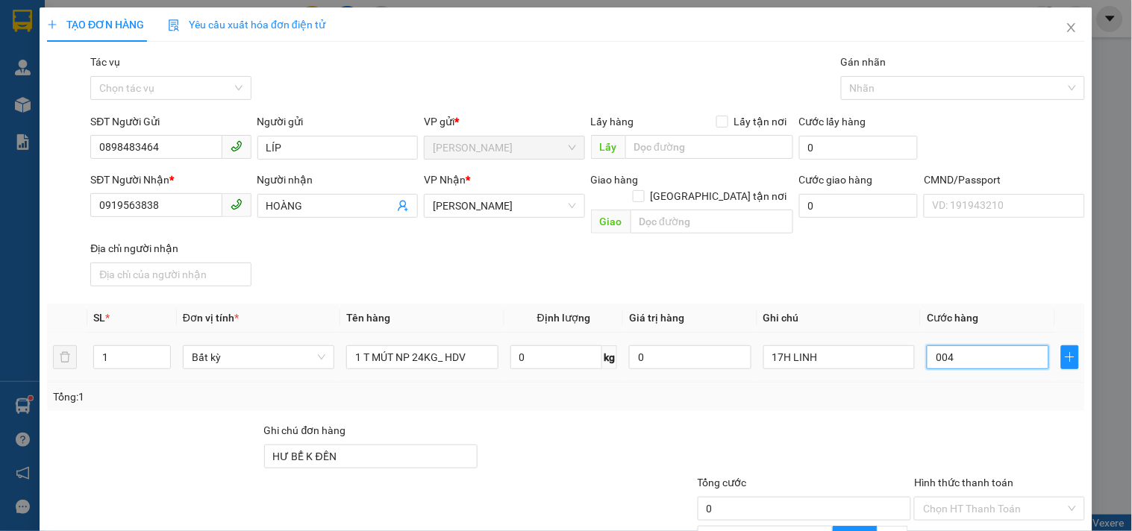
type input "4"
type input "0.040"
type input "40"
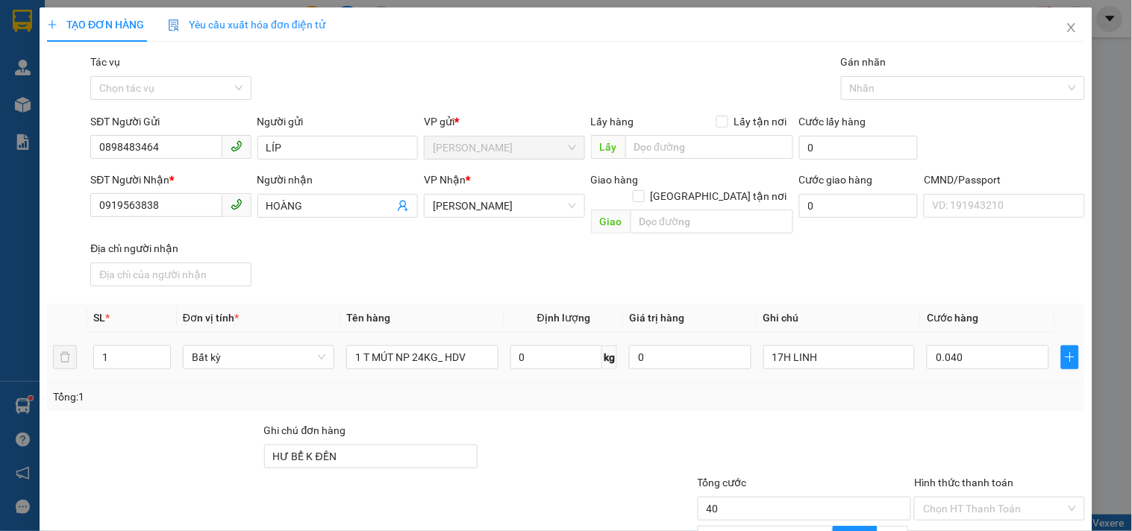
click at [899, 389] on div "Tổng: 1" at bounding box center [566, 397] width 1026 height 16
type input "40.000"
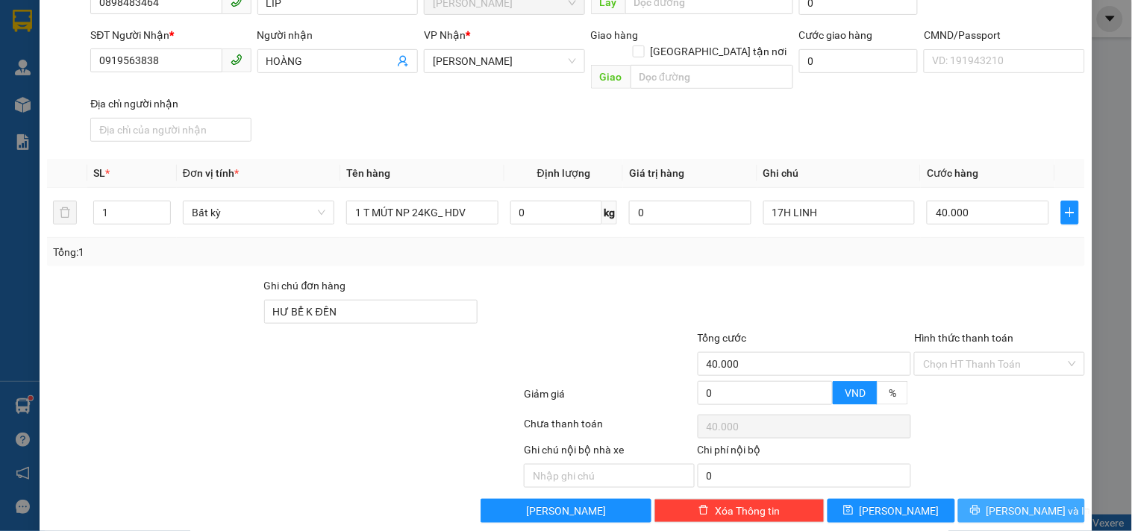
click at [1000, 503] on span "[PERSON_NAME] và In" at bounding box center [1039, 511] width 104 height 16
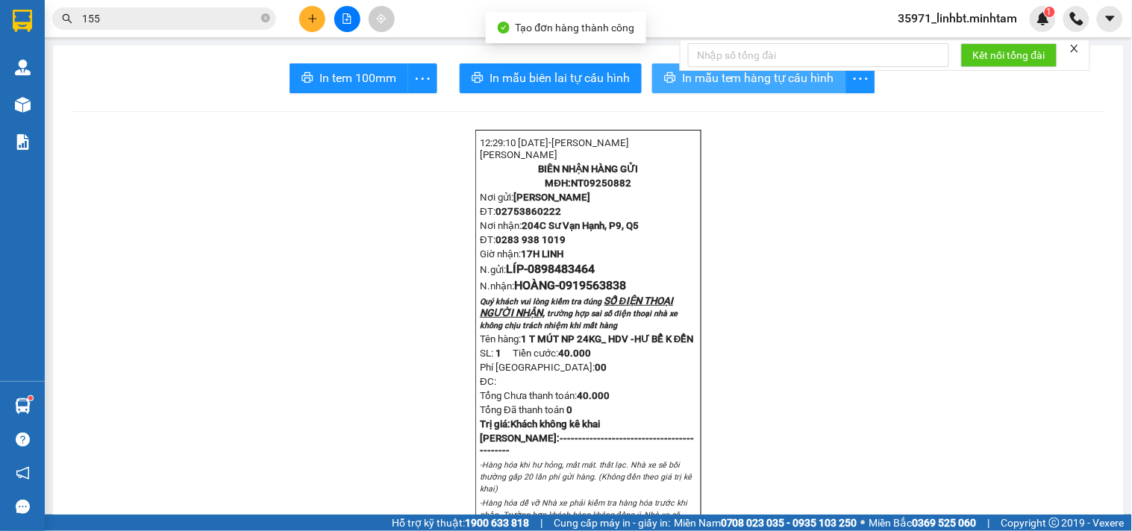
click at [665, 71] on button "In mẫu tem hàng tự cấu hình" at bounding box center [749, 78] width 194 height 30
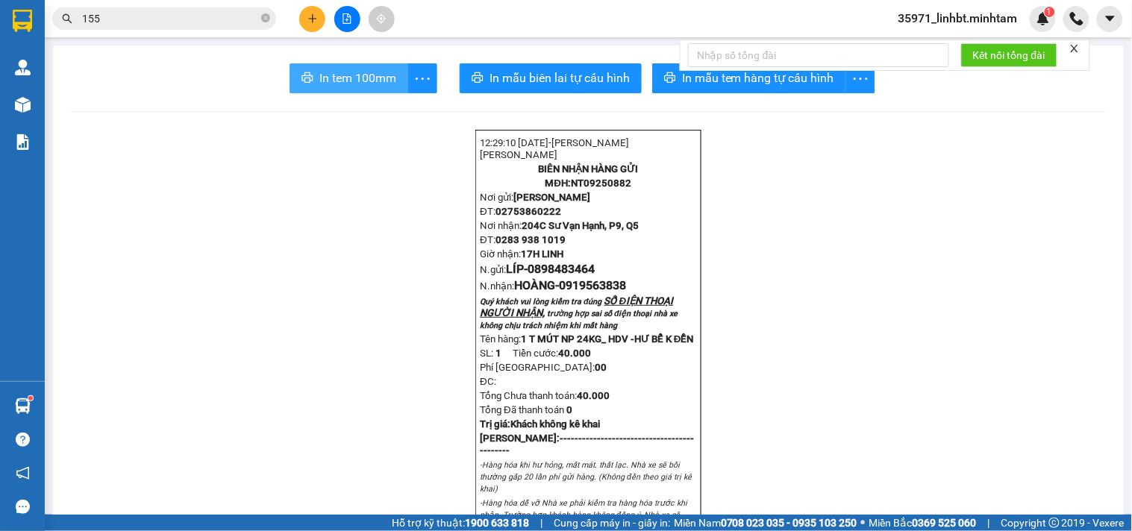
click at [330, 77] on span "In tem 100mm" at bounding box center [357, 78] width 77 height 19
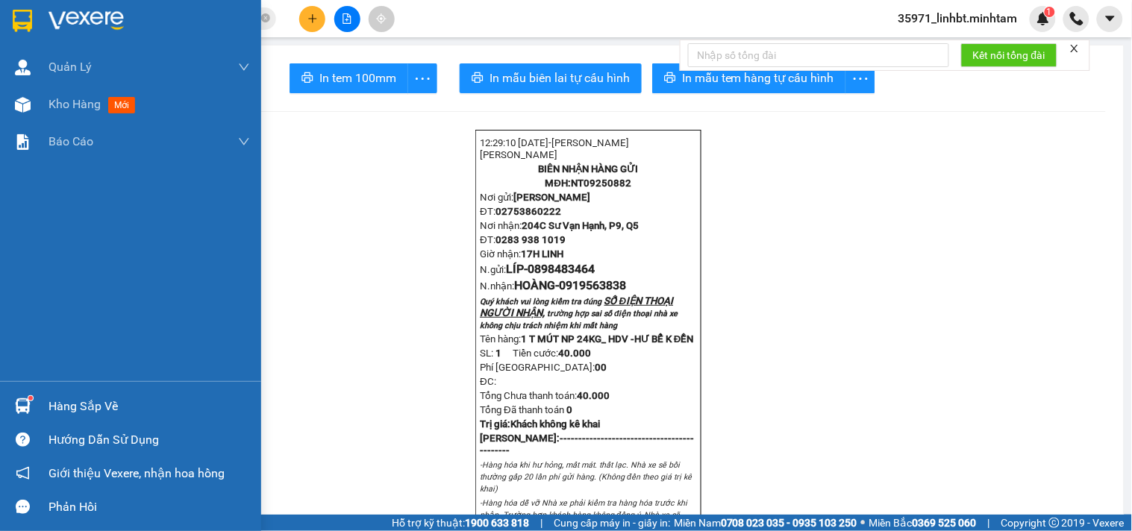
click at [105, 411] on div "Hàng sắp về" at bounding box center [150, 407] width 202 height 22
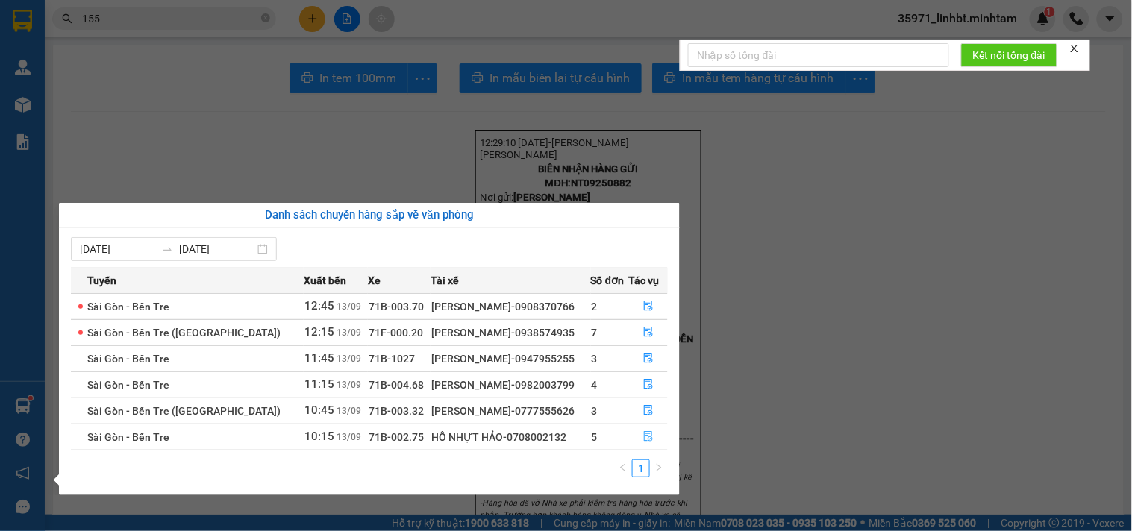
click at [643, 431] on icon "file-done" at bounding box center [648, 436] width 10 height 10
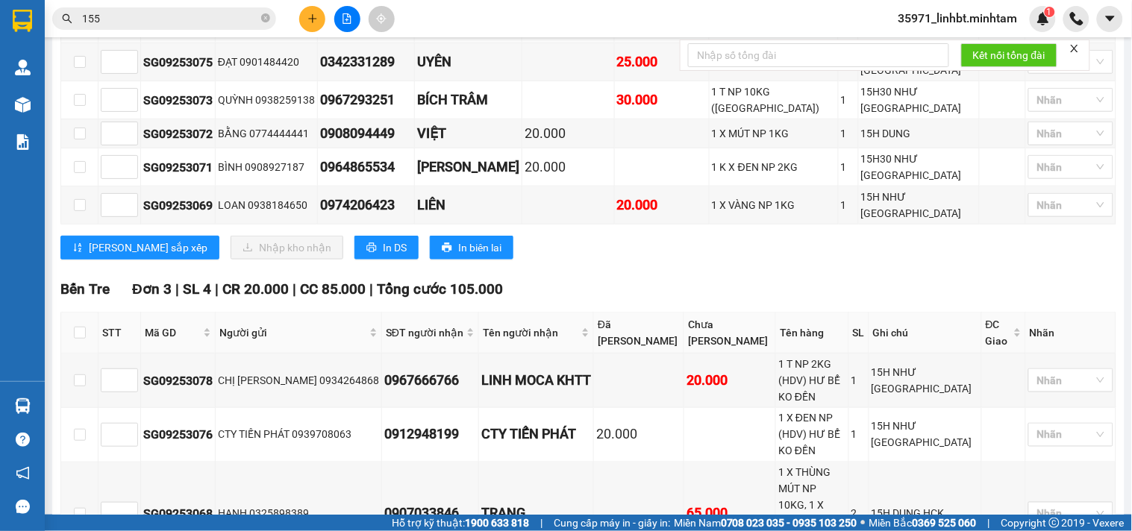
scroll to position [172, 0]
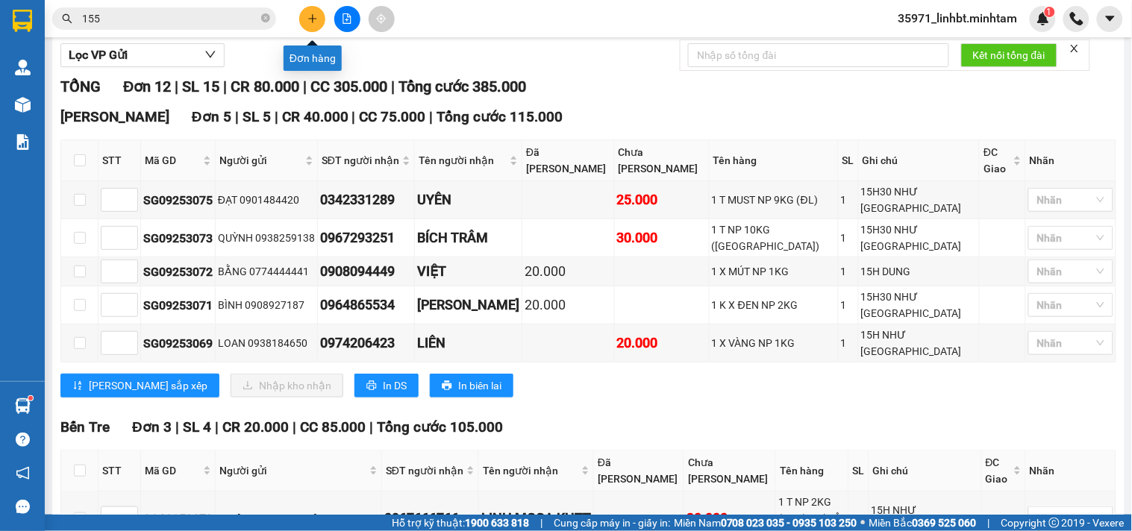
click at [313, 12] on button at bounding box center [312, 19] width 26 height 26
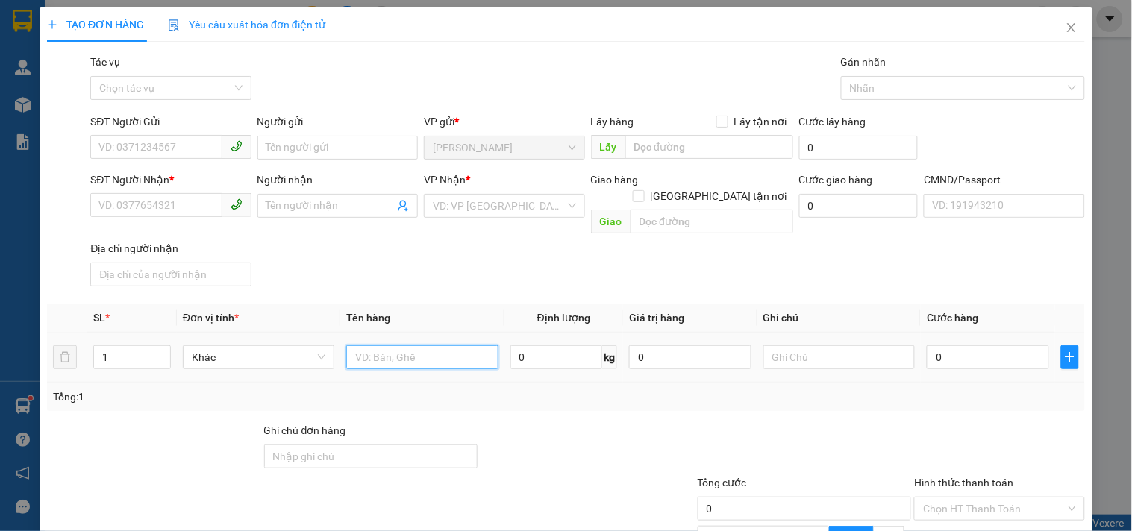
click at [400, 346] on input "text" at bounding box center [421, 358] width 151 height 24
type input "1 T NP 24KG_ TC"
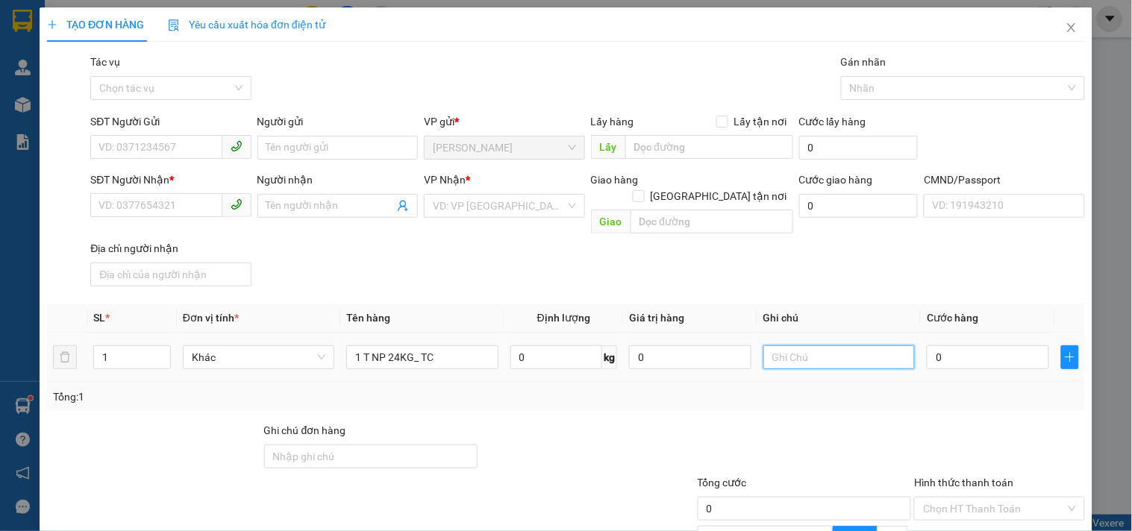
click at [824, 346] on input "text" at bounding box center [838, 358] width 151 height 24
click at [139, 145] on input "SĐT Người Gửi" at bounding box center [155, 147] width 131 height 24
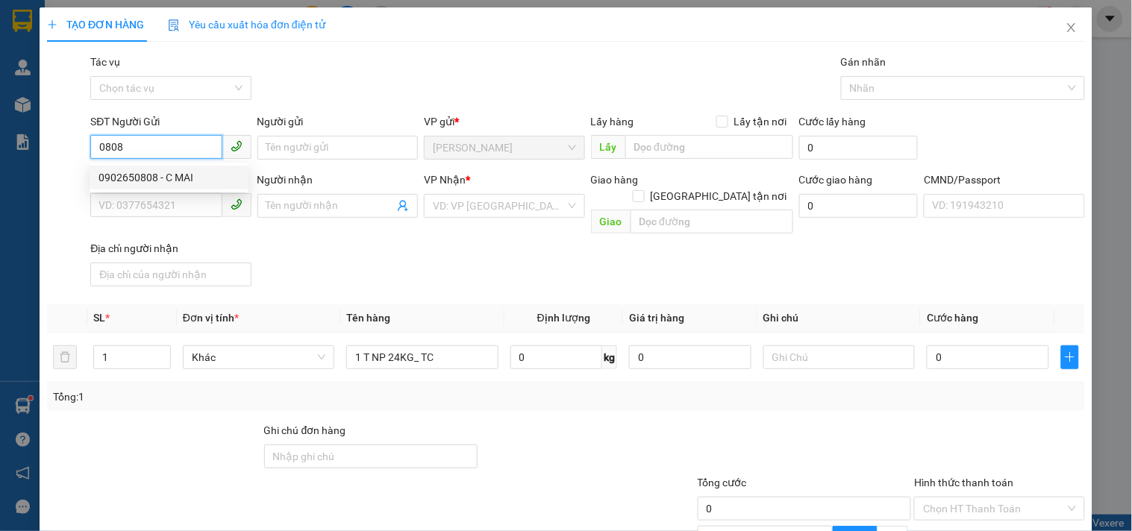
click at [137, 184] on div "0902650808 - C MAI" at bounding box center [169, 177] width 141 height 16
type input "0902650808"
type input "C MAI"
type input "0909316060"
type input "TÚ"
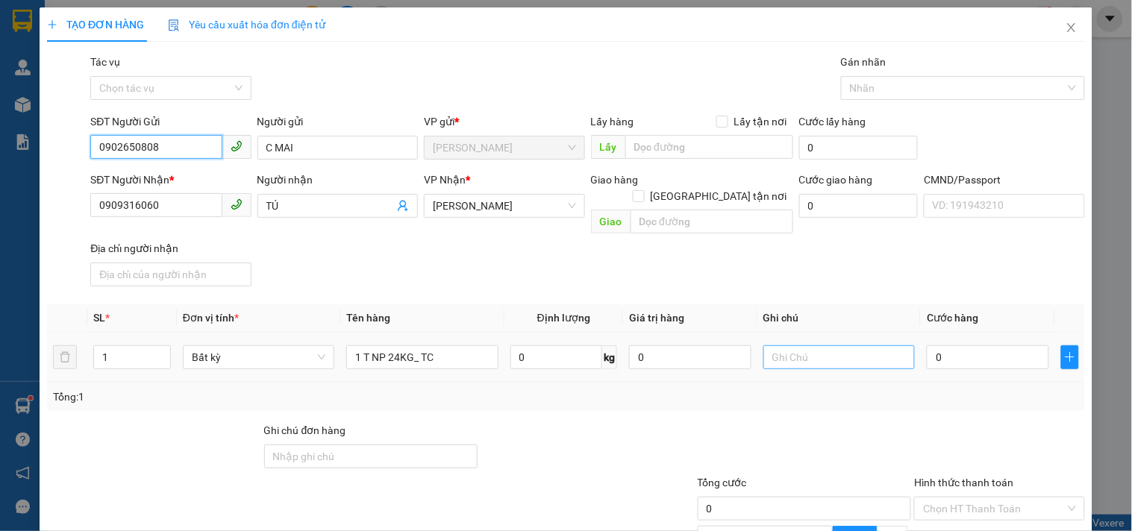
type input "0902650808"
click at [816, 346] on input "text" at bounding box center [838, 358] width 151 height 24
type input "17H LINH"
click at [978, 343] on div "0" at bounding box center [988, 358] width 122 height 30
click at [973, 346] on input "0" at bounding box center [988, 358] width 122 height 24
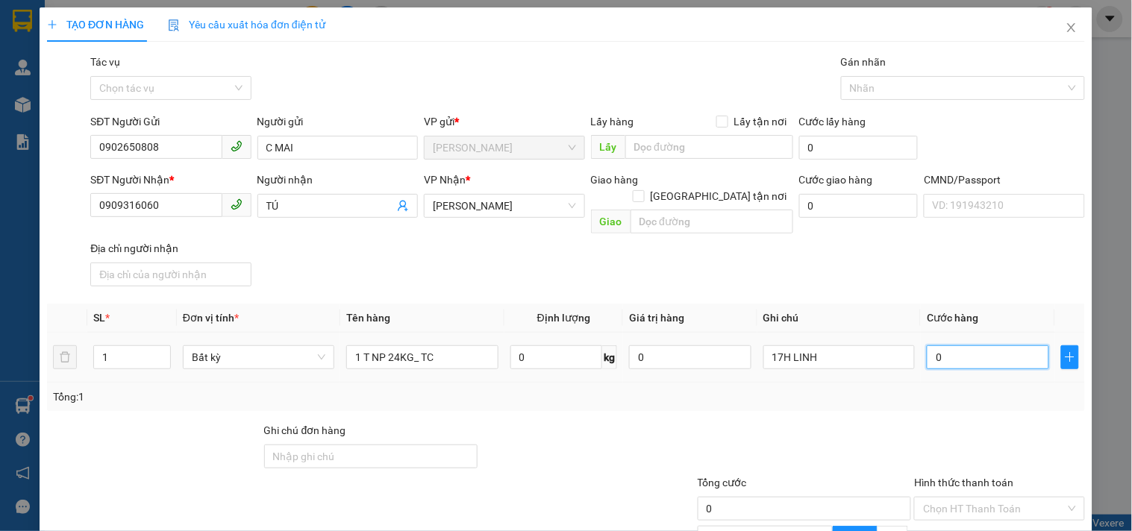
type input "4"
type input "40"
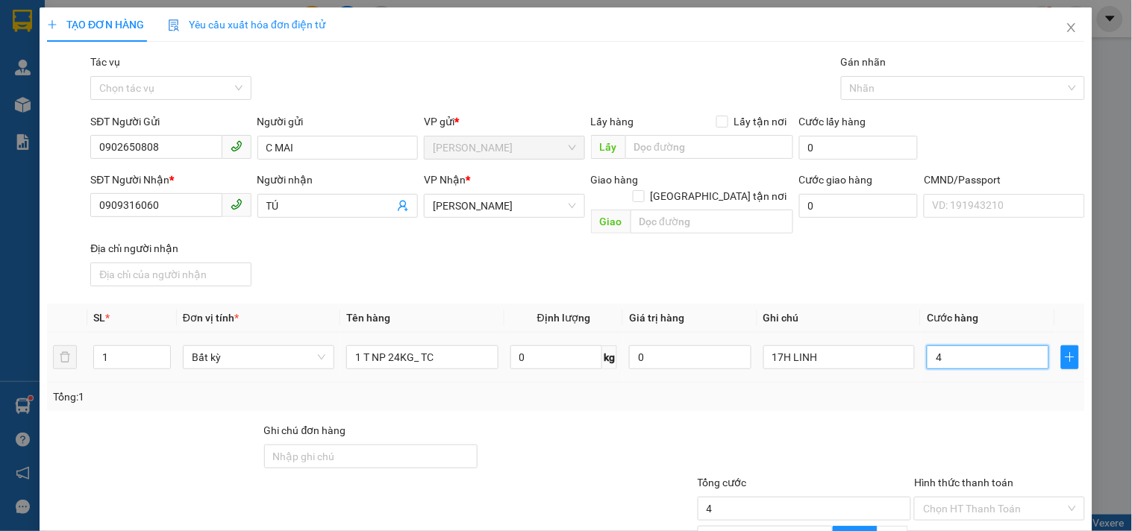
type input "40"
type input "40.000"
click at [807, 392] on div "Tổng: 1" at bounding box center [566, 397] width 1038 height 28
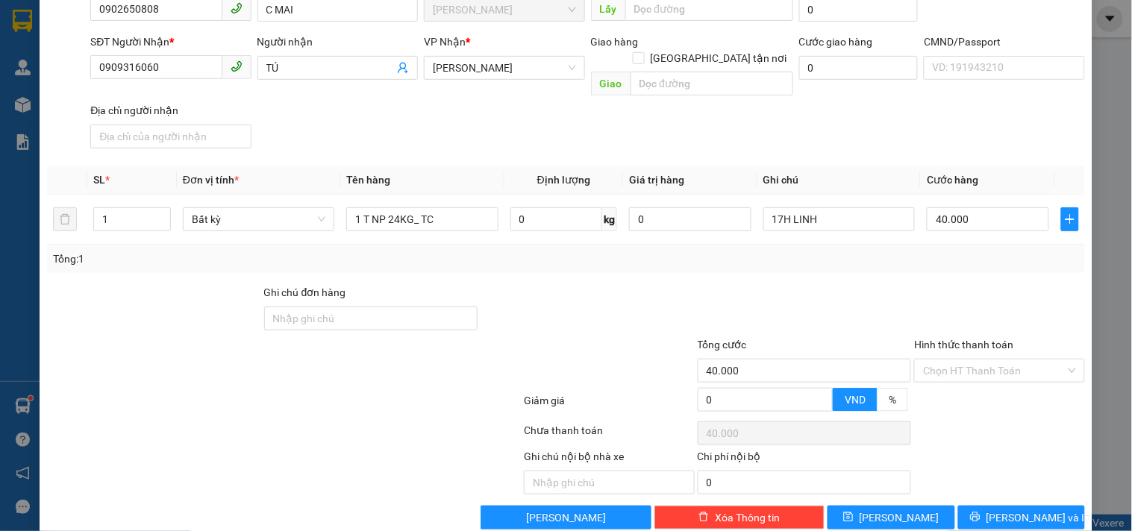
scroll to position [145, 0]
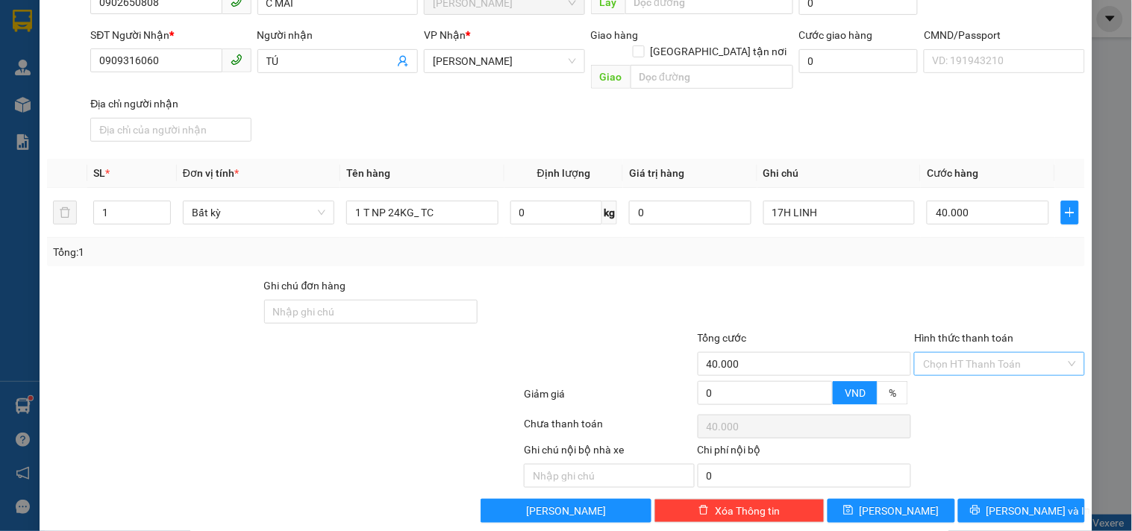
click at [1005, 353] on input "Hình thức thanh toán" at bounding box center [994, 364] width 142 height 22
click at [920, 379] on div "Tại văn phòng" at bounding box center [990, 375] width 151 height 16
type input "0"
click at [831, 286] on div at bounding box center [804, 304] width 217 height 52
click at [1025, 503] on span "[PERSON_NAME] và In" at bounding box center [1039, 511] width 104 height 16
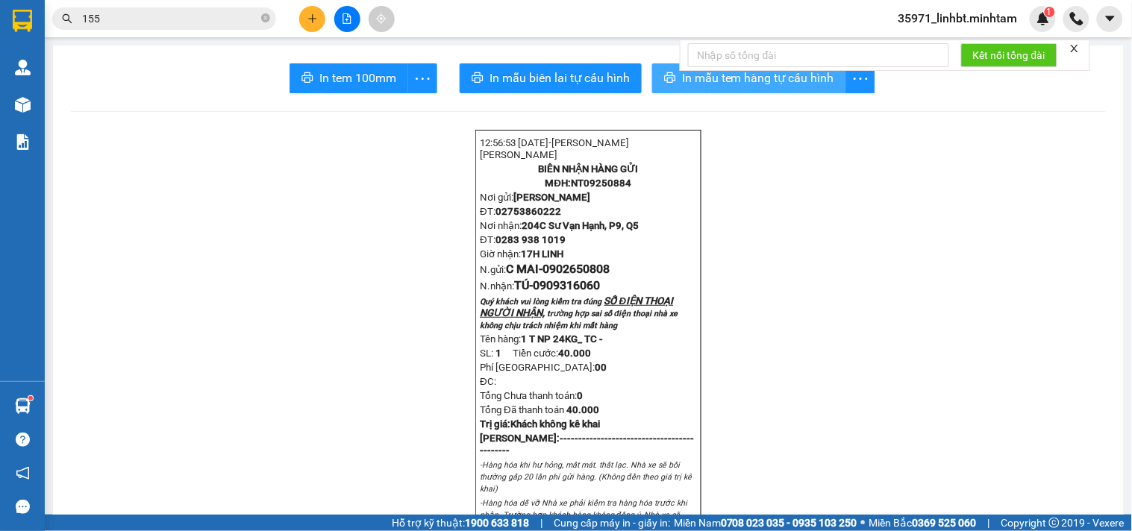
click at [657, 83] on button "In mẫu tem hàng tự cấu hình" at bounding box center [749, 78] width 194 height 30
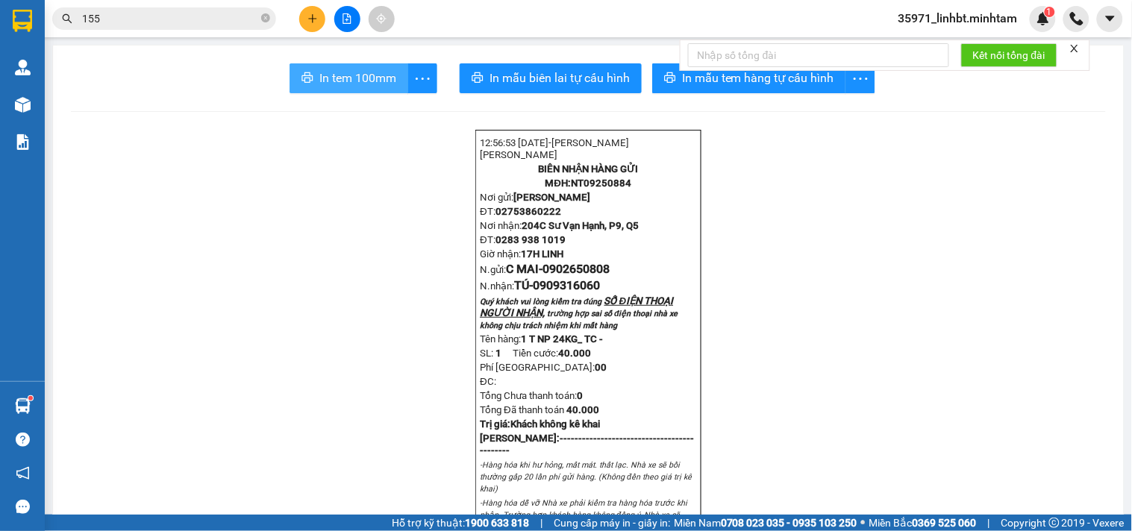
click at [369, 78] on span "In tem 100mm" at bounding box center [357, 78] width 77 height 19
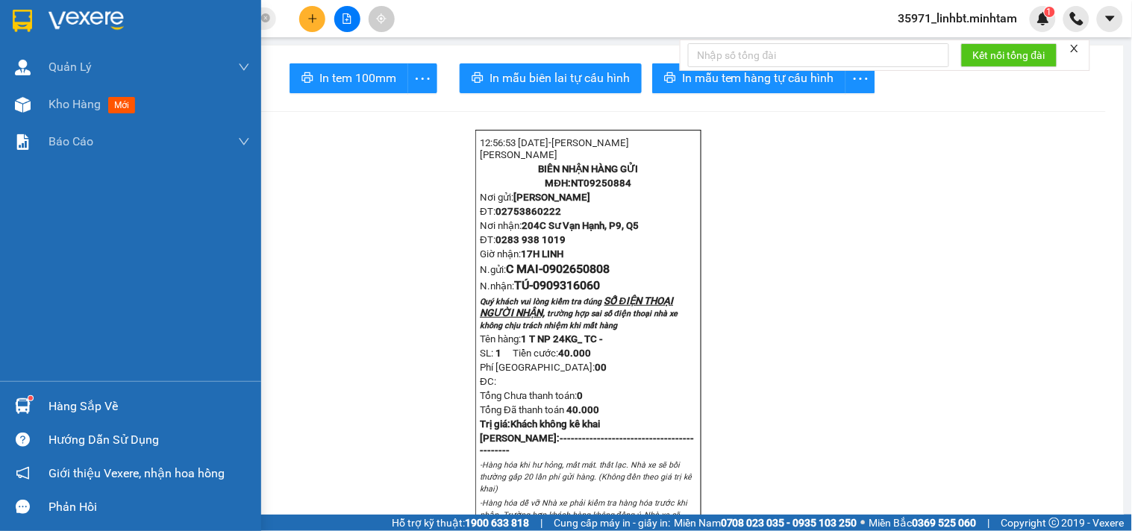
click at [35, 404] on div "Hàng sắp về" at bounding box center [130, 407] width 261 height 34
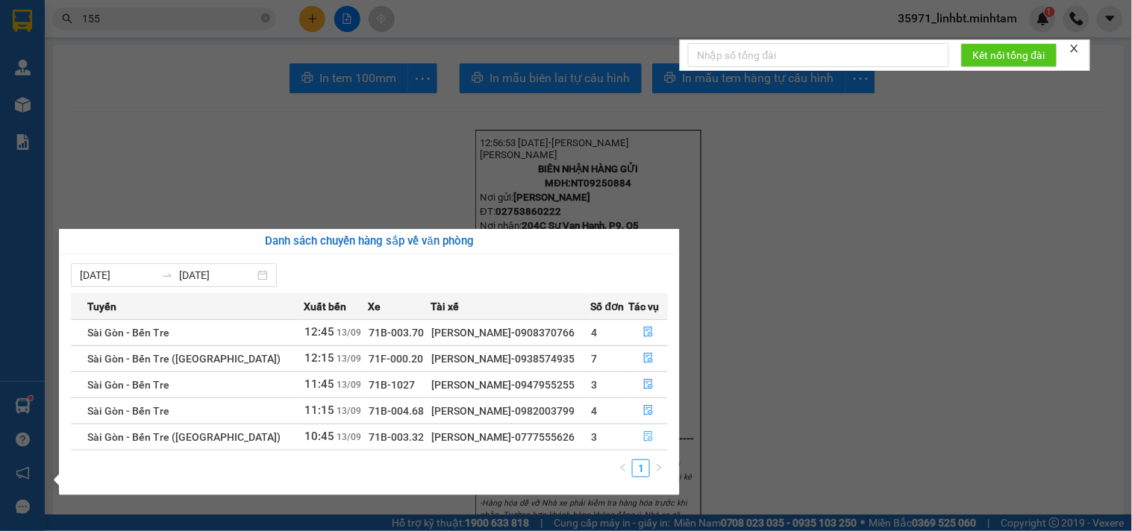
click at [643, 436] on icon "file-done" at bounding box center [648, 436] width 10 height 10
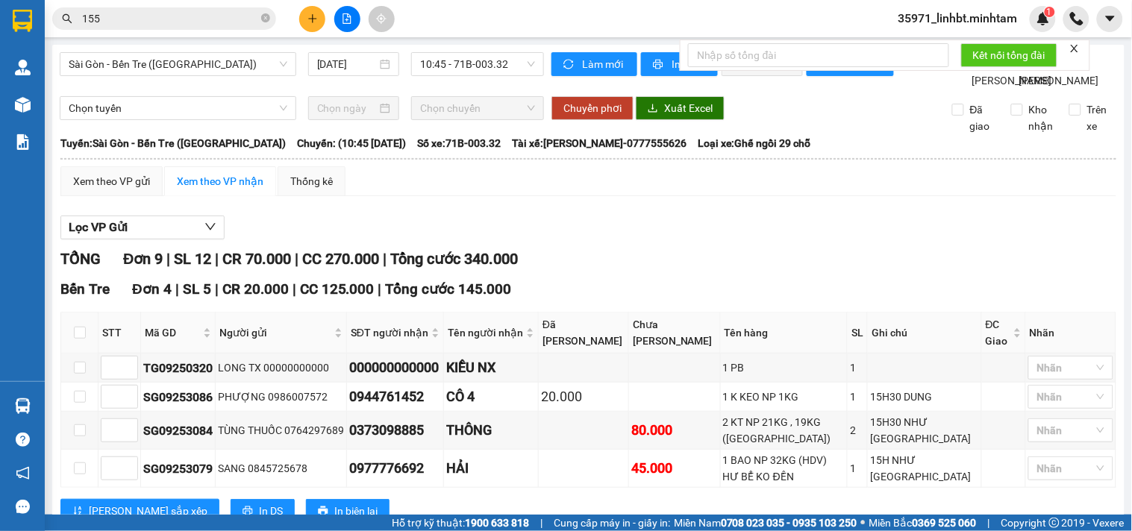
scroll to position [414, 0]
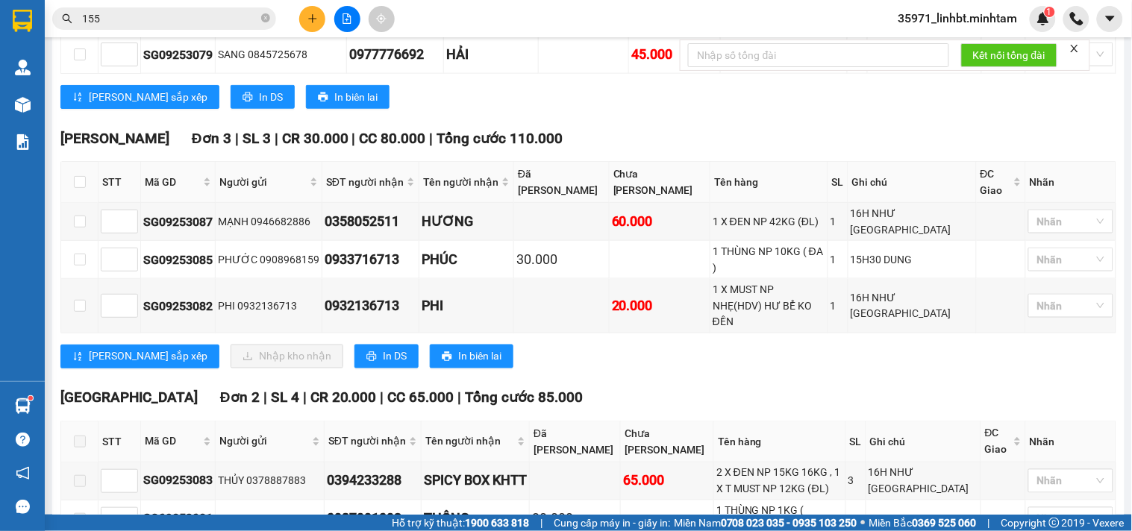
click at [308, 10] on button at bounding box center [312, 19] width 26 height 26
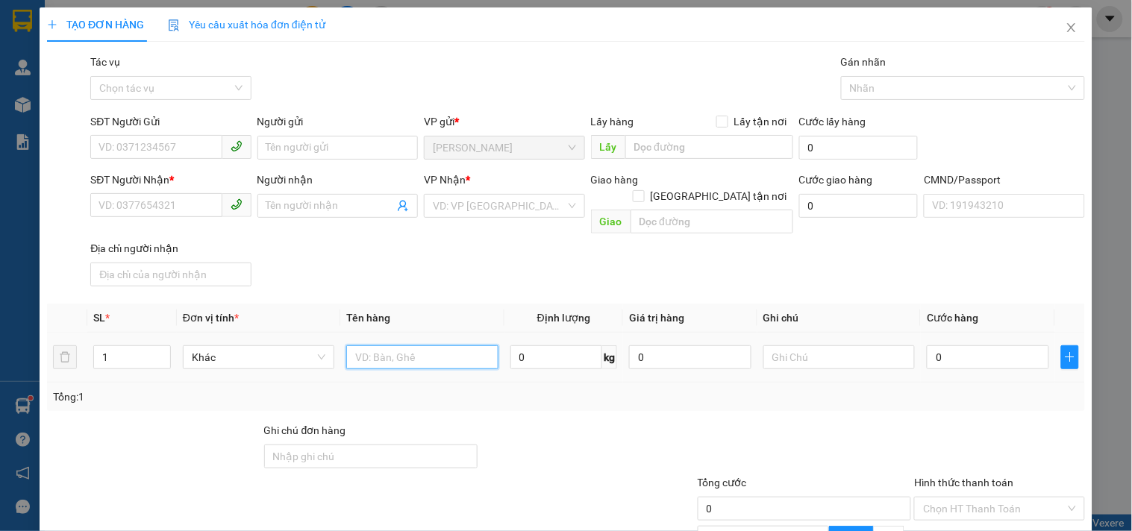
click at [374, 349] on input "text" at bounding box center [421, 358] width 151 height 24
type input "1 T NP 7KG_ ĐA"
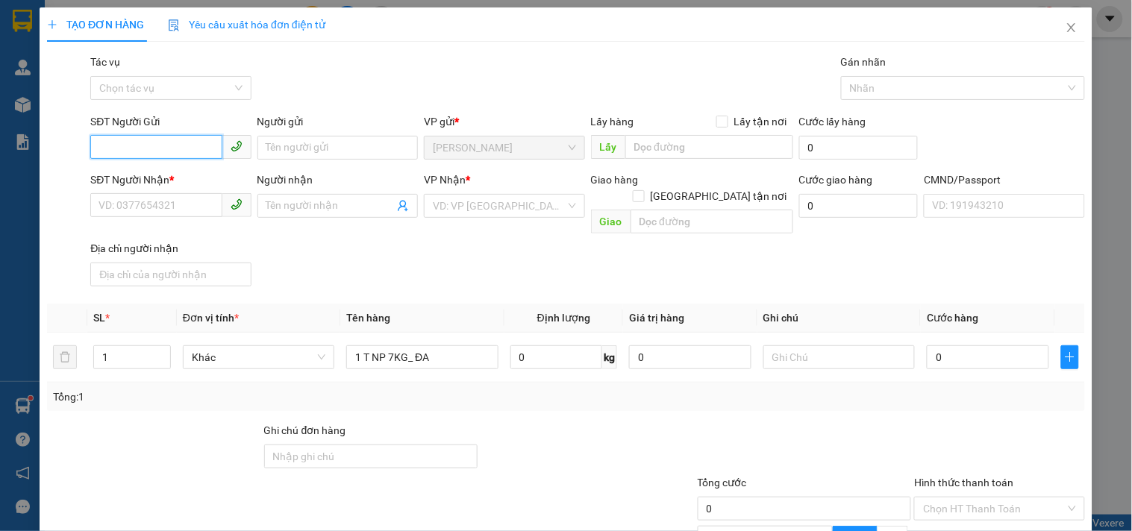
click at [179, 146] on input "SĐT Người Gửi" at bounding box center [155, 147] width 131 height 24
type input "0834599118"
click at [333, 142] on input "Người gửi" at bounding box center [337, 148] width 160 height 24
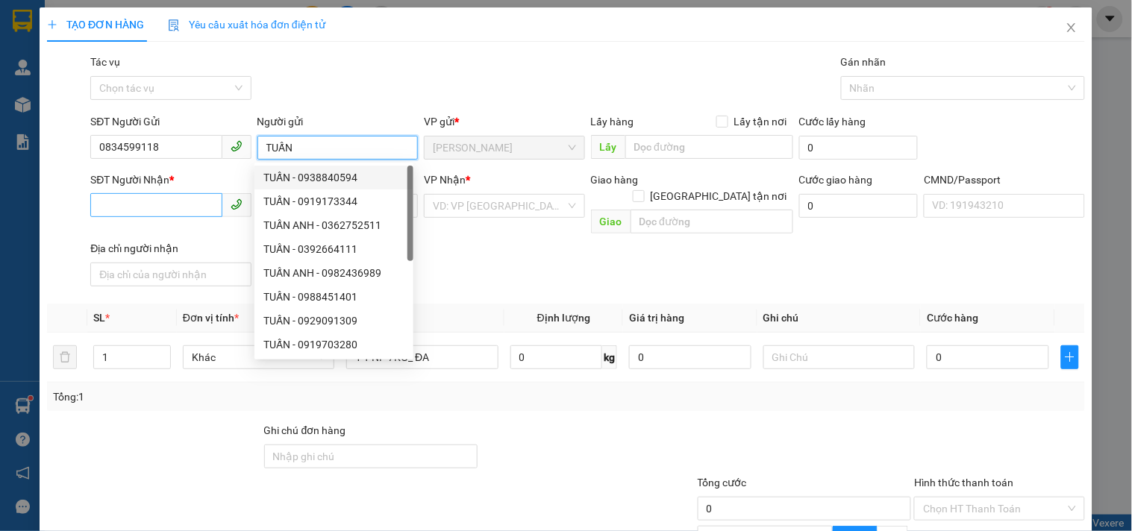
type input "TUẤN"
click at [110, 196] on input "SĐT Người Nhận *" at bounding box center [155, 205] width 131 height 24
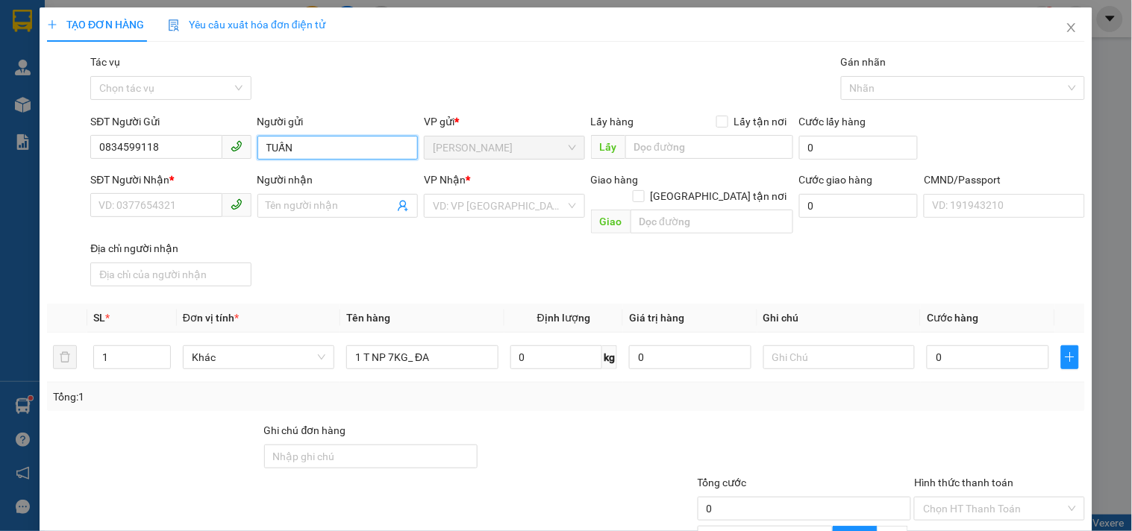
click at [304, 149] on input "TUẤN" at bounding box center [337, 148] width 160 height 24
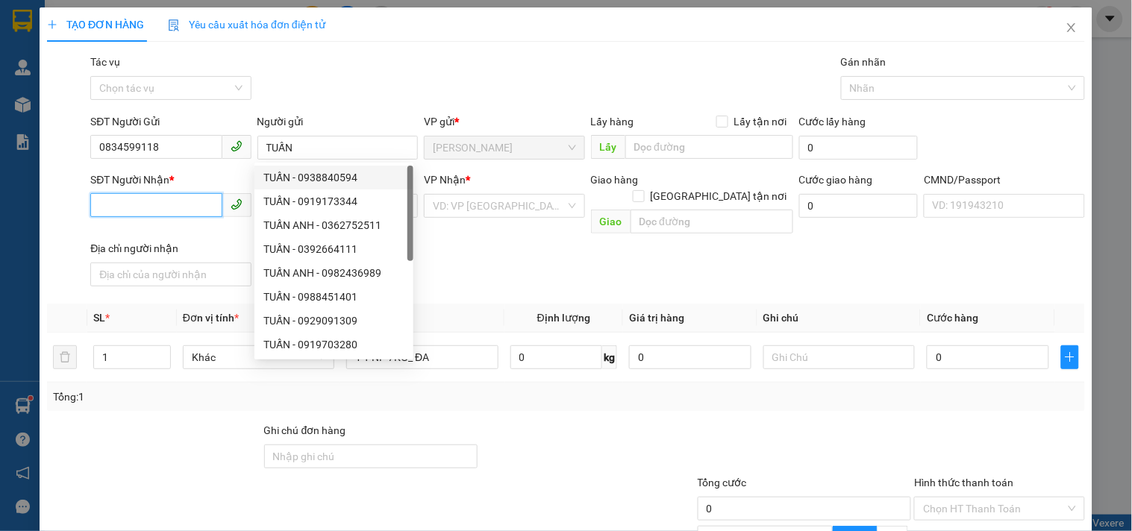
click at [116, 197] on input "SĐT Người Nhận *" at bounding box center [155, 205] width 131 height 24
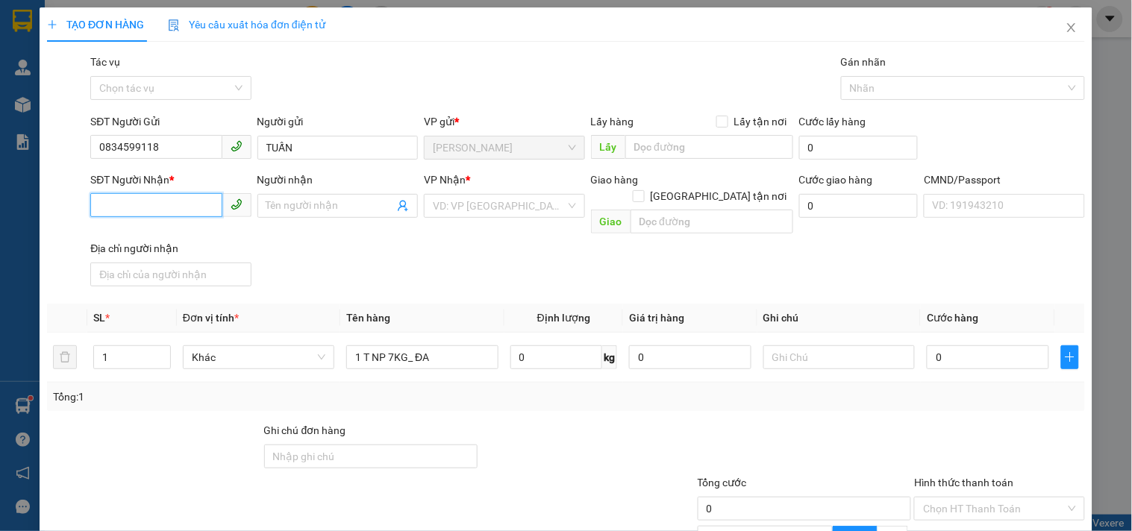
click at [116, 197] on input "SĐT Người Nhận *" at bounding box center [155, 205] width 131 height 24
click at [103, 199] on input "00942605401" at bounding box center [155, 205] width 131 height 24
type input "0942605401"
click at [330, 200] on input "Người nhận" at bounding box center [330, 206] width 128 height 16
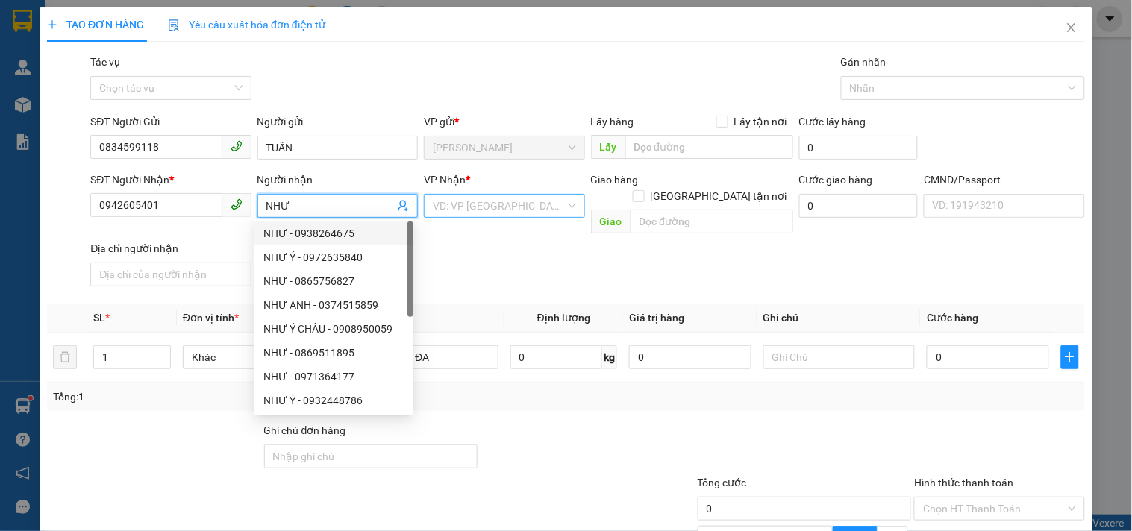
type input "NHƯ"
click at [486, 202] on input "search" at bounding box center [499, 206] width 132 height 22
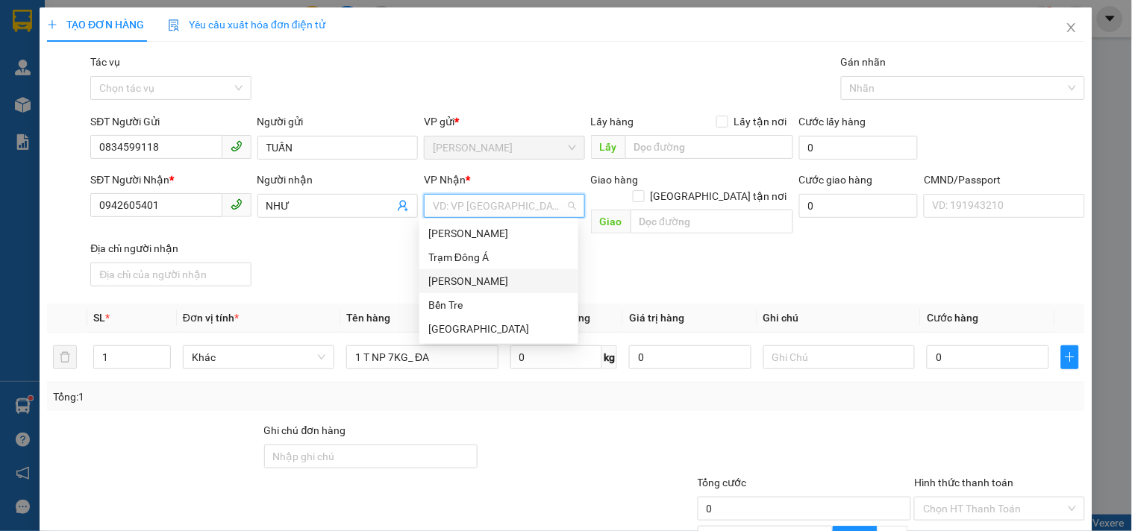
click at [470, 280] on div "[PERSON_NAME]" at bounding box center [498, 281] width 141 height 16
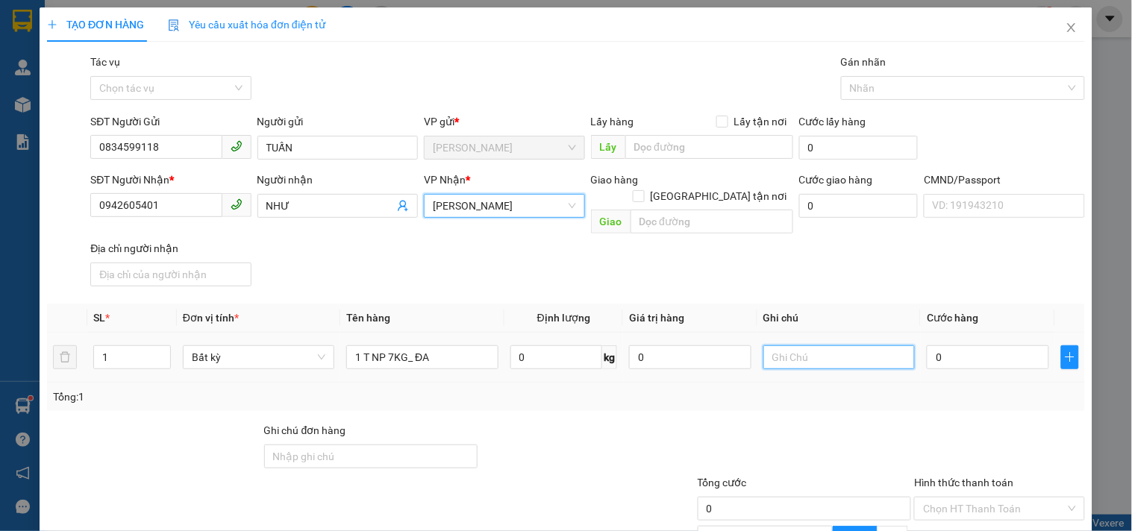
click at [856, 346] on input "text" at bounding box center [838, 358] width 151 height 24
type input "TRẠM"
click at [842, 273] on div "SĐT Người Nhận * 0942605401 Người nhận NHƯ VP Nhận * [PERSON_NAME] hàng [GEOGRA…" at bounding box center [587, 232] width 1001 height 121
click at [800, 346] on input "TRẠM" at bounding box center [838, 358] width 151 height 24
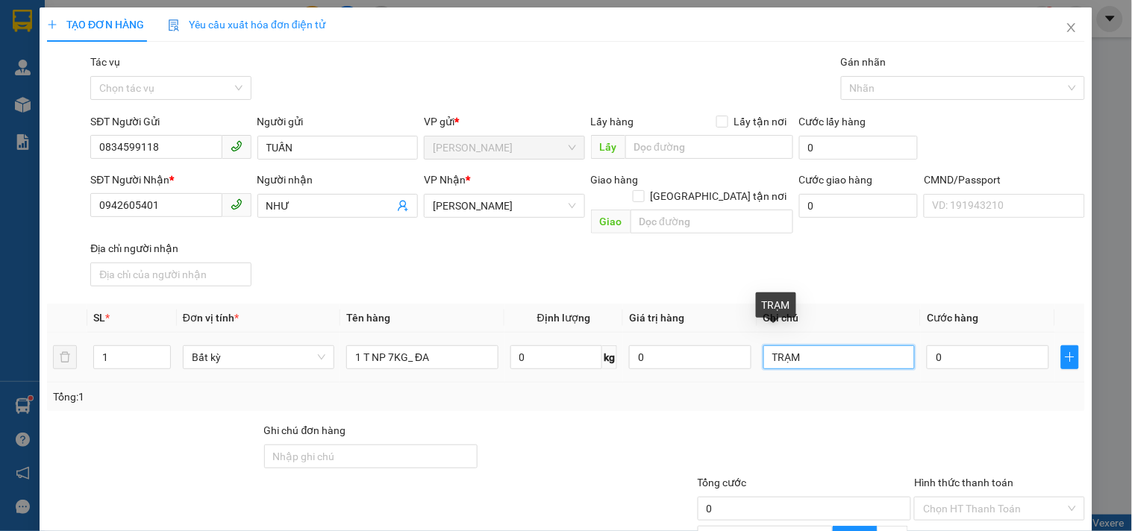
click at [800, 346] on input "TRẠM" at bounding box center [838, 358] width 151 height 24
type input "18H LINH"
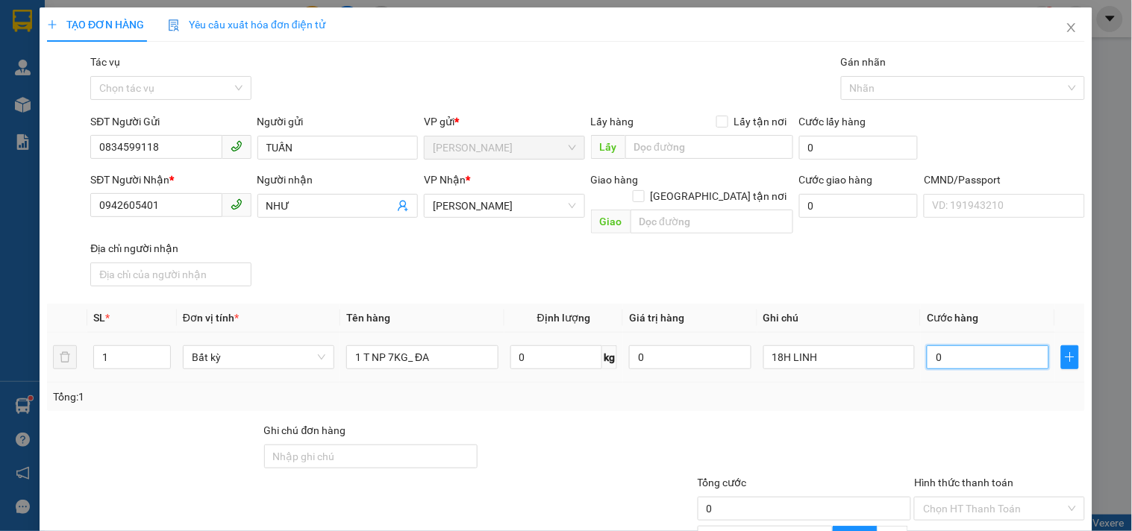
click at [960, 346] on input "0" at bounding box center [988, 358] width 122 height 24
type input "002"
type input "2"
type input "0.025"
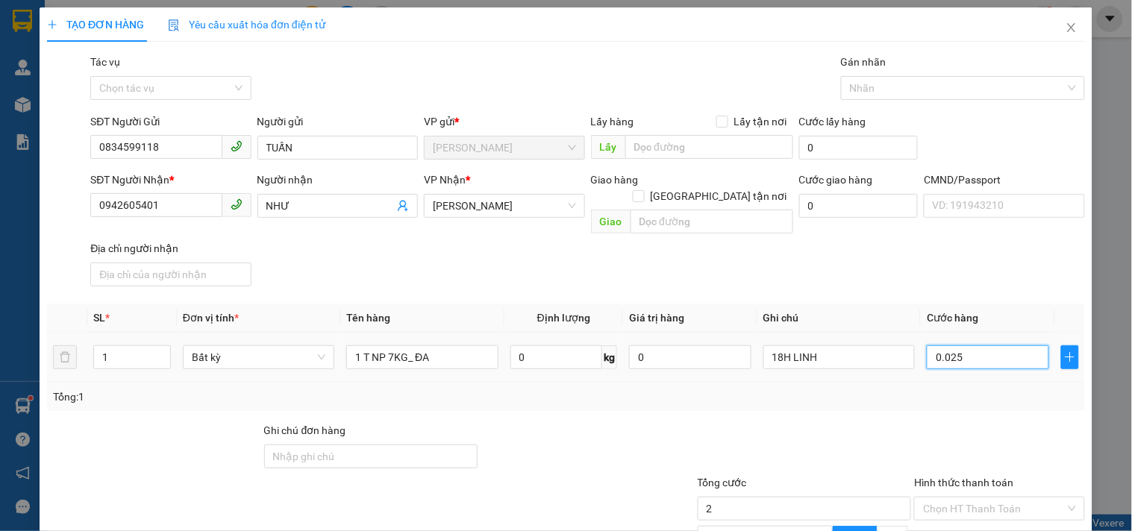
type input "25"
type input "25.000"
click at [921, 389] on div "Tổng: 1" at bounding box center [566, 397] width 1026 height 16
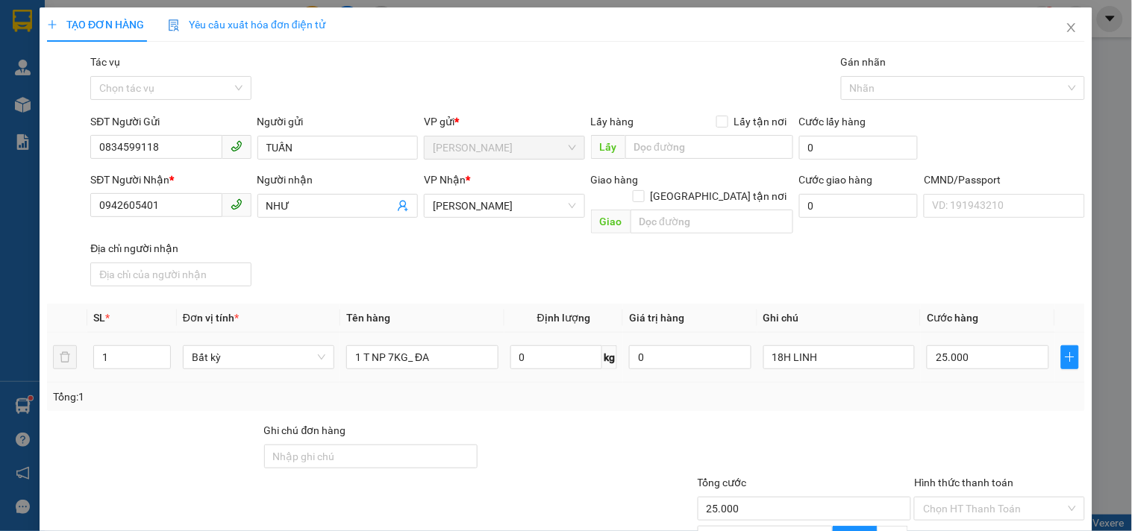
scroll to position [138, 0]
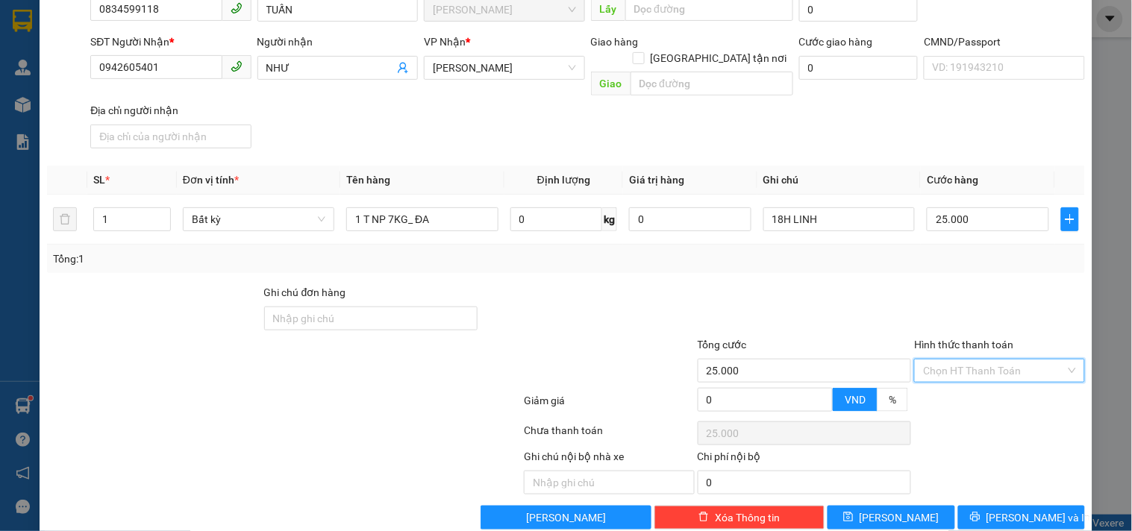
click at [957, 360] on input "Hình thức thanh toán" at bounding box center [994, 371] width 142 height 22
click at [933, 386] on div "Tại văn phòng" at bounding box center [990, 383] width 151 height 16
type input "0"
click at [756, 302] on div at bounding box center [804, 310] width 217 height 52
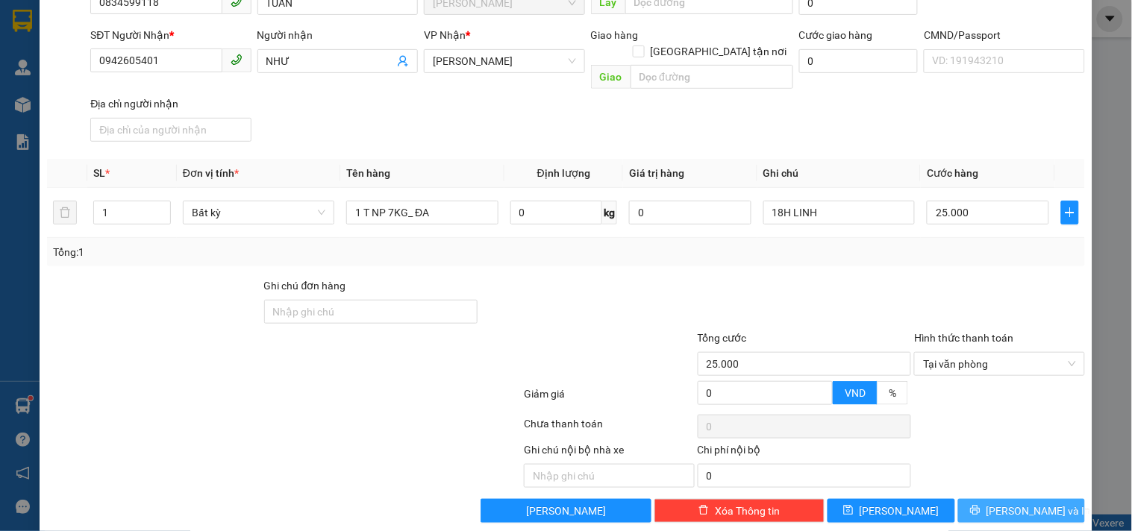
click at [1026, 503] on span "[PERSON_NAME] và In" at bounding box center [1039, 511] width 104 height 16
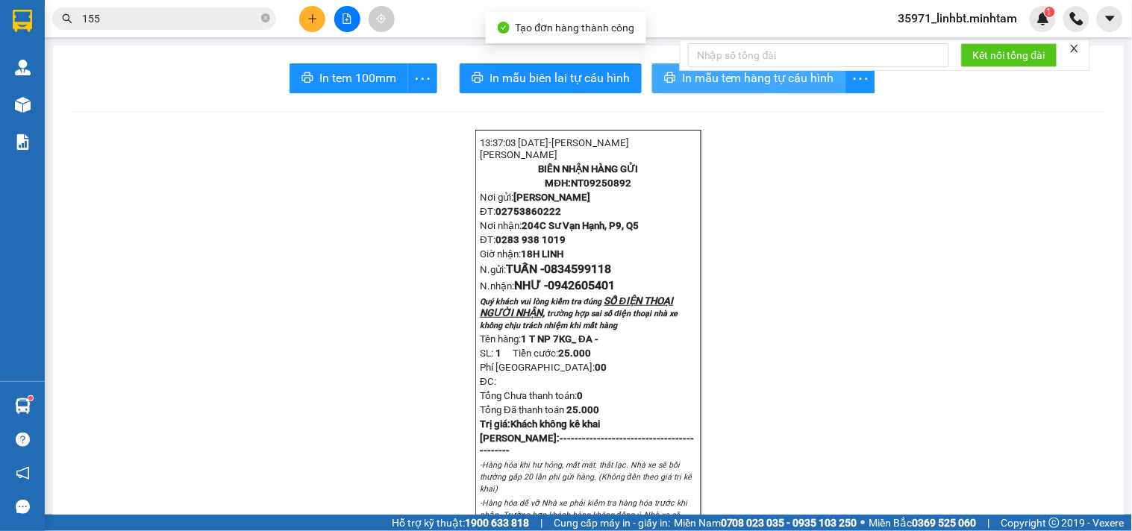
click at [672, 76] on button "In mẫu tem hàng tự cấu hình" at bounding box center [749, 78] width 194 height 30
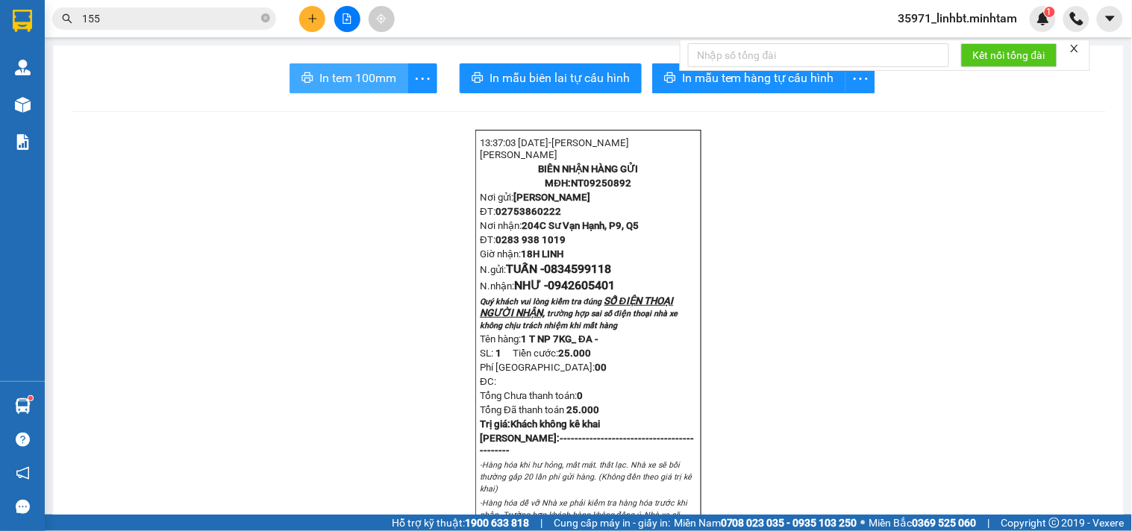
click at [338, 69] on span "In tem 100mm" at bounding box center [357, 78] width 77 height 19
click at [425, 69] on icon "more" at bounding box center [422, 78] width 19 height 19
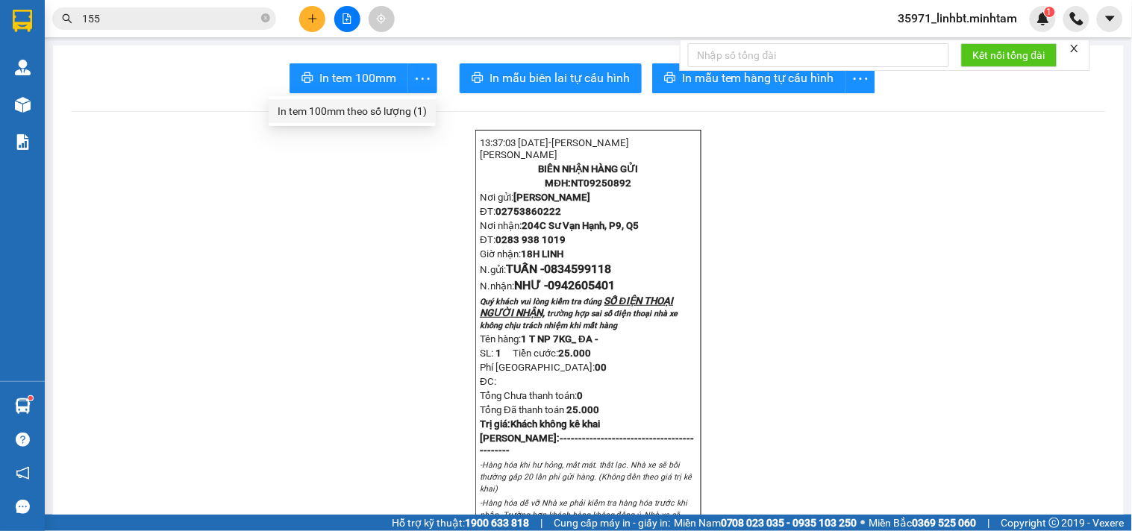
click at [396, 101] on li "In tem 100mm theo số lượng (1)" at bounding box center [352, 111] width 167 height 24
